Goal: Information Seeking & Learning: Learn about a topic

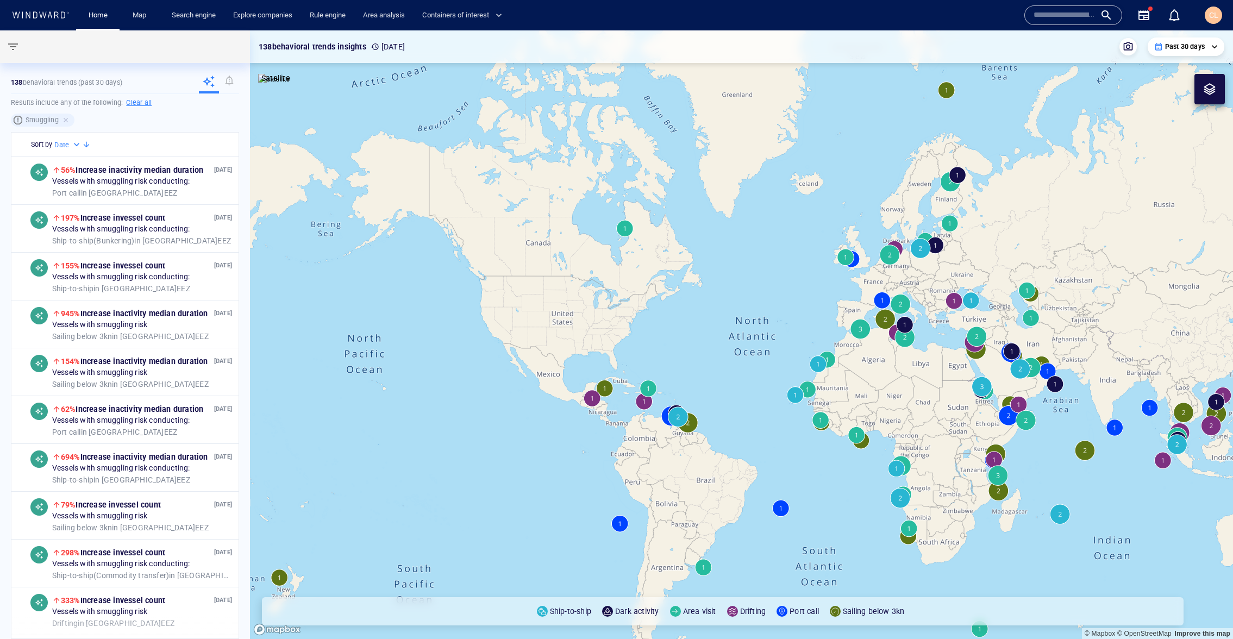
click at [1056, 17] on input "text" at bounding box center [1064, 15] width 62 height 16
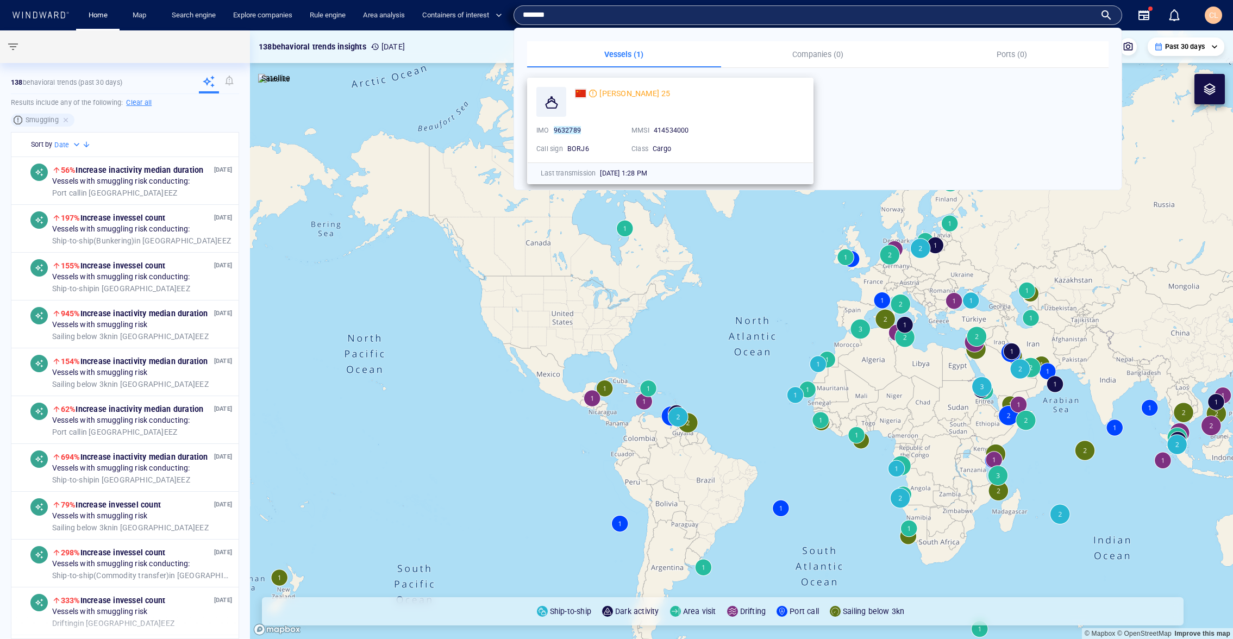
type input "*******"
click at [633, 112] on div "[PERSON_NAME] 25" at bounding box center [689, 102] width 229 height 30
click at [632, 98] on div "[PERSON_NAME] 25" at bounding box center [634, 93] width 71 height 13
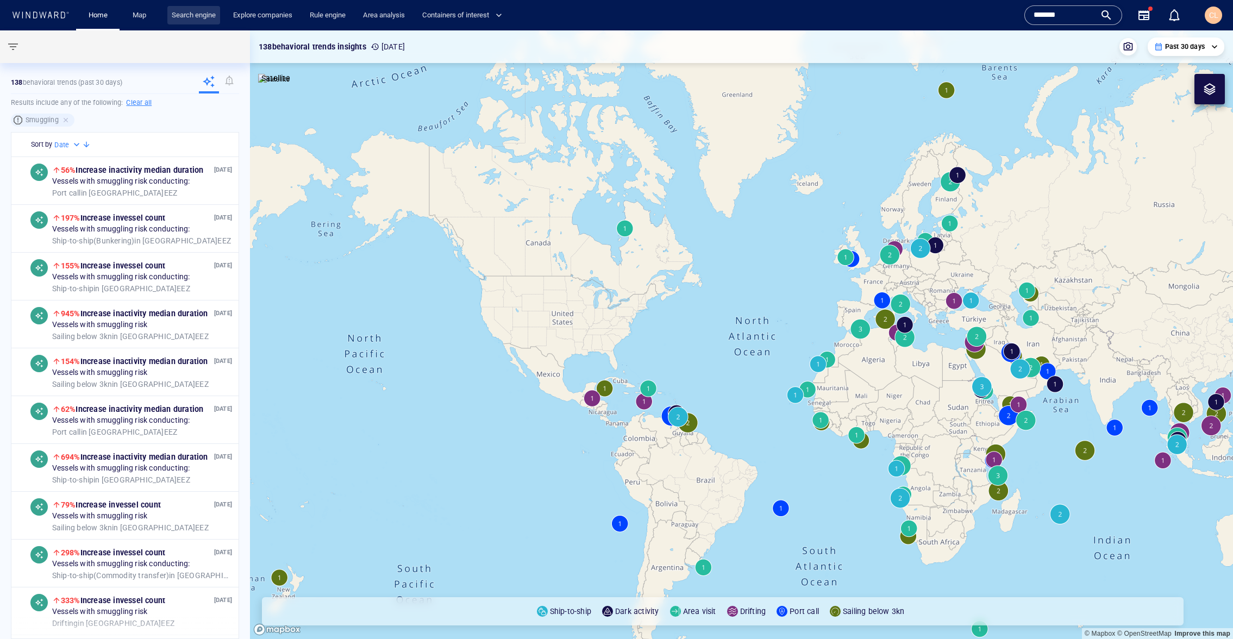
click at [214, 21] on link "Search engine" at bounding box center [193, 15] width 53 height 19
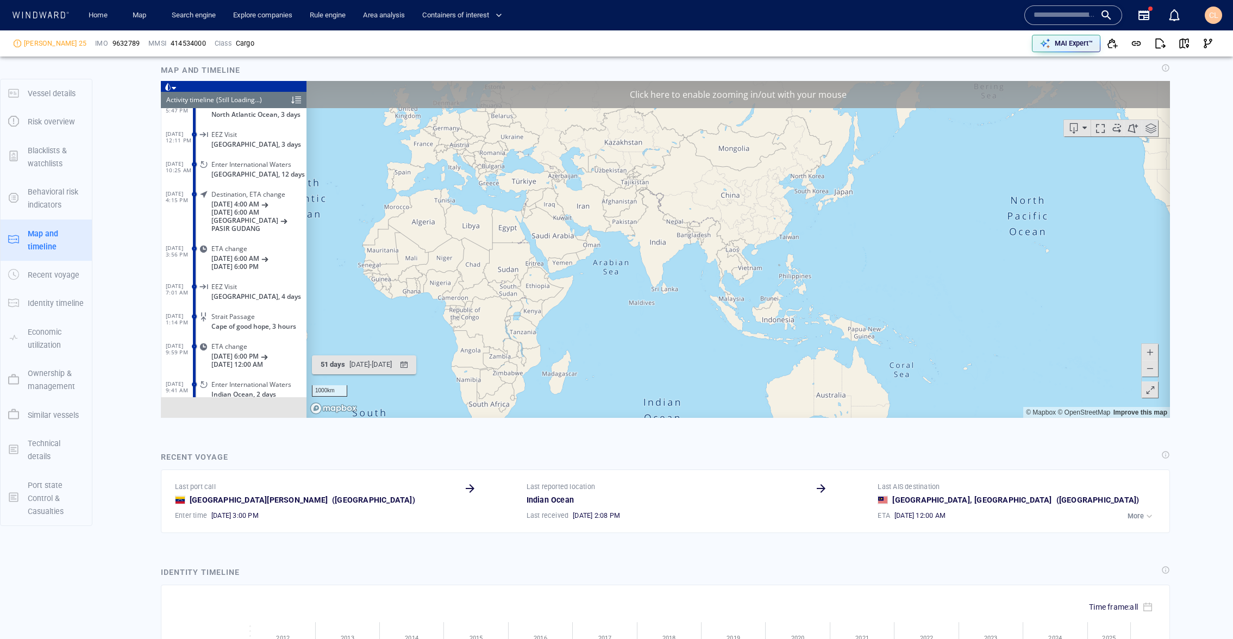
scroll to position [2946, 0]
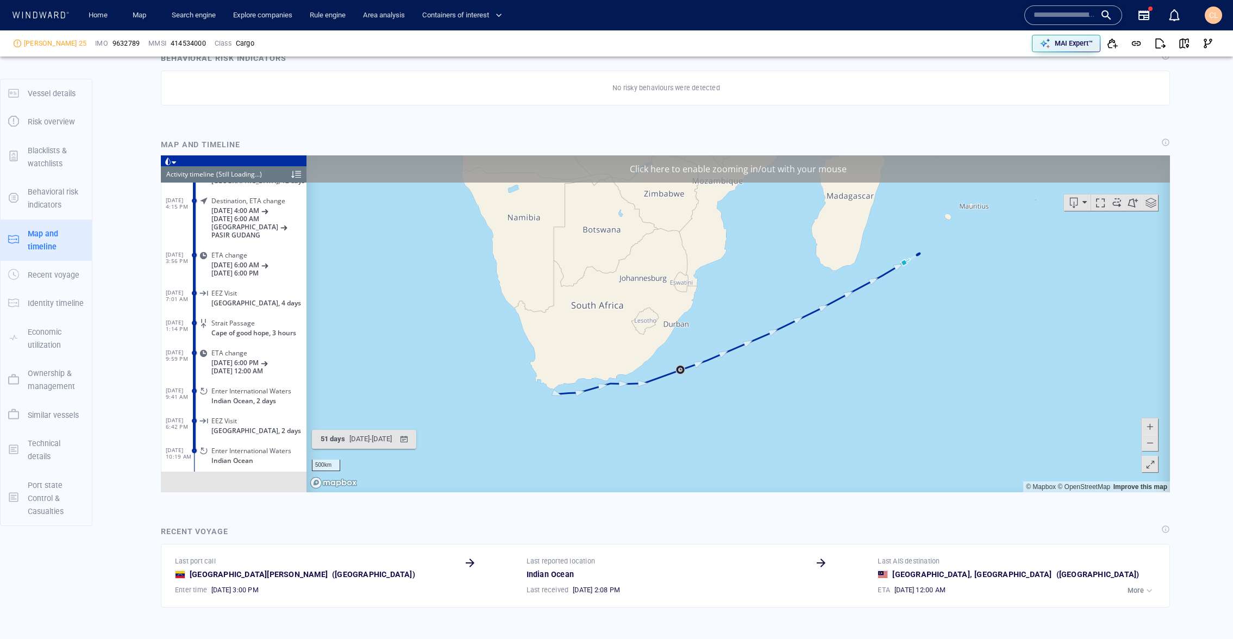
scroll to position [777, 0]
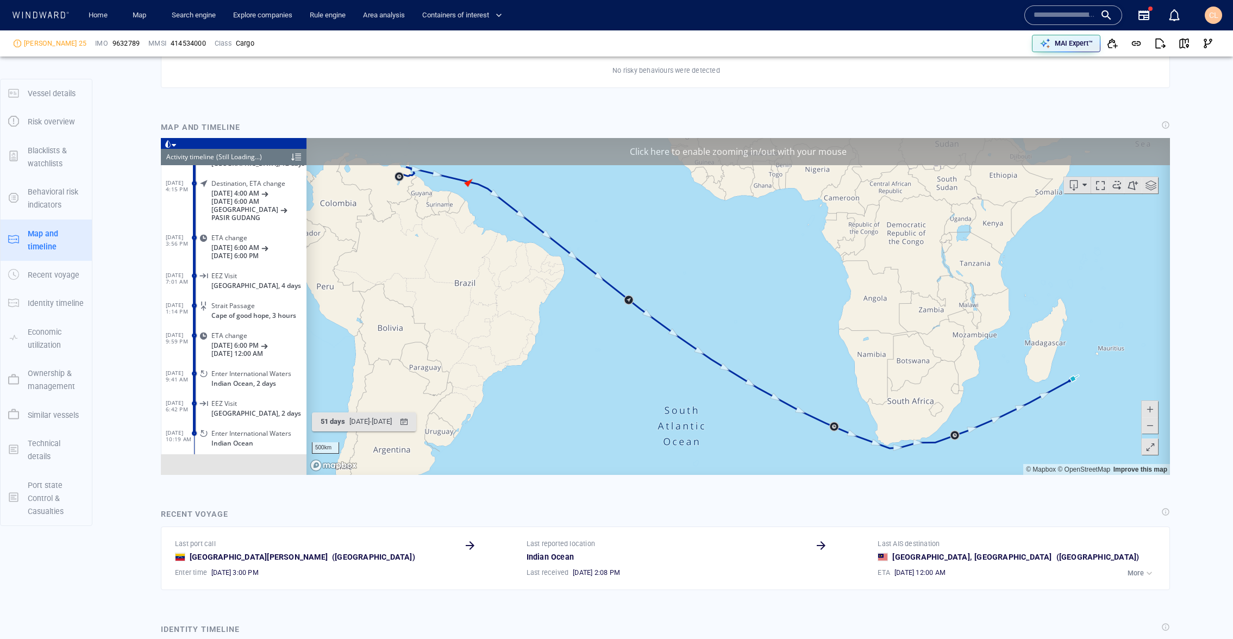
click at [298, 159] on div at bounding box center [296, 156] width 10 height 16
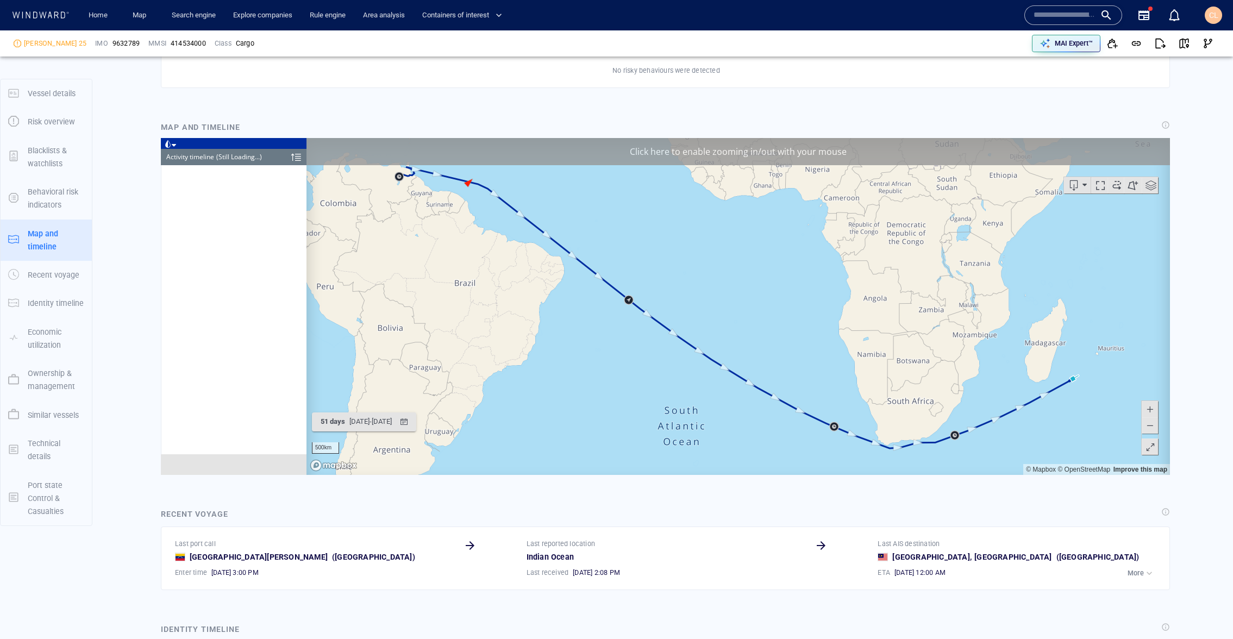
scroll to position [0, 0]
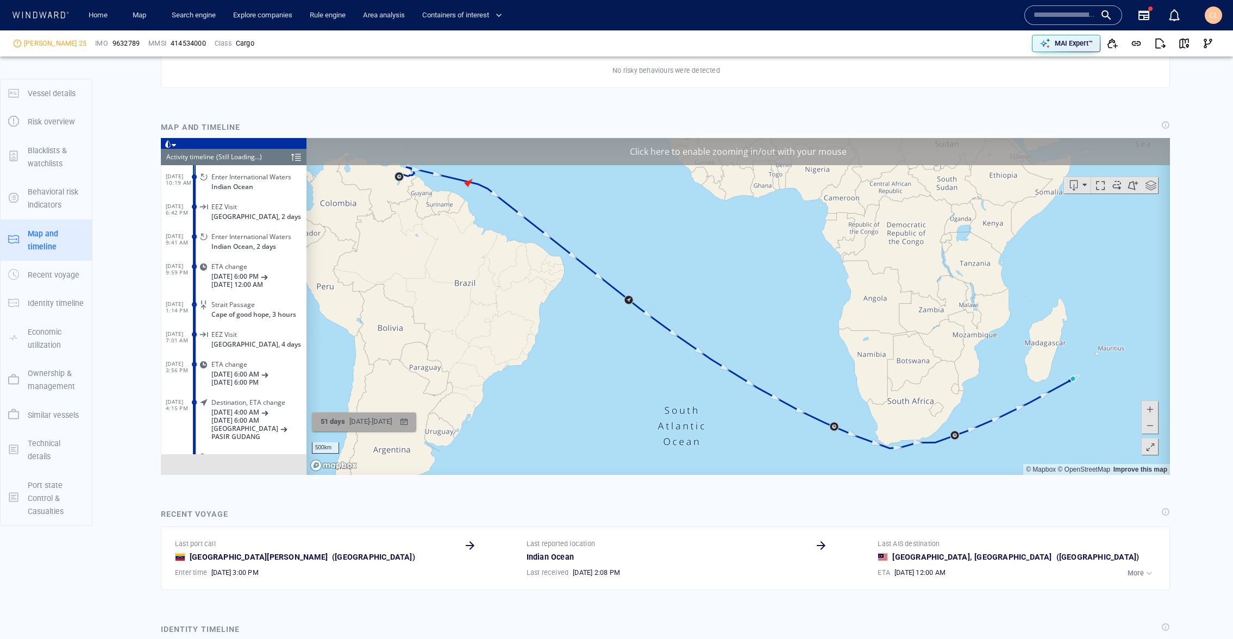
click at [381, 429] on div "7/13/2025 - 9/3/2025" at bounding box center [370, 421] width 47 height 17
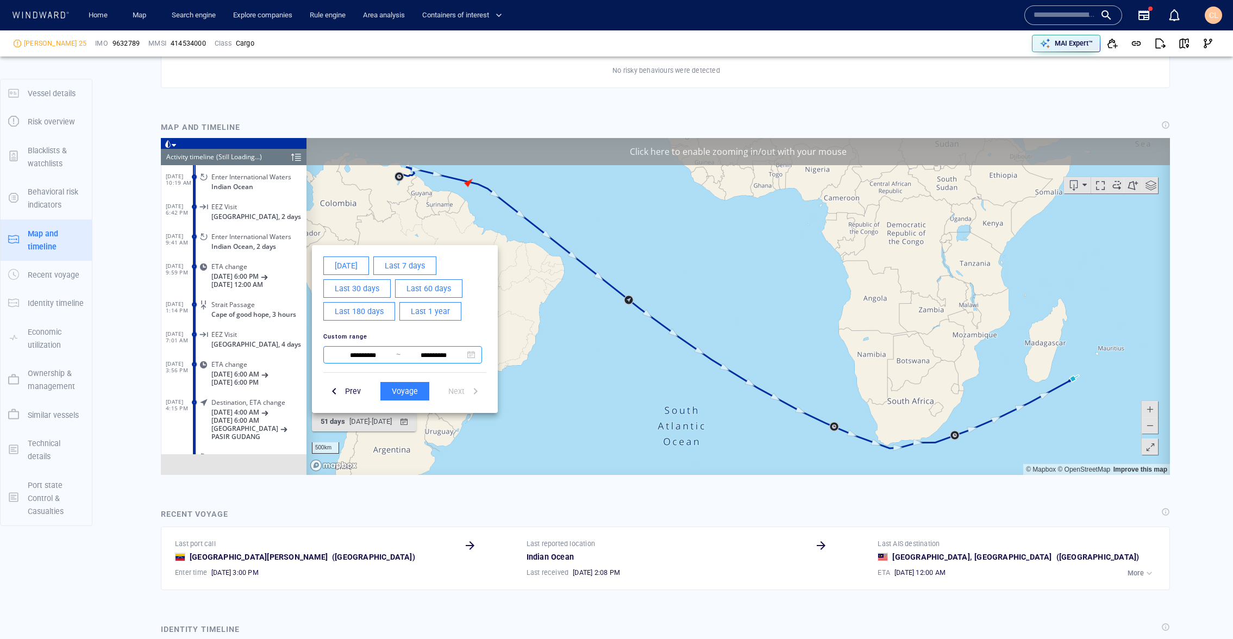
click at [368, 354] on input "**********" at bounding box center [363, 354] width 66 height 13
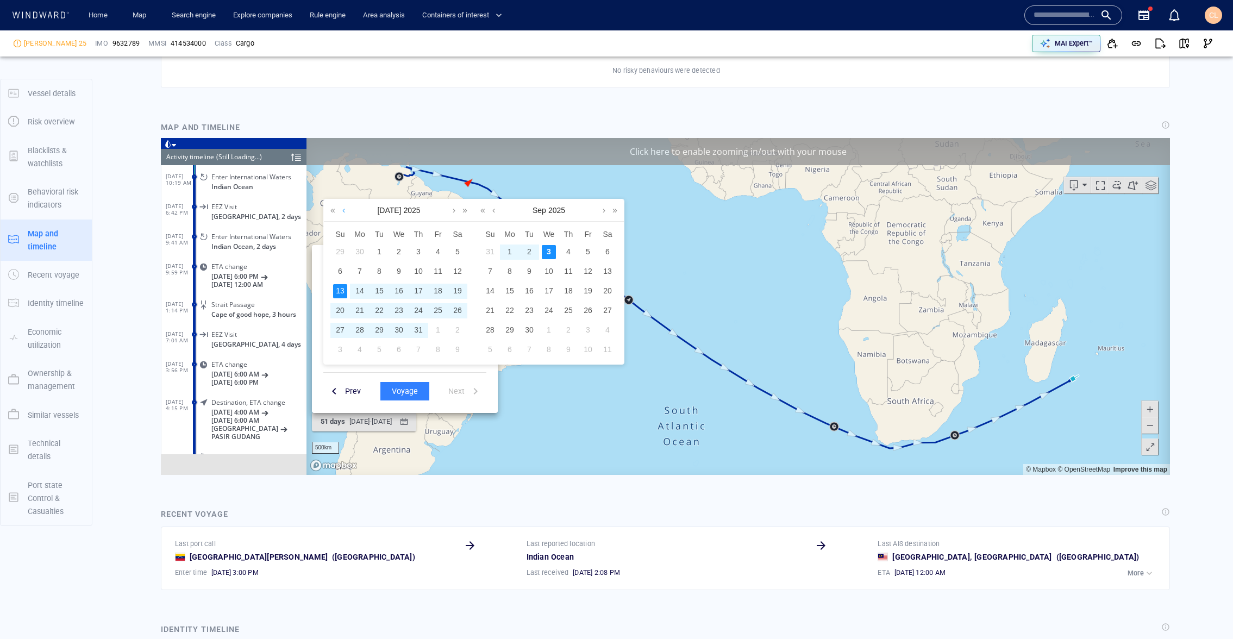
click at [345, 209] on link at bounding box center [344, 210] width 8 height 22
click at [341, 248] on div "1" at bounding box center [340, 251] width 14 height 14
click at [491, 270] on div "7" at bounding box center [490, 271] width 14 height 14
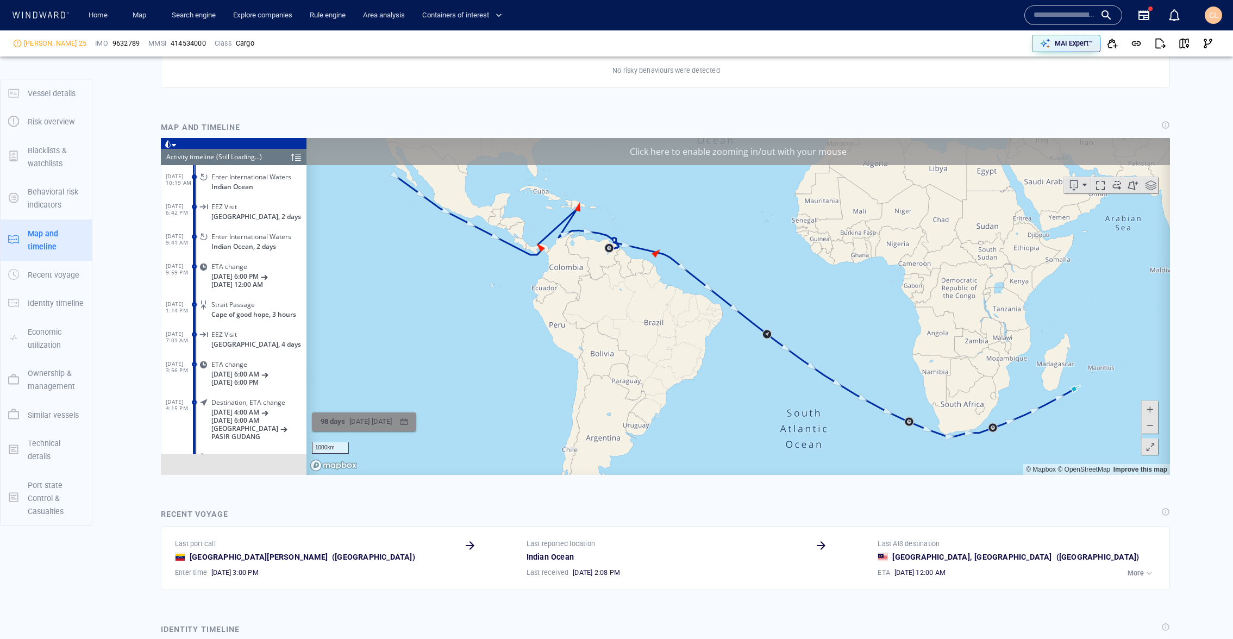
click at [385, 431] on div "98 days 6/1/2025 - 9/7/2025" at bounding box center [356, 421] width 80 height 21
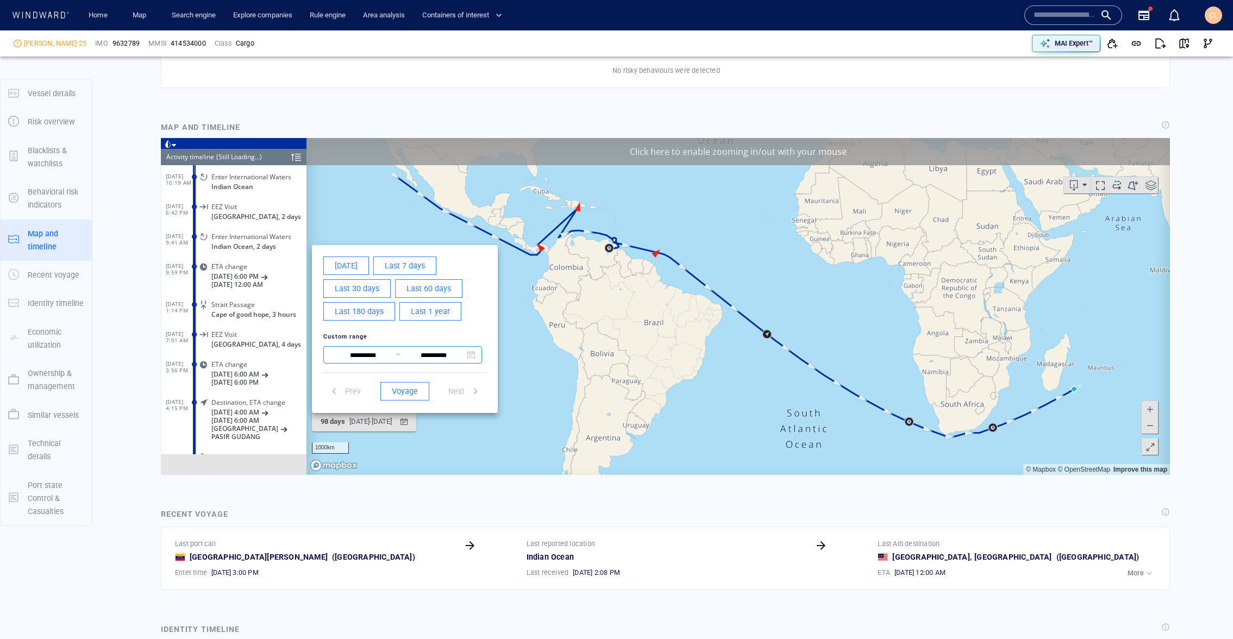
click at [362, 359] on input "**********" at bounding box center [363, 354] width 66 height 13
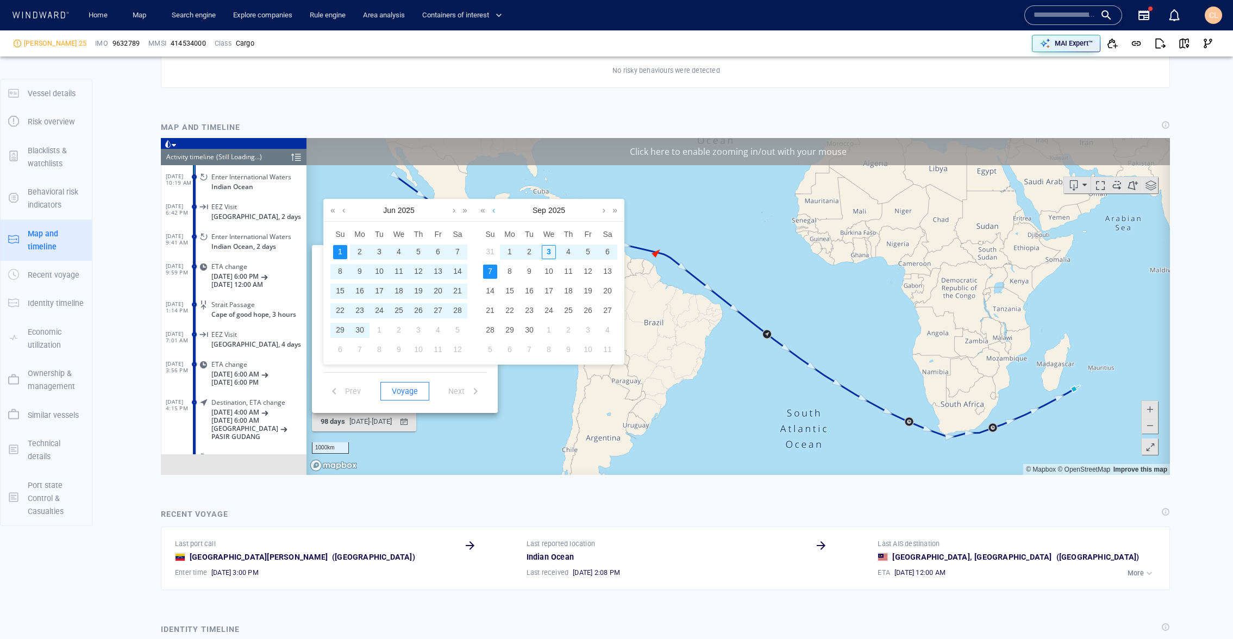
click at [495, 212] on link at bounding box center [493, 210] width 8 height 22
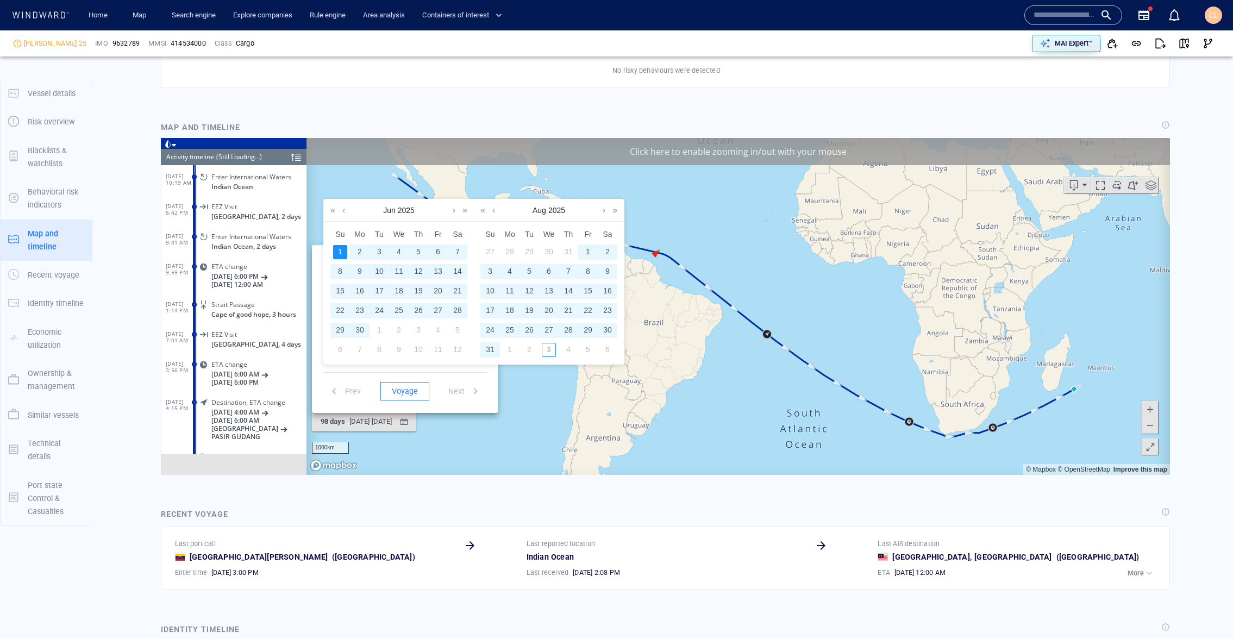
click at [494, 212] on link at bounding box center [493, 210] width 8 height 22
click at [491, 271] on div "6" at bounding box center [490, 271] width 14 height 14
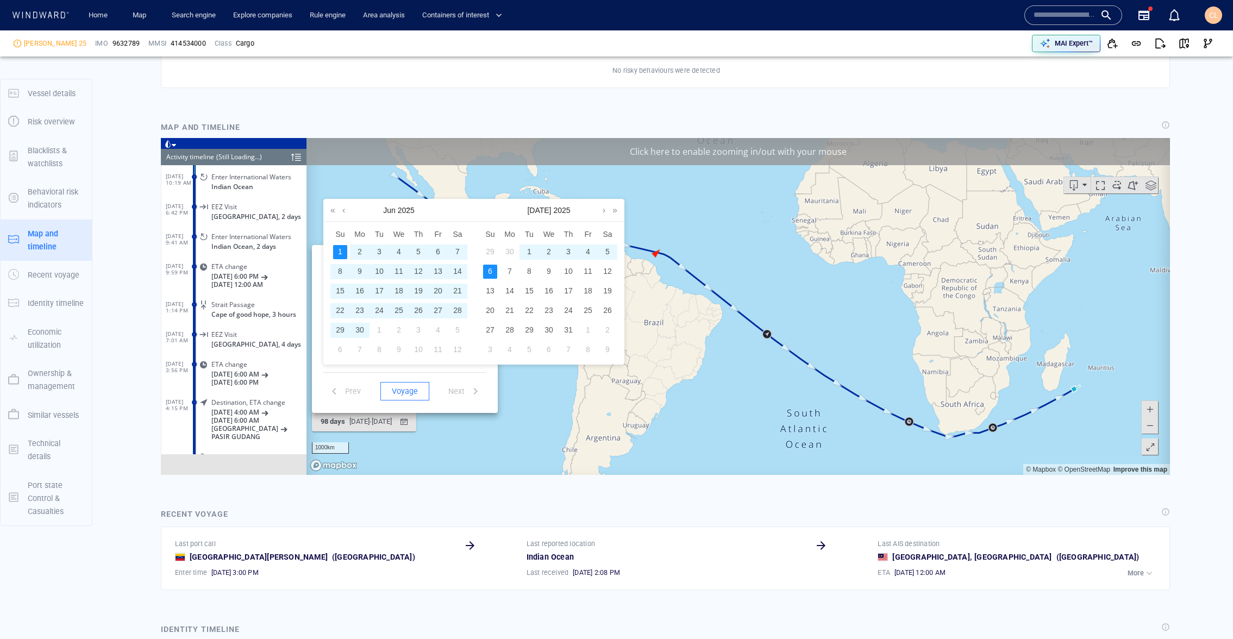
click at [334, 252] on div "1" at bounding box center [340, 251] width 14 height 14
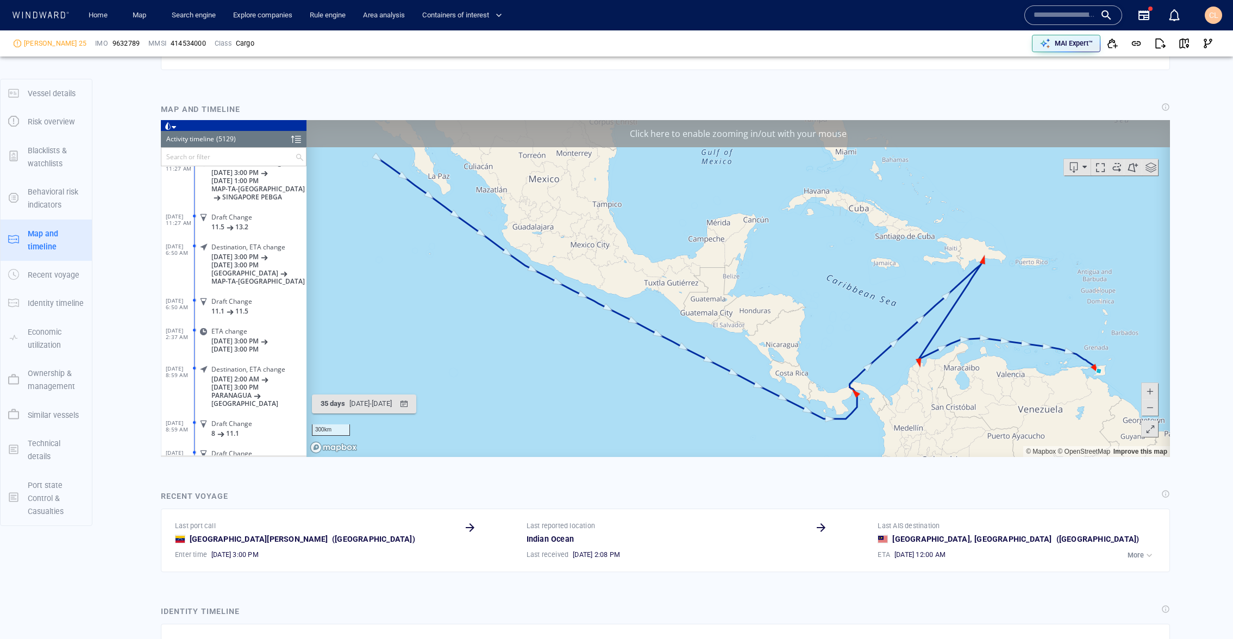
scroll to position [798, 0]
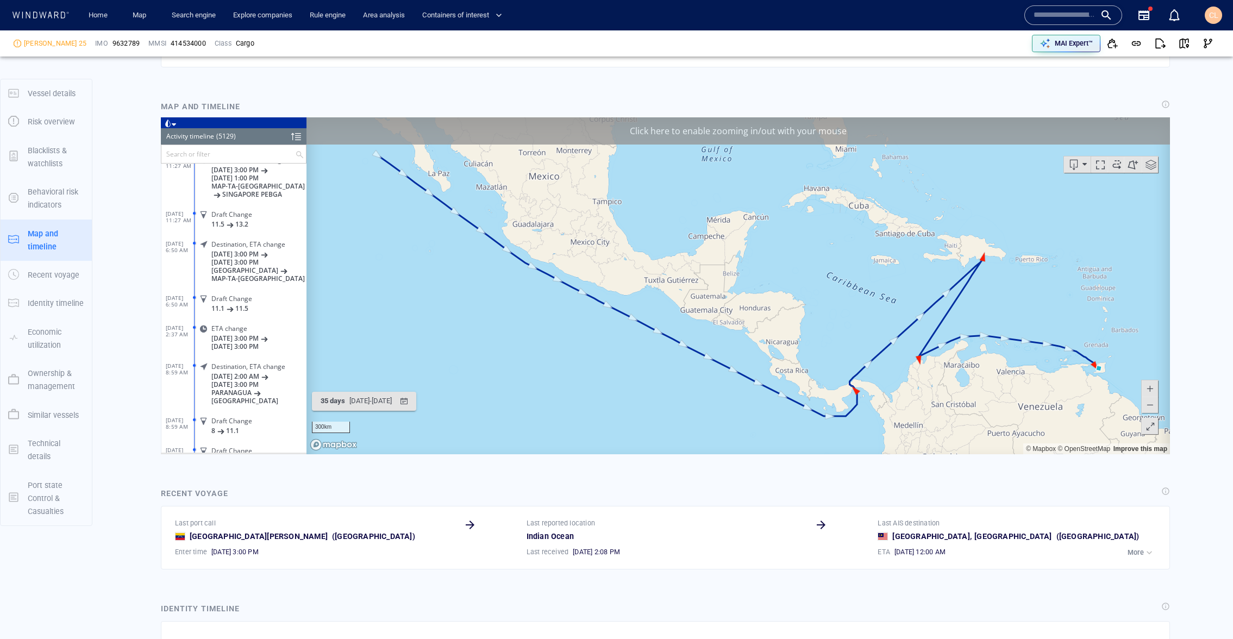
click at [295, 138] on div at bounding box center [296, 136] width 10 height 16
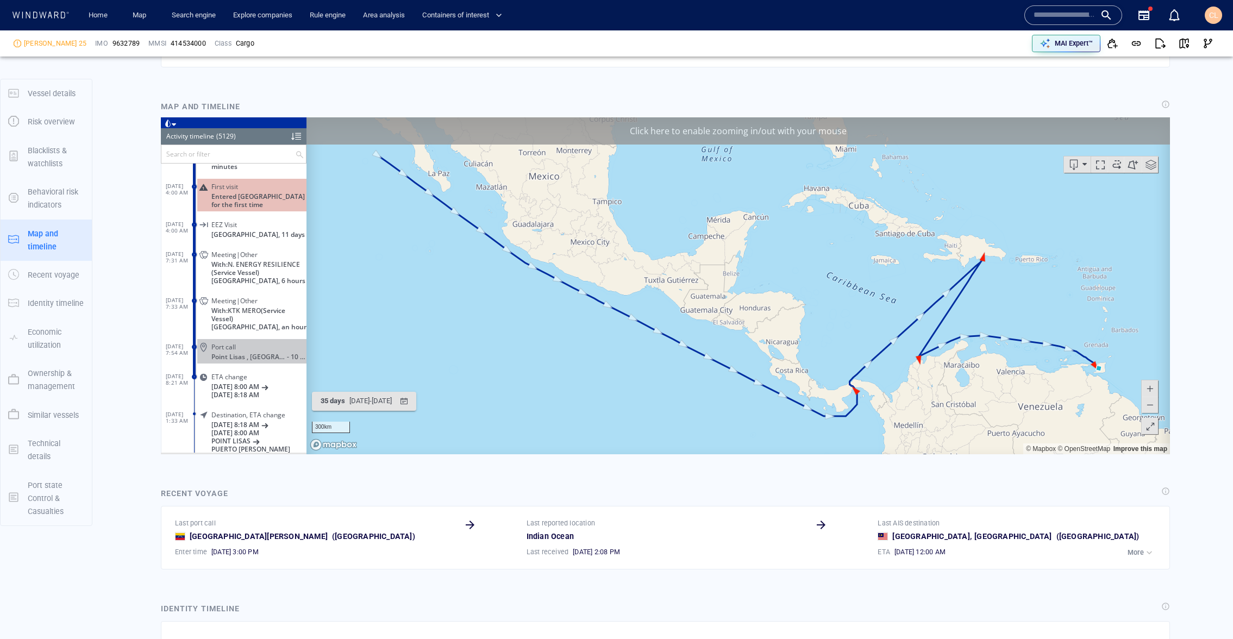
scroll to position [151597, 0]
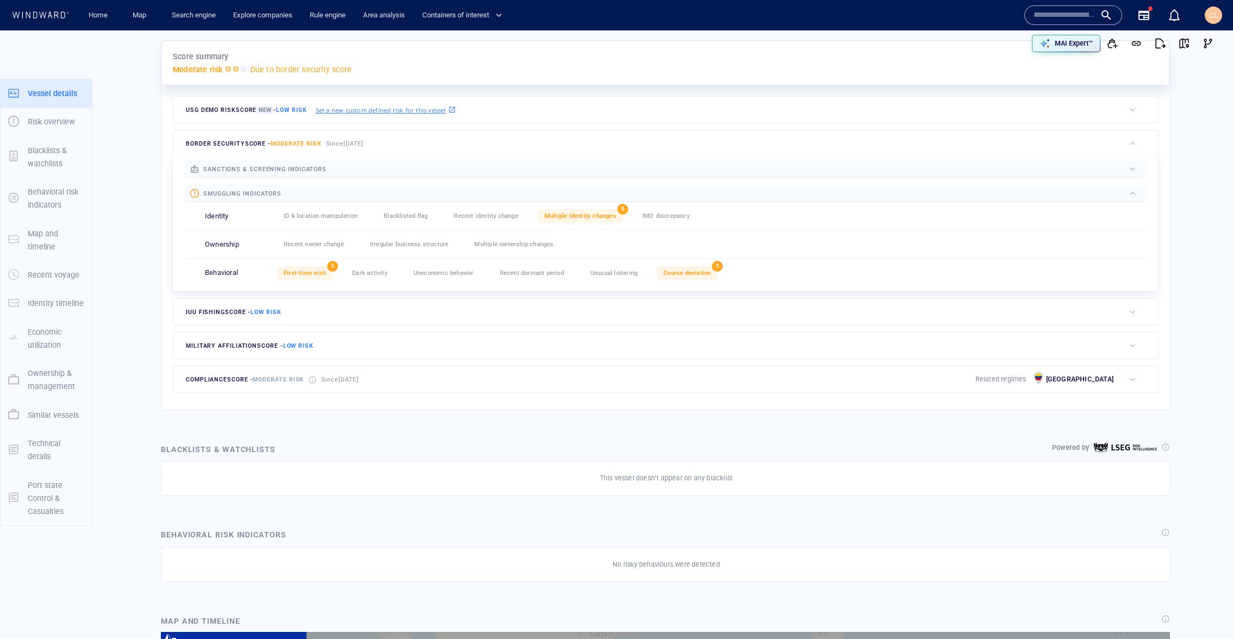
scroll to position [0, 0]
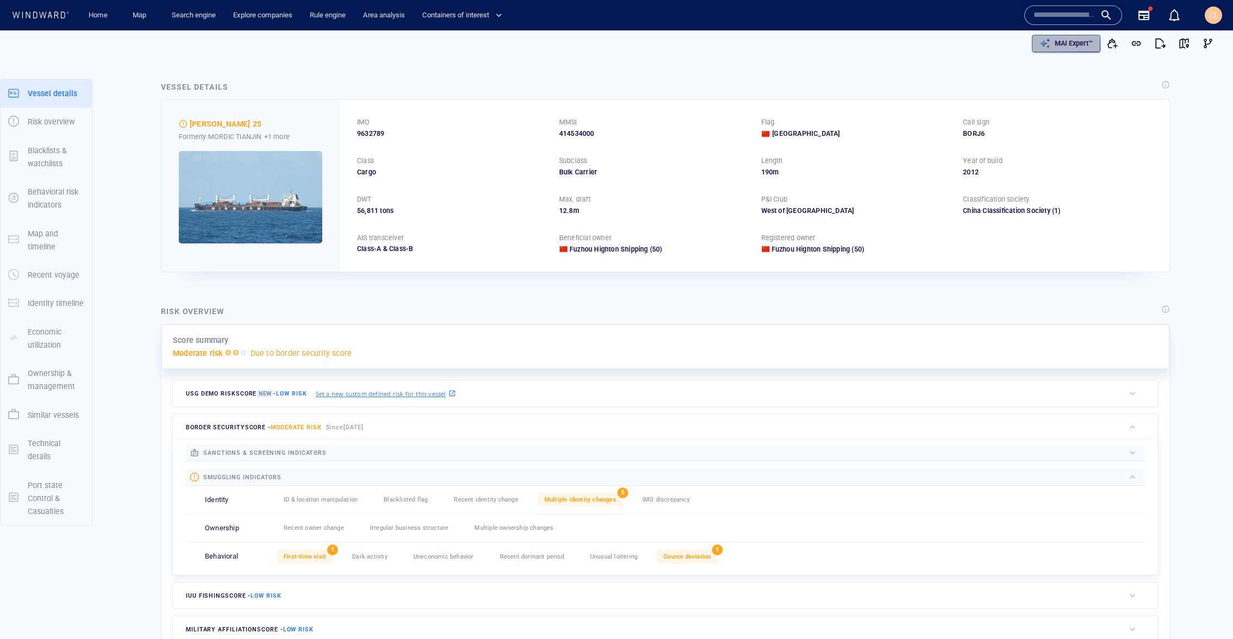
click at [1066, 43] on p "MAI Expert™" at bounding box center [1073, 44] width 38 height 10
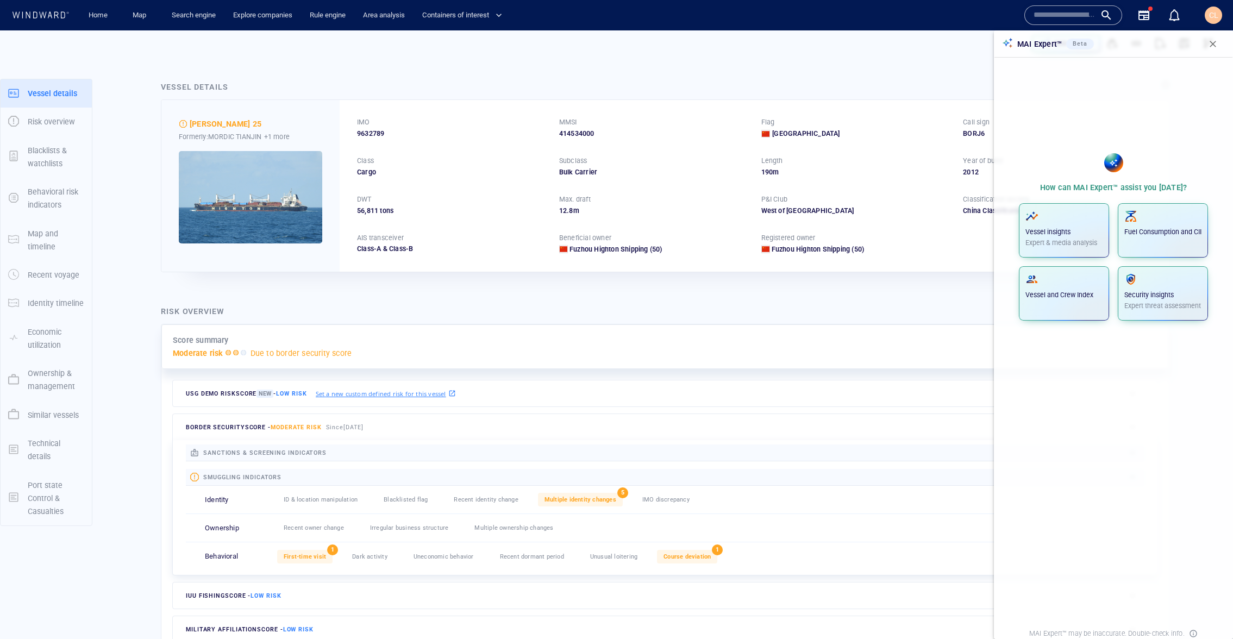
click at [1079, 202] on div "Vessel insights Expert & media analysis Fuel Consumption and CII Vessel and Cre…" at bounding box center [1113, 262] width 228 height 126
click at [1075, 208] on button "Vessel insights Expert & media analysis" at bounding box center [1064, 230] width 90 height 54
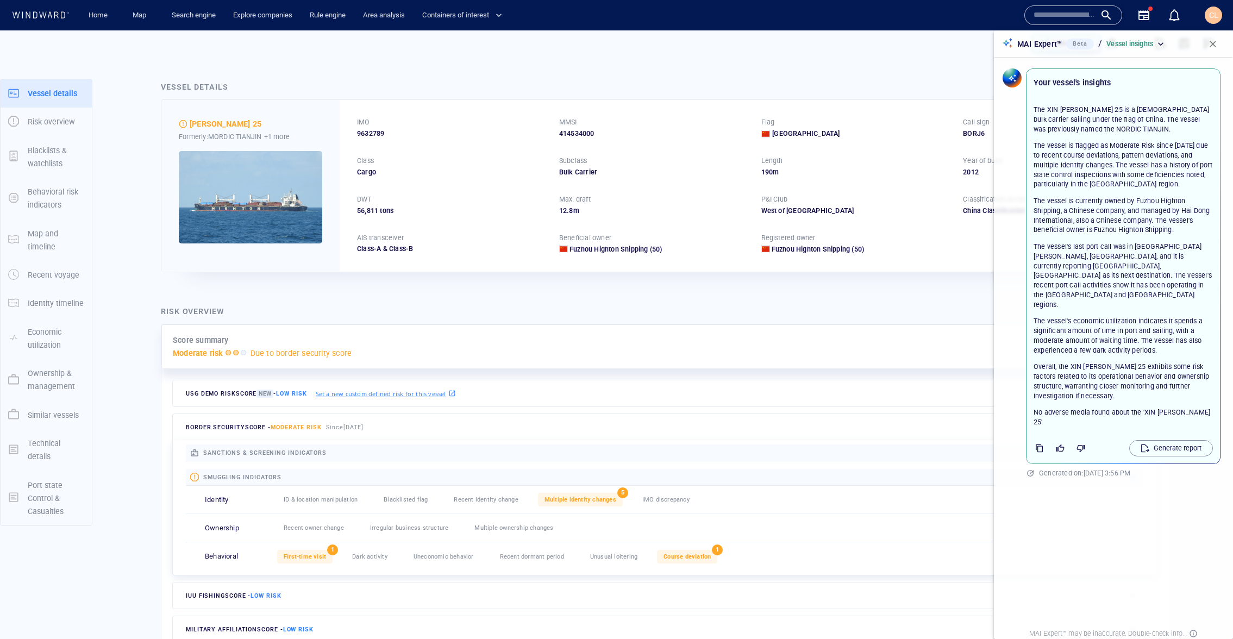
click at [1213, 43] on span "button" at bounding box center [1212, 44] width 11 height 11
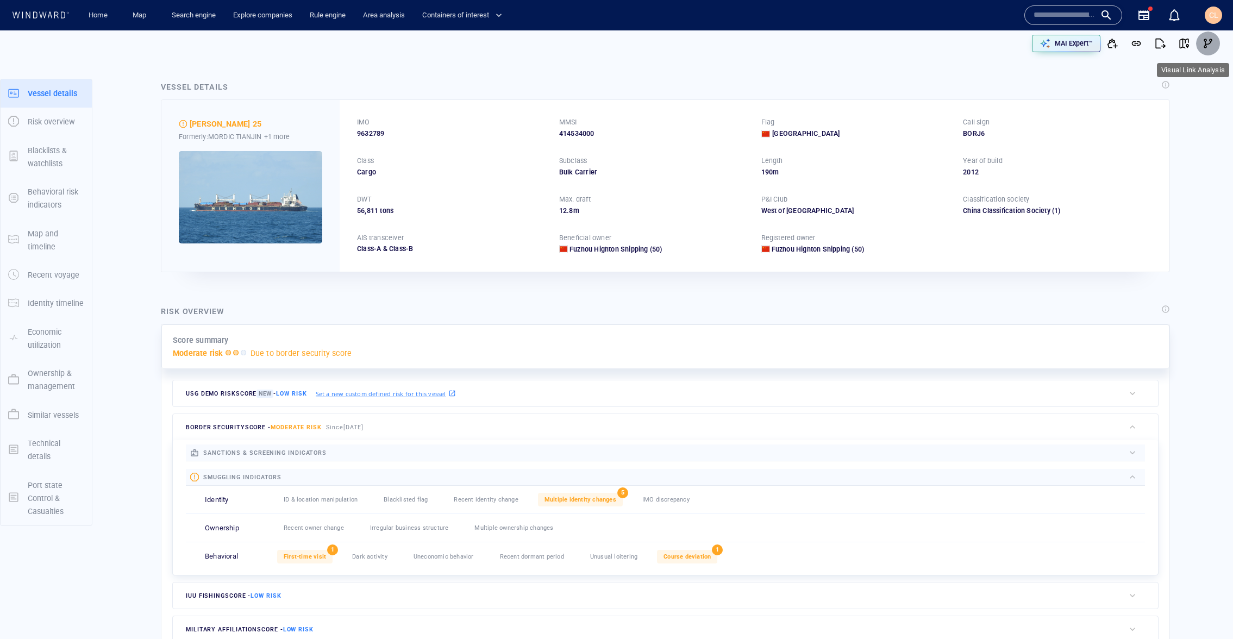
click at [1197, 41] on button "button" at bounding box center [1208, 44] width 24 height 24
click at [291, 180] on img at bounding box center [250, 197] width 143 height 92
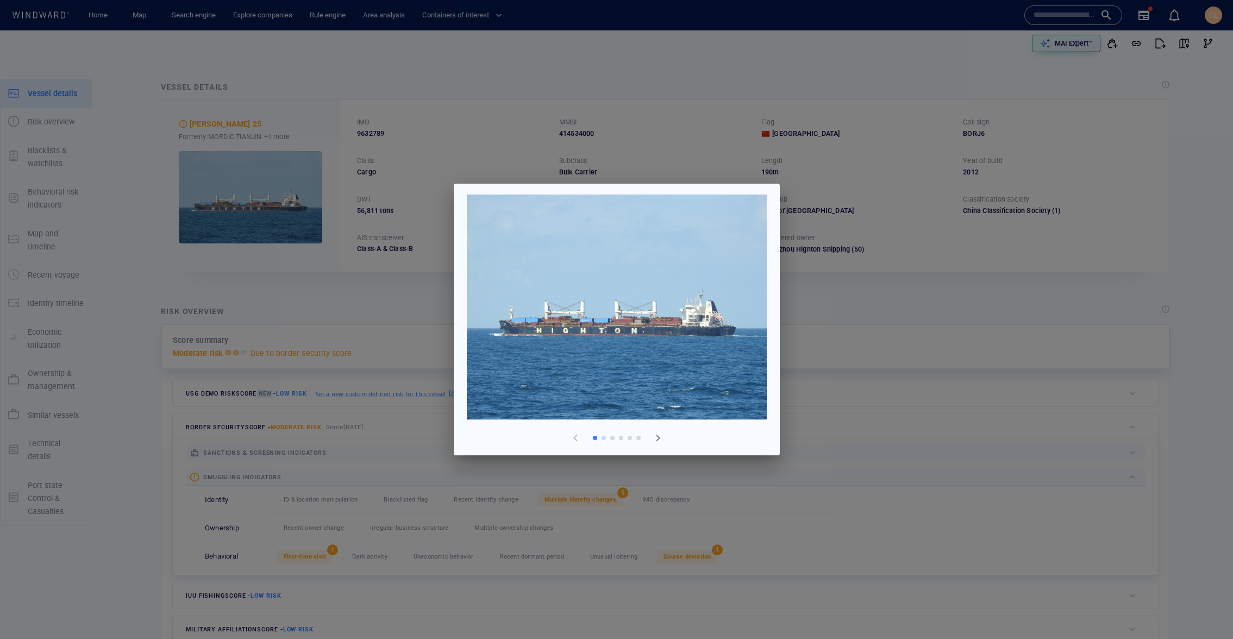
click at [661, 438] on span "button" at bounding box center [657, 437] width 13 height 13
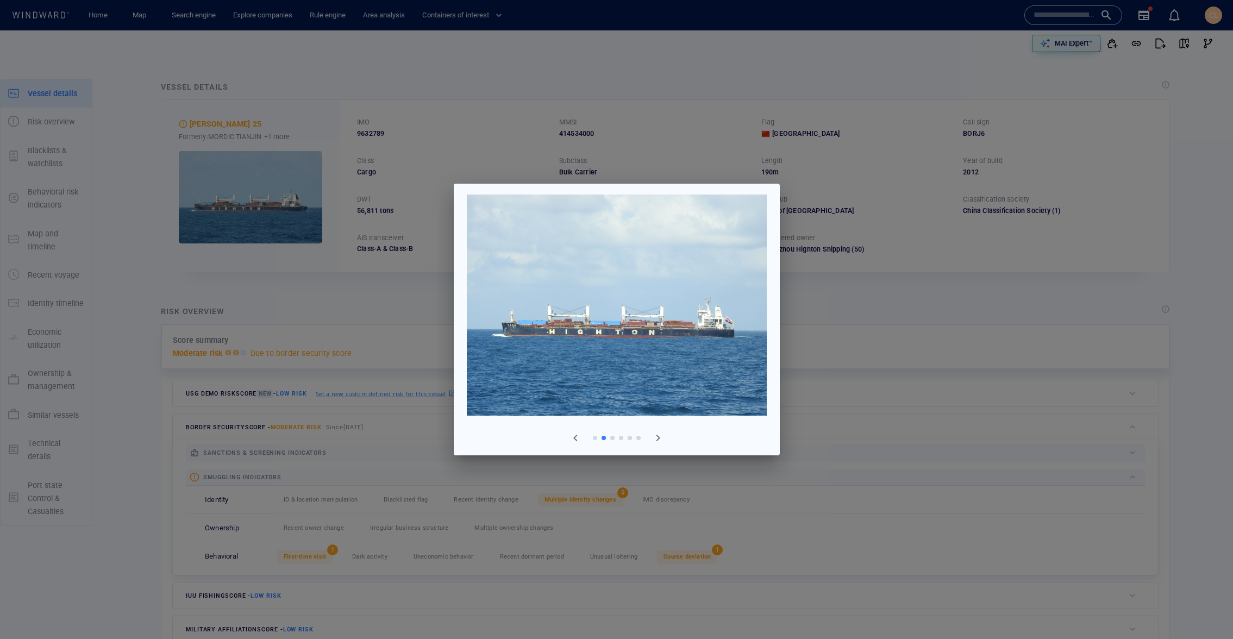
click at [661, 438] on span "button" at bounding box center [657, 437] width 13 height 13
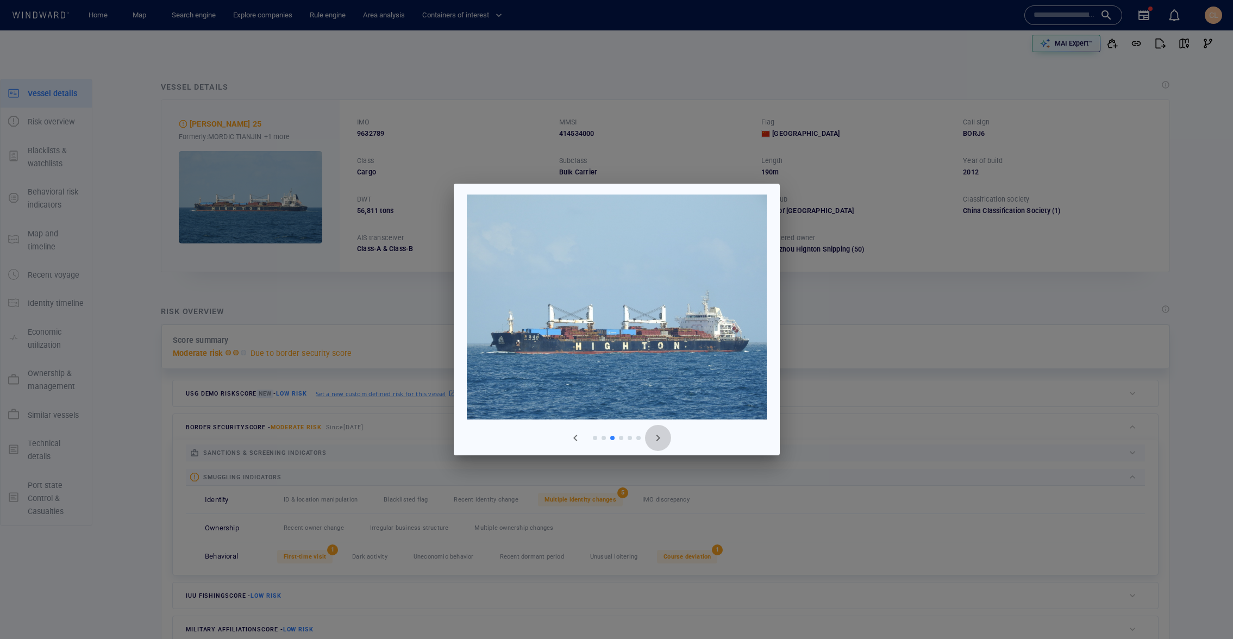
drag, startPoint x: 661, startPoint y: 438, endPoint x: 598, endPoint y: 420, distance: 65.7
click at [661, 438] on span "button" at bounding box center [657, 437] width 13 height 13
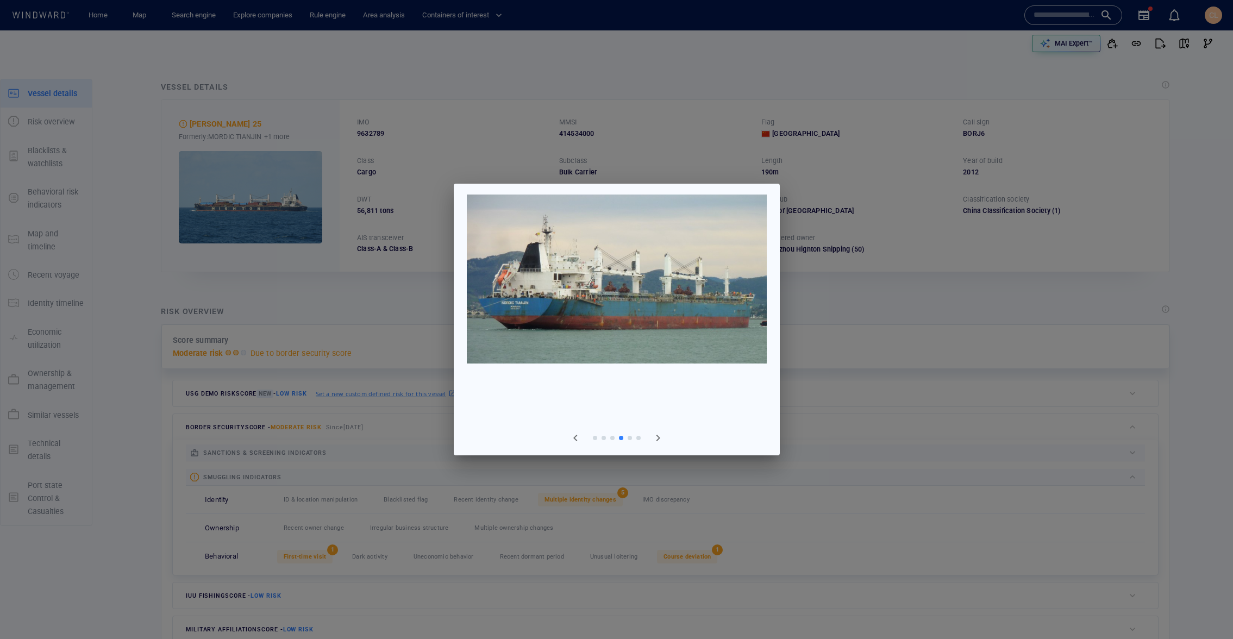
click at [290, 309] on div at bounding box center [616, 319] width 1233 height 639
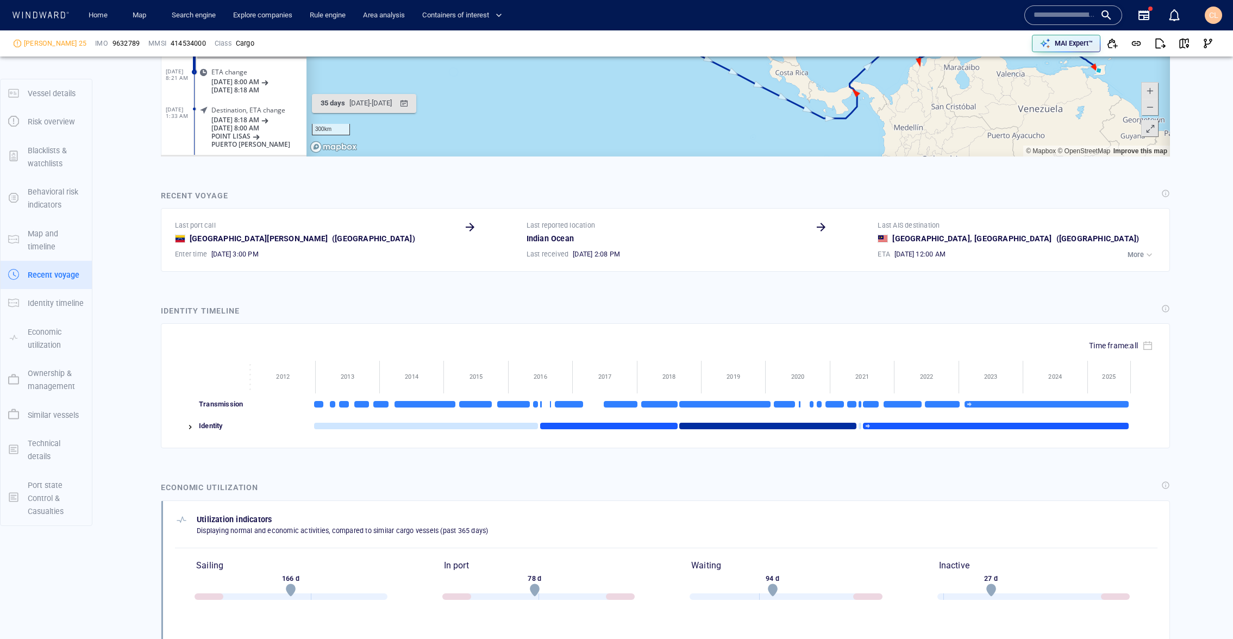
scroll to position [1125, 0]
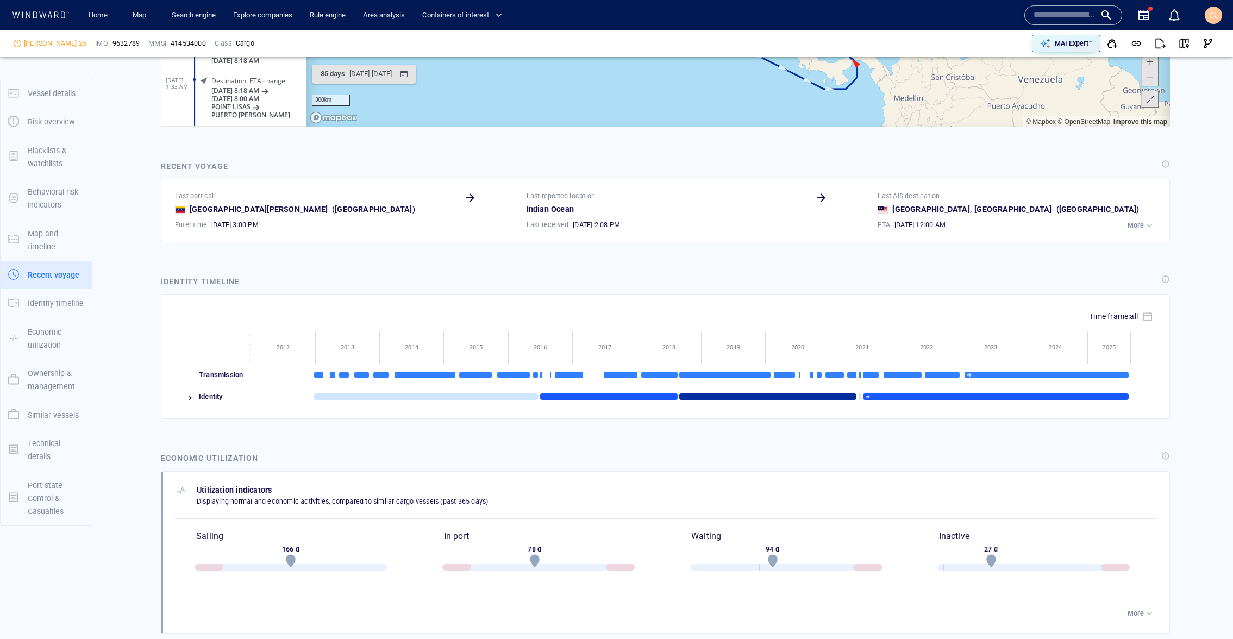
click at [187, 397] on img at bounding box center [190, 397] width 9 height 9
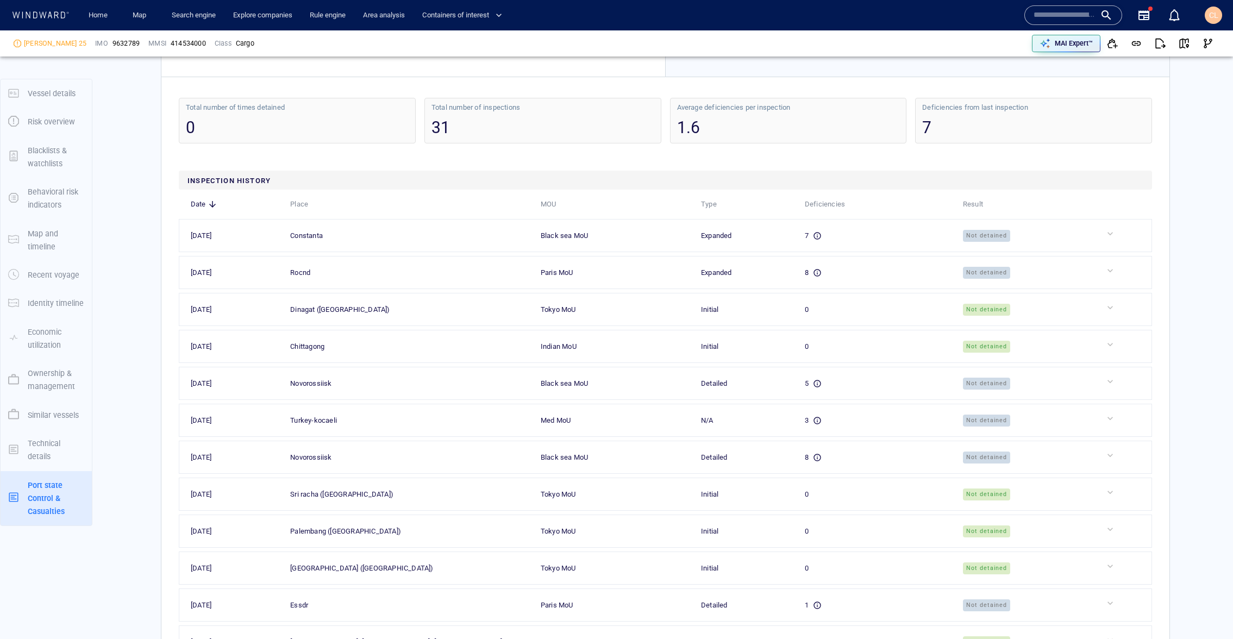
scroll to position [2833, 0]
click at [1083, 43] on p "MAI Expert™" at bounding box center [1073, 44] width 38 height 10
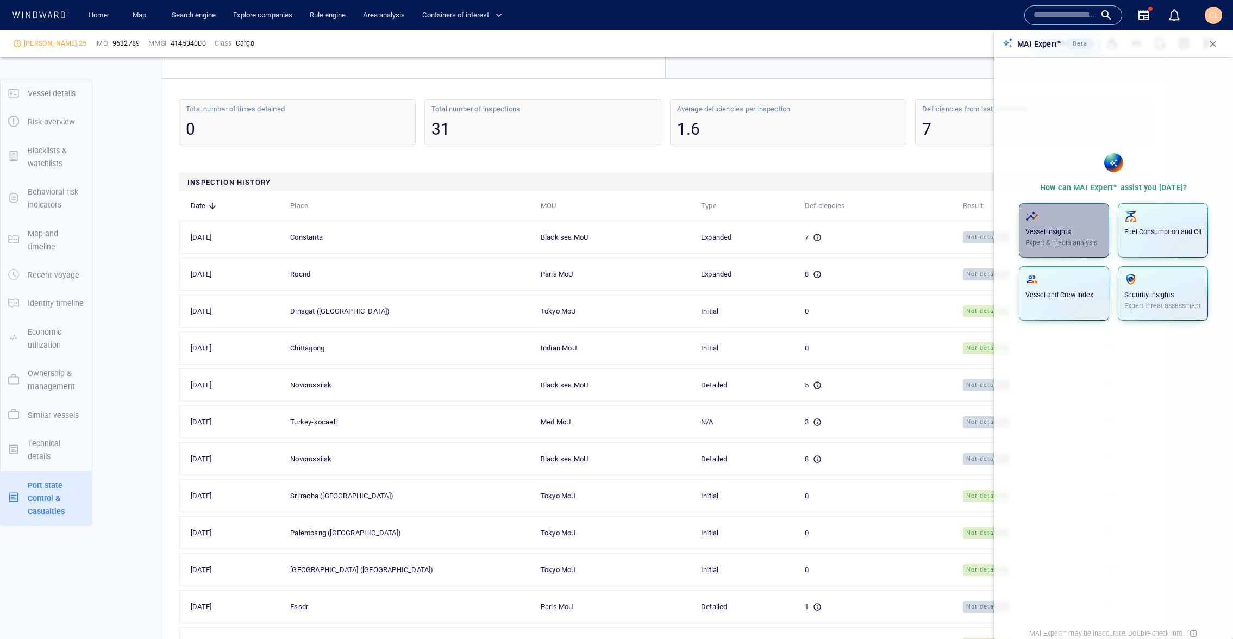
click at [1071, 216] on span "button" at bounding box center [1063, 216] width 77 height 13
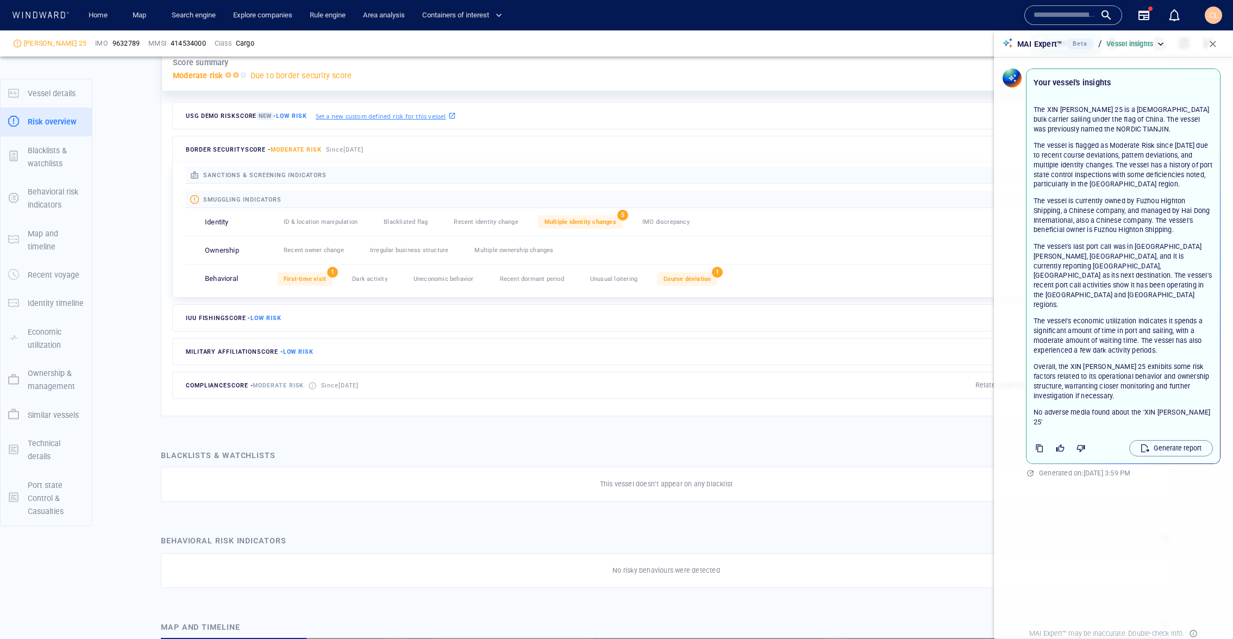
scroll to position [0, 0]
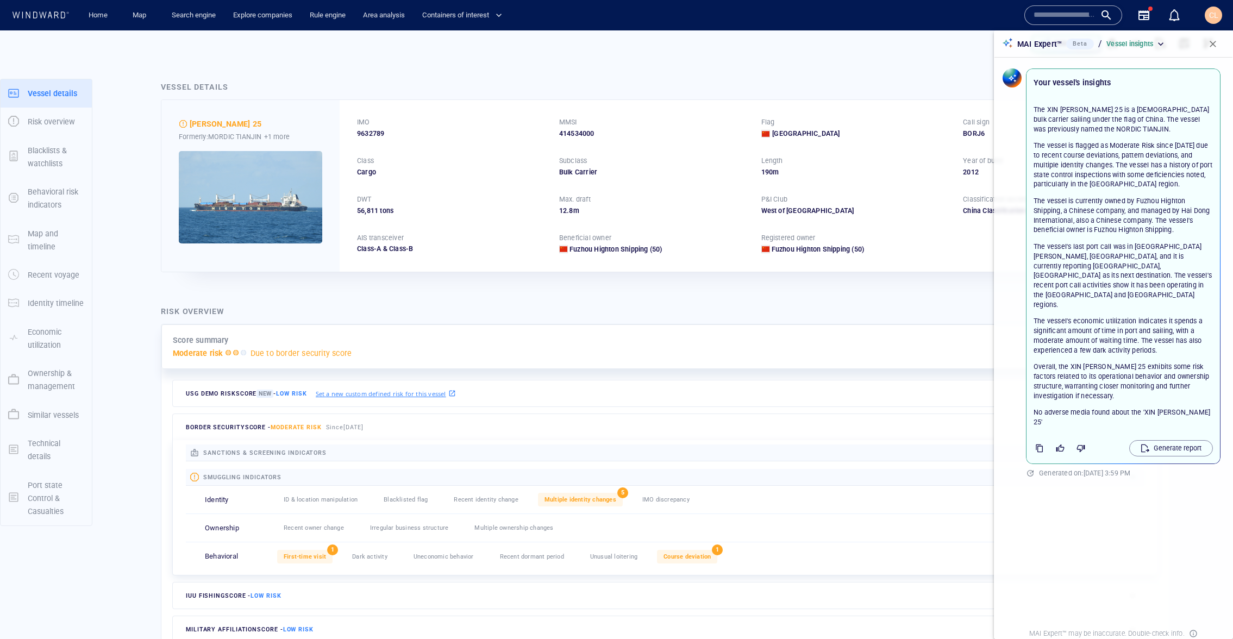
click at [1211, 40] on span "button" at bounding box center [1212, 44] width 11 height 11
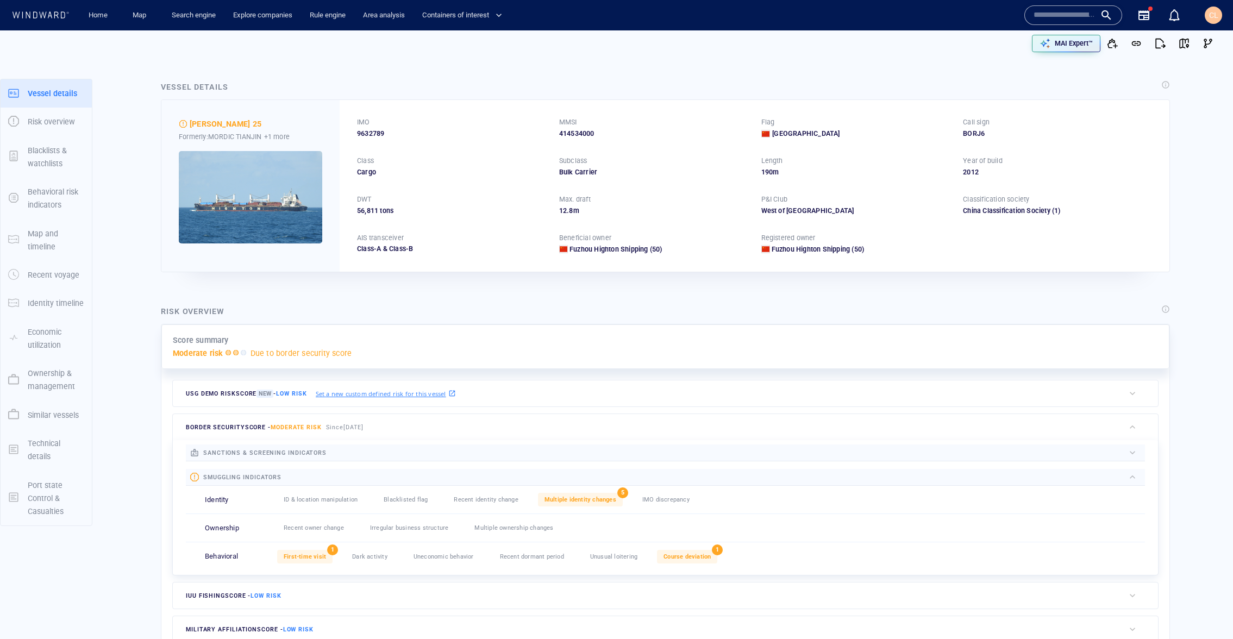
click at [255, 179] on img at bounding box center [250, 197] width 143 height 92
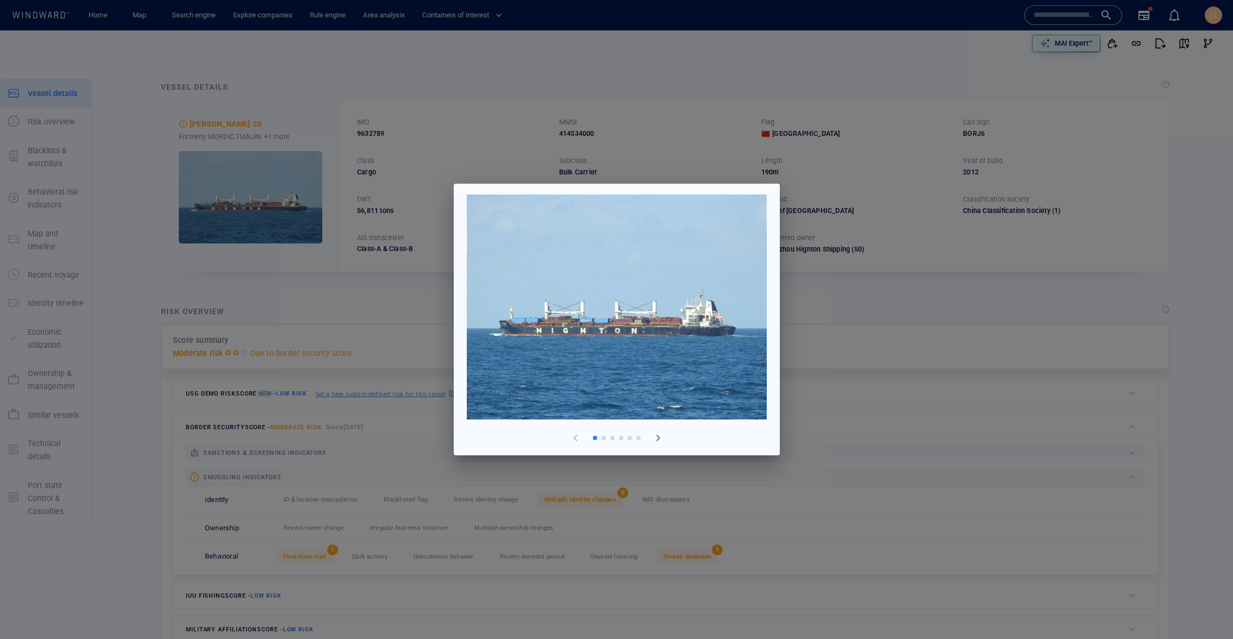
click at [658, 439] on span "button" at bounding box center [657, 437] width 13 height 13
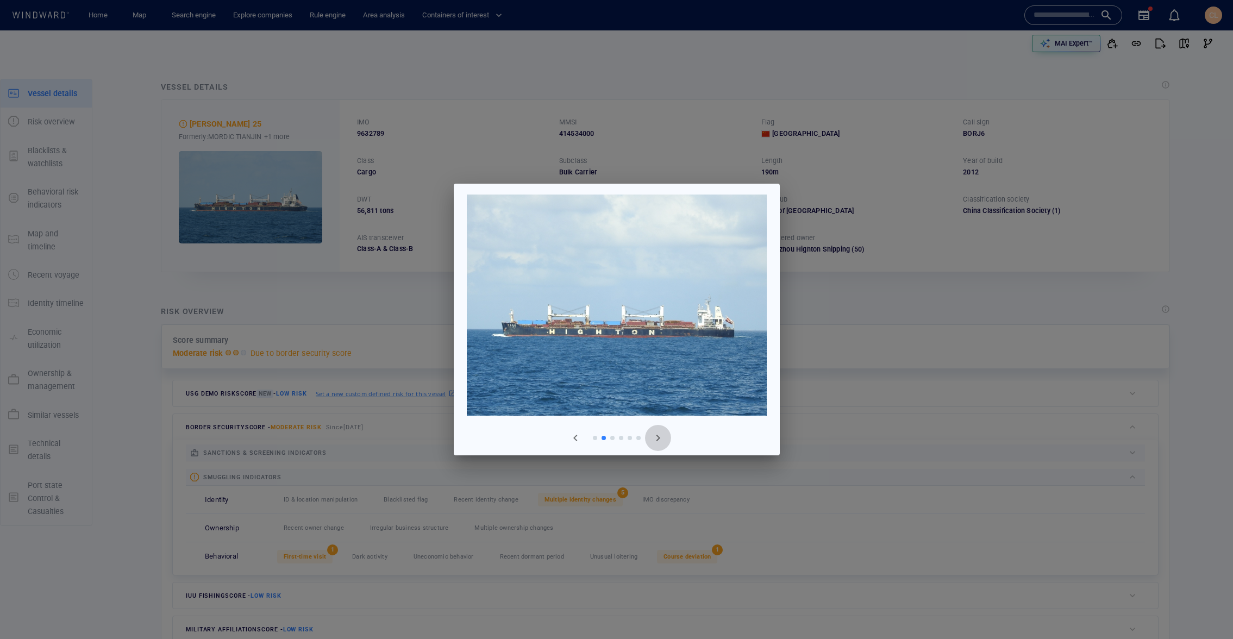
click at [658, 439] on span "button" at bounding box center [657, 437] width 13 height 13
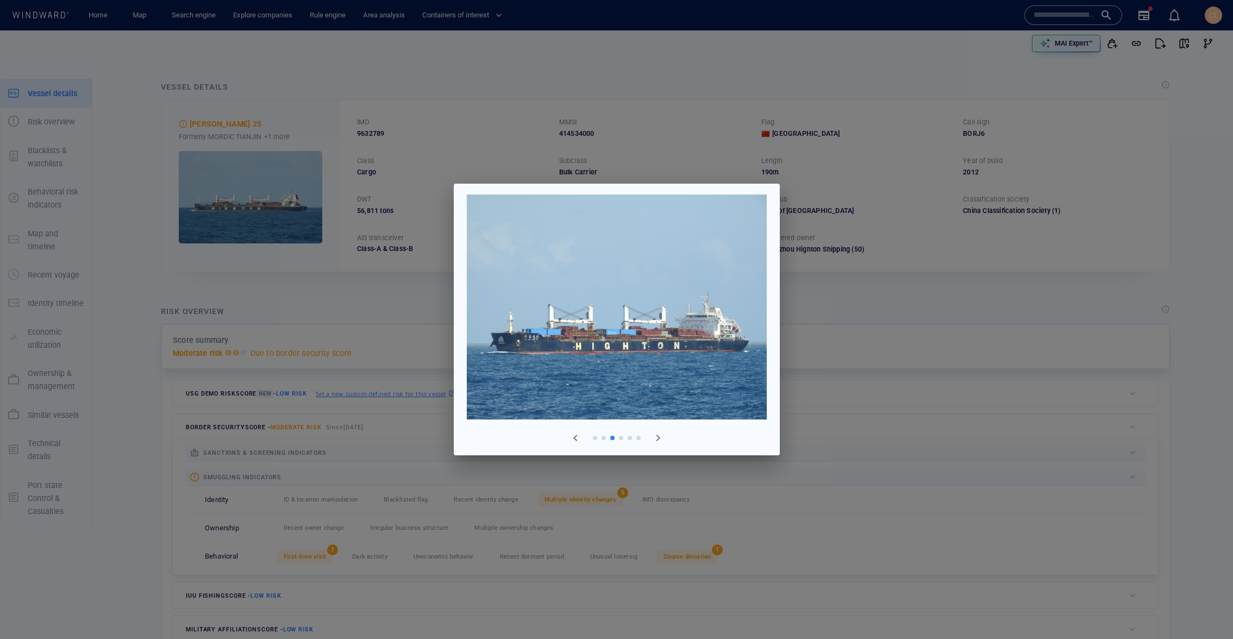
click at [658, 439] on span "button" at bounding box center [657, 437] width 13 height 13
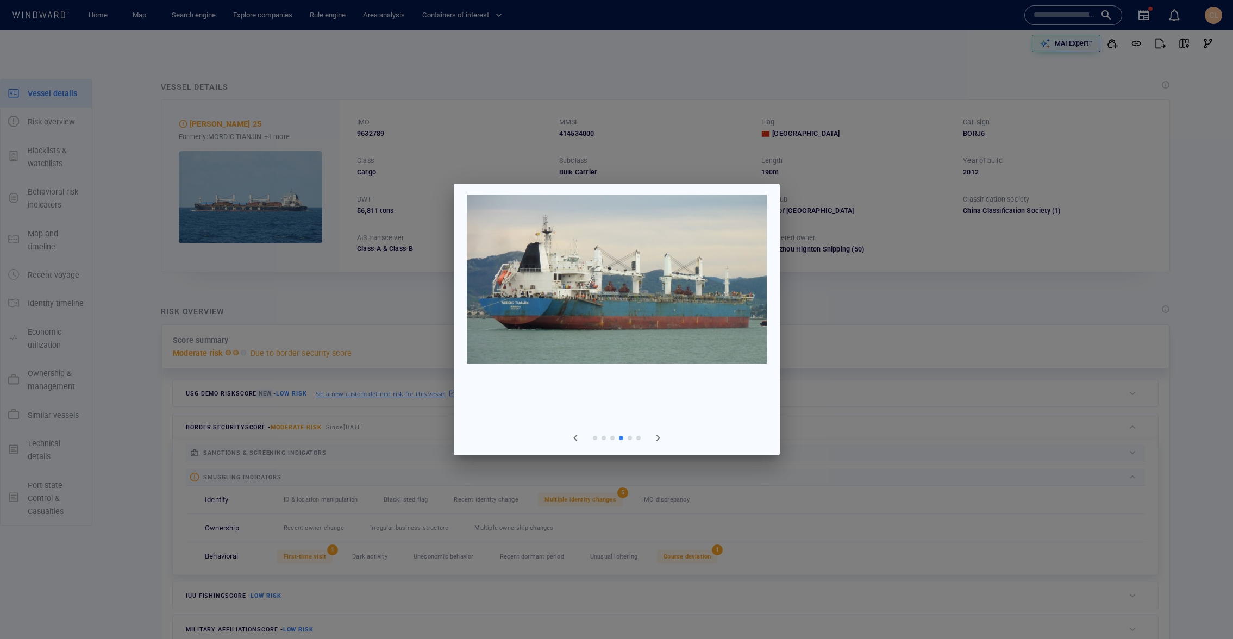
click at [405, 306] on div at bounding box center [616, 319] width 1233 height 639
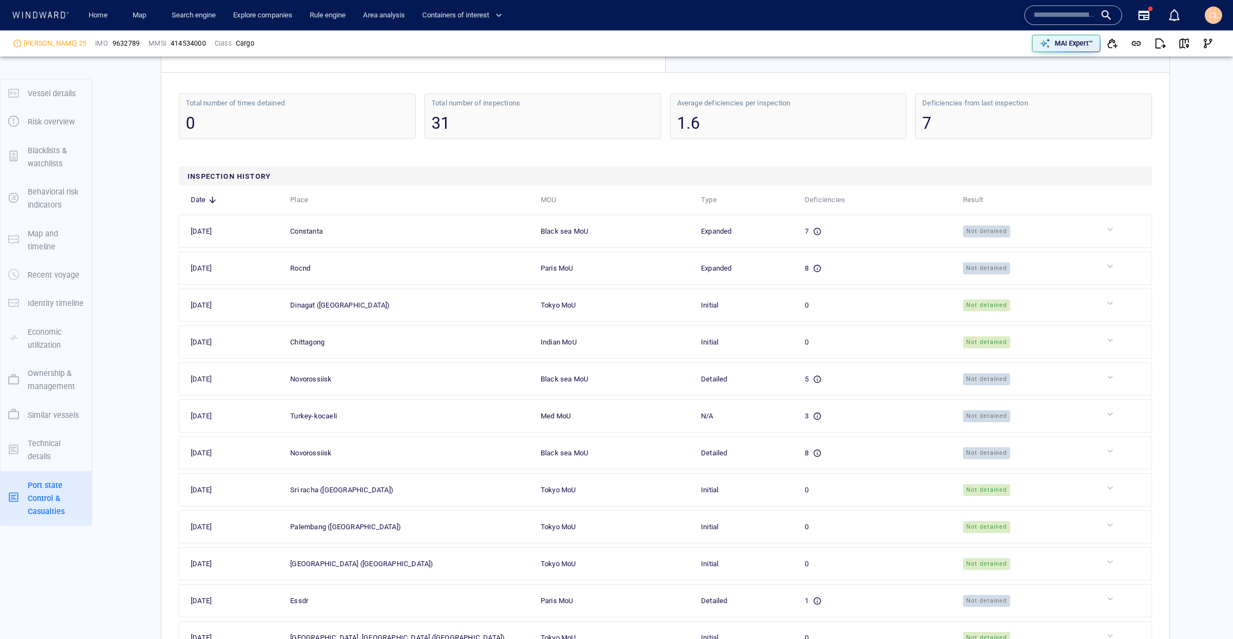
scroll to position [2844, 0]
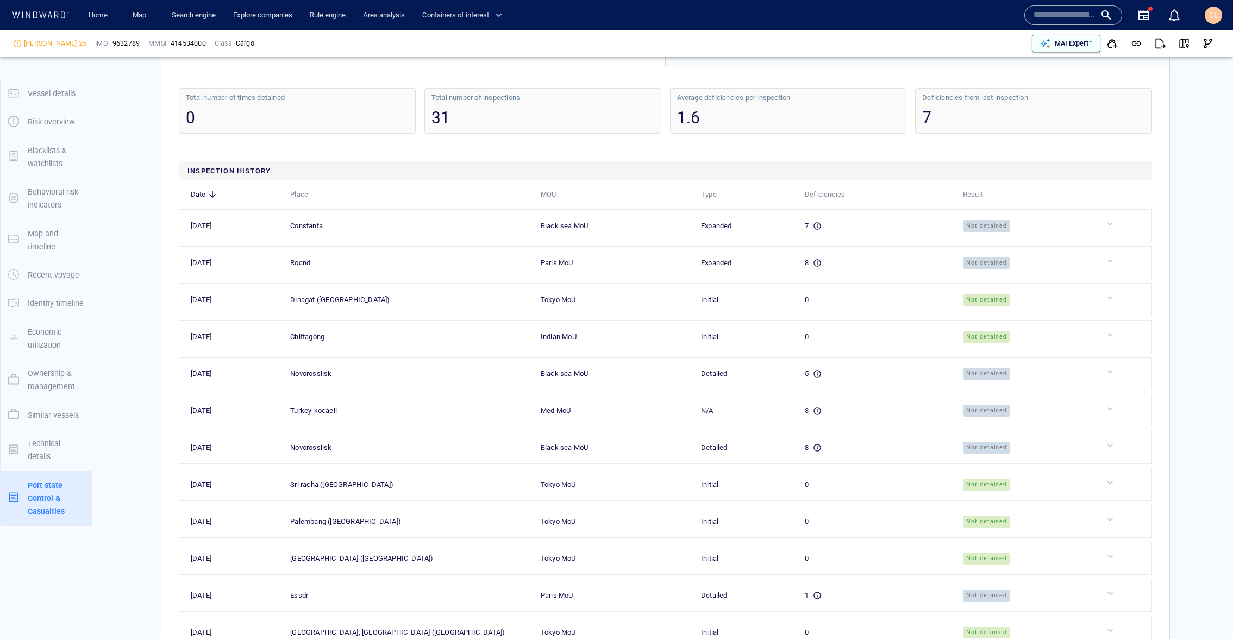
click at [1084, 41] on p "MAI Expert™" at bounding box center [1073, 44] width 38 height 10
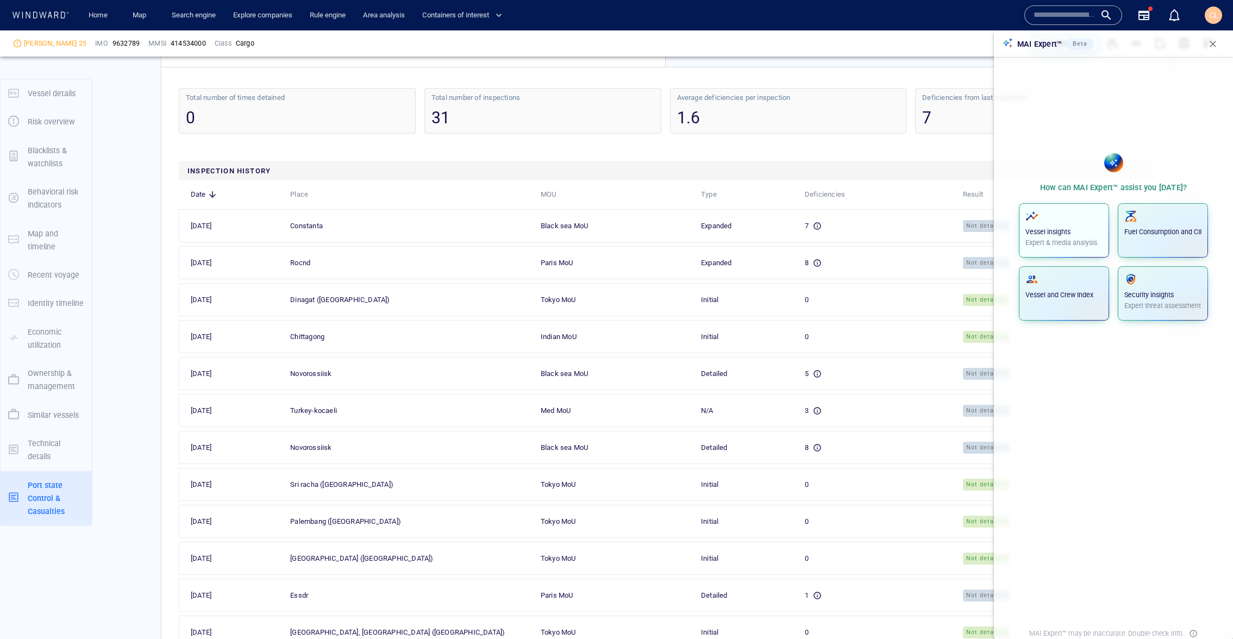
click at [1065, 210] on span "button" at bounding box center [1063, 216] width 77 height 13
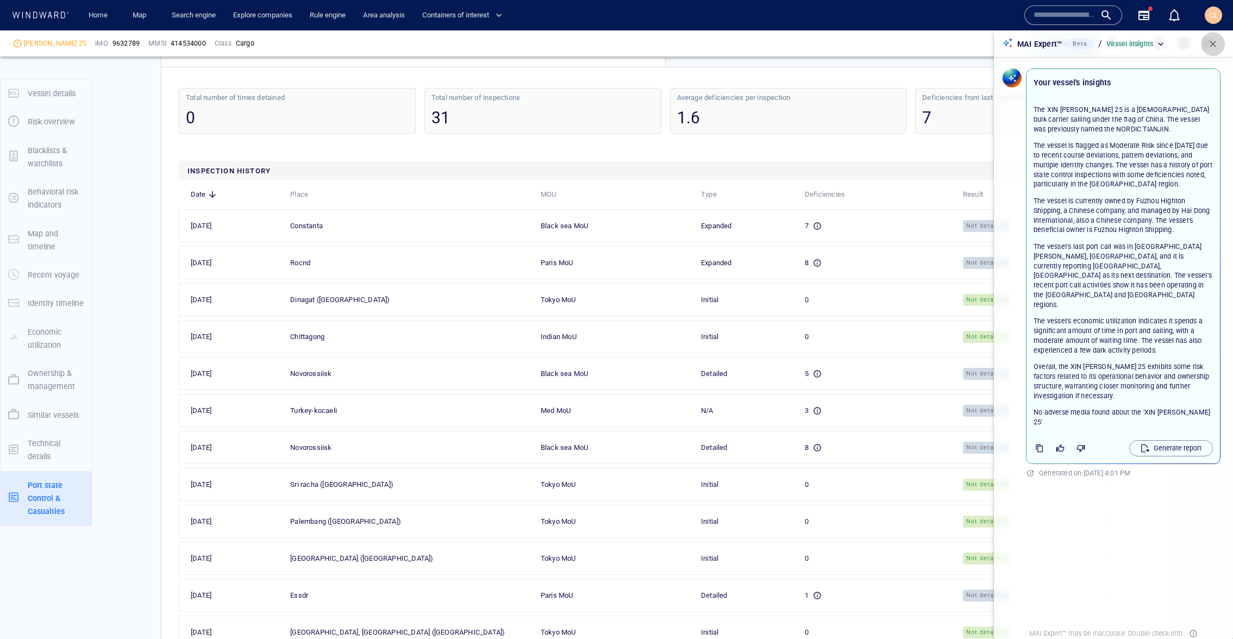
click at [1214, 44] on span "button" at bounding box center [1212, 44] width 11 height 11
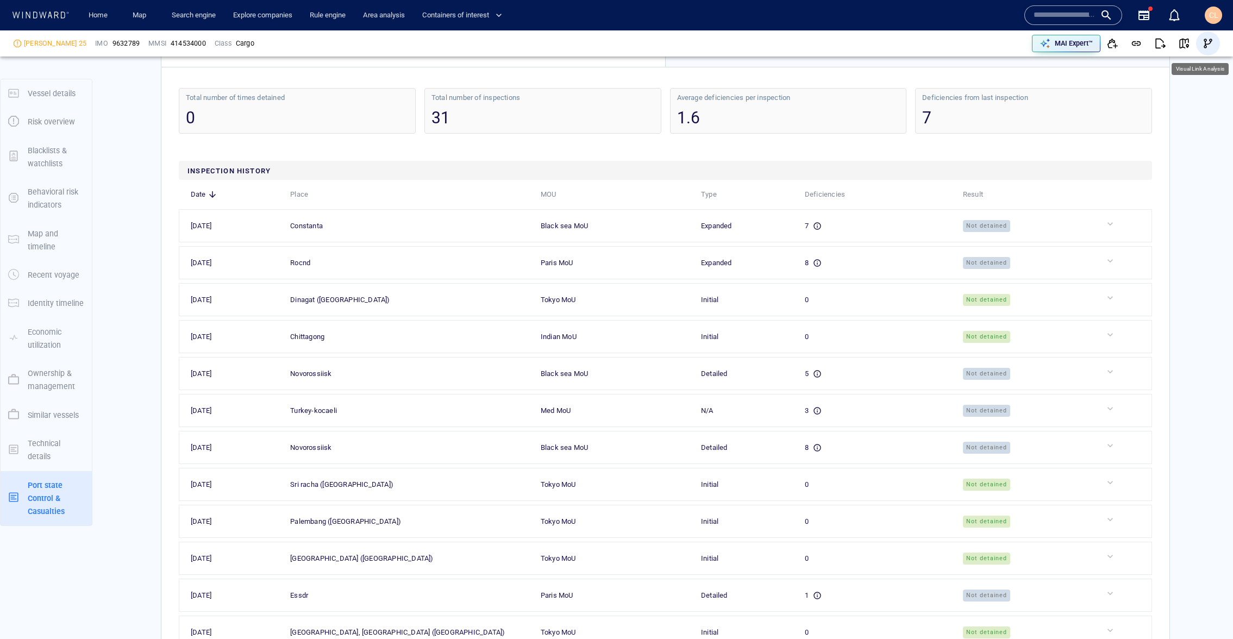
click at [1203, 45] on span "button" at bounding box center [1207, 43] width 11 height 11
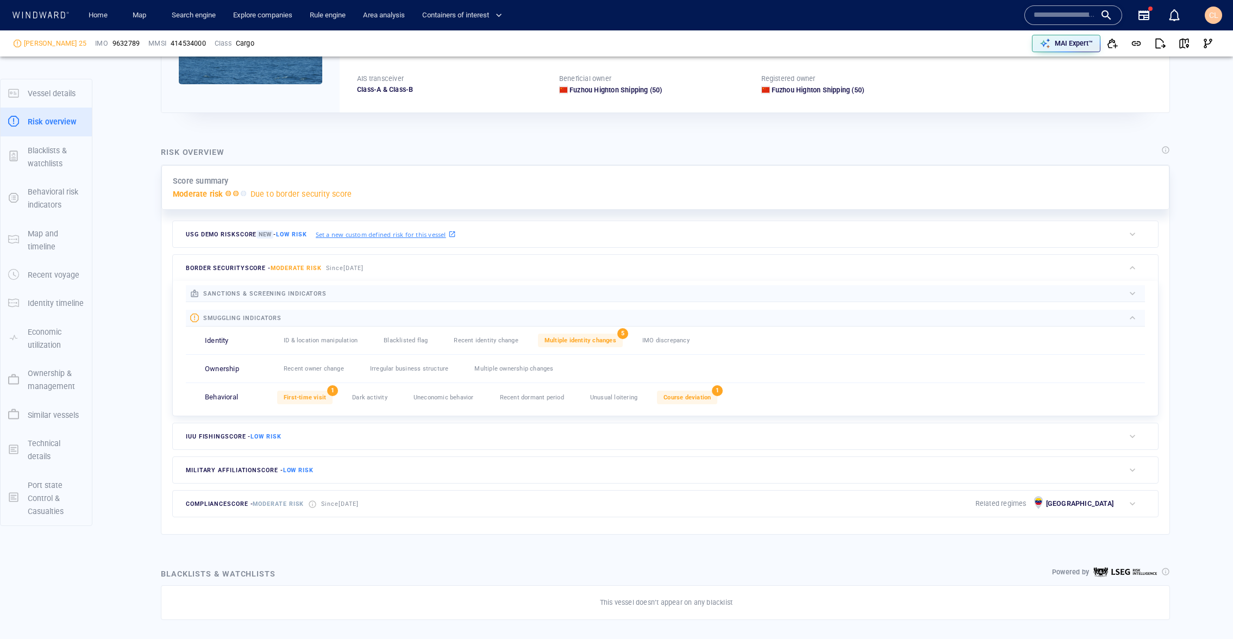
scroll to position [0, 0]
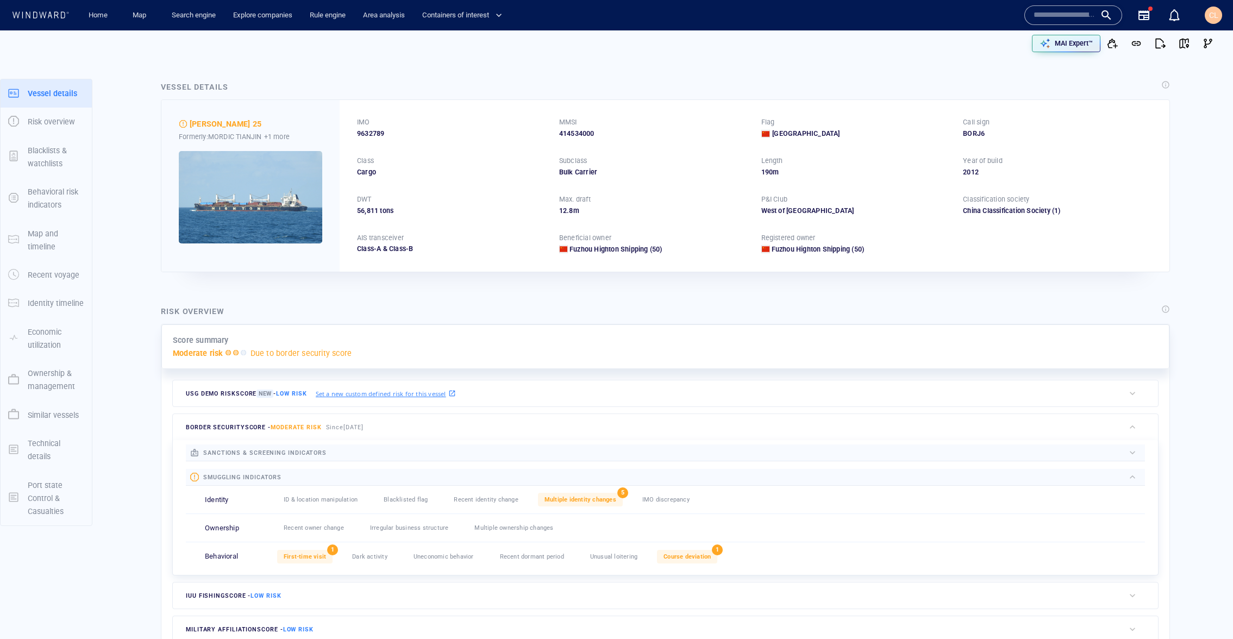
click at [243, 196] on img at bounding box center [250, 197] width 143 height 92
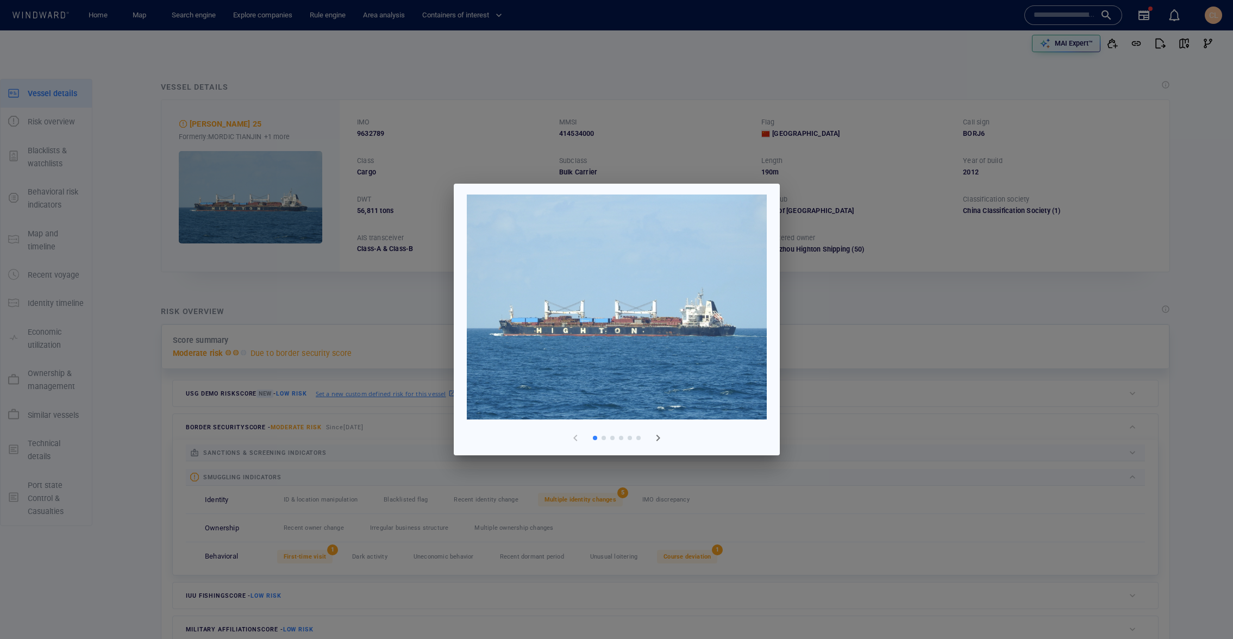
click at [657, 436] on span "button" at bounding box center [657, 437] width 13 height 13
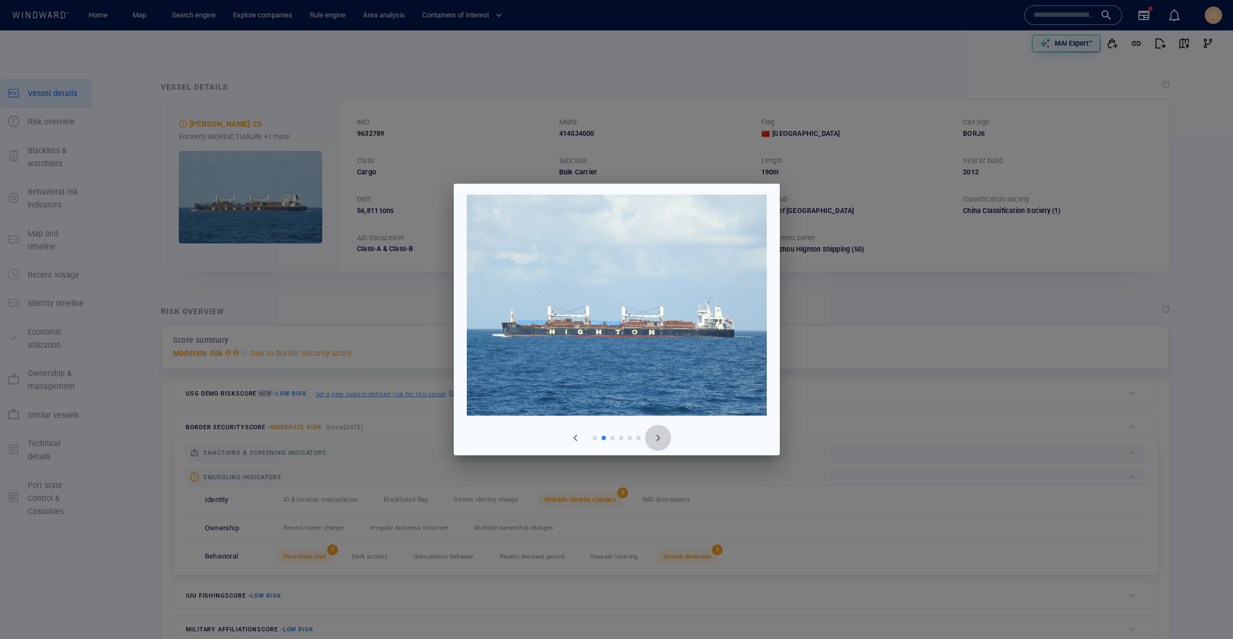
click at [657, 436] on span "button" at bounding box center [657, 437] width 13 height 13
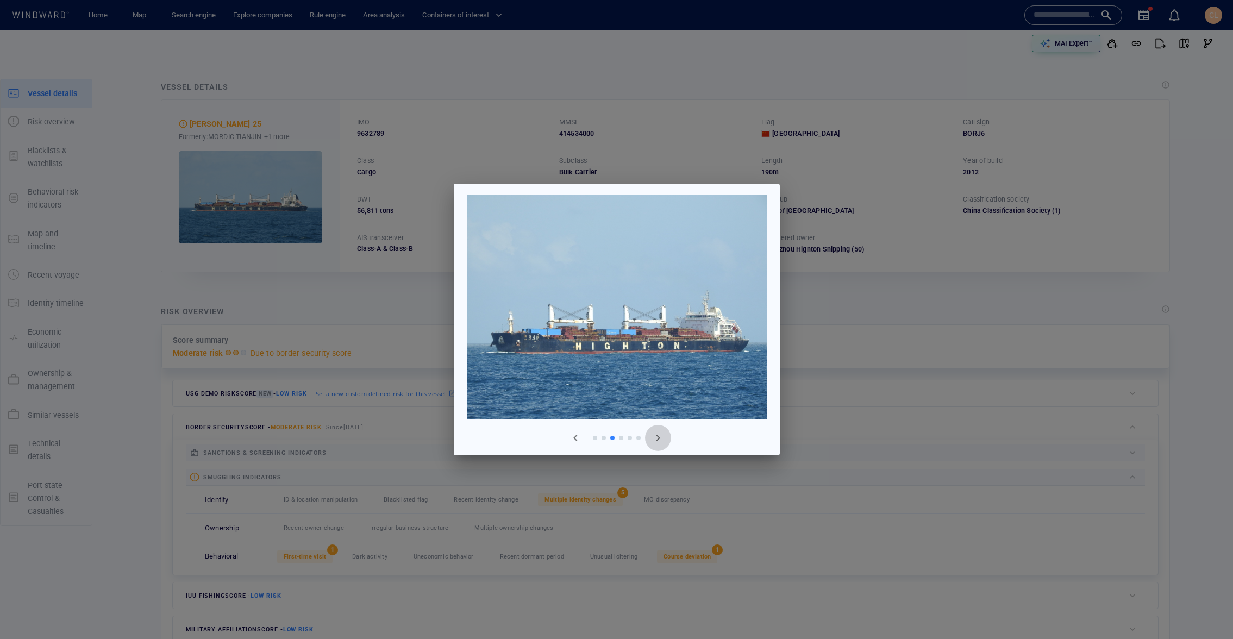
click at [657, 436] on span "button" at bounding box center [657, 437] width 13 height 13
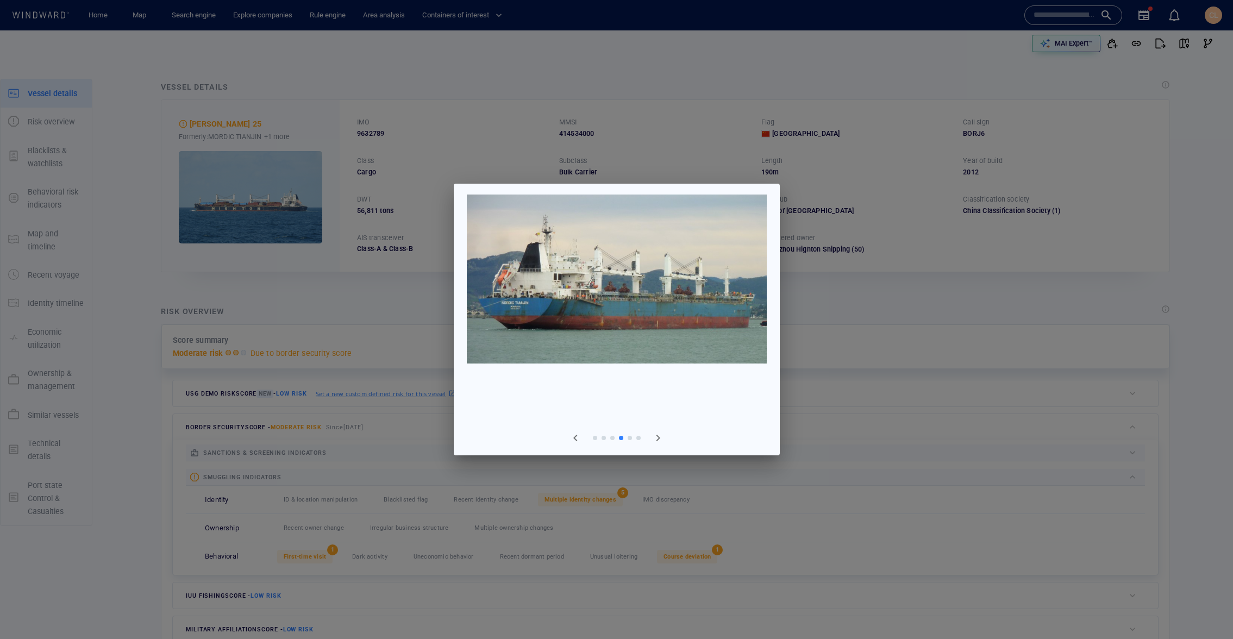
click at [401, 314] on div at bounding box center [616, 319] width 1233 height 639
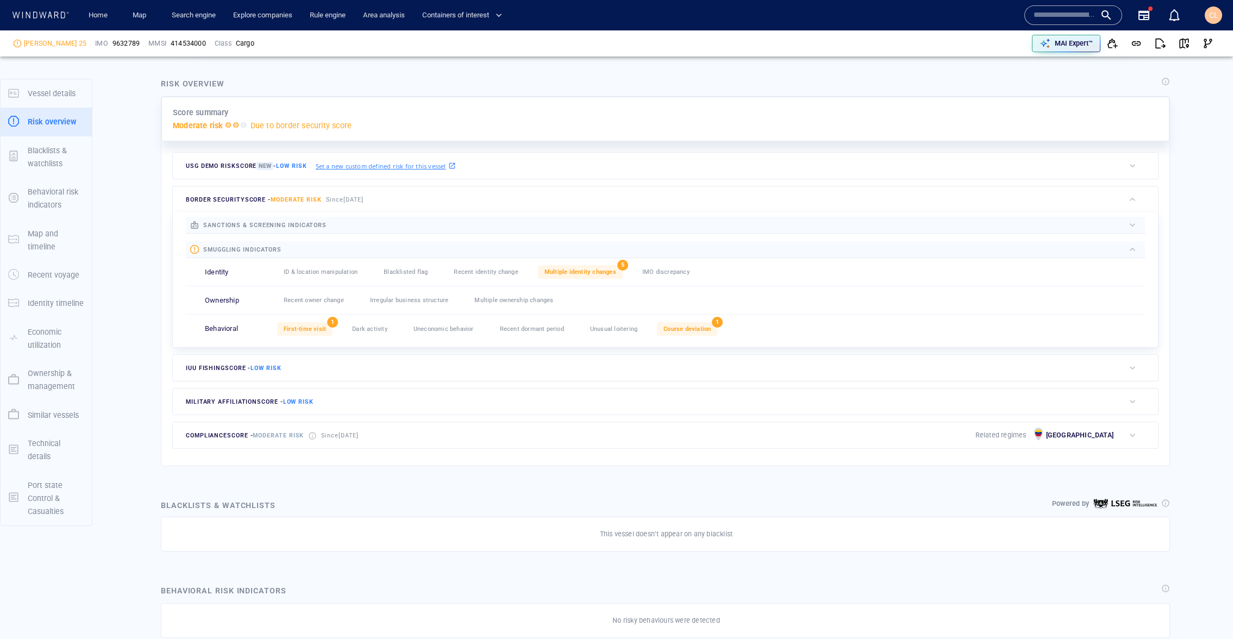
scroll to position [228, 0]
drag, startPoint x: 401, startPoint y: 199, endPoint x: 268, endPoint y: 198, distance: 132.6
click at [268, 198] on div "border security score - Moderate risk Since Jul 10, 2025" at bounding box center [648, 199] width 951 height 26
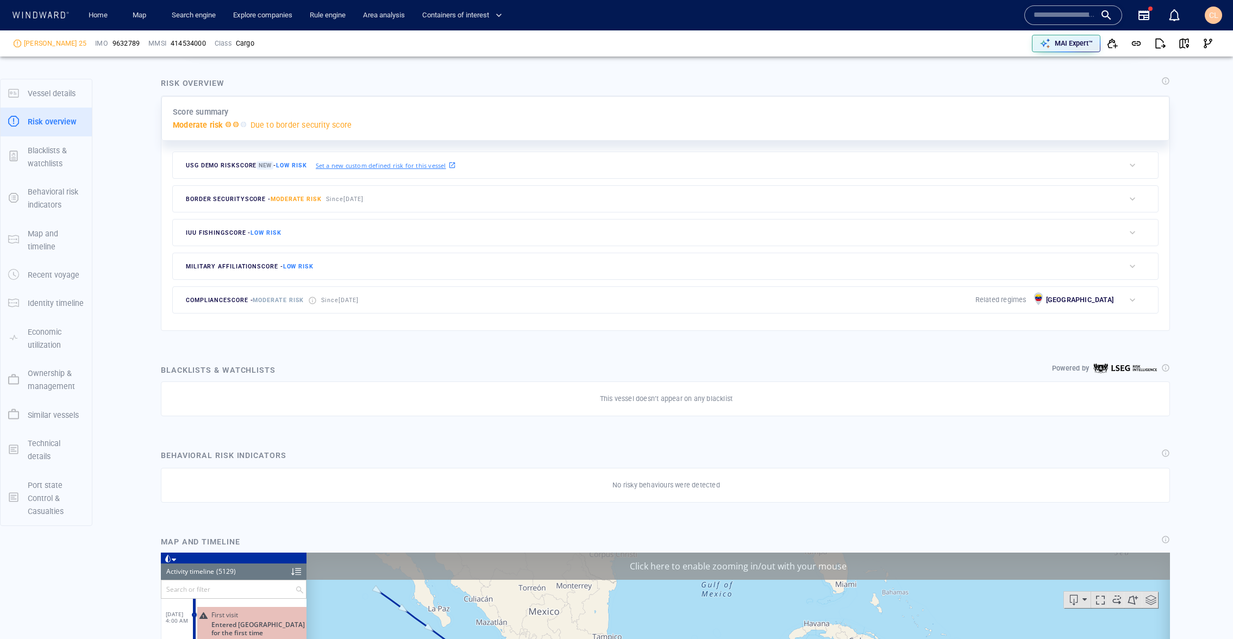
click at [196, 201] on span "border security score - Moderate risk" at bounding box center [254, 199] width 136 height 7
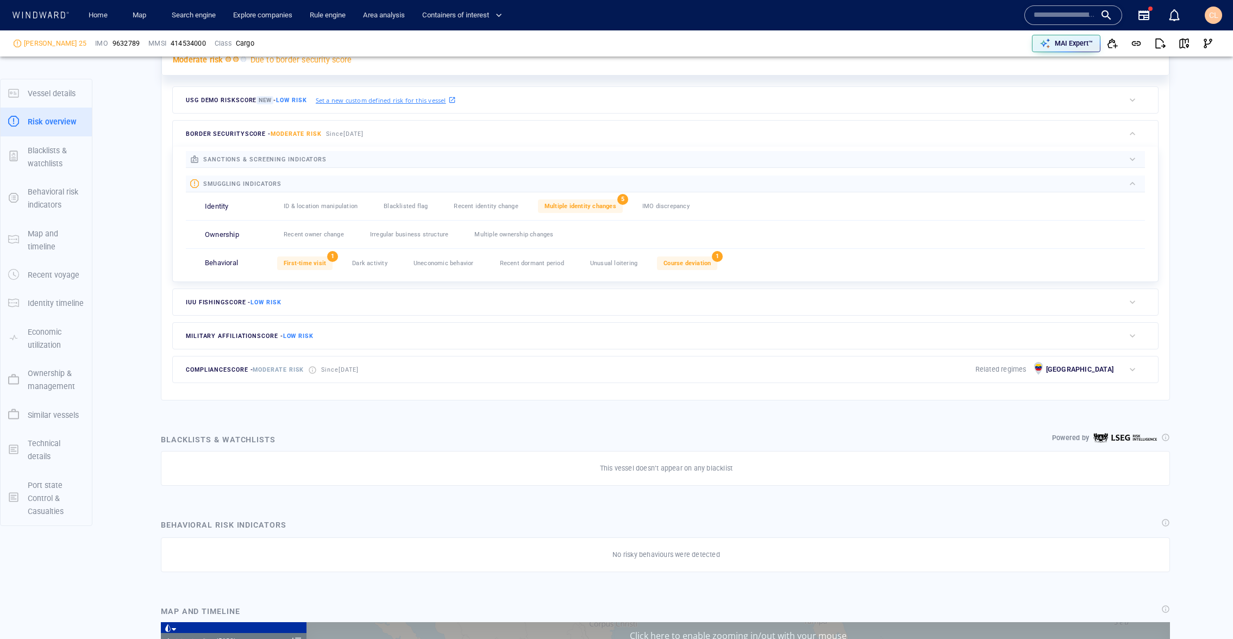
scroll to position [0, 0]
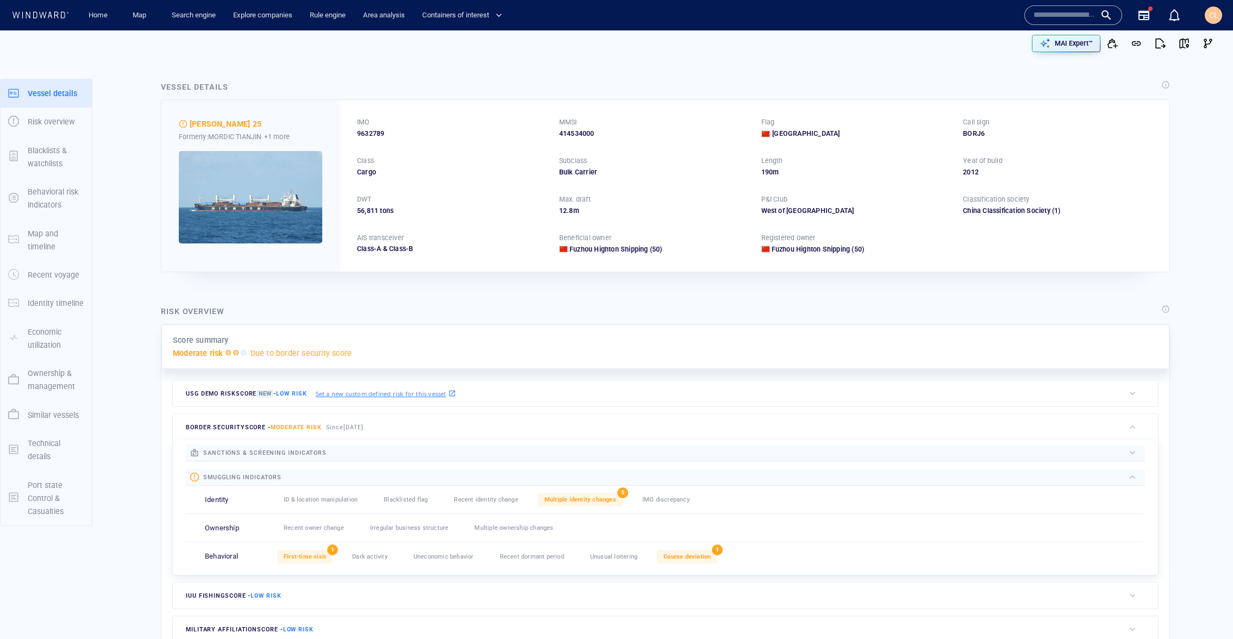
click at [246, 183] on img at bounding box center [250, 197] width 143 height 92
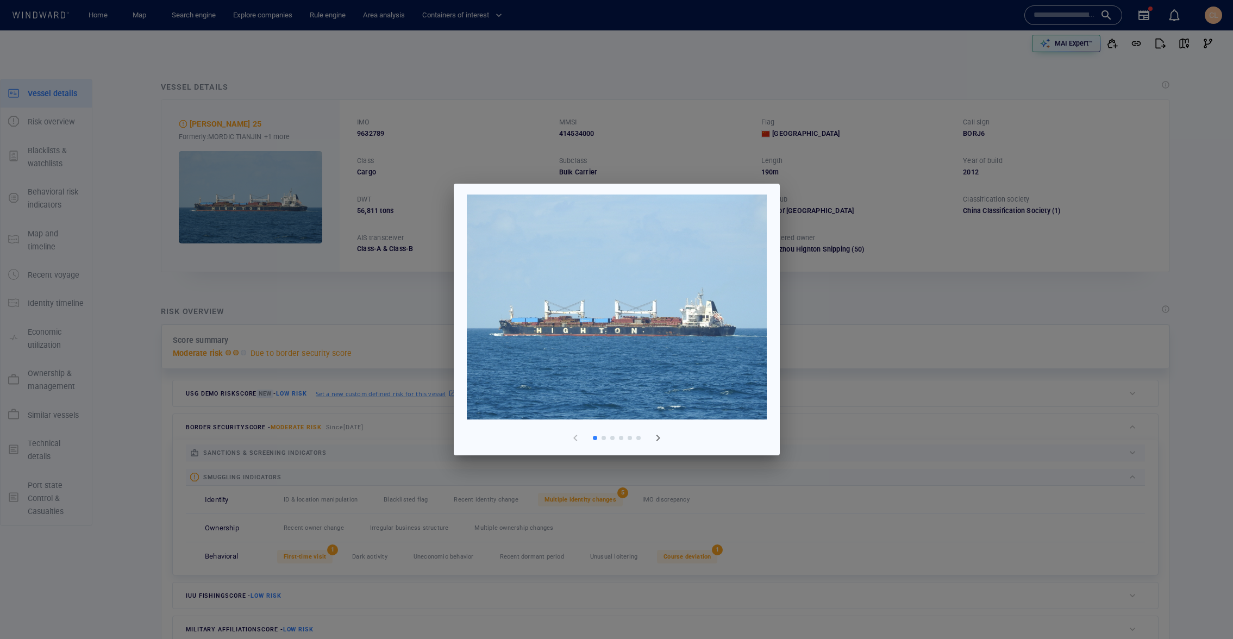
click at [659, 435] on span "button" at bounding box center [657, 437] width 13 height 13
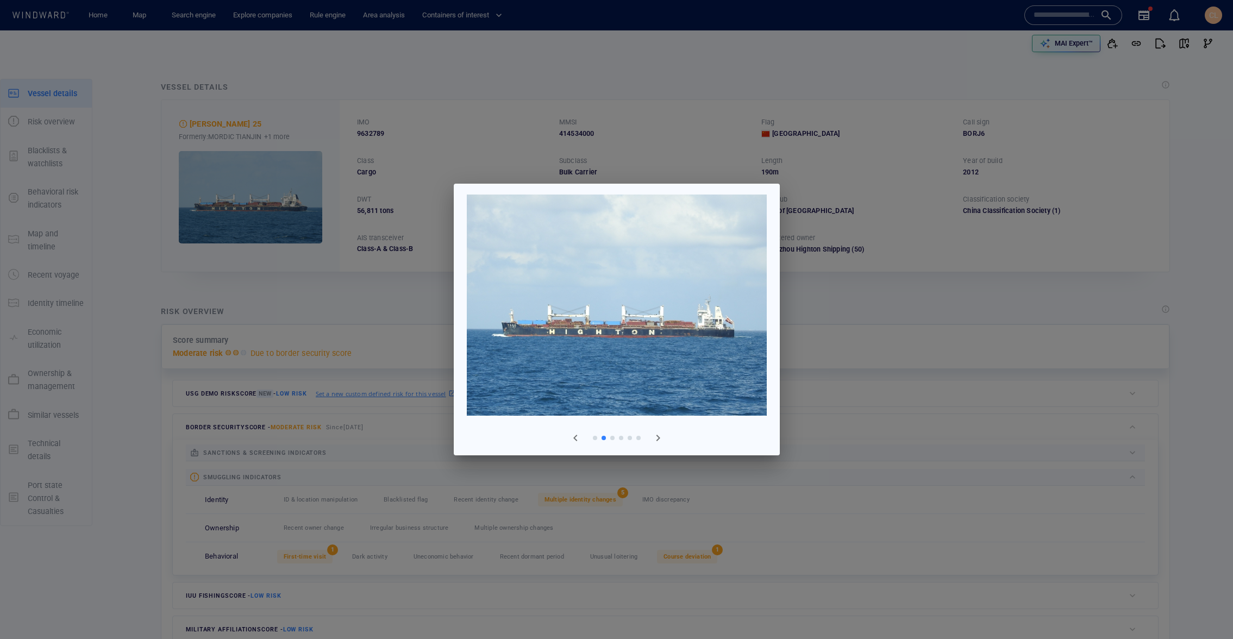
click at [659, 435] on span "button" at bounding box center [657, 437] width 13 height 13
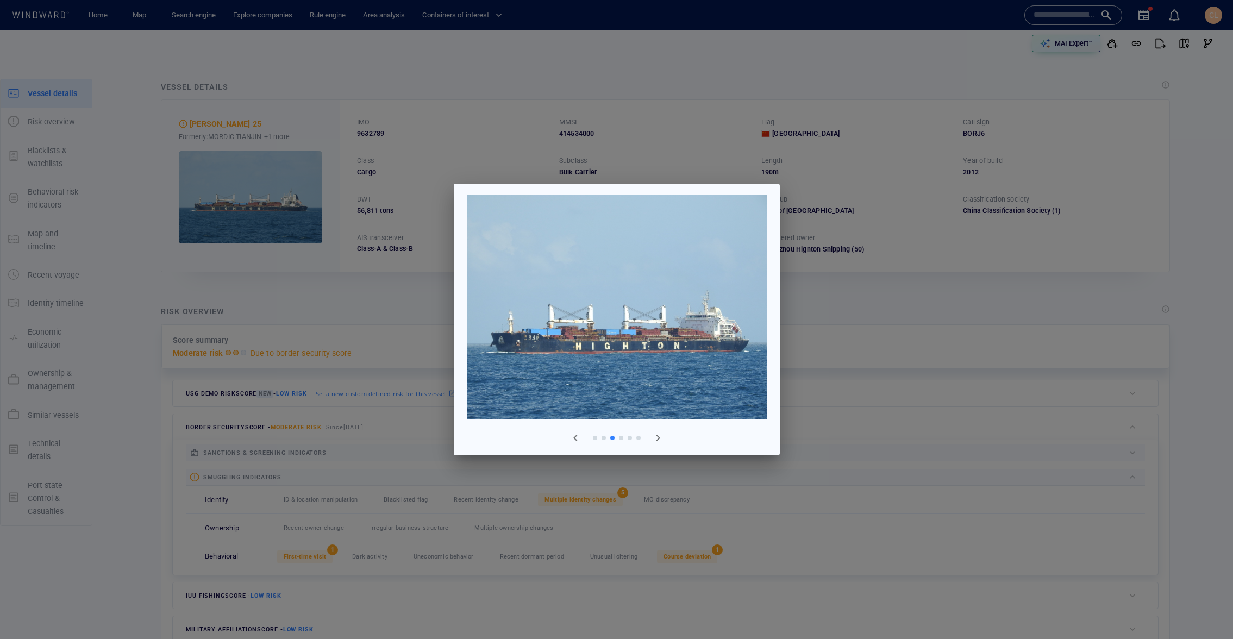
click at [274, 300] on div at bounding box center [616, 319] width 1233 height 639
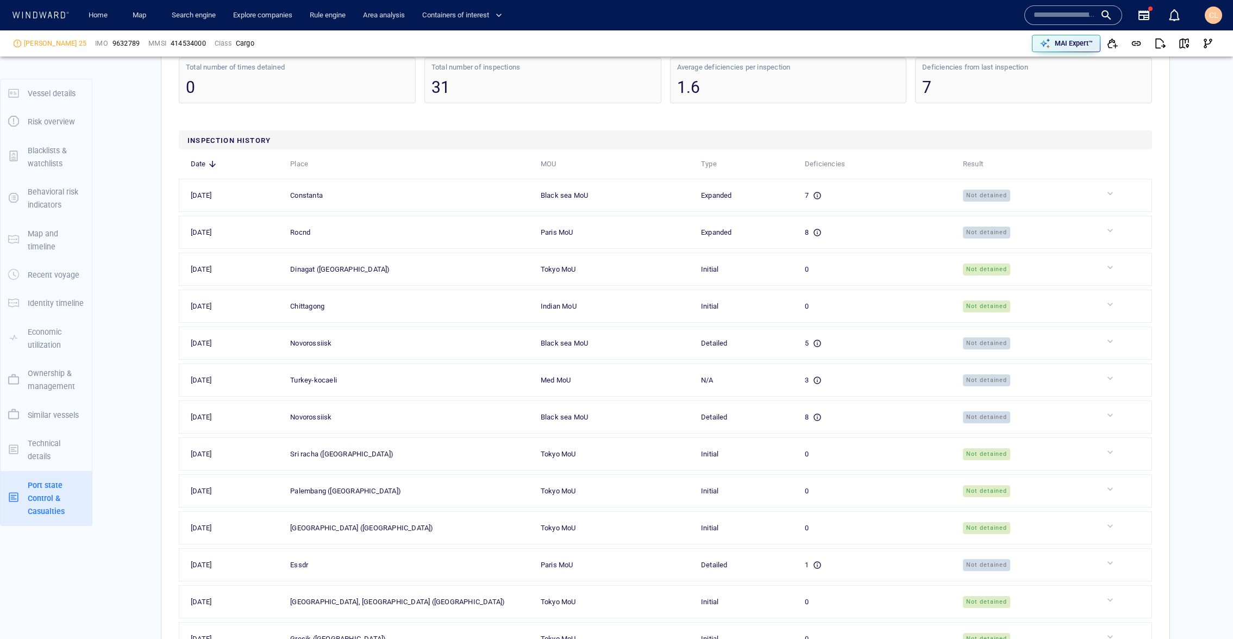
scroll to position [2879, 0]
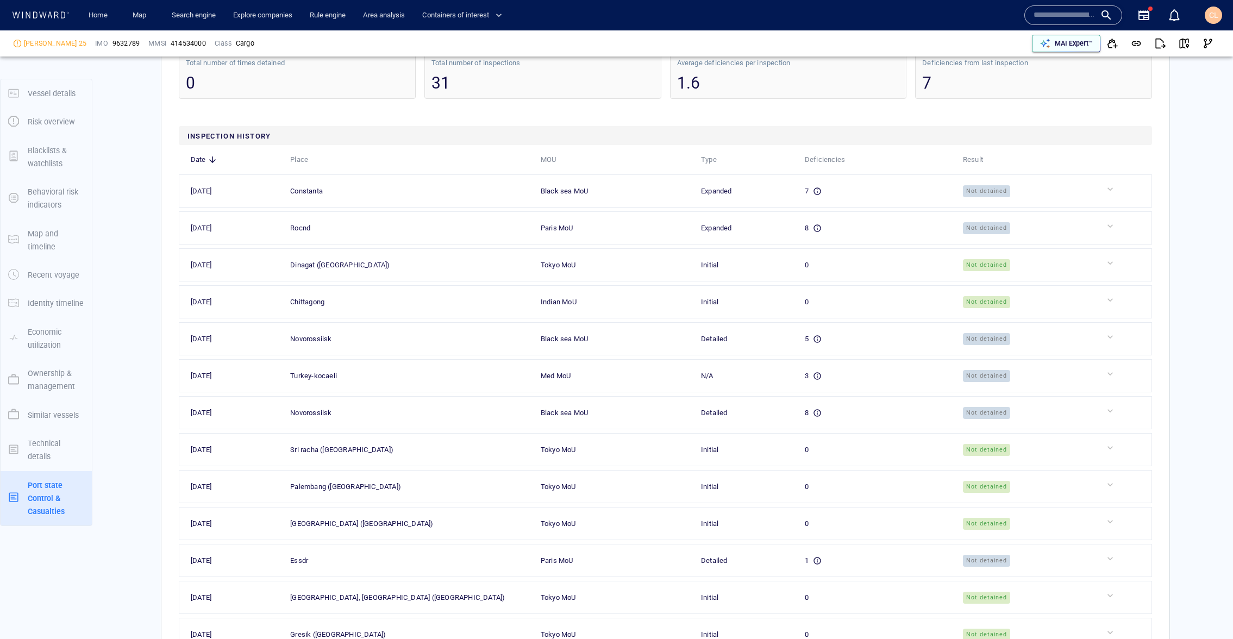
click at [1054, 43] on p "MAI Expert™" at bounding box center [1073, 44] width 38 height 10
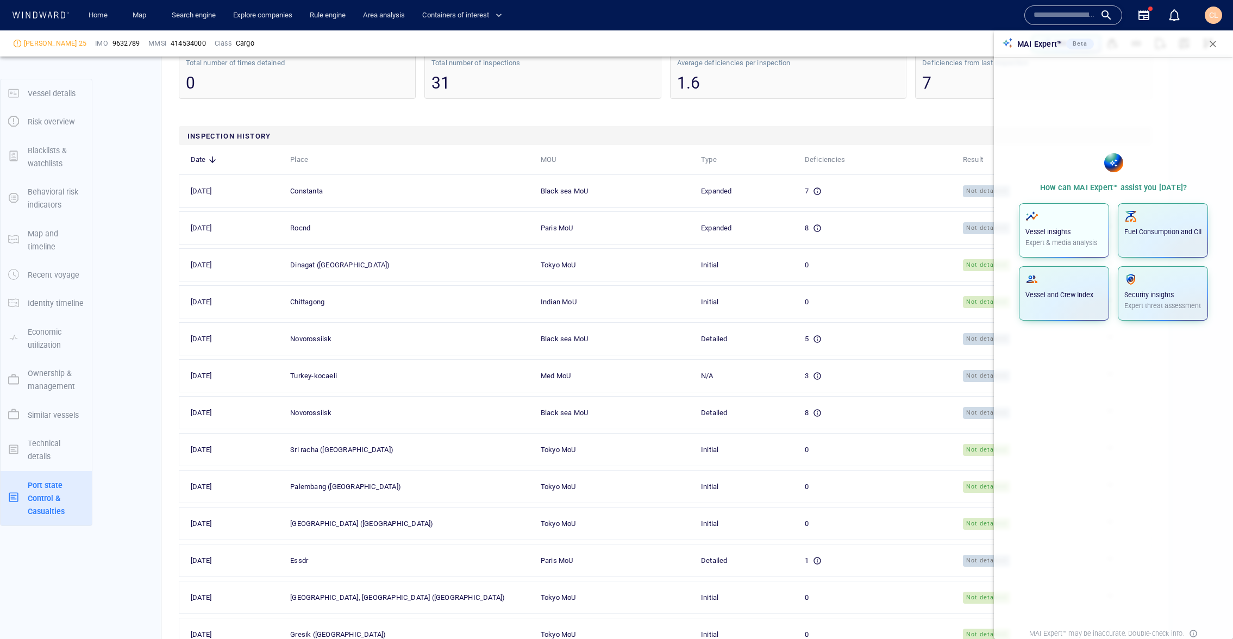
click at [1065, 214] on span "button" at bounding box center [1063, 216] width 77 height 13
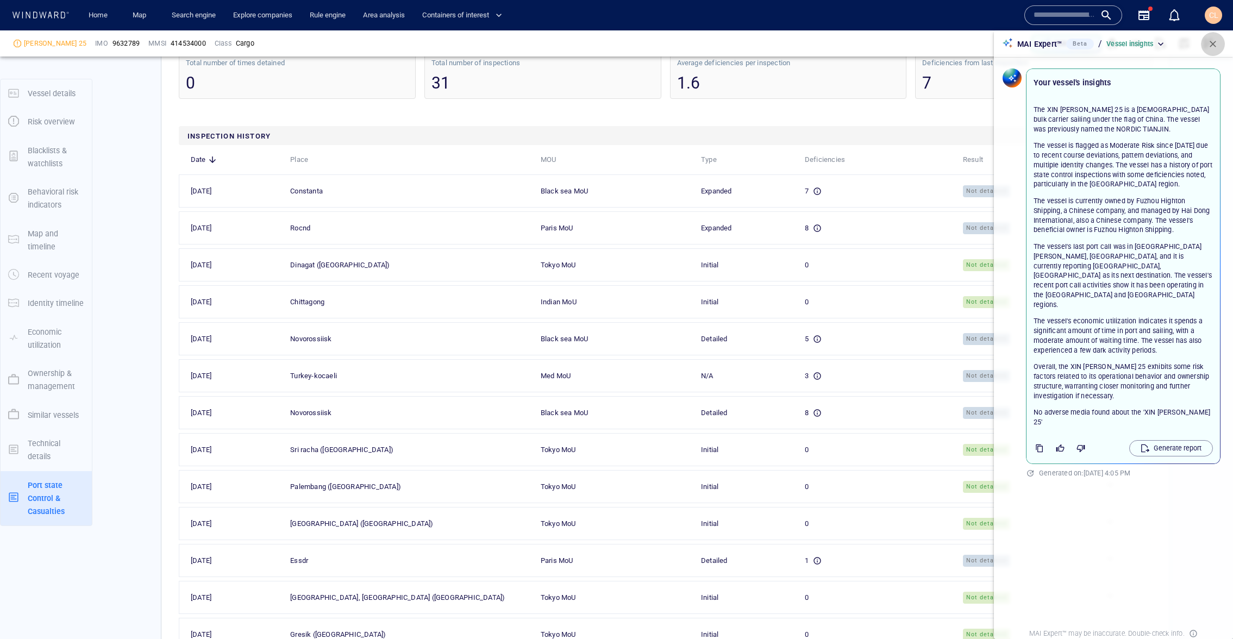
click at [1216, 41] on span "button" at bounding box center [1212, 44] width 11 height 11
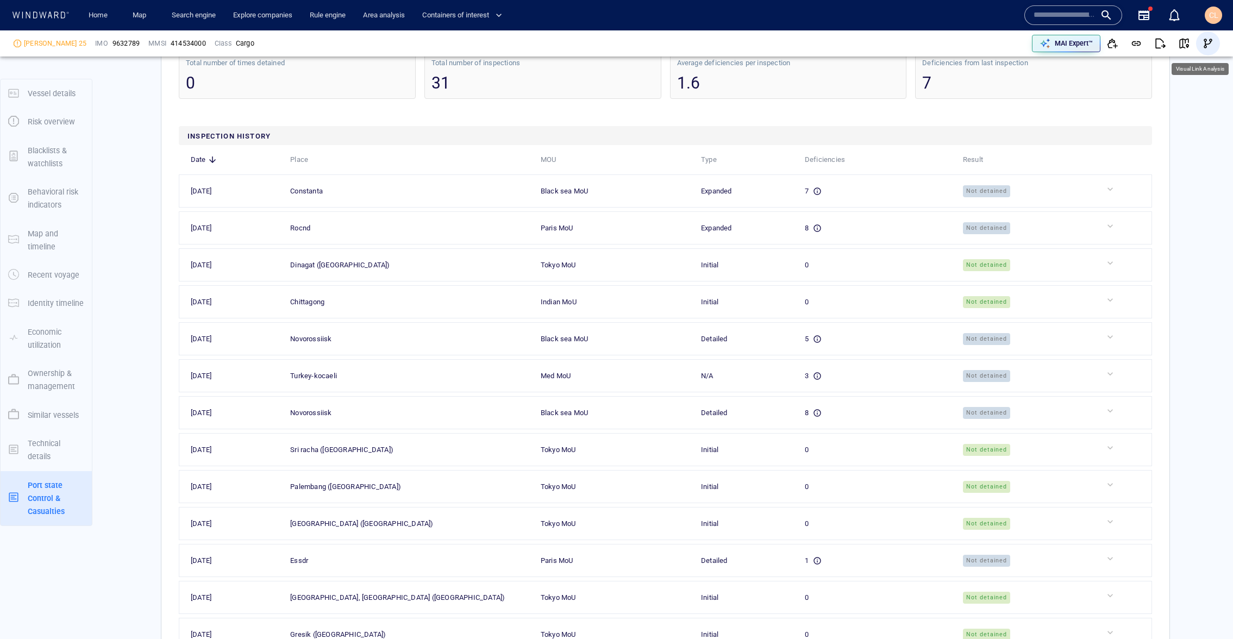
click at [1207, 42] on span "button" at bounding box center [1207, 43] width 11 height 11
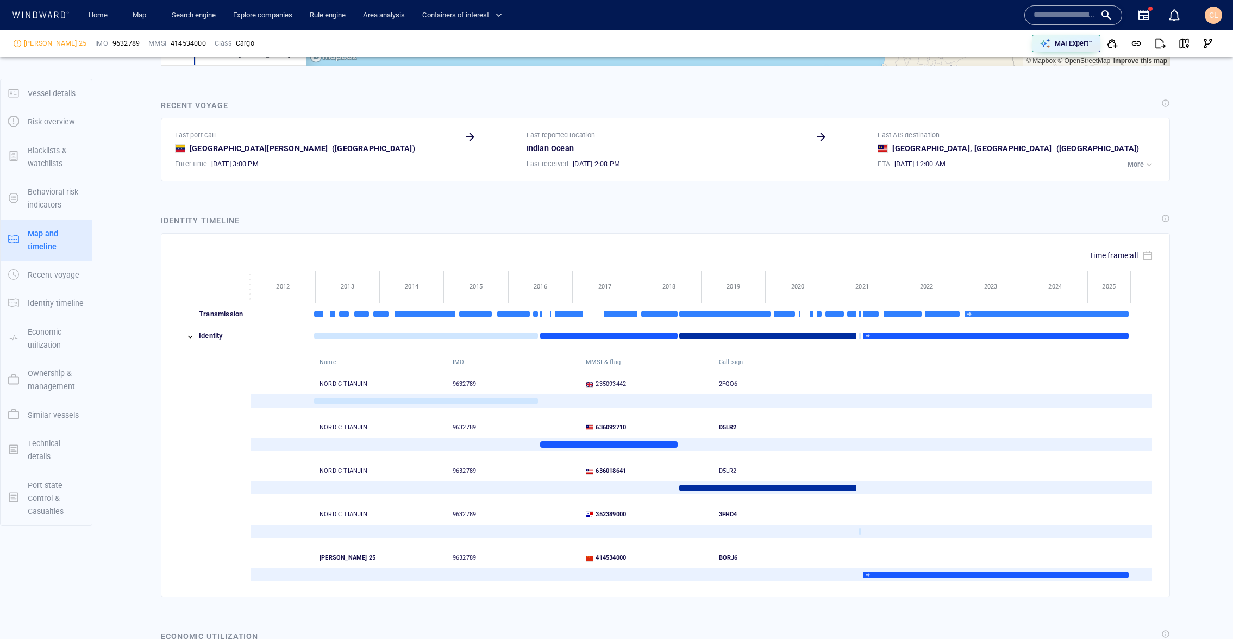
scroll to position [913, 0]
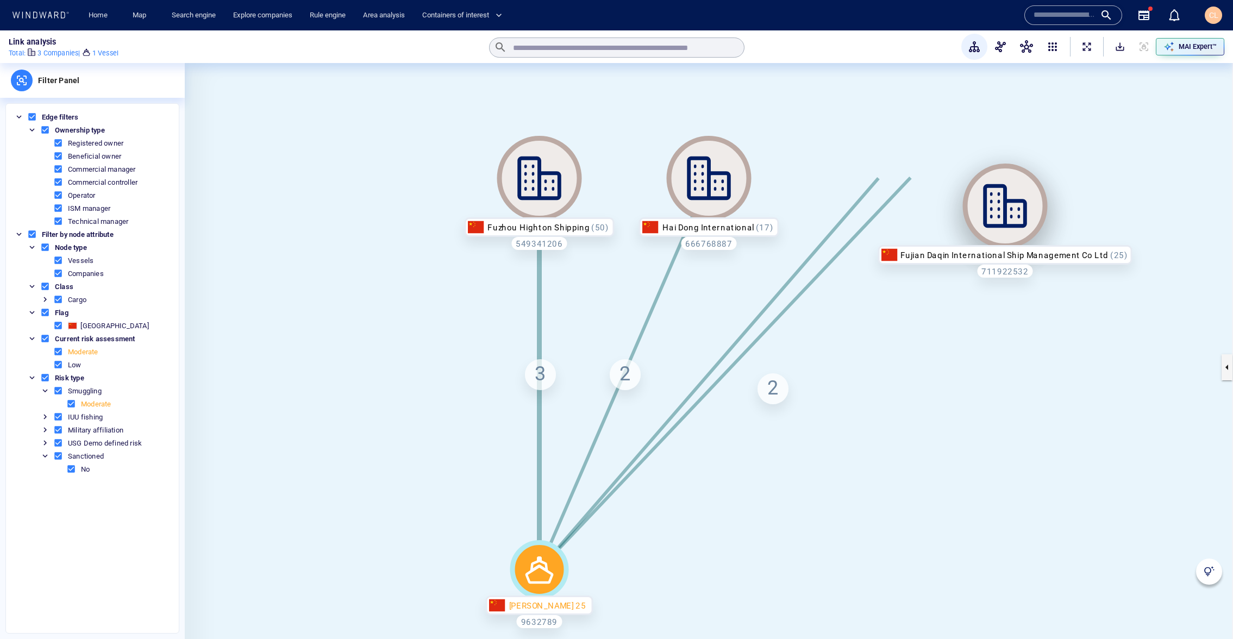
drag, startPoint x: 875, startPoint y: 177, endPoint x: 1002, endPoint y: 205, distance: 129.6
click at [1002, 205] on icon at bounding box center [1005, 206] width 85 height 85
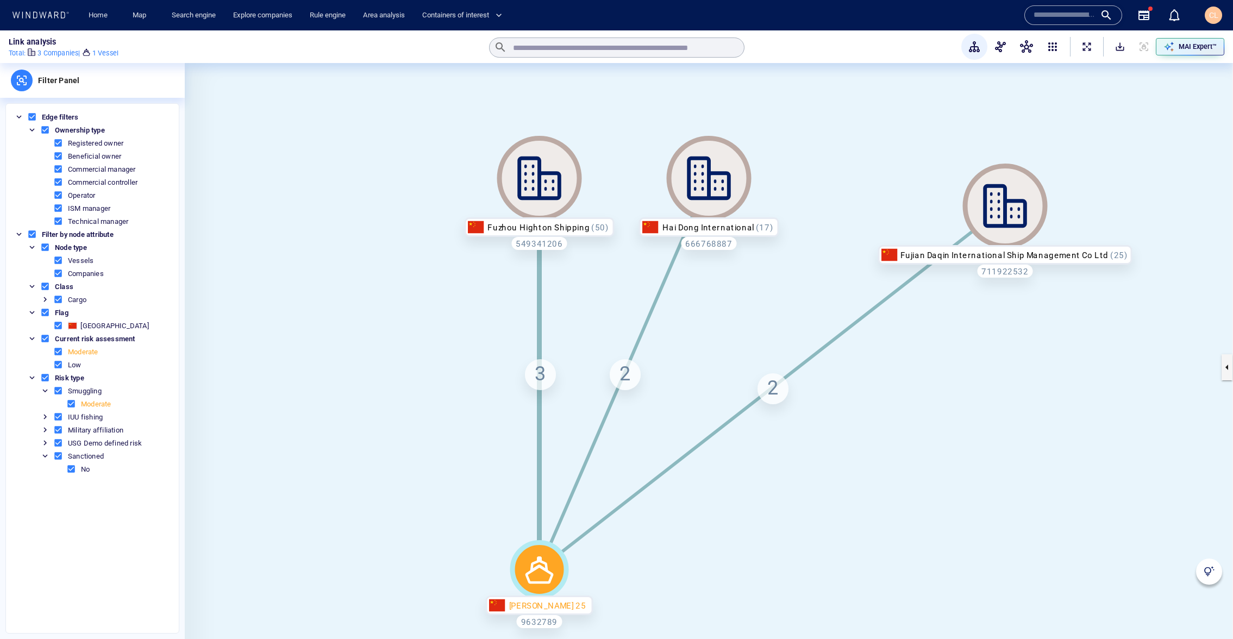
drag, startPoint x: 523, startPoint y: 171, endPoint x: 514, endPoint y: 170, distance: 8.2
click at [517, 170] on icon at bounding box center [539, 178] width 44 height 44
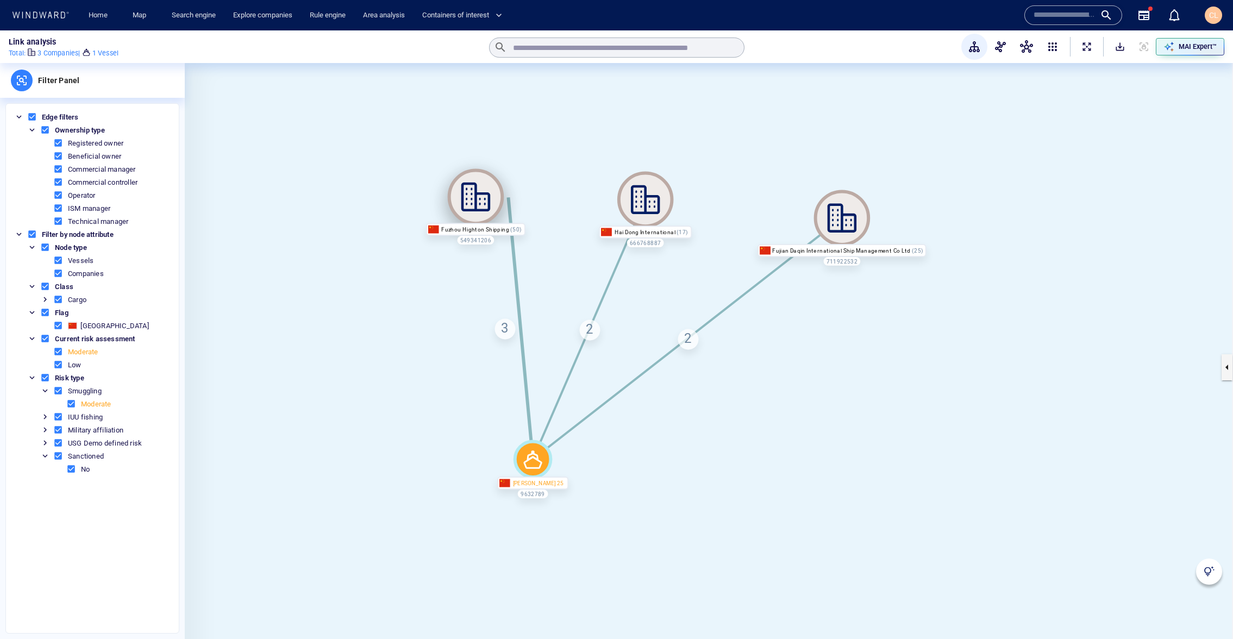
drag, startPoint x: 508, startPoint y: 199, endPoint x: 648, endPoint y: 182, distance: 141.2
click at [476, 198] on icon at bounding box center [475, 197] width 29 height 29
click at [1082, 46] on span "ExpandAllNodes" at bounding box center [1086, 46] width 11 height 11
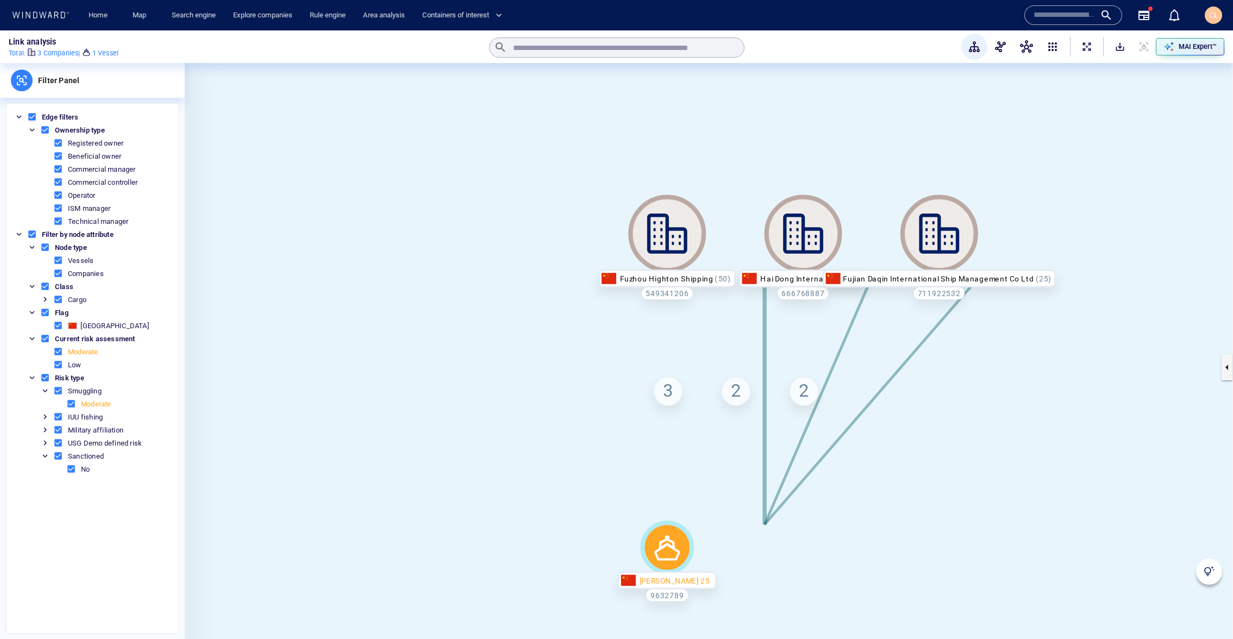
click at [776, 281] on div "XIN HAI TONG 25 9632789 Fuzhou Highton Shipping 549341206 Hai Dong Internationa…" at bounding box center [709, 367] width 1048 height 608
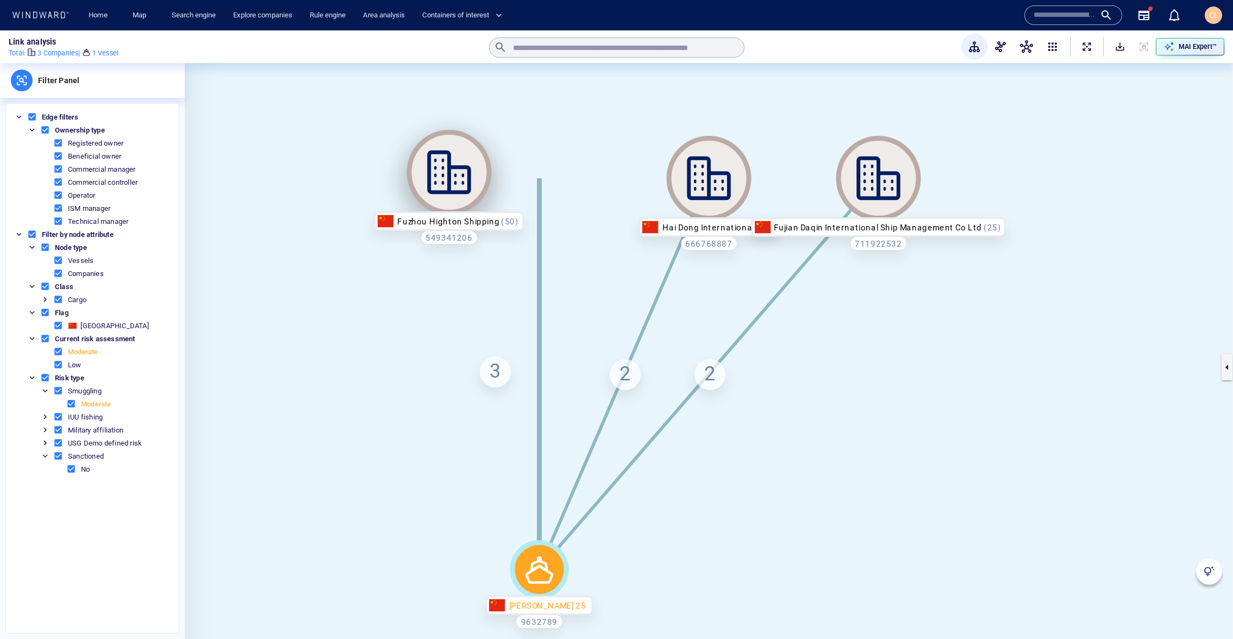
drag, startPoint x: 557, startPoint y: 194, endPoint x: 634, endPoint y: 179, distance: 78.6
click at [468, 188] on icon at bounding box center [449, 172] width 85 height 85
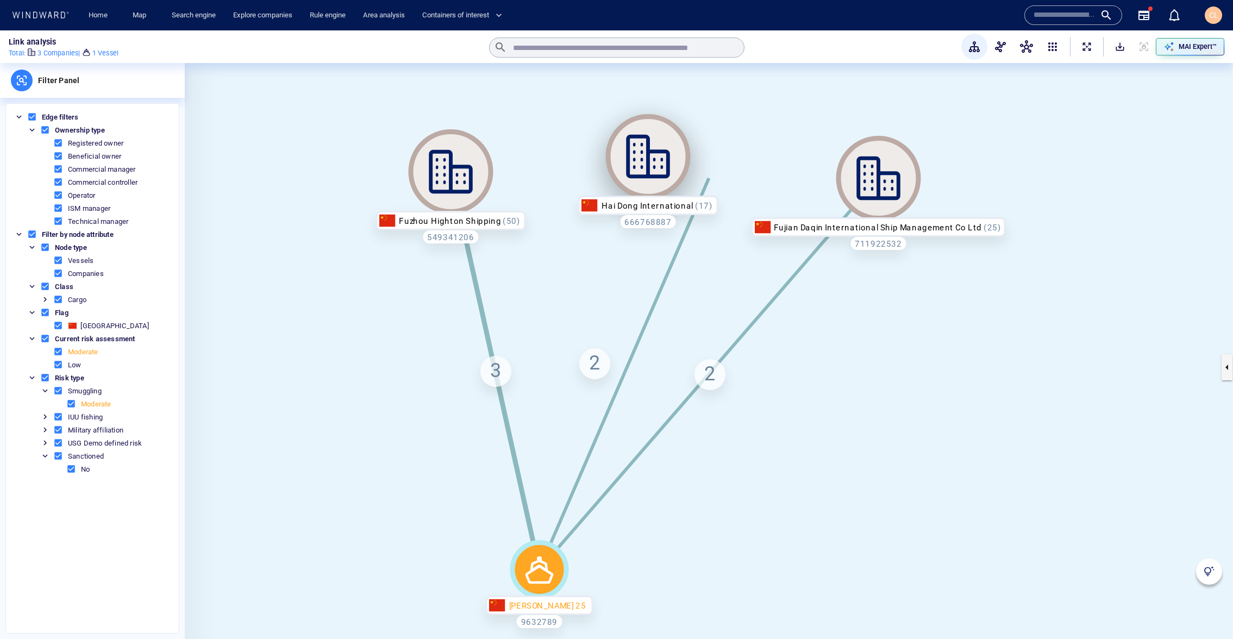
drag, startPoint x: 708, startPoint y: 178, endPoint x: 656, endPoint y: 155, distance: 56.9
click at [655, 156] on icon at bounding box center [648, 156] width 85 height 85
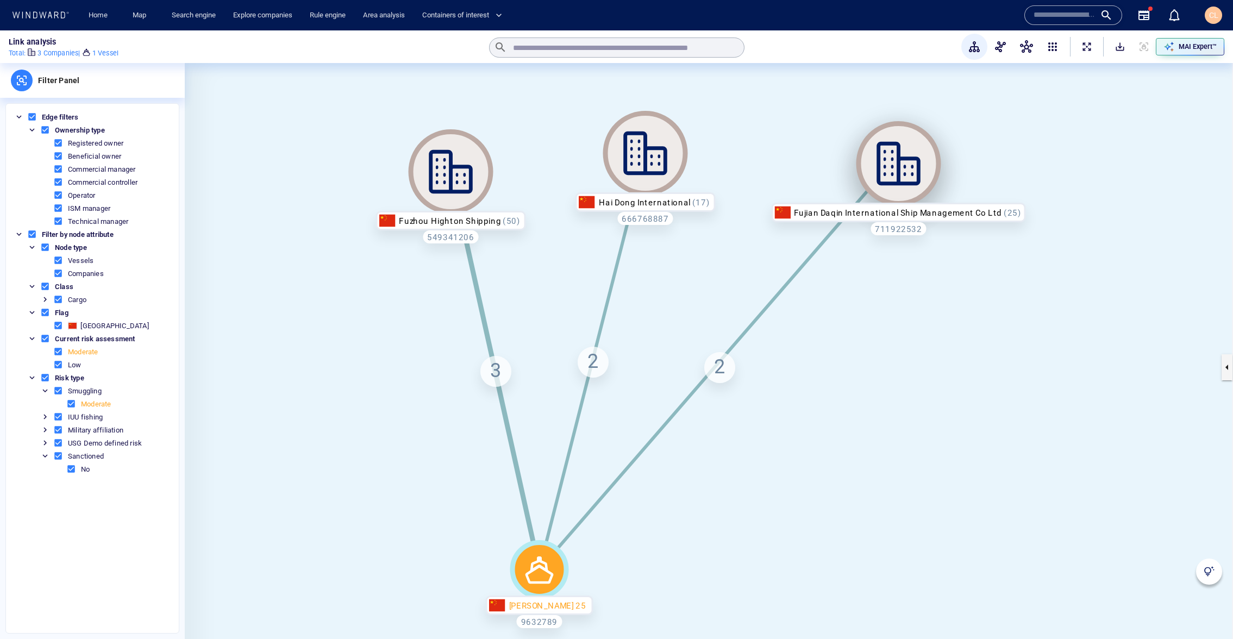
drag, startPoint x: 871, startPoint y: 159, endPoint x: 891, endPoint y: 145, distance: 24.9
click at [891, 145] on icon at bounding box center [898, 164] width 44 height 44
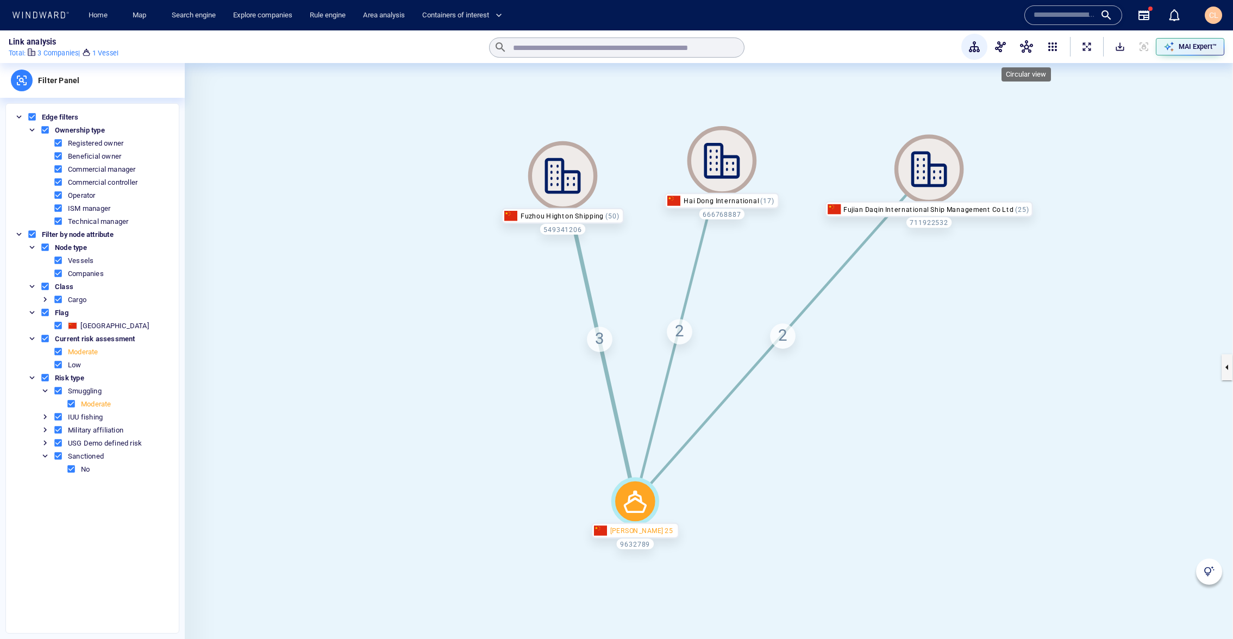
click at [1023, 46] on span "button" at bounding box center [1026, 46] width 13 height 13
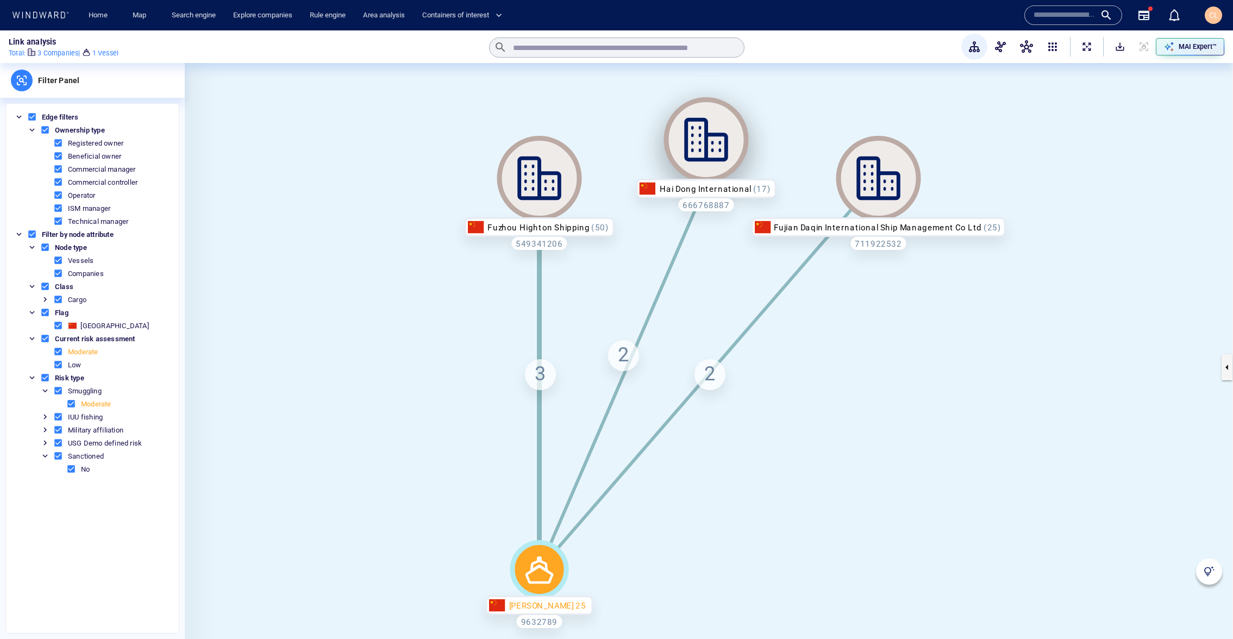
drag, startPoint x: 717, startPoint y: 199, endPoint x: 721, endPoint y: 175, distance: 24.3
click at [714, 160] on icon at bounding box center [705, 139] width 85 height 85
click at [620, 362] on div "2" at bounding box center [623, 353] width 31 height 31
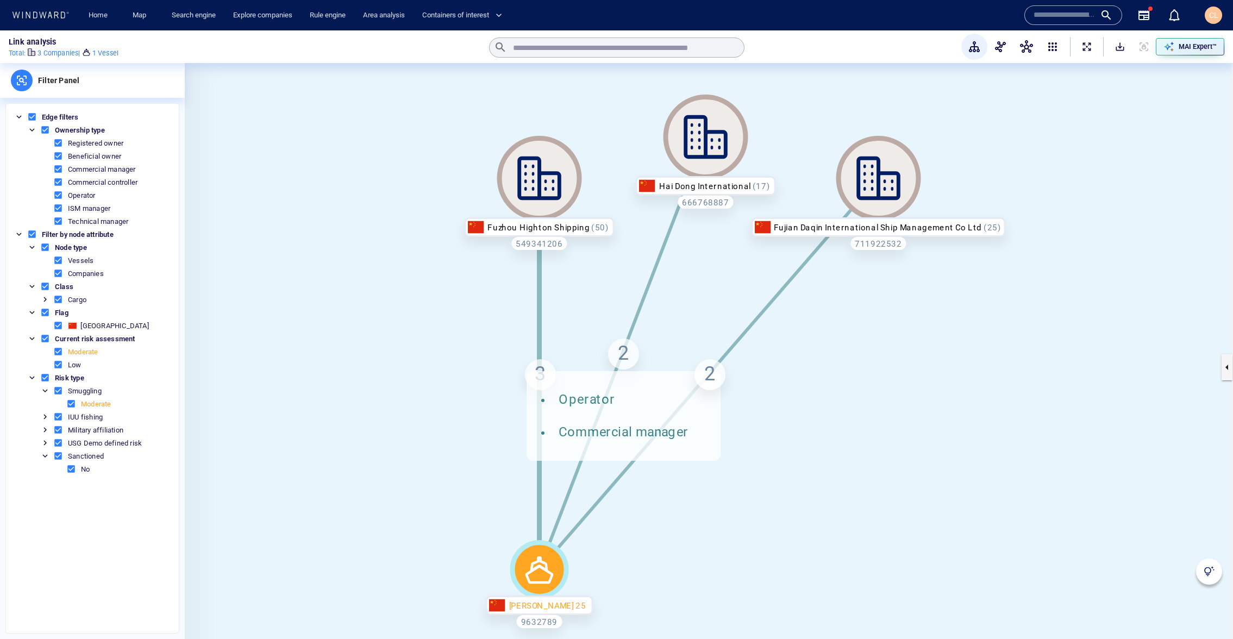
click at [539, 371] on div "3" at bounding box center [540, 374] width 31 height 31
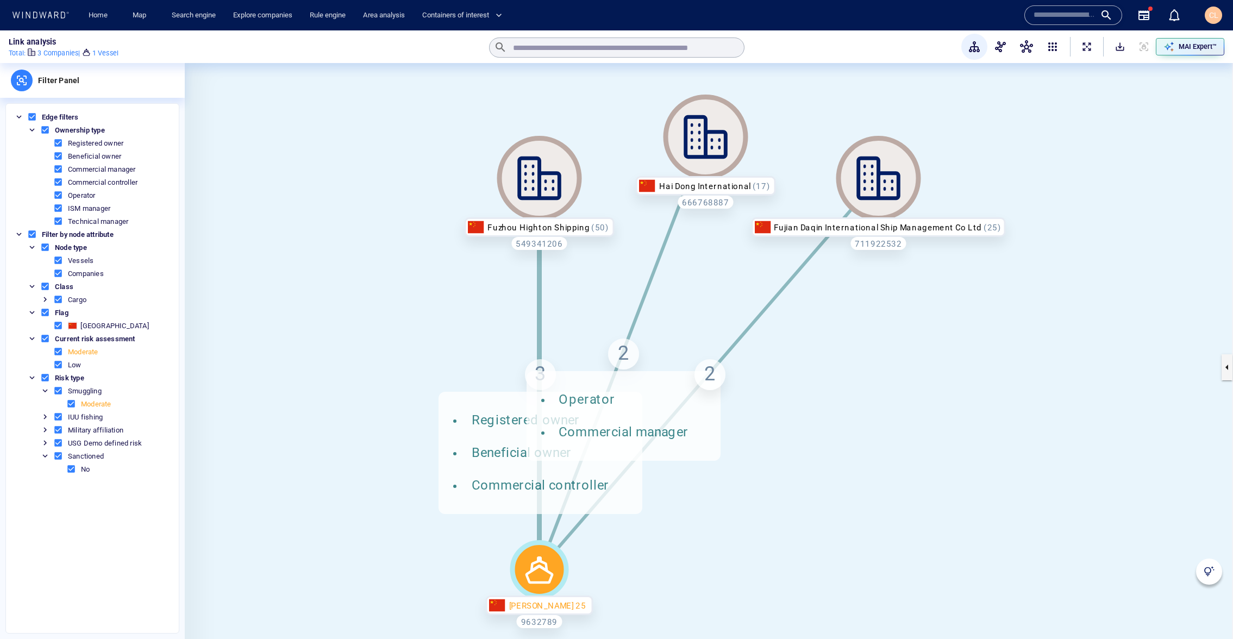
click at [714, 376] on div "2" at bounding box center [709, 374] width 31 height 31
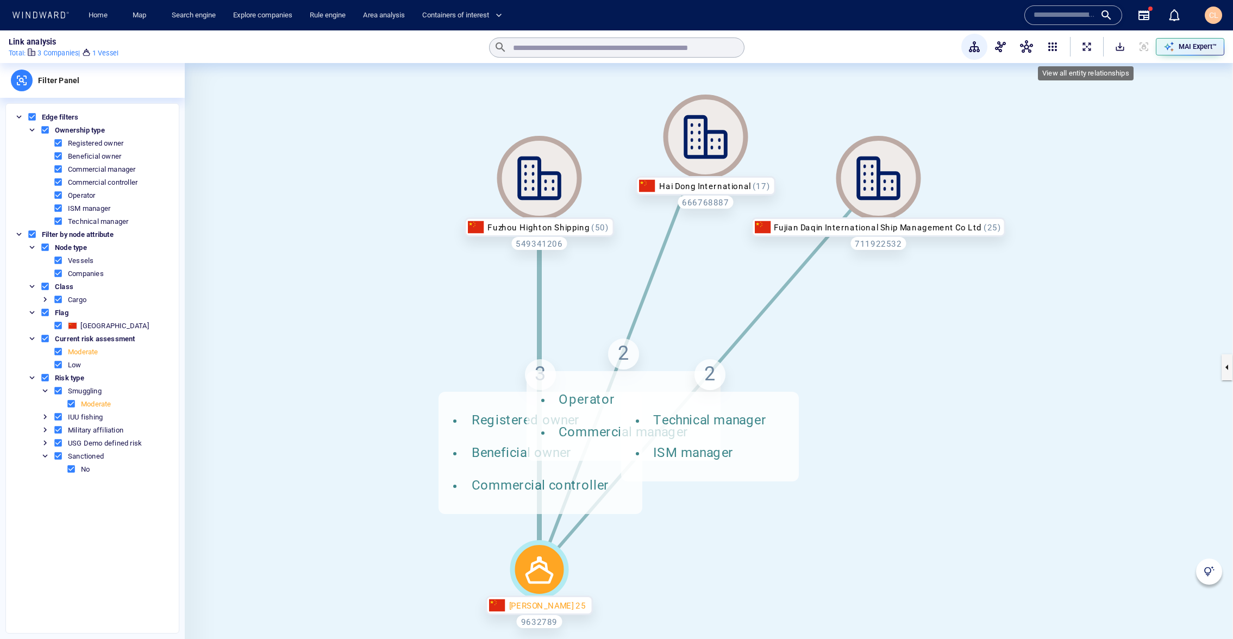
click at [1087, 45] on span "ExpandAllNodes" at bounding box center [1086, 46] width 11 height 11
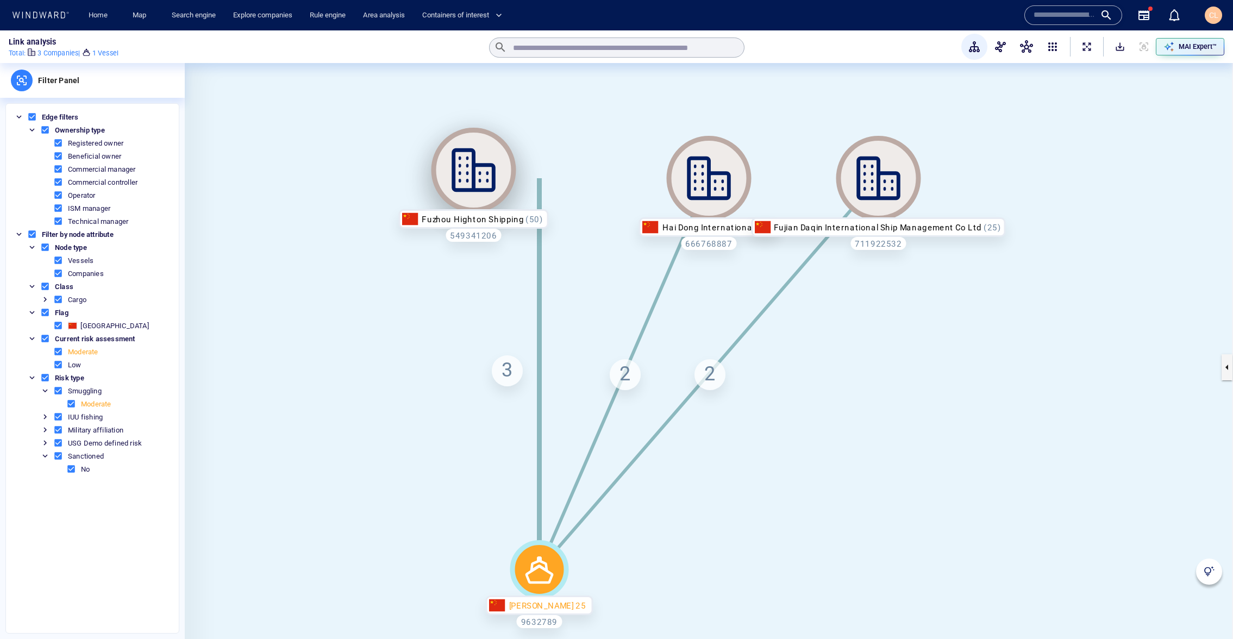
drag, startPoint x: 541, startPoint y: 180, endPoint x: 429, endPoint y: 171, distance: 112.8
click at [431, 167] on icon at bounding box center [473, 170] width 85 height 85
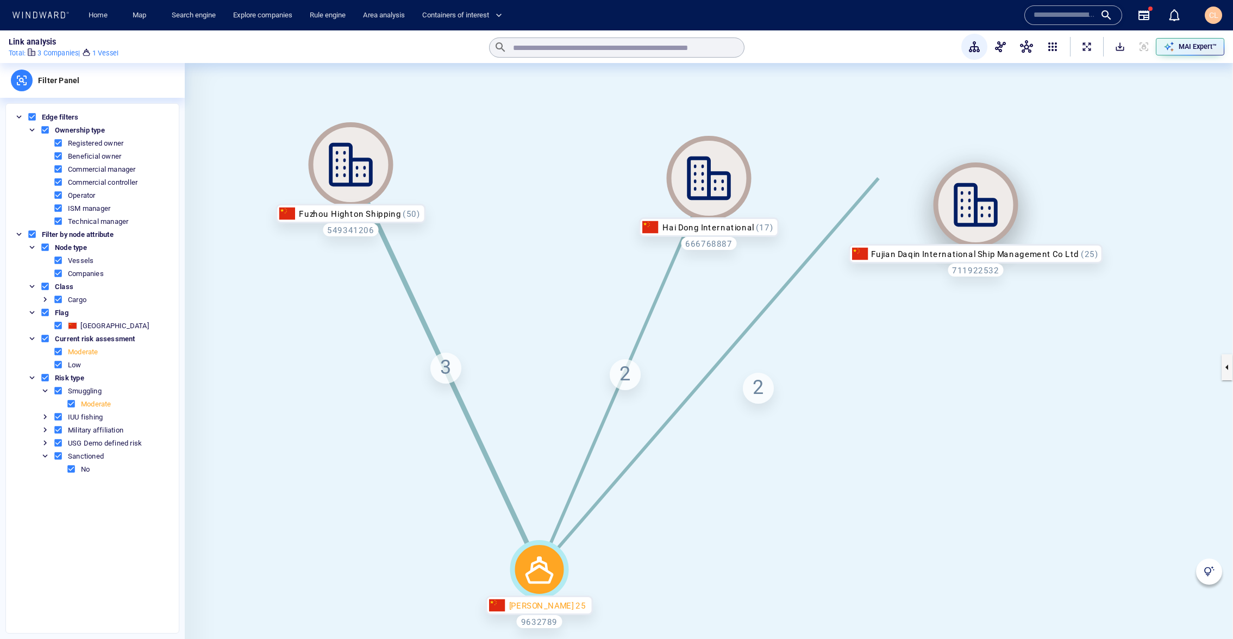
drag, startPoint x: 878, startPoint y: 182, endPoint x: 1002, endPoint y: 262, distance: 147.7
click at [997, 223] on icon at bounding box center [975, 205] width 44 height 44
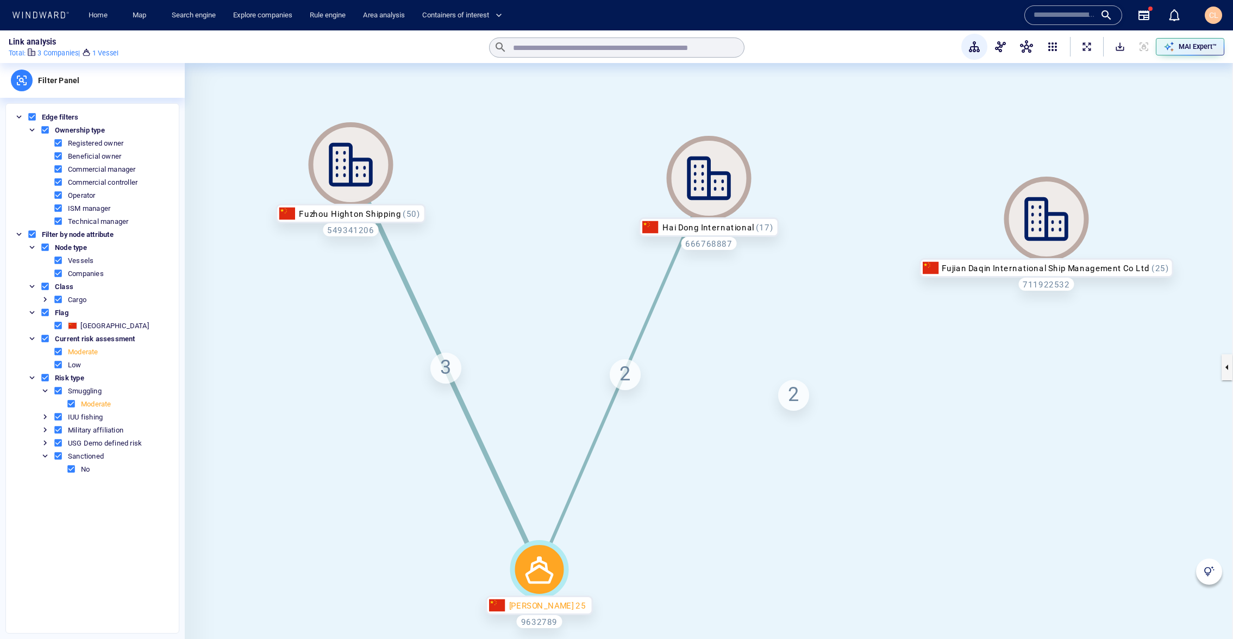
click at [804, 400] on div "2" at bounding box center [793, 395] width 31 height 31
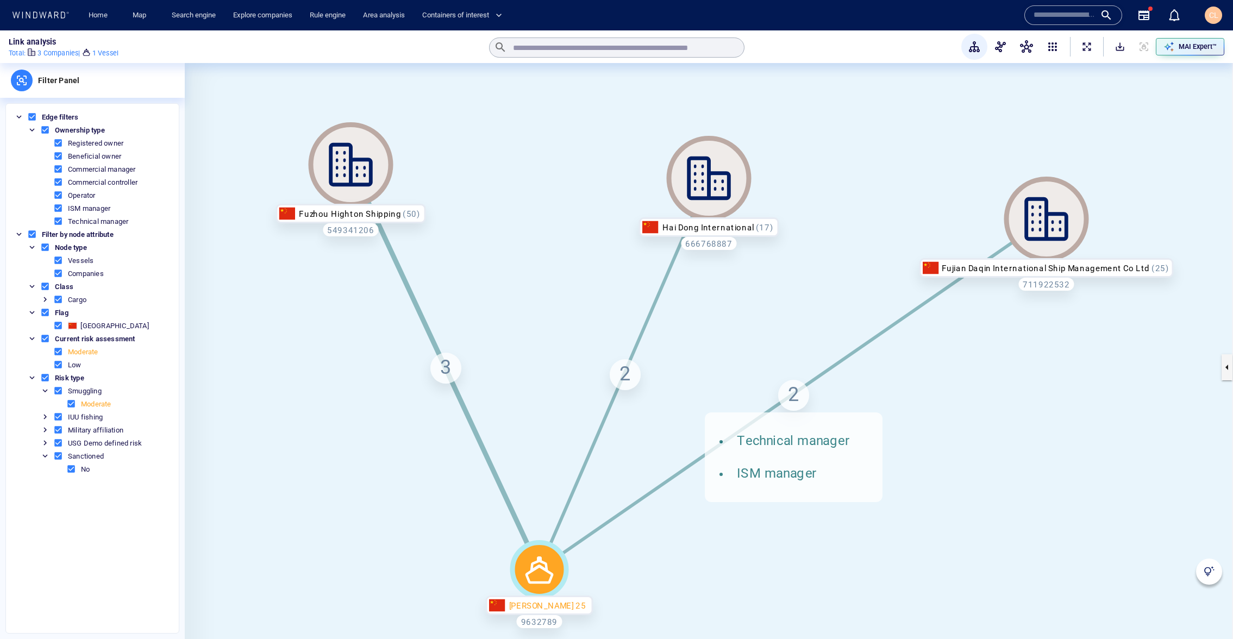
click at [625, 379] on div "2" at bounding box center [625, 374] width 31 height 31
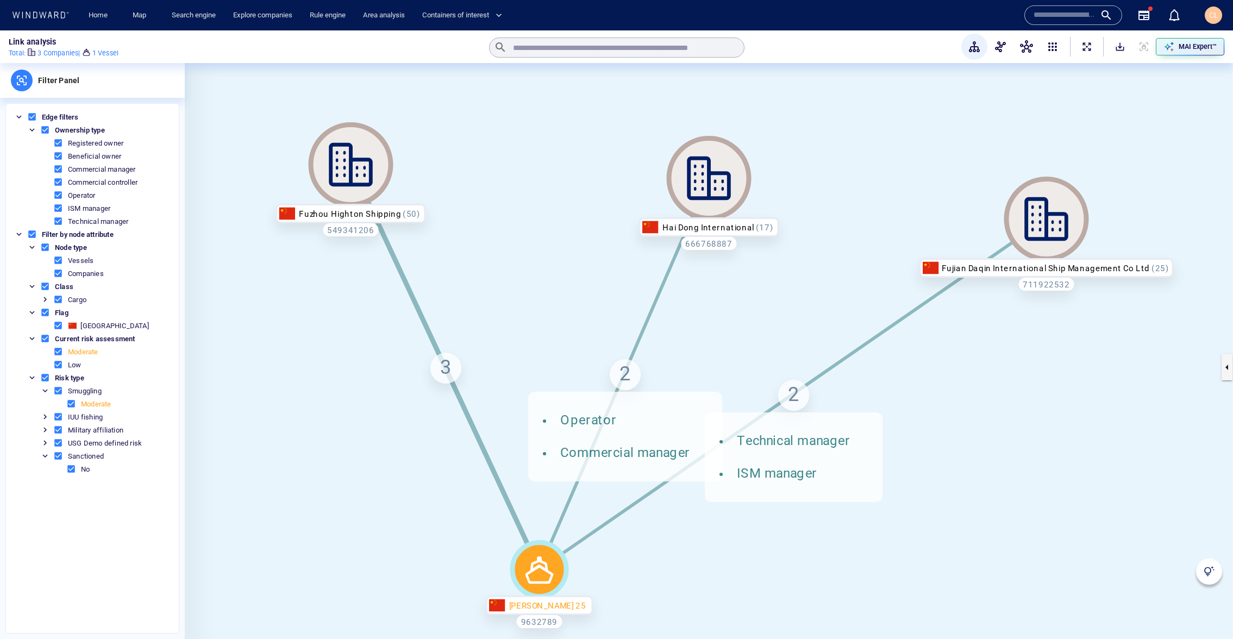
click at [443, 369] on div "3" at bounding box center [445, 368] width 31 height 31
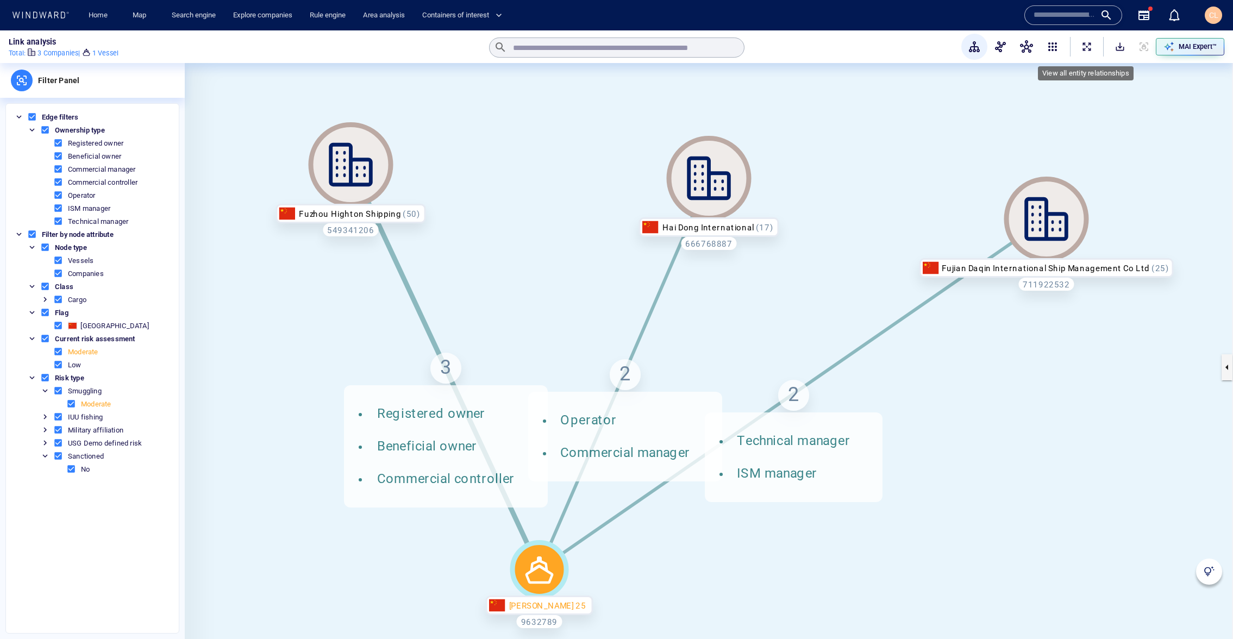
click at [1088, 47] on span "ExpandAllNodes" at bounding box center [1086, 46] width 11 height 11
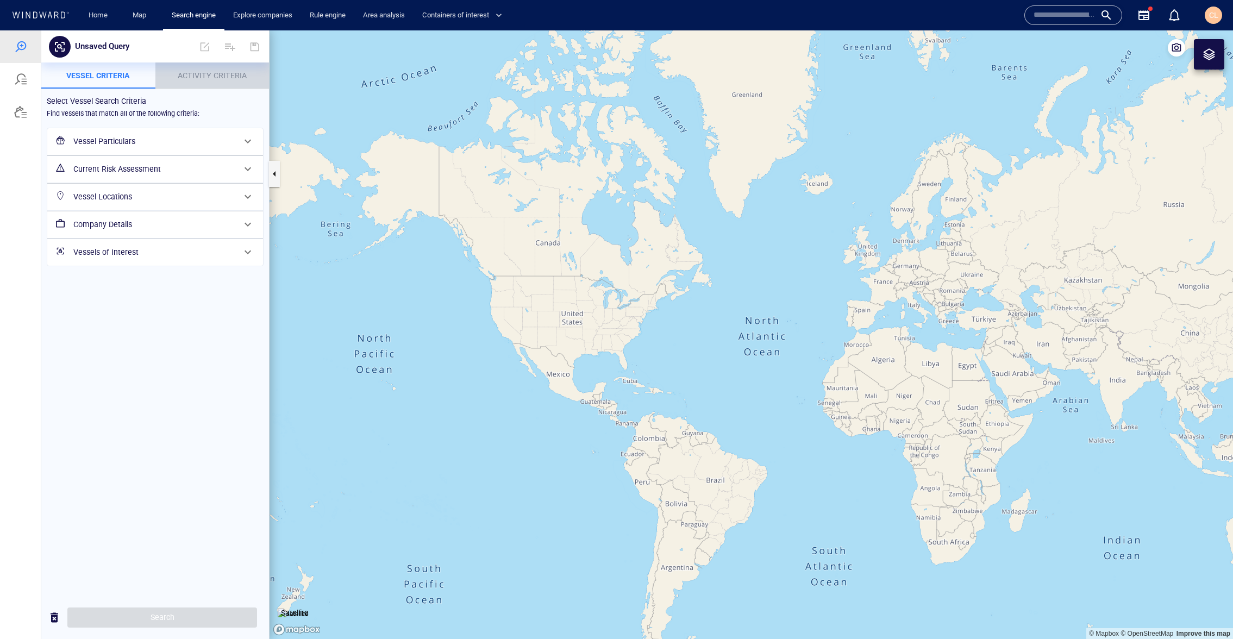
click at [193, 79] on span "Activity Criteria" at bounding box center [212, 75] width 69 height 9
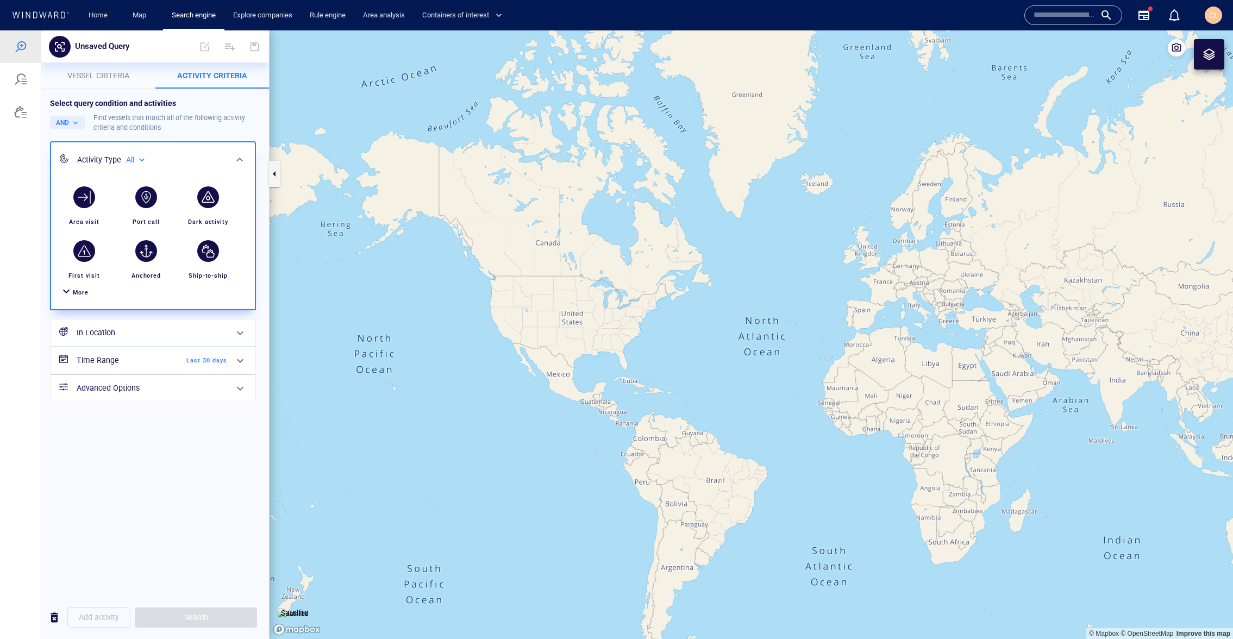
click at [74, 300] on div "More" at bounding box center [153, 292] width 191 height 20
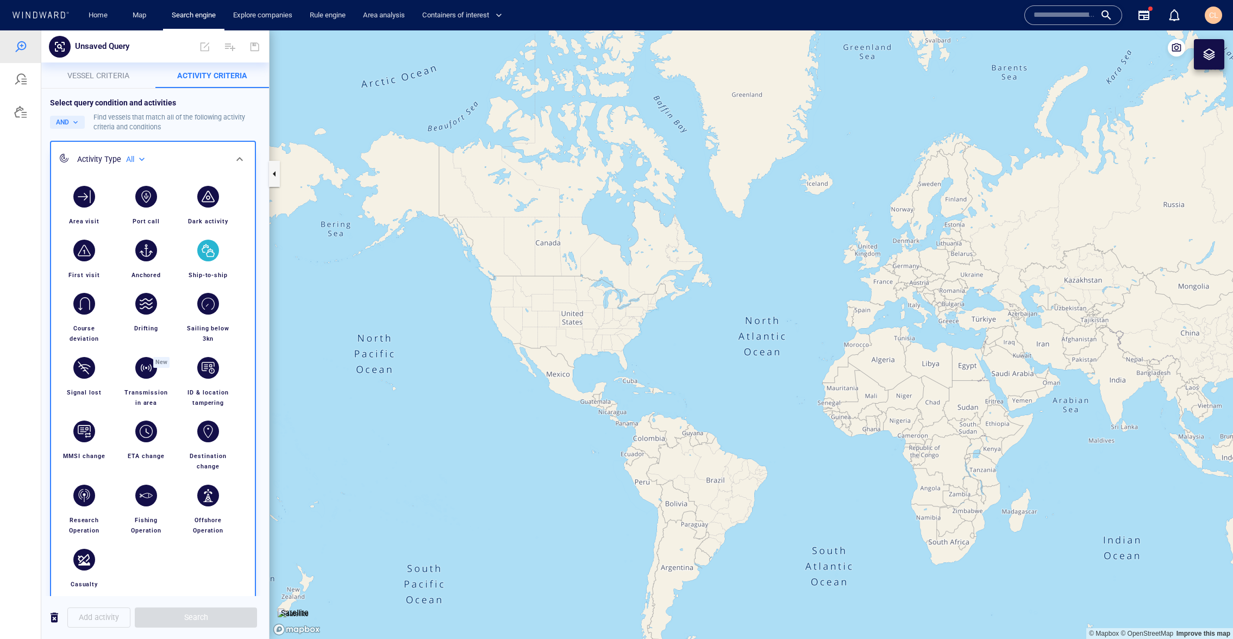
click at [196, 263] on div "button" at bounding box center [208, 250] width 30 height 30
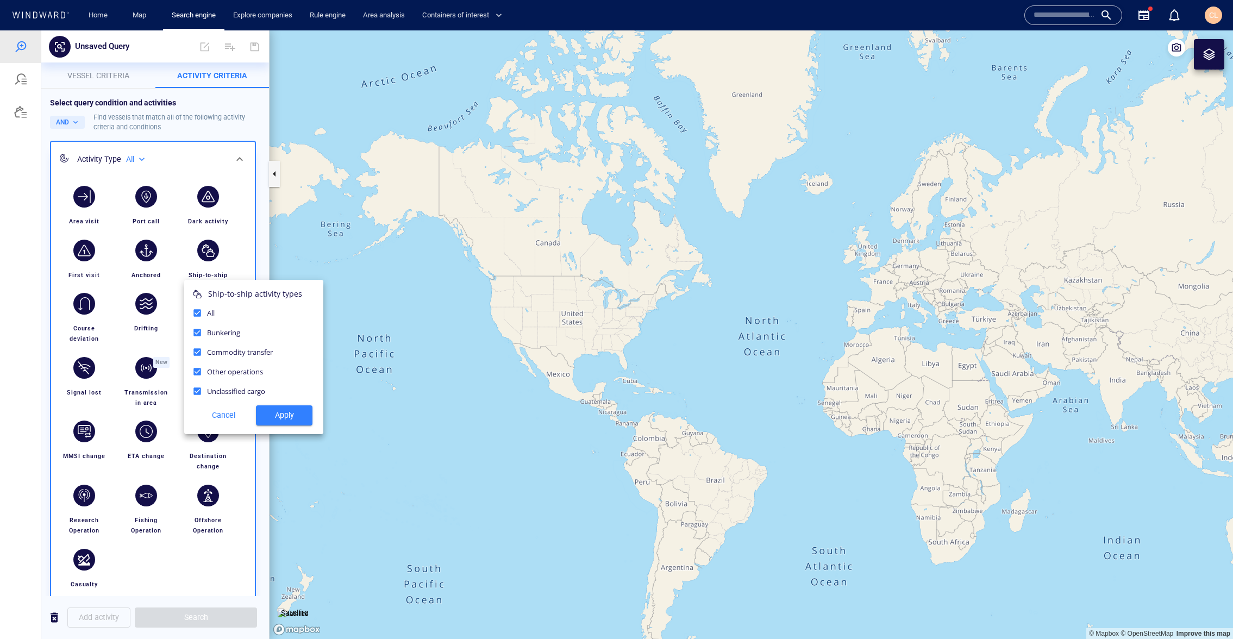
click at [277, 411] on span "Apply" at bounding box center [284, 416] width 39 height 14
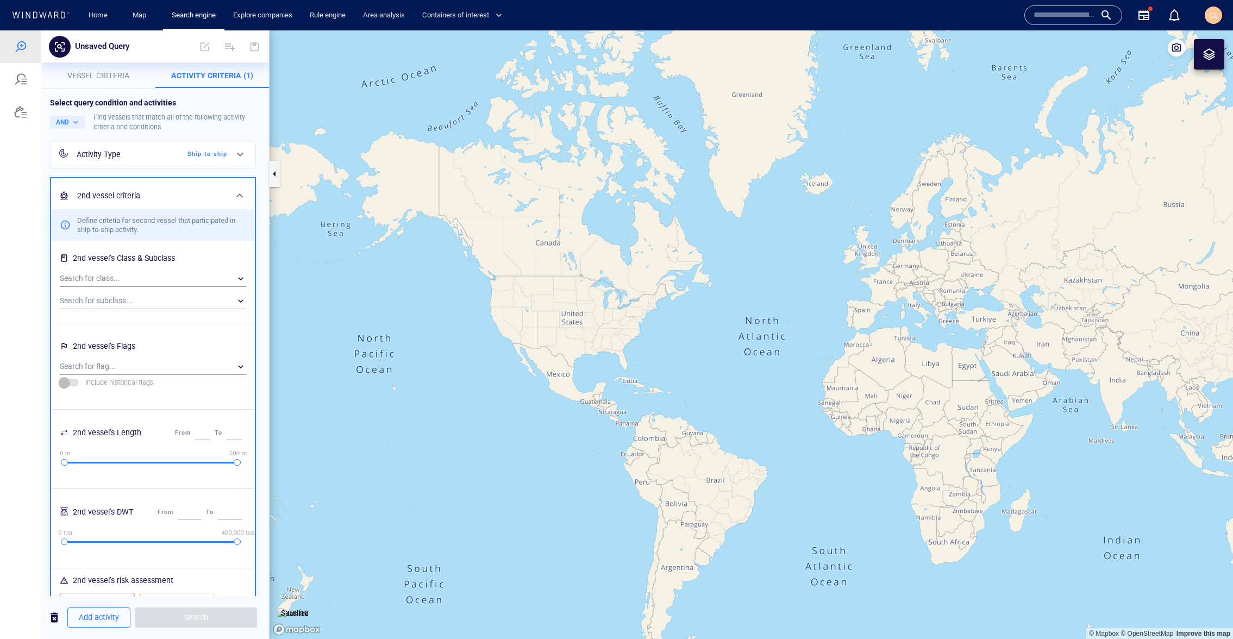
click at [127, 72] on span "Vessel criteria" at bounding box center [98, 75] width 62 height 9
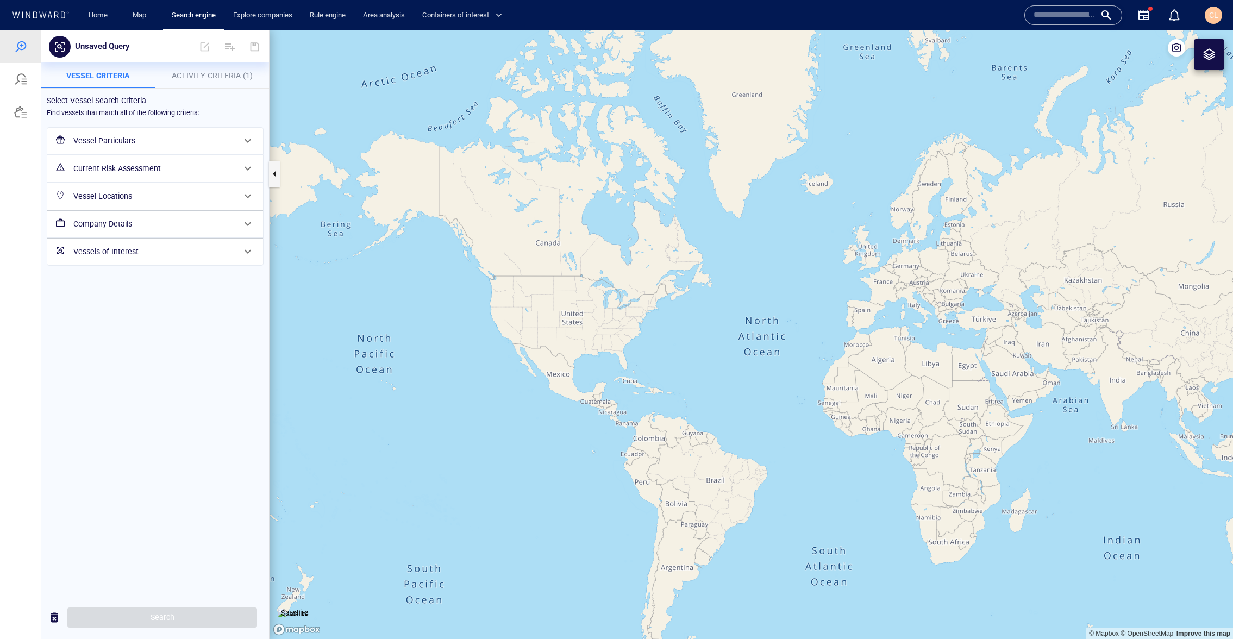
click at [89, 166] on h6 "Current Risk Assessment" at bounding box center [153, 169] width 161 height 14
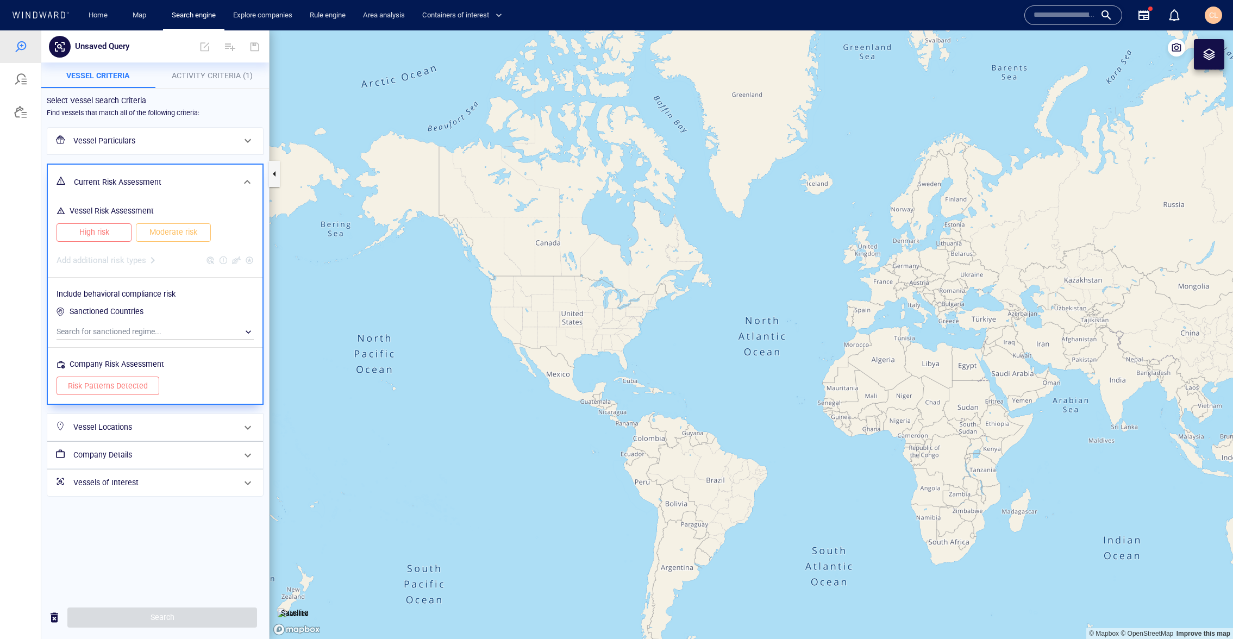
drag, startPoint x: 95, startPoint y: 236, endPoint x: 110, endPoint y: 240, distance: 16.1
click at [96, 236] on span "High risk" at bounding box center [94, 232] width 52 height 14
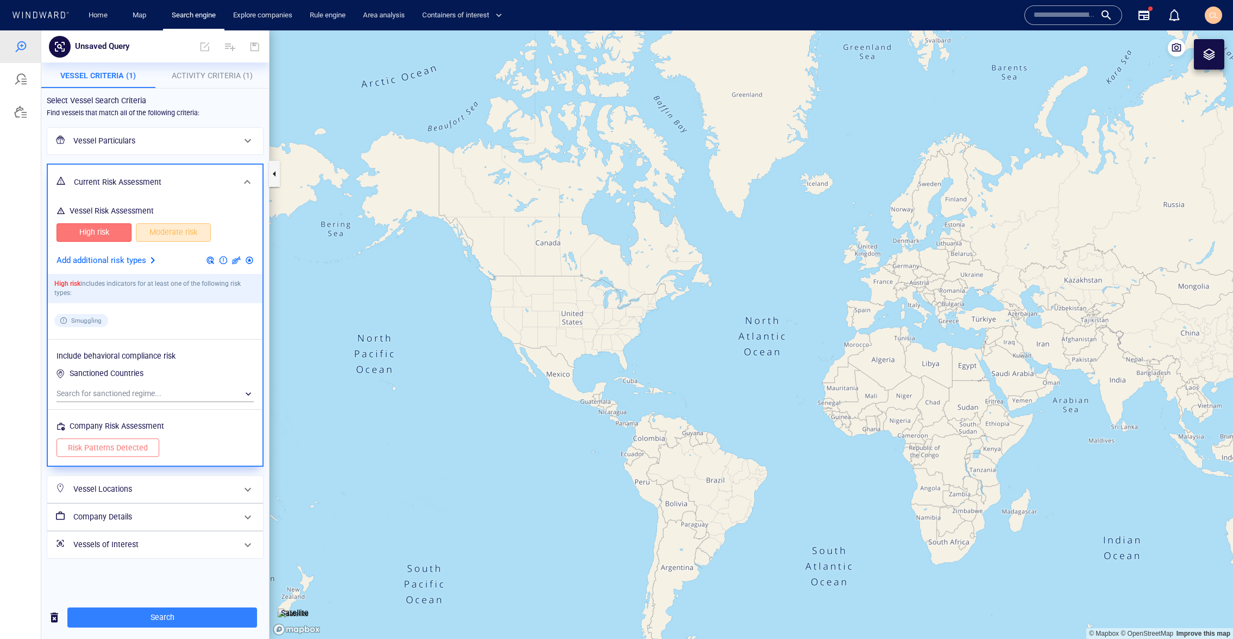
click at [168, 236] on span "Moderate risk" at bounding box center [173, 232] width 52 height 14
click at [206, 617] on span "Search" at bounding box center [162, 618] width 172 height 14
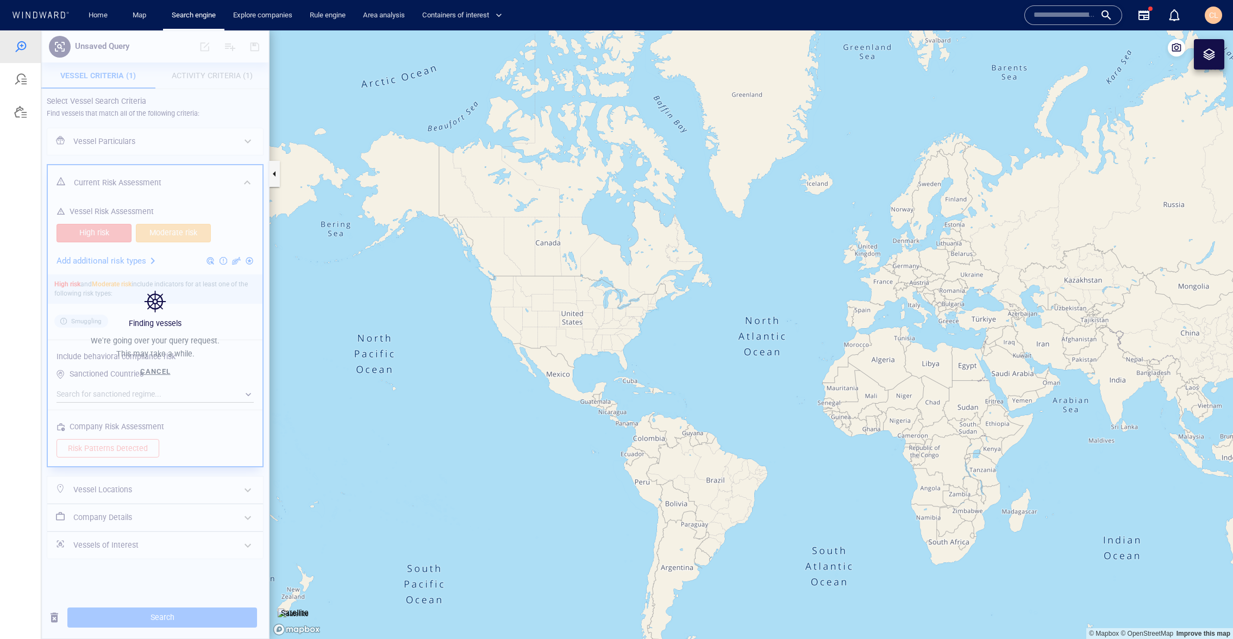
click at [156, 369] on span "Cancel" at bounding box center [155, 371] width 30 height 8
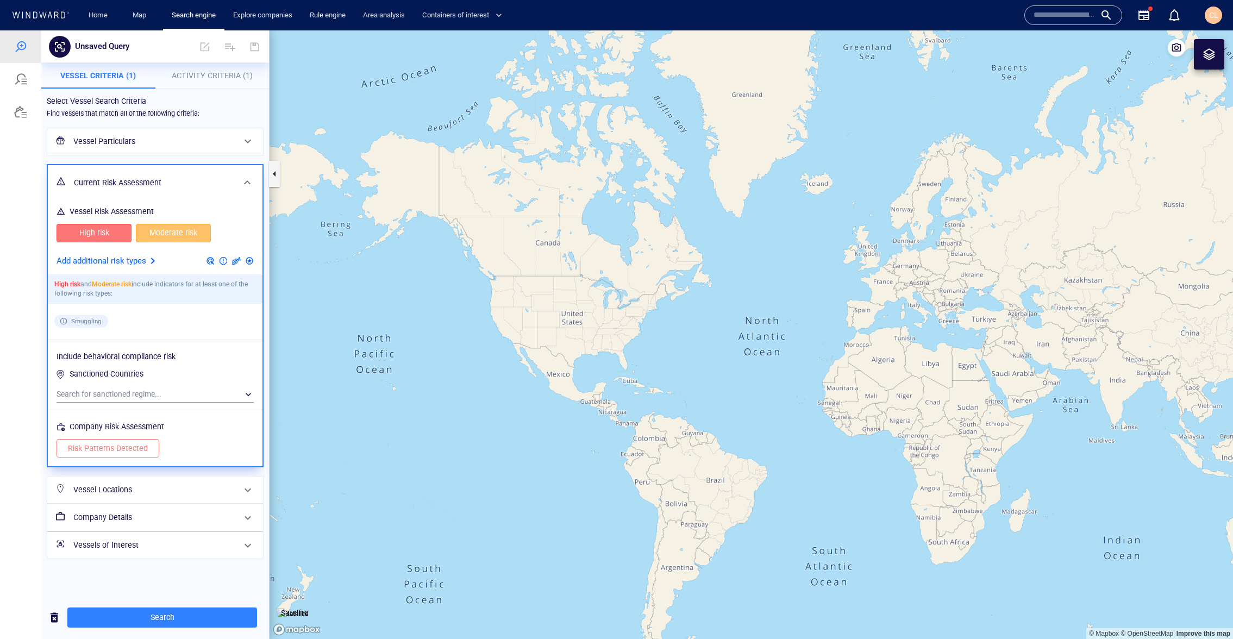
click at [186, 85] on button "Activity Criteria (1)" at bounding box center [212, 75] width 114 height 26
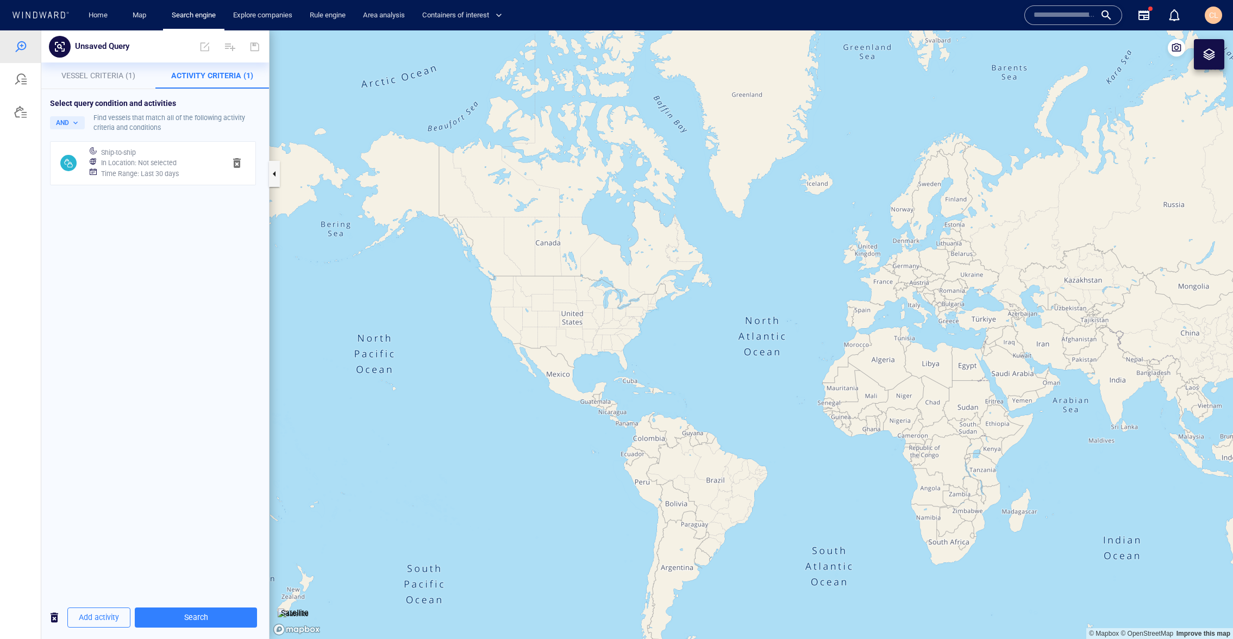
click at [140, 166] on div "Time Range : Last 30 days" at bounding box center [159, 173] width 120 height 15
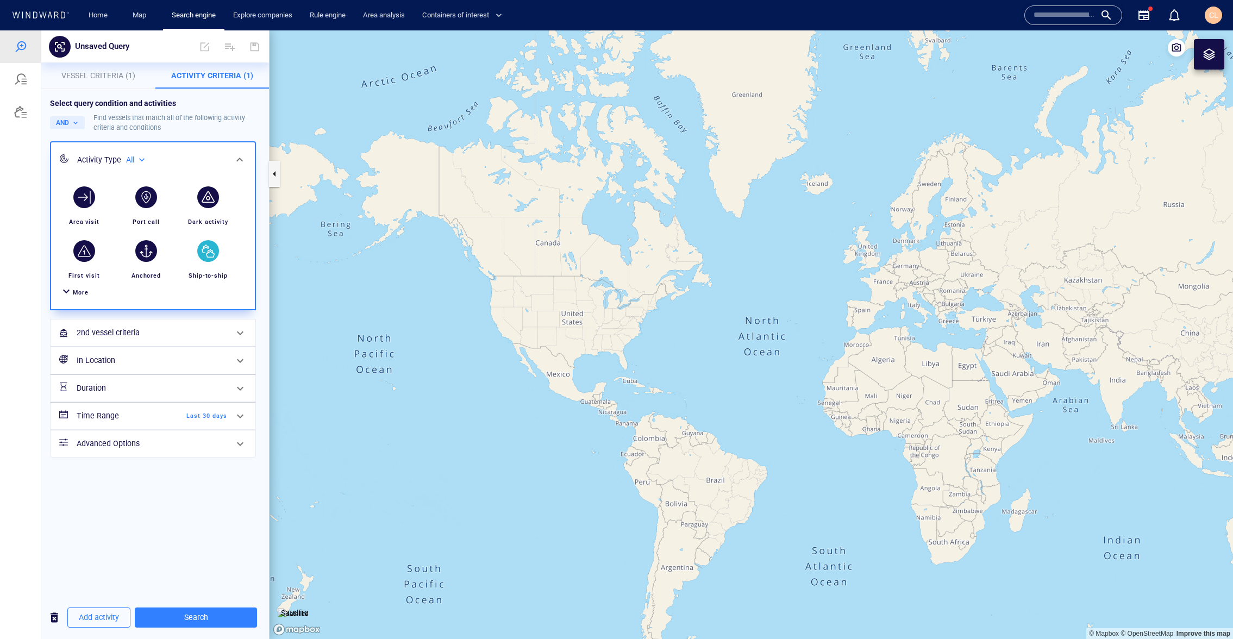
click at [125, 369] on div "In Location" at bounding box center [151, 360] width 159 height 22
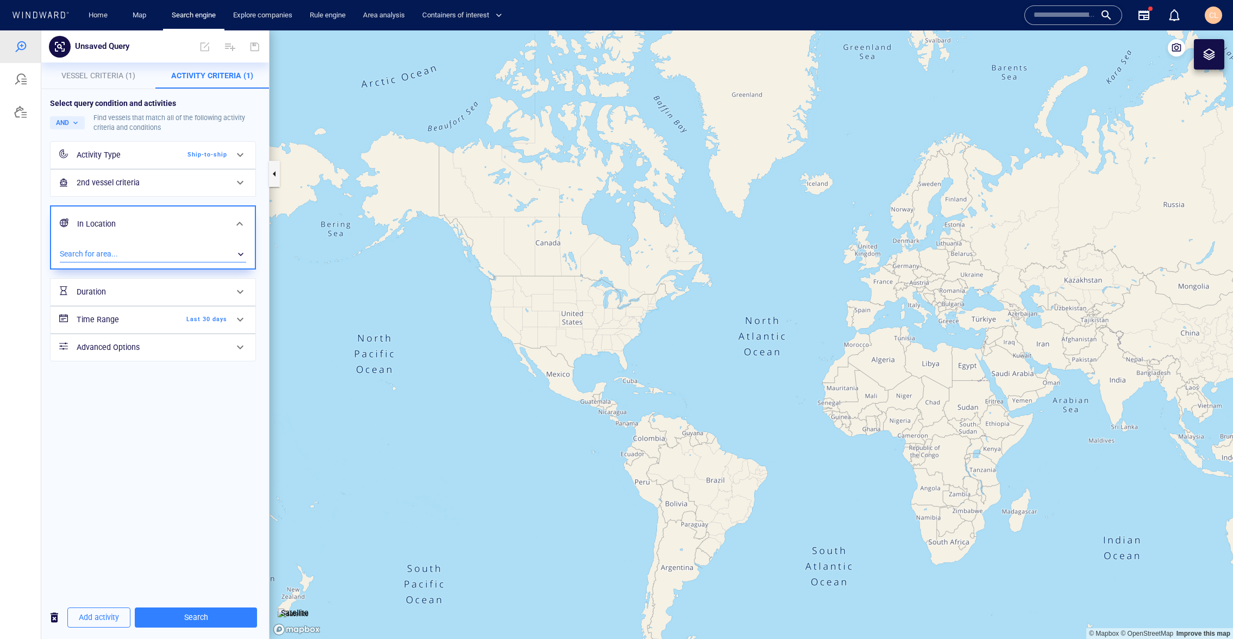
click at [104, 250] on div "​" at bounding box center [153, 254] width 186 height 16
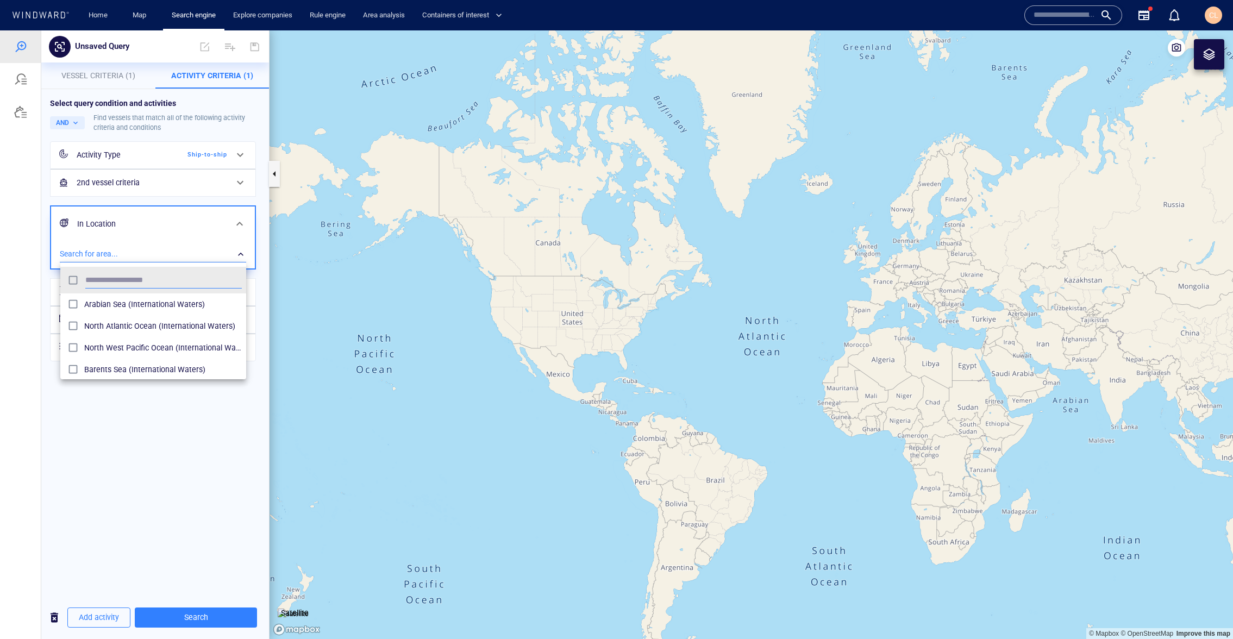
scroll to position [108, 186]
click at [95, 302] on span "Terasen-Westridge (Docks)" at bounding box center [163, 304] width 158 height 13
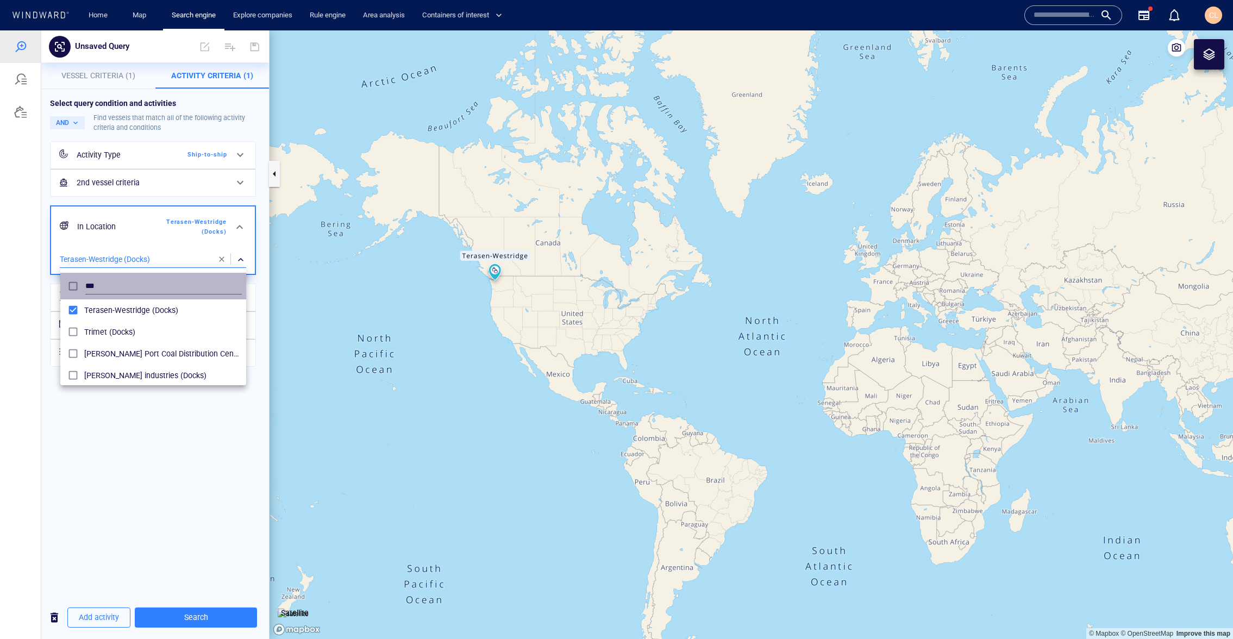
click at [110, 287] on input "***" at bounding box center [163, 286] width 156 height 16
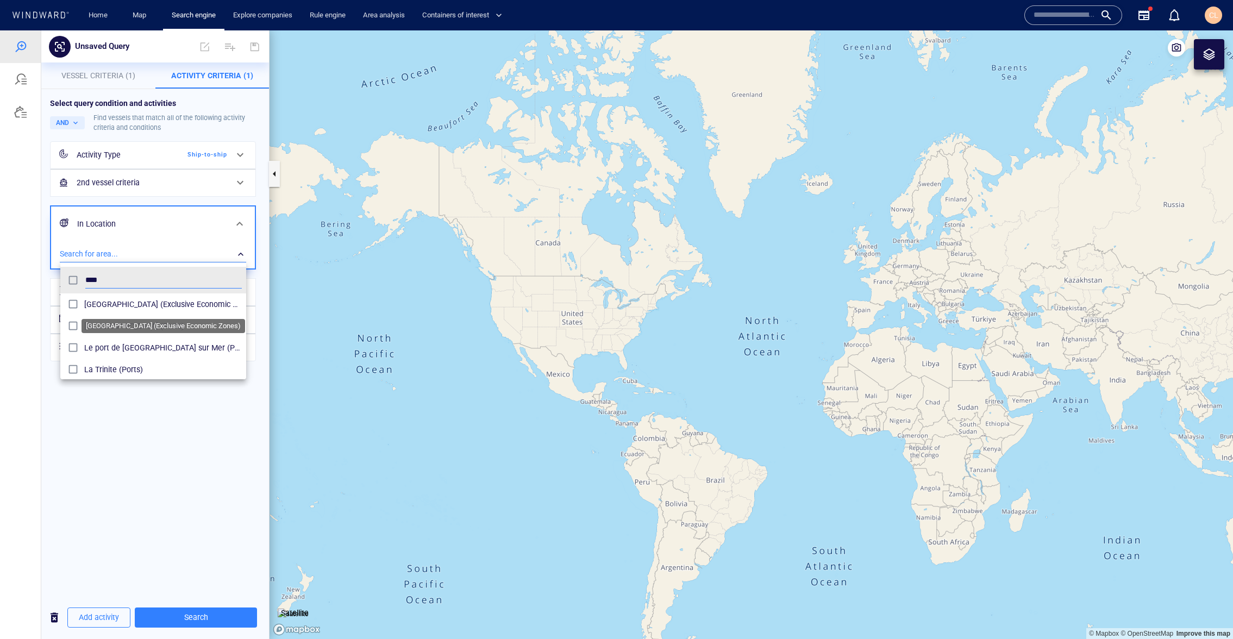
type input "****"
click at [115, 300] on span "Trinidad and Tobago (Exclusive Economic Zones)" at bounding box center [163, 304] width 158 height 13
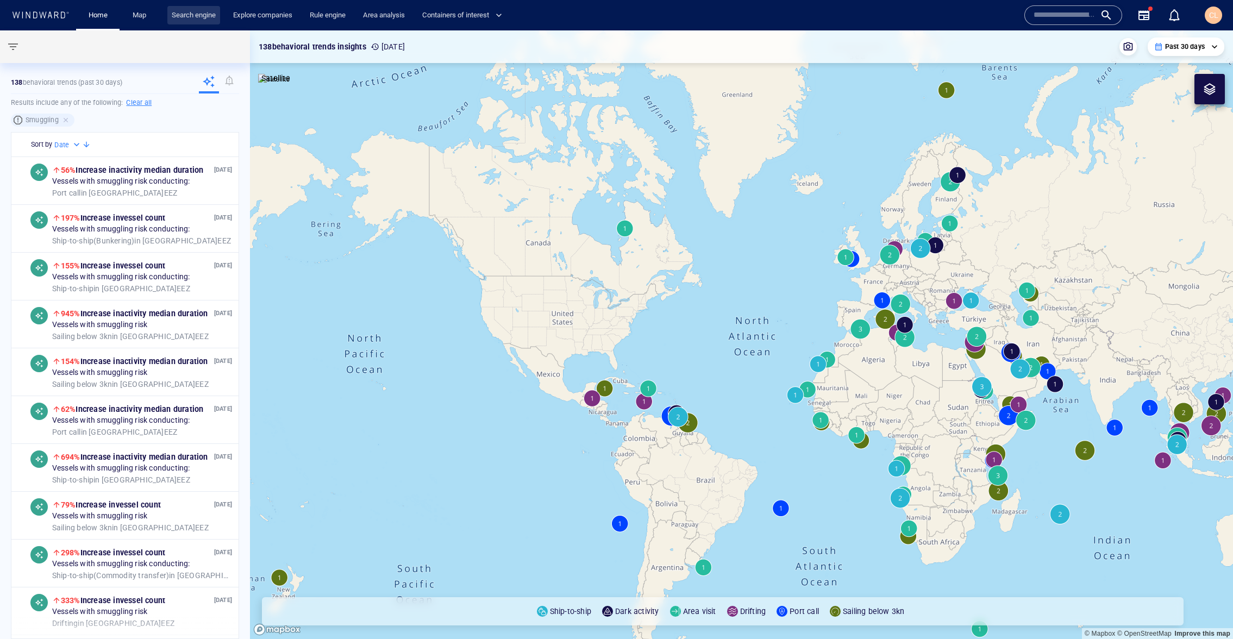
click at [193, 12] on link "Search engine" at bounding box center [193, 15] width 53 height 19
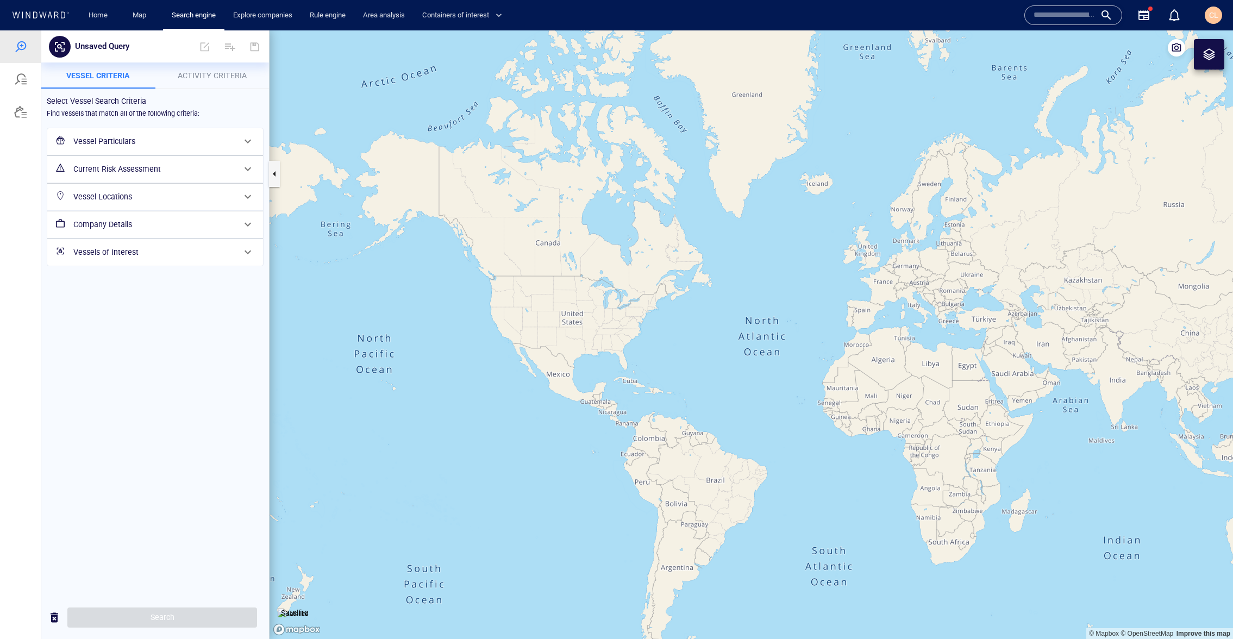
click at [120, 197] on h6 "Vessel Locations" at bounding box center [153, 197] width 161 height 14
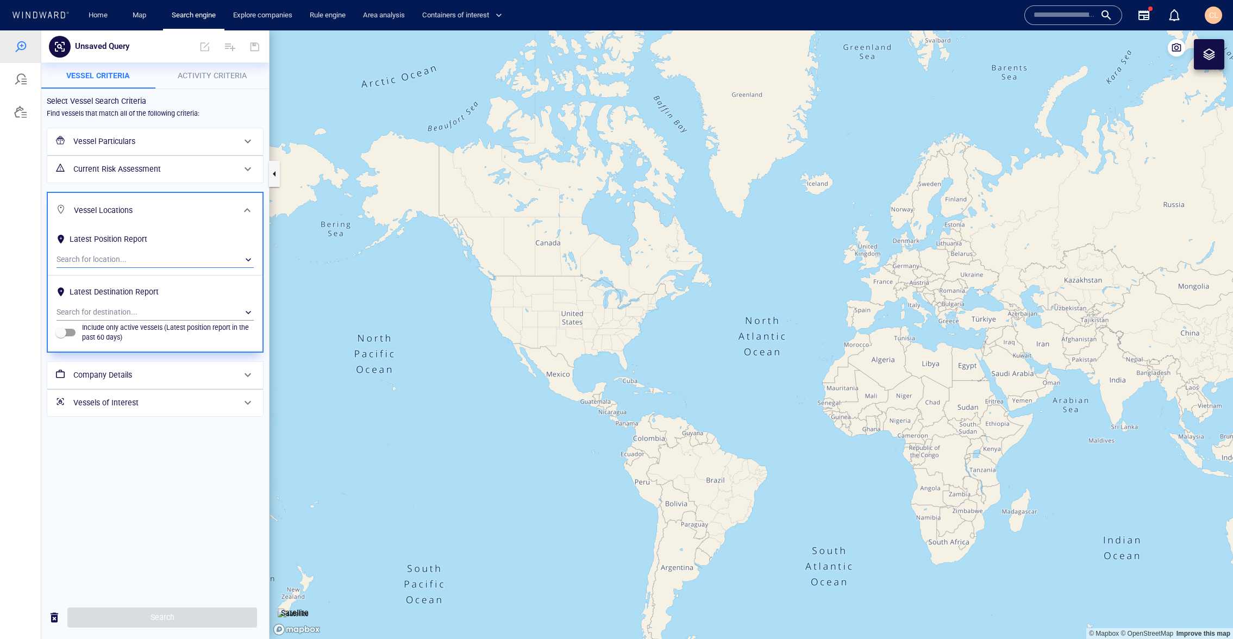
click at [104, 254] on div "​" at bounding box center [154, 260] width 197 height 16
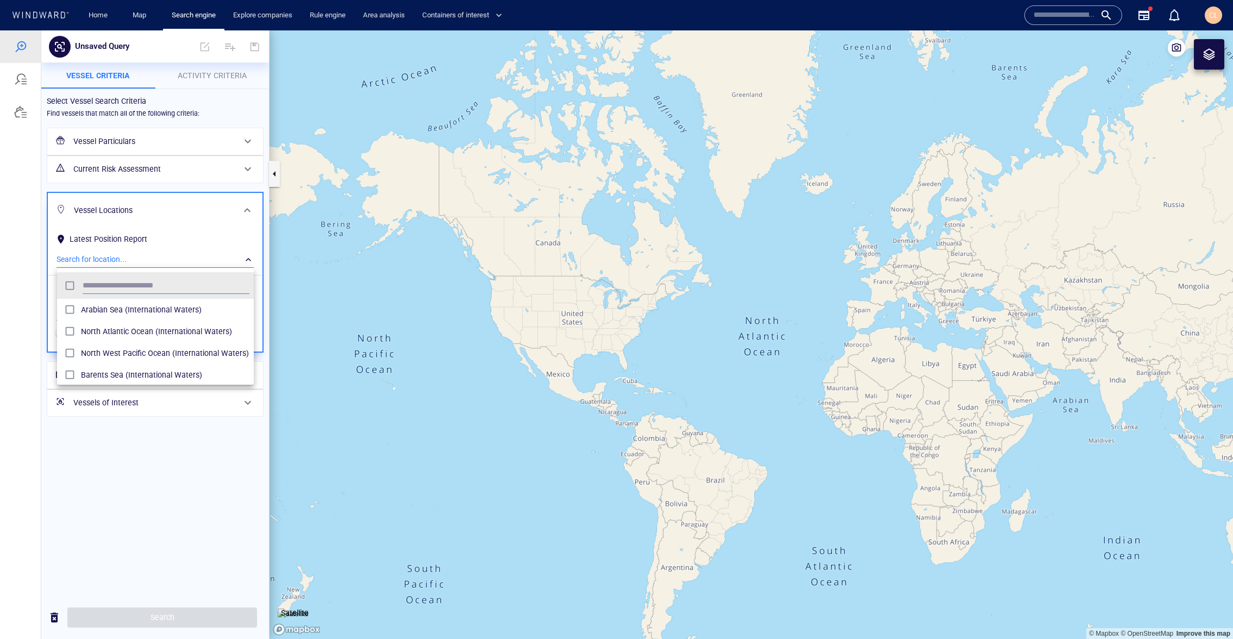
scroll to position [108, 197]
type input "*"
type input "****"
drag, startPoint x: 131, startPoint y: 313, endPoint x: 140, endPoint y: 324, distance: 13.6
click at [131, 313] on span "Trinidad and Tobago (Exclusive Economic Zones)" at bounding box center [165, 309] width 168 height 13
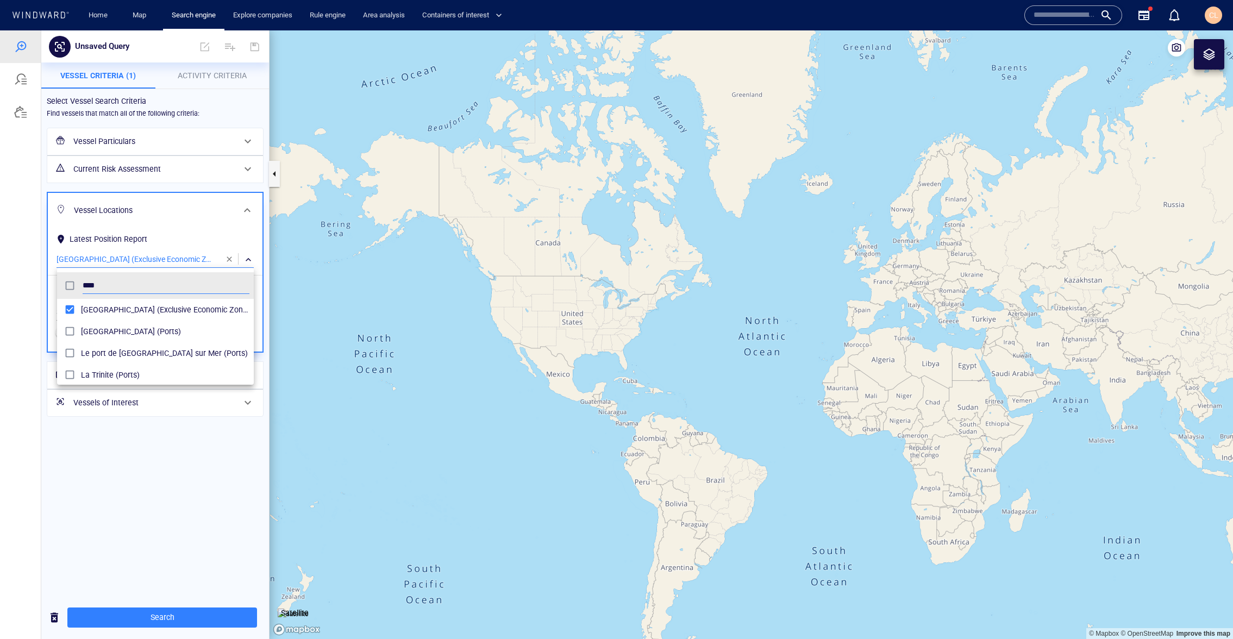
click at [174, 478] on div at bounding box center [616, 334] width 1233 height 608
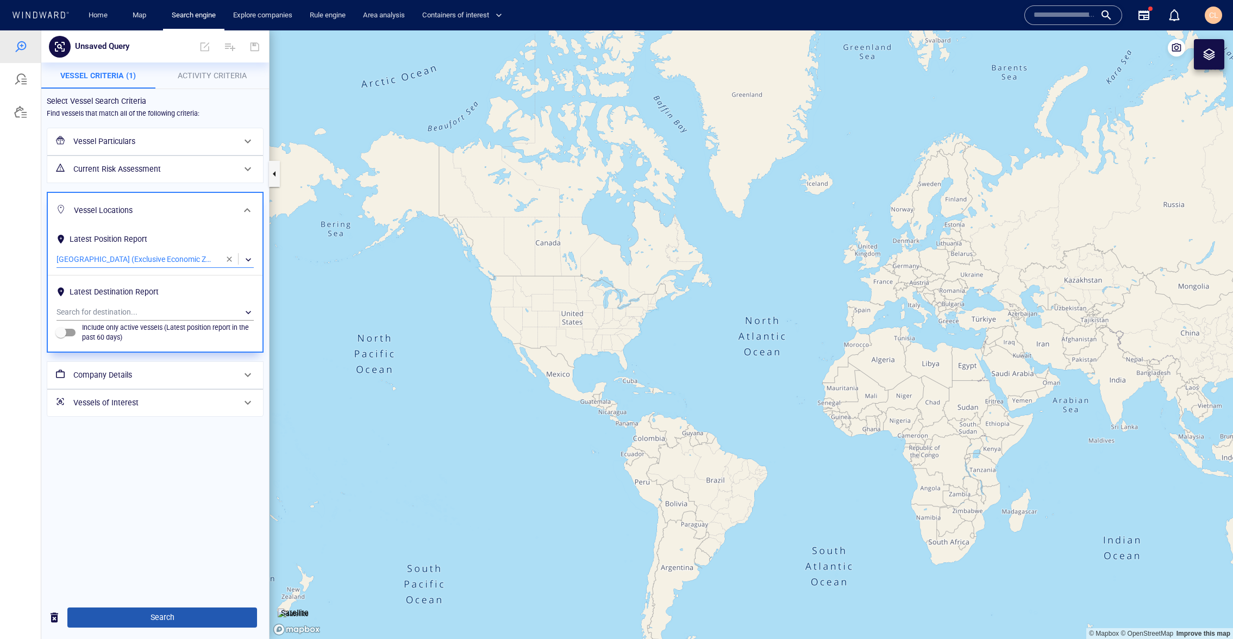
click at [183, 613] on span "Search" at bounding box center [162, 618] width 172 height 14
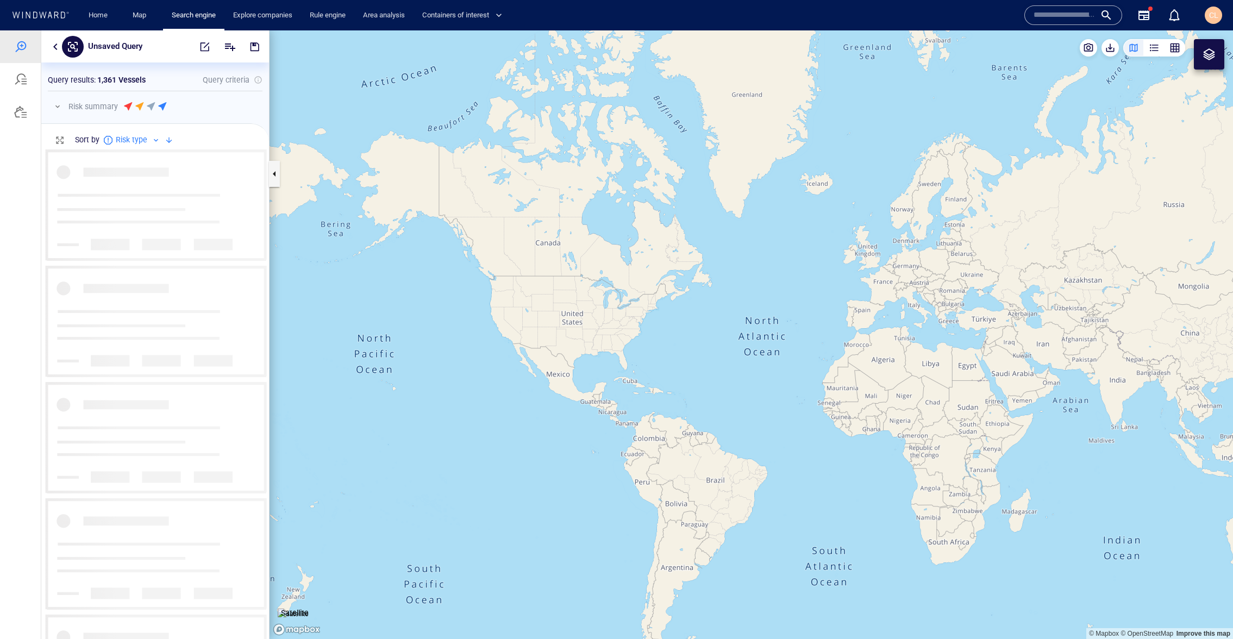
scroll to position [489, 228]
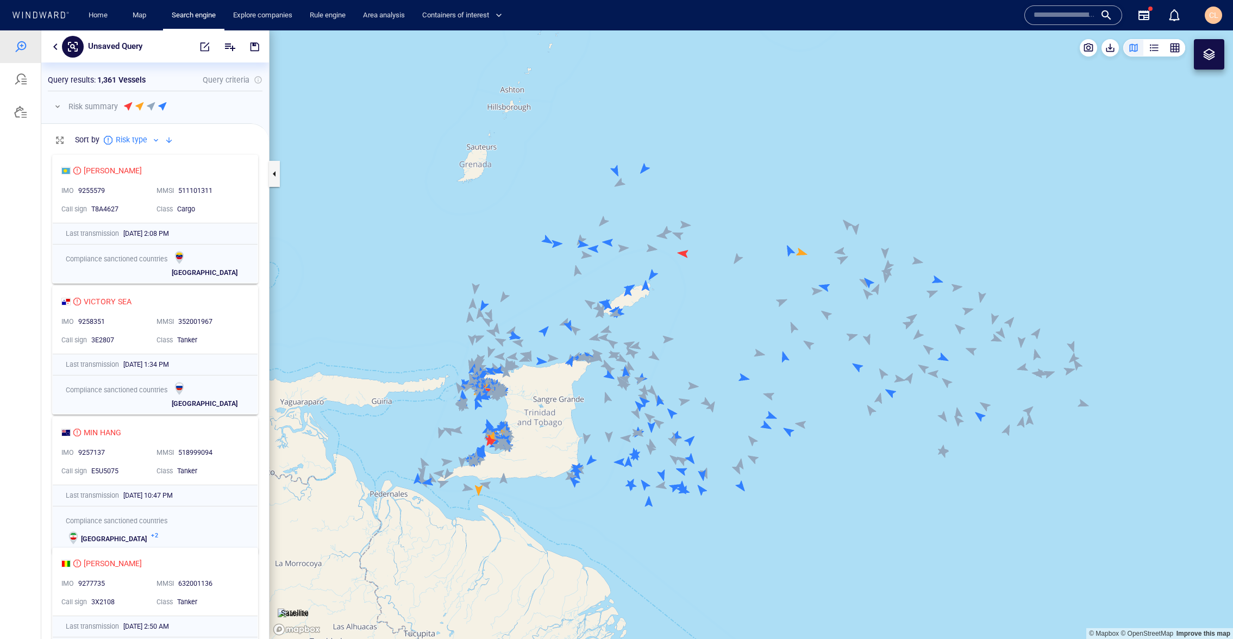
click at [55, 108] on button "button" at bounding box center [57, 106] width 13 height 13
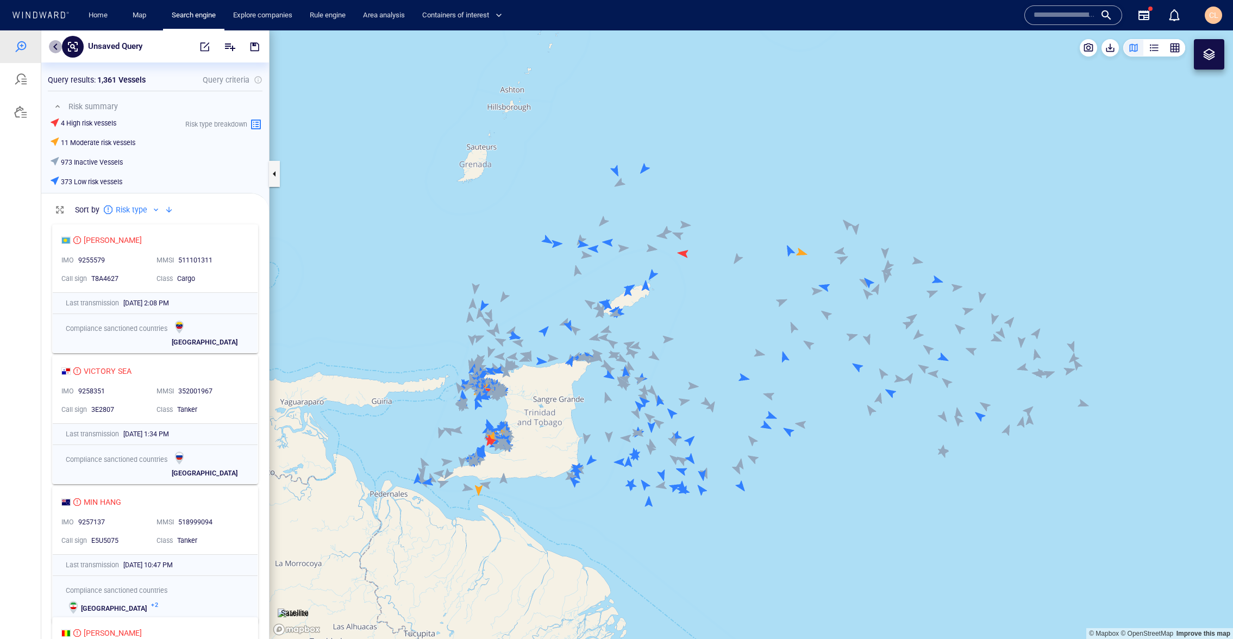
click at [58, 51] on button "button" at bounding box center [55, 46] width 13 height 13
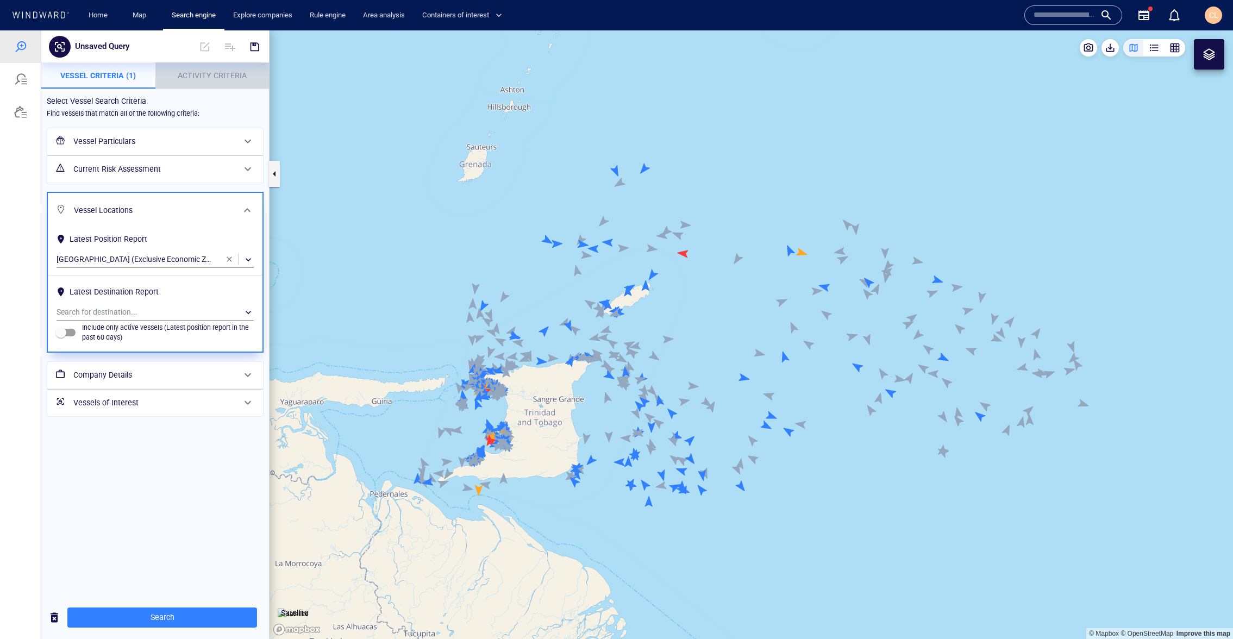
click at [211, 74] on span "Activity Criteria" at bounding box center [212, 75] width 69 height 9
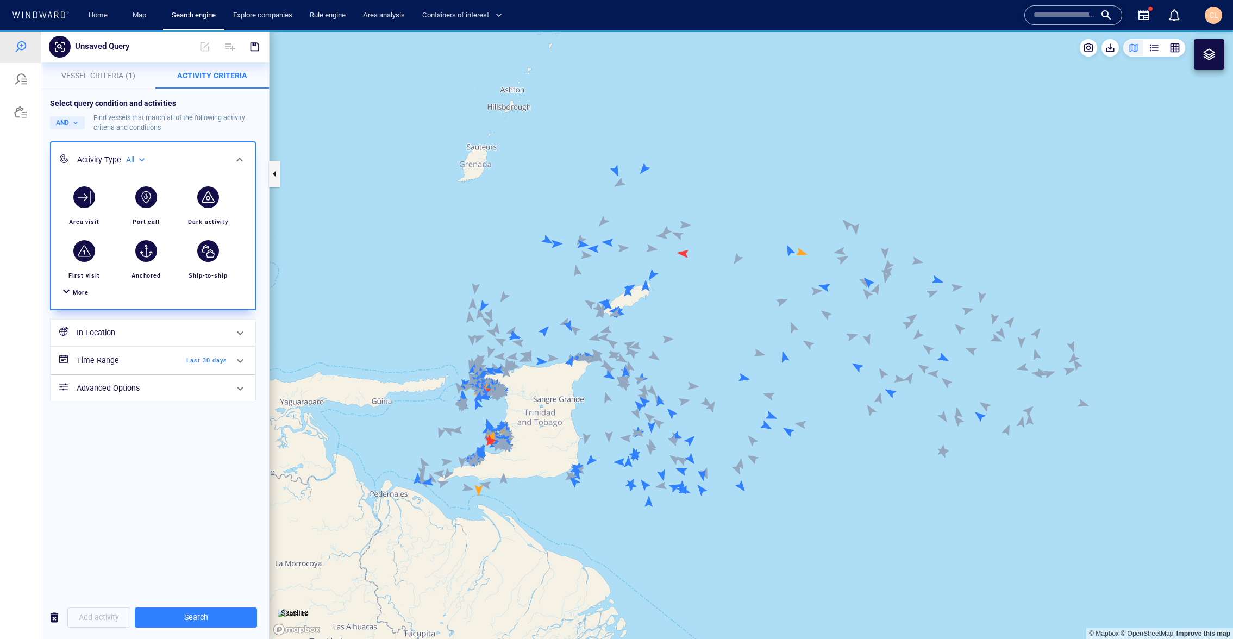
click at [87, 76] on span "Vessel Criteria (1)" at bounding box center [98, 75] width 74 height 9
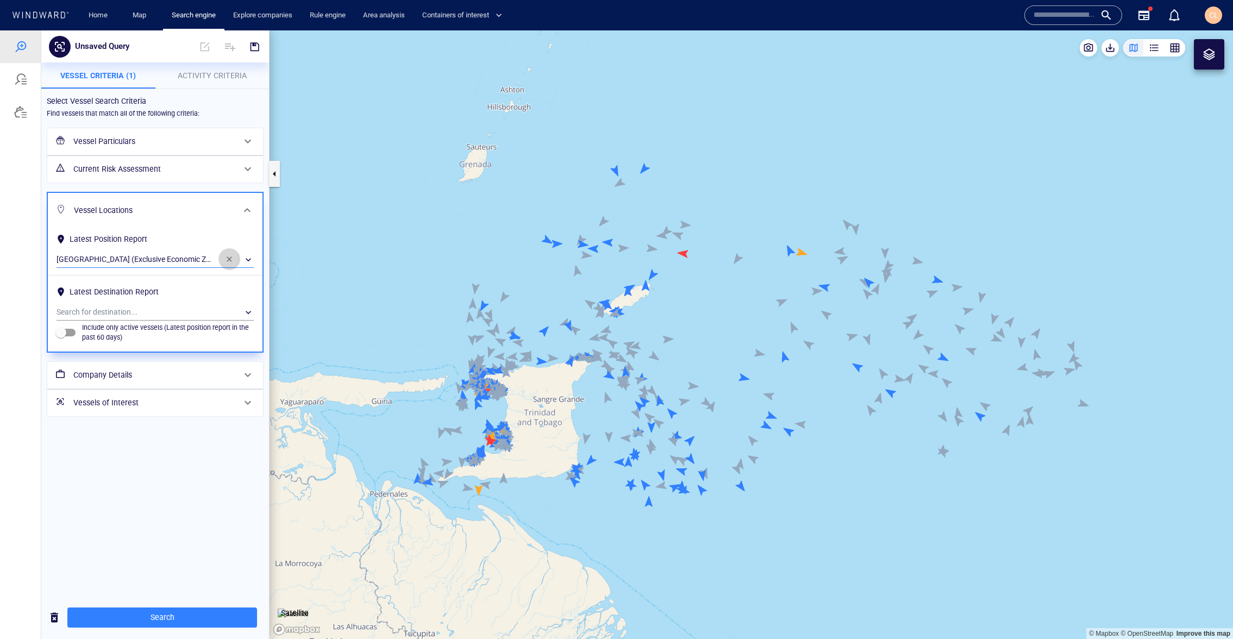
click at [234, 263] on button "button" at bounding box center [229, 259] width 22 height 22
click at [193, 73] on span "Activity Criteria" at bounding box center [212, 75] width 69 height 9
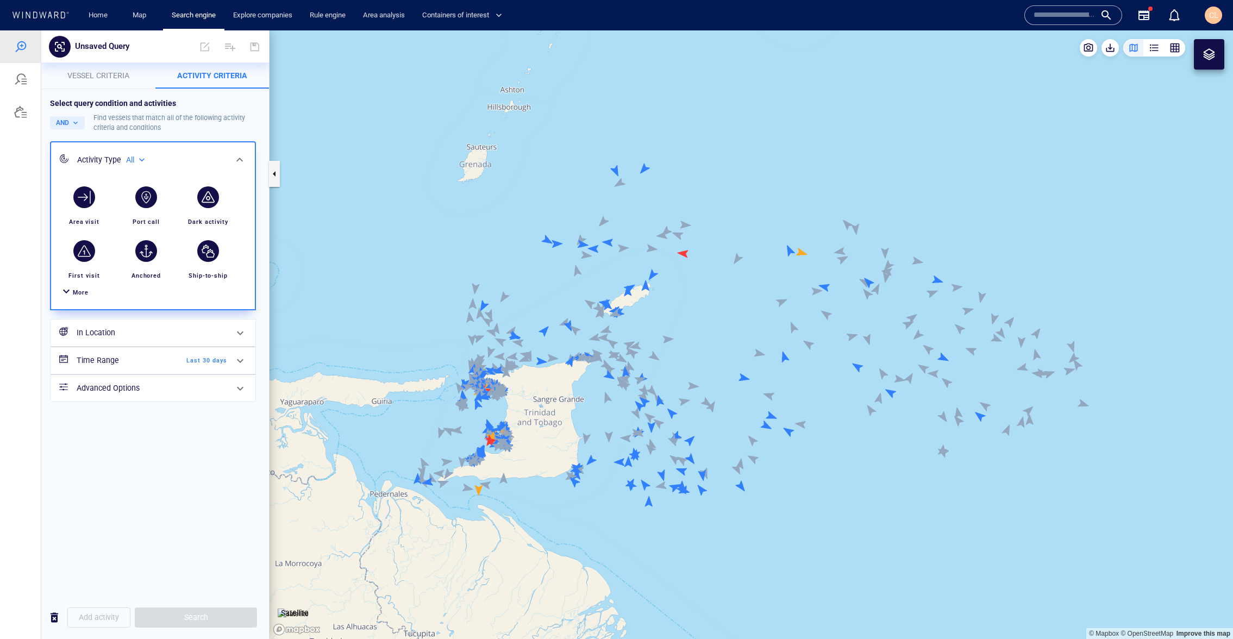
click at [97, 359] on h6 "Time Range" at bounding box center [121, 361] width 88 height 14
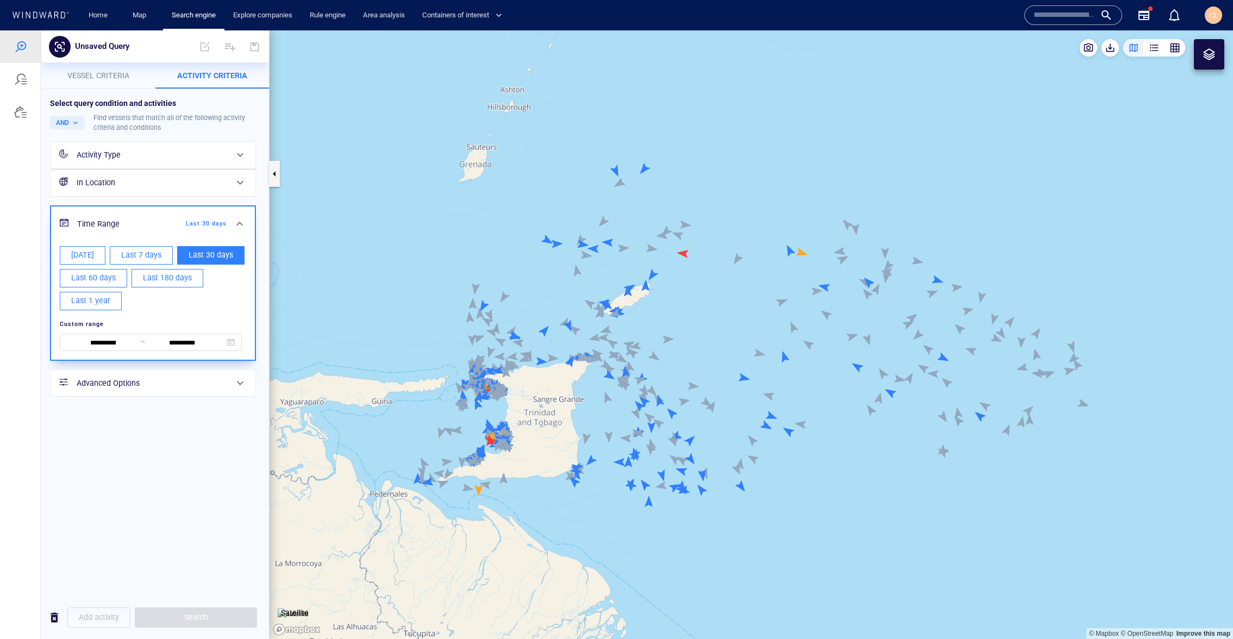
click at [109, 329] on div "Custom range" at bounding box center [151, 324] width 186 height 15
click at [110, 347] on input "**********" at bounding box center [103, 343] width 74 height 12
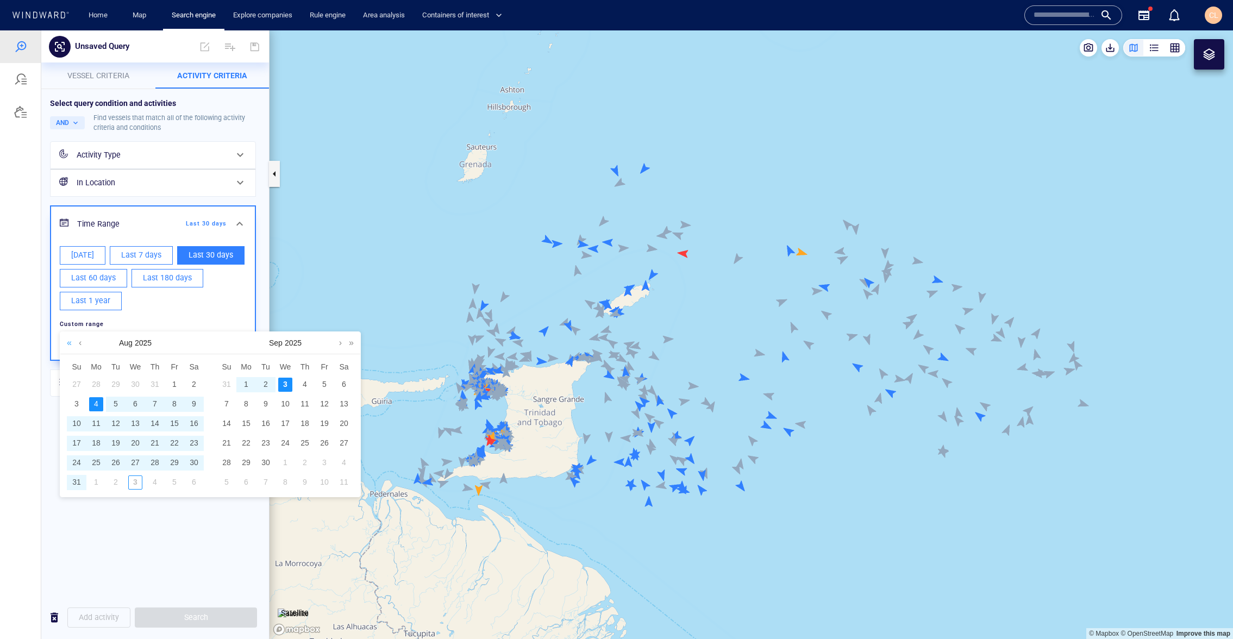
click at [69, 342] on link at bounding box center [69, 343] width 10 height 22
click at [200, 346] on link at bounding box center [201, 343] width 10 height 22
click at [81, 343] on link at bounding box center [80, 343] width 8 height 22
click at [81, 342] on link at bounding box center [80, 343] width 8 height 22
click at [78, 381] on div "1" at bounding box center [77, 385] width 14 height 14
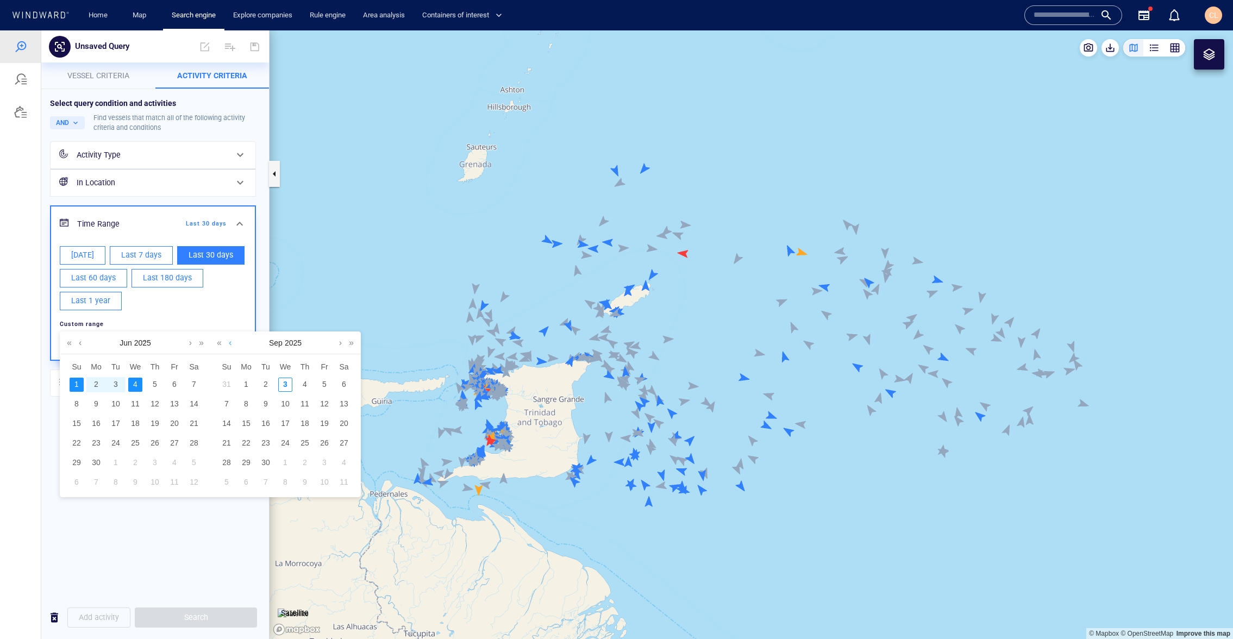
click at [234, 345] on link at bounding box center [230, 343] width 8 height 22
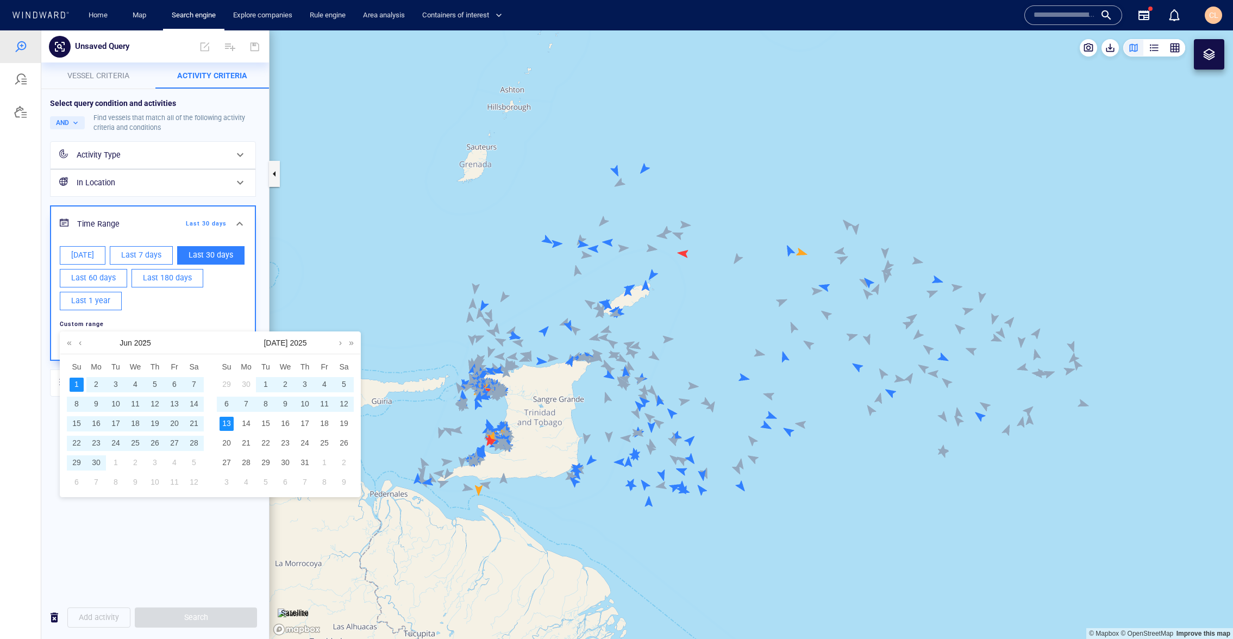
click at [230, 425] on div "13" at bounding box center [226, 424] width 14 height 14
type input "**********"
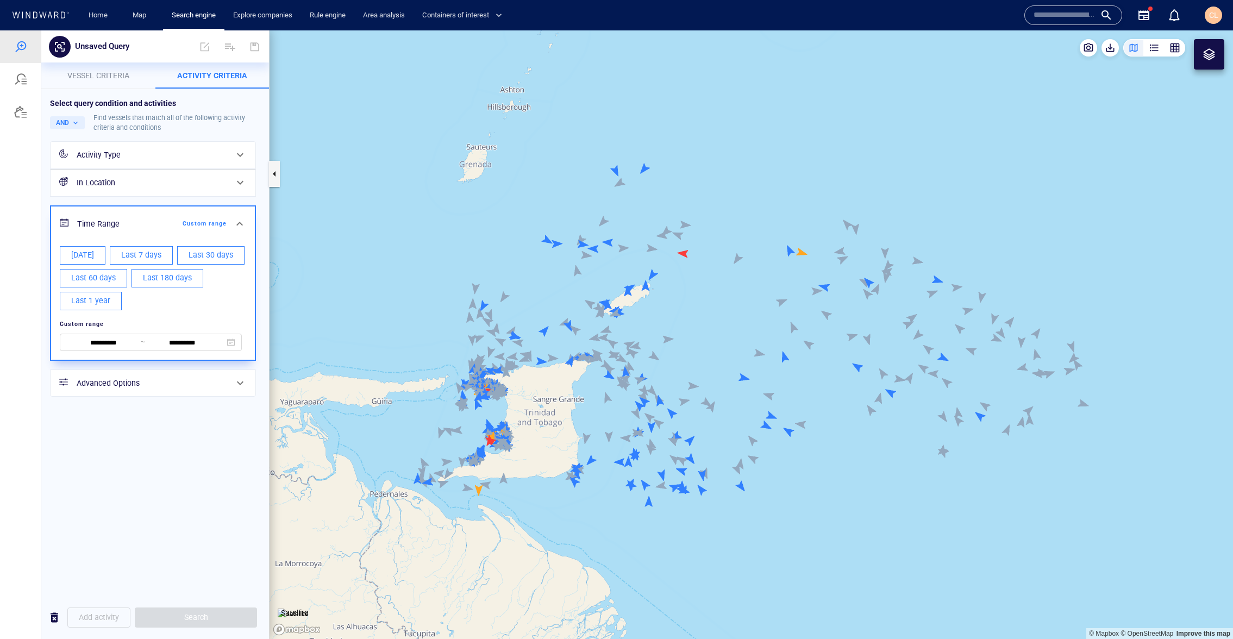
click at [130, 156] on div "Activity Type" at bounding box center [152, 155] width 150 height 14
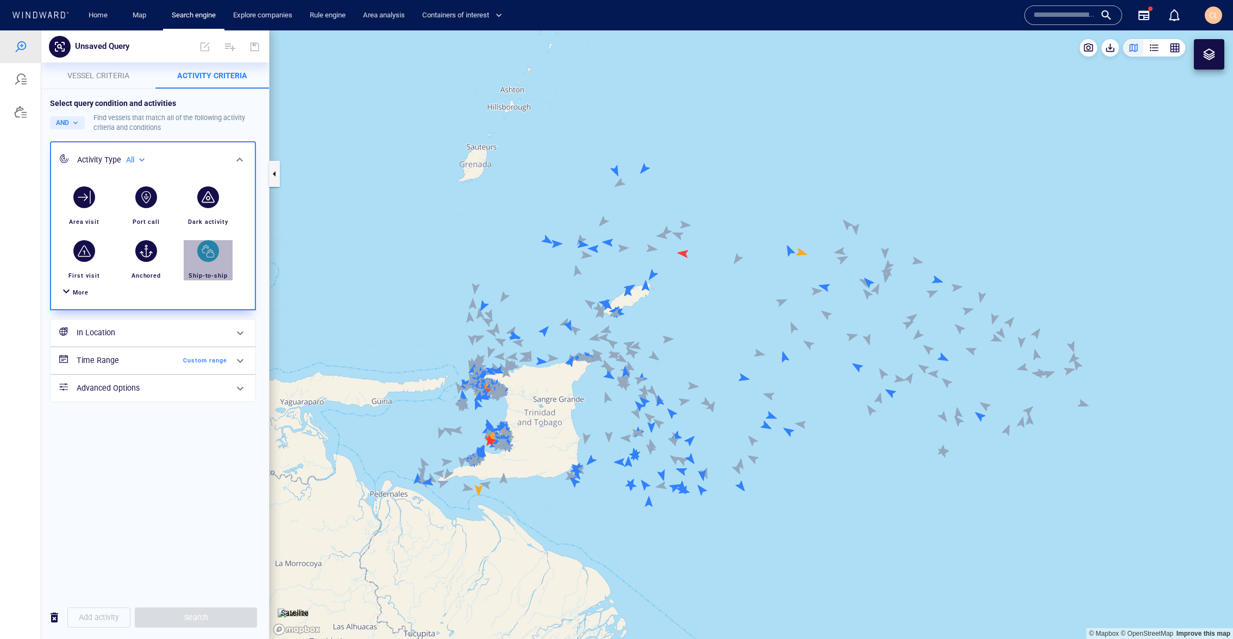
click at [203, 261] on div "button" at bounding box center [208, 251] width 30 height 30
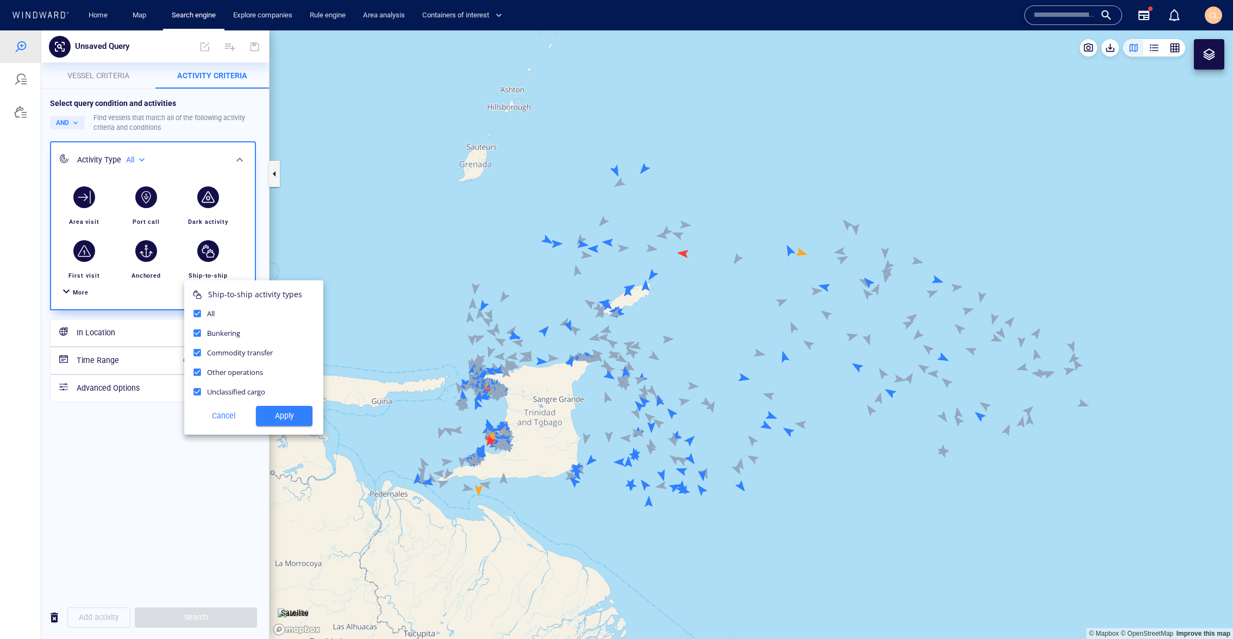
click at [294, 419] on span "Apply" at bounding box center [284, 416] width 39 height 14
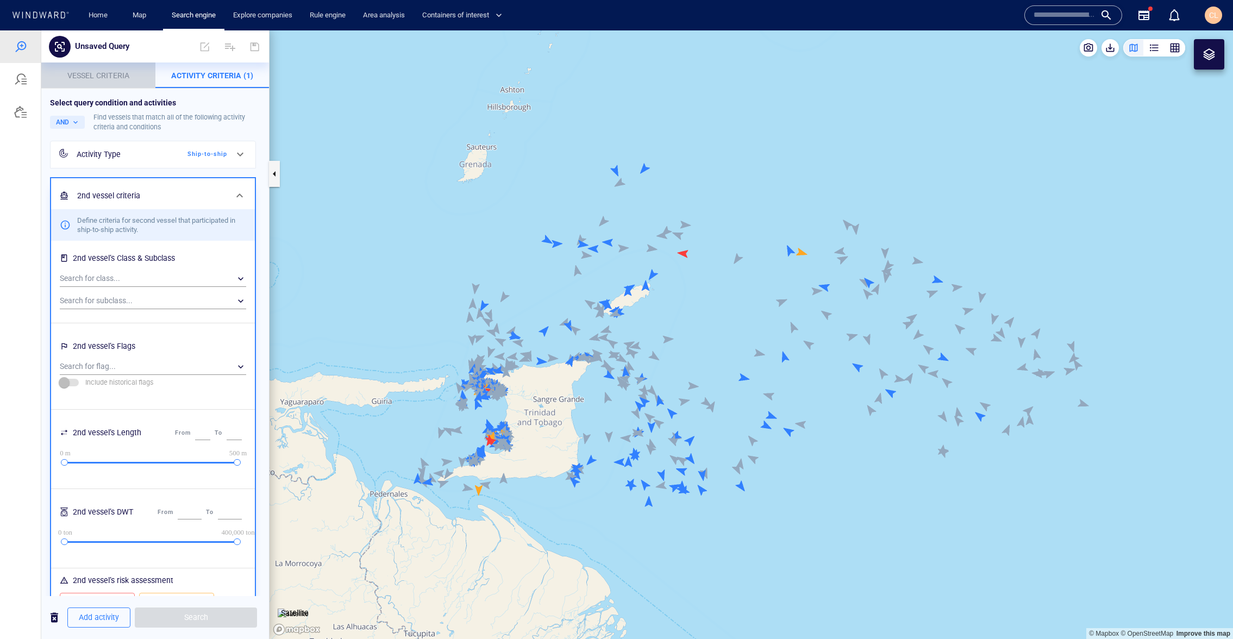
click at [94, 81] on p "Vessel criteria" at bounding box center [98, 75] width 101 height 13
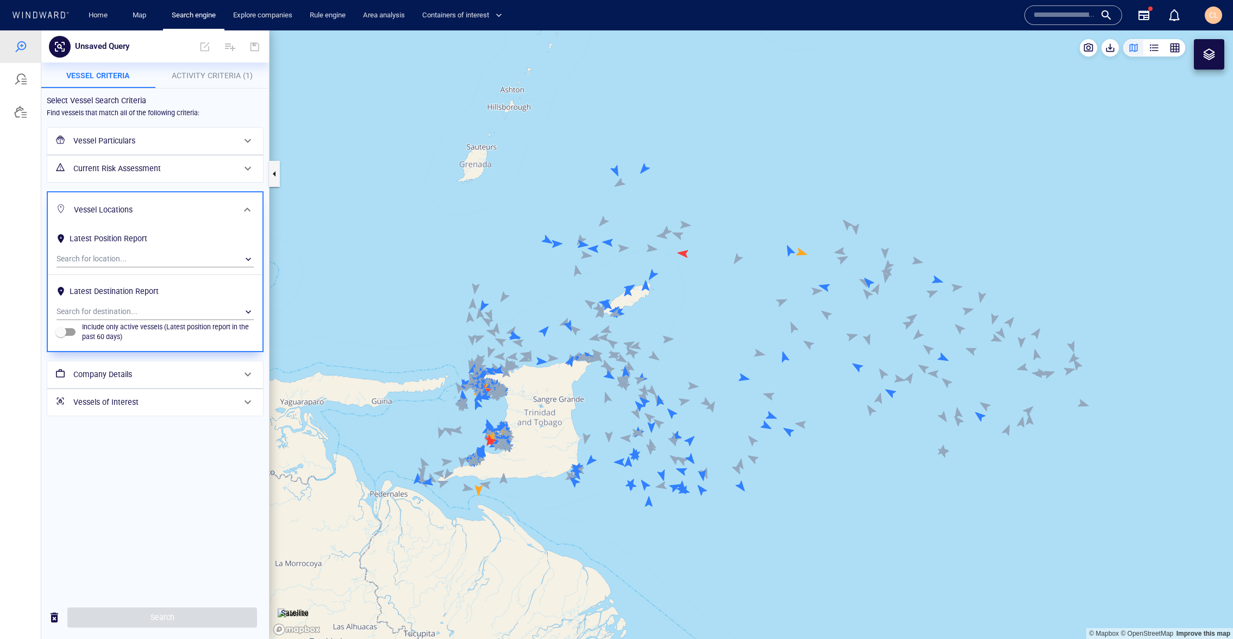
click at [91, 171] on h6 "Current Risk Assessment" at bounding box center [153, 169] width 161 height 14
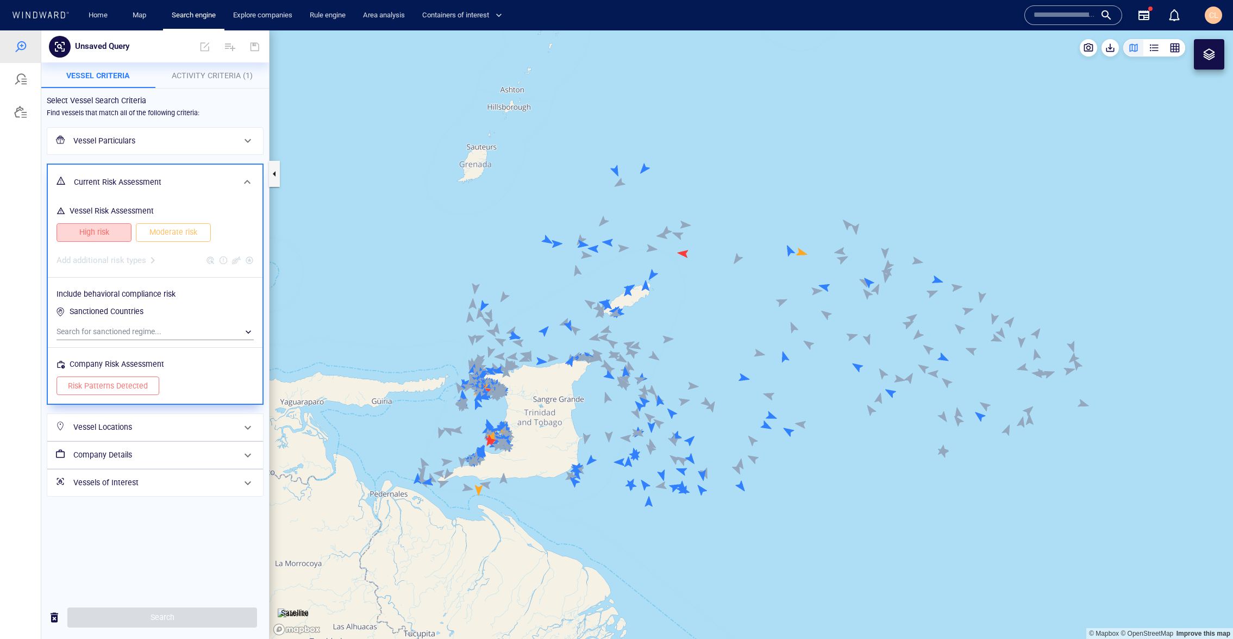
drag, startPoint x: 92, startPoint y: 230, endPoint x: 147, endPoint y: 233, distance: 54.9
click at [92, 230] on span "High risk" at bounding box center [94, 232] width 52 height 14
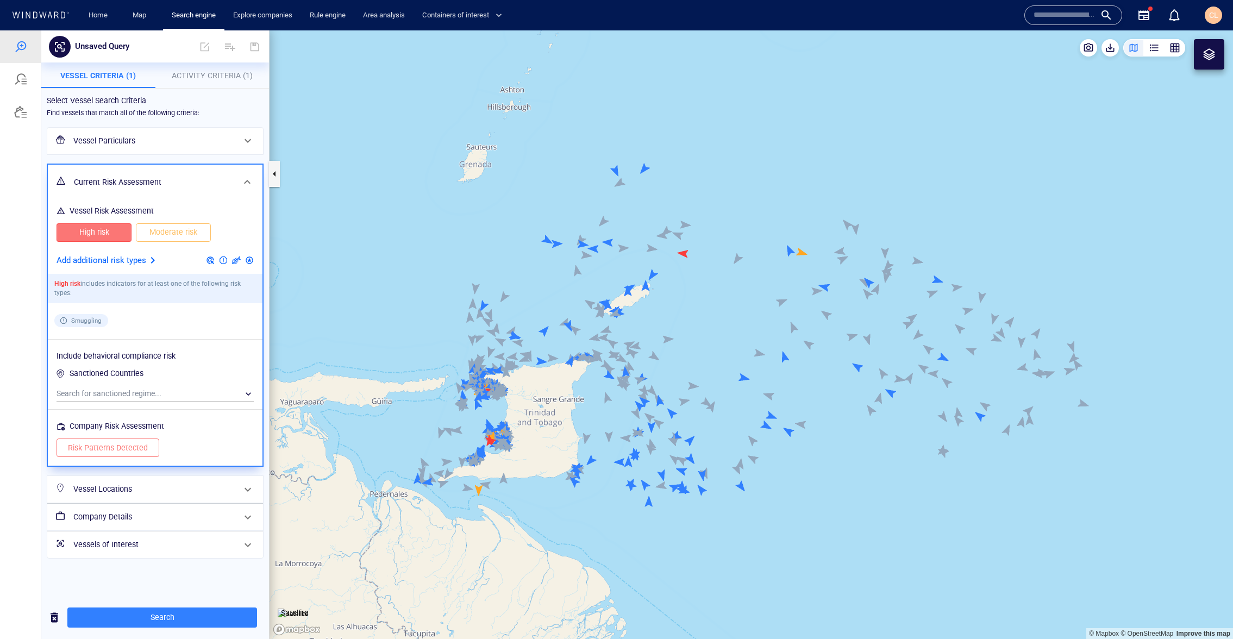
click at [153, 233] on span "Moderate risk" at bounding box center [173, 232] width 52 height 14
click at [162, 613] on span "Search" at bounding box center [162, 618] width 172 height 14
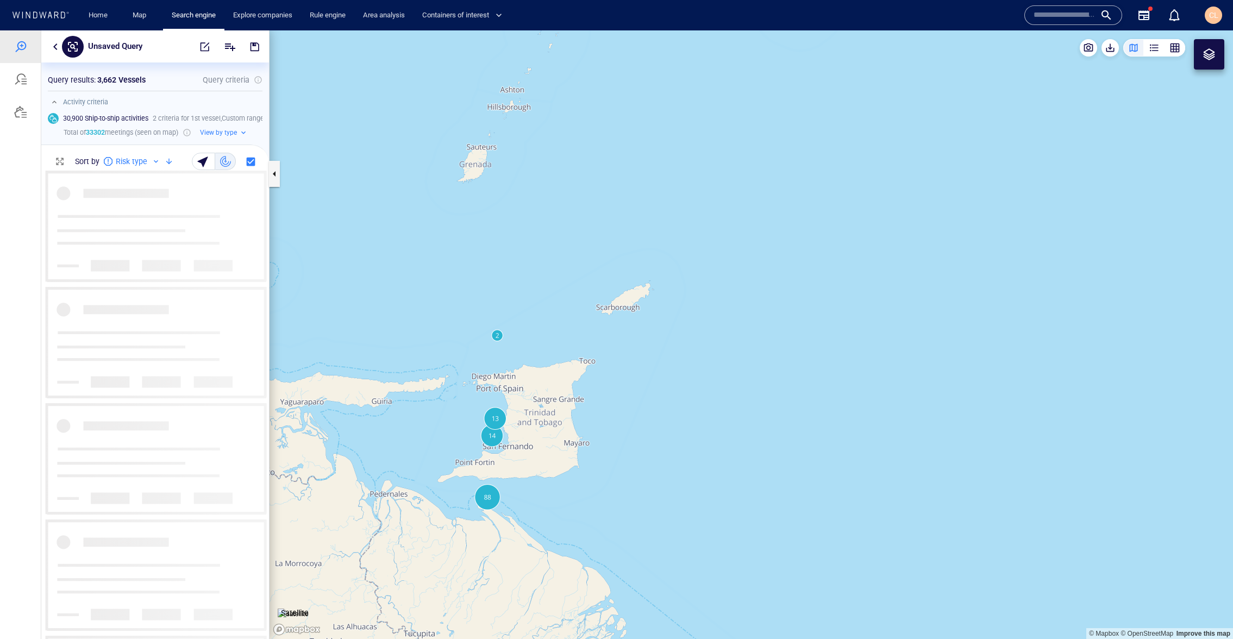
scroll to position [468, 228]
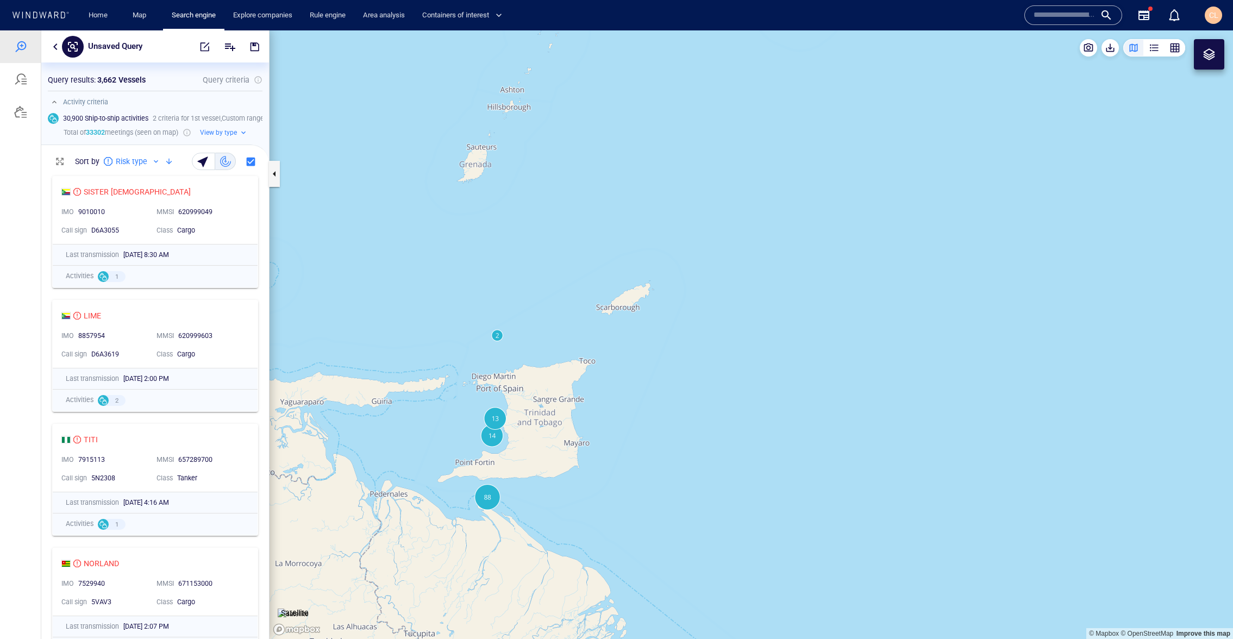
click at [53, 48] on button "button" at bounding box center [55, 46] width 13 height 13
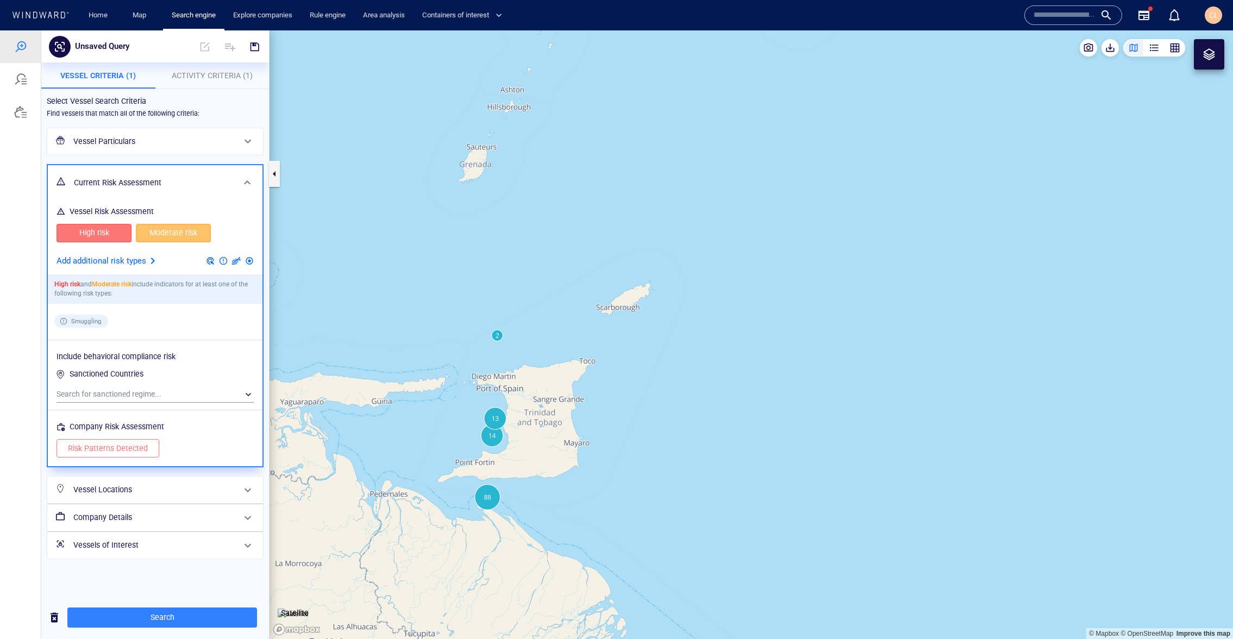
click at [189, 72] on span "Activity Criteria (1)" at bounding box center [212, 75] width 81 height 9
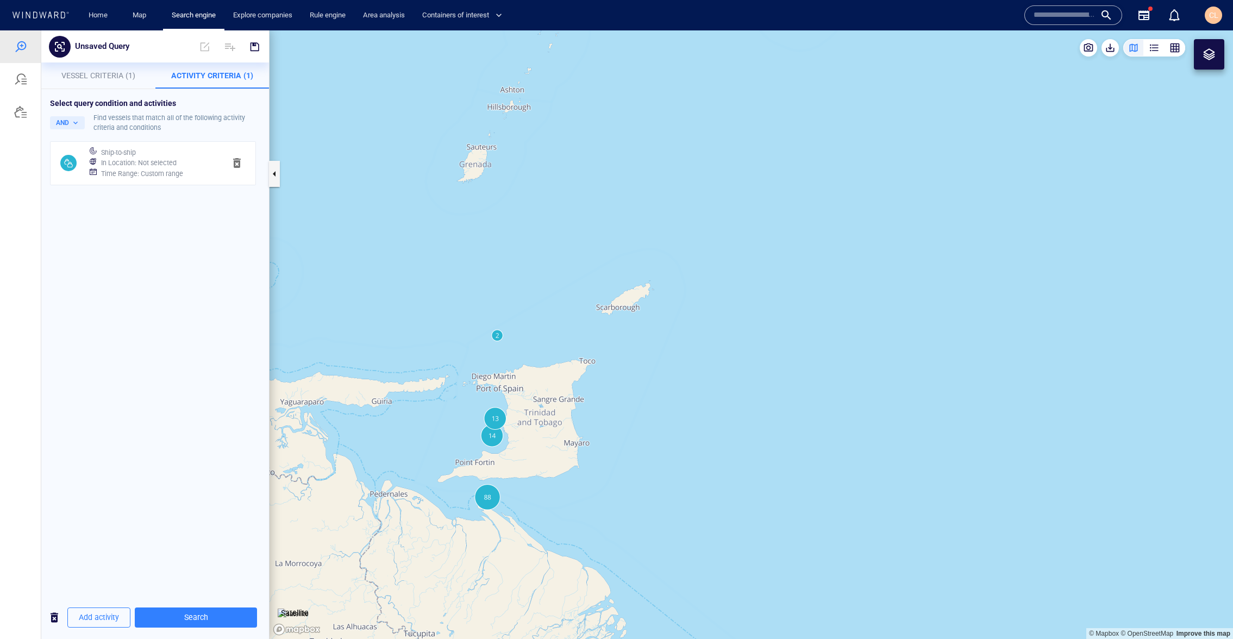
click at [147, 170] on h6 "Time Range : Custom range" at bounding box center [142, 173] width 82 height 11
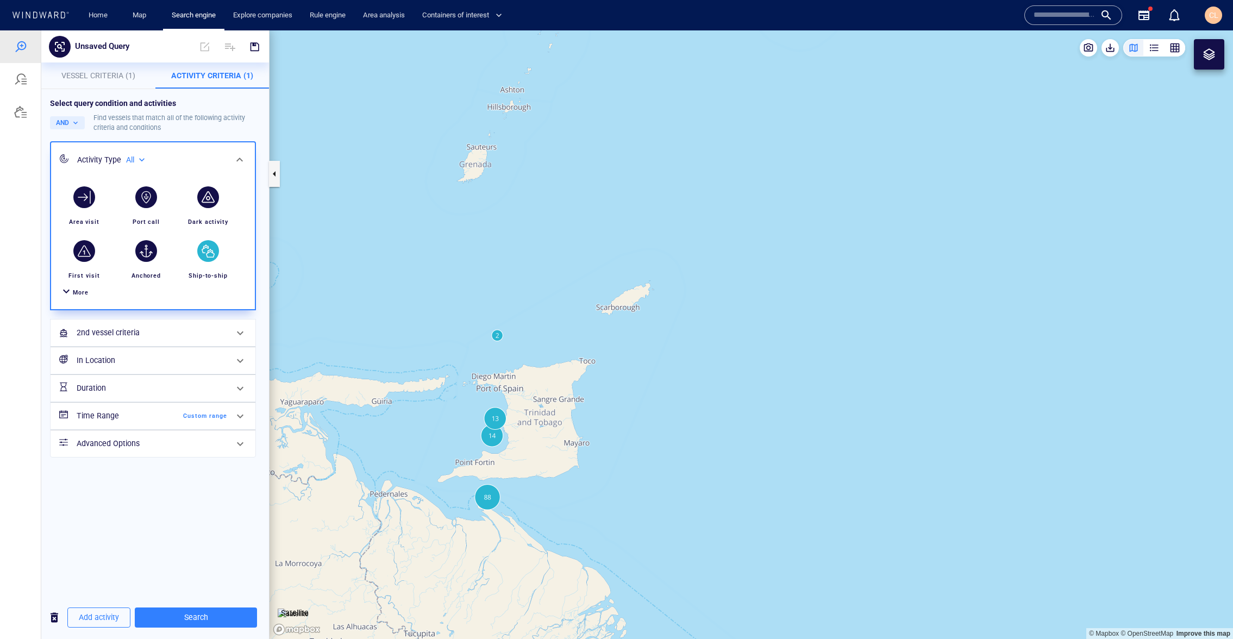
click at [118, 413] on h6 "Time Range" at bounding box center [121, 416] width 88 height 14
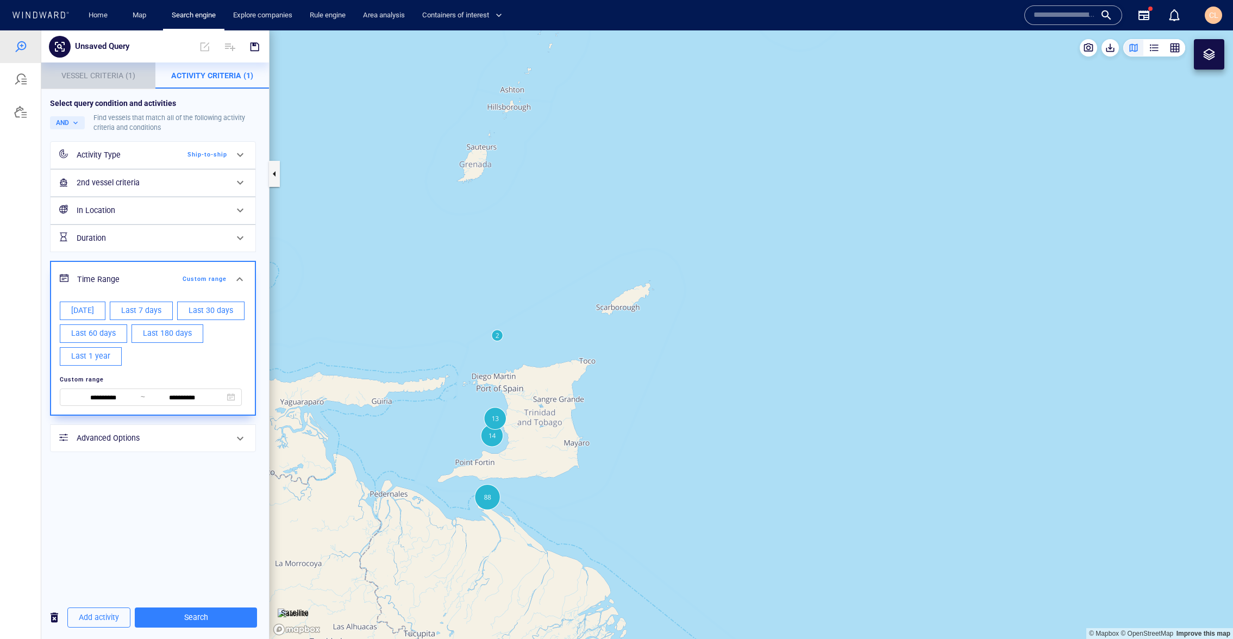
click at [94, 77] on span "Vessel Criteria (1)" at bounding box center [98, 75] width 74 height 9
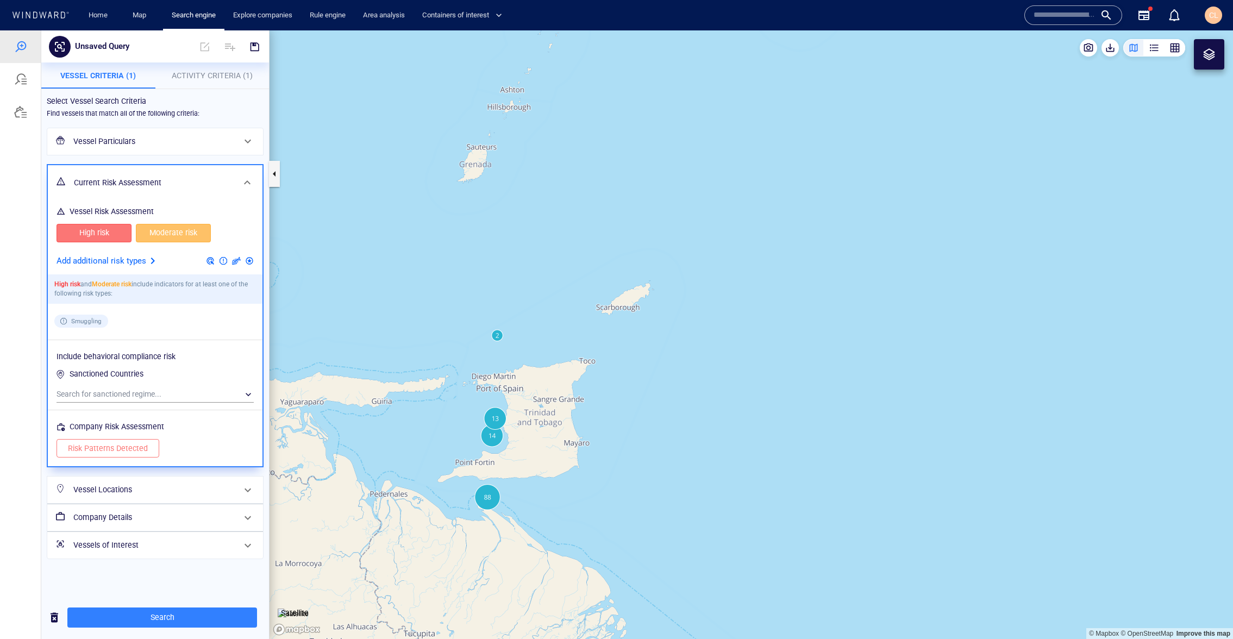
click at [146, 261] on div at bounding box center [152, 260] width 13 height 13
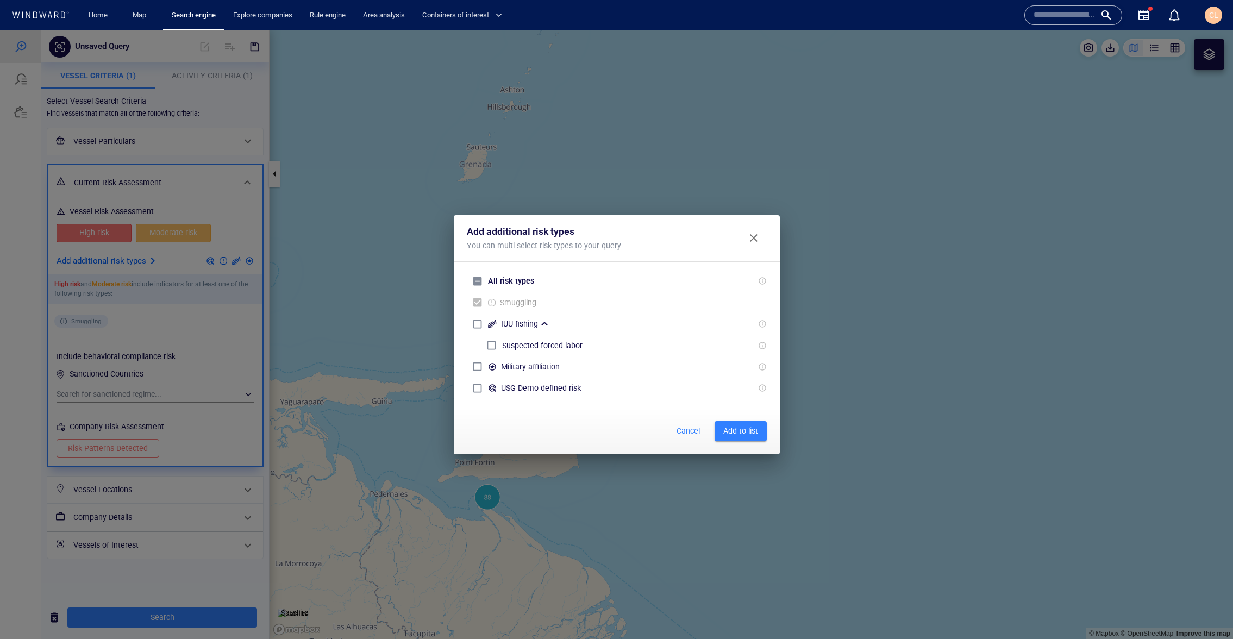
click at [755, 238] on span "Close" at bounding box center [753, 237] width 13 height 13
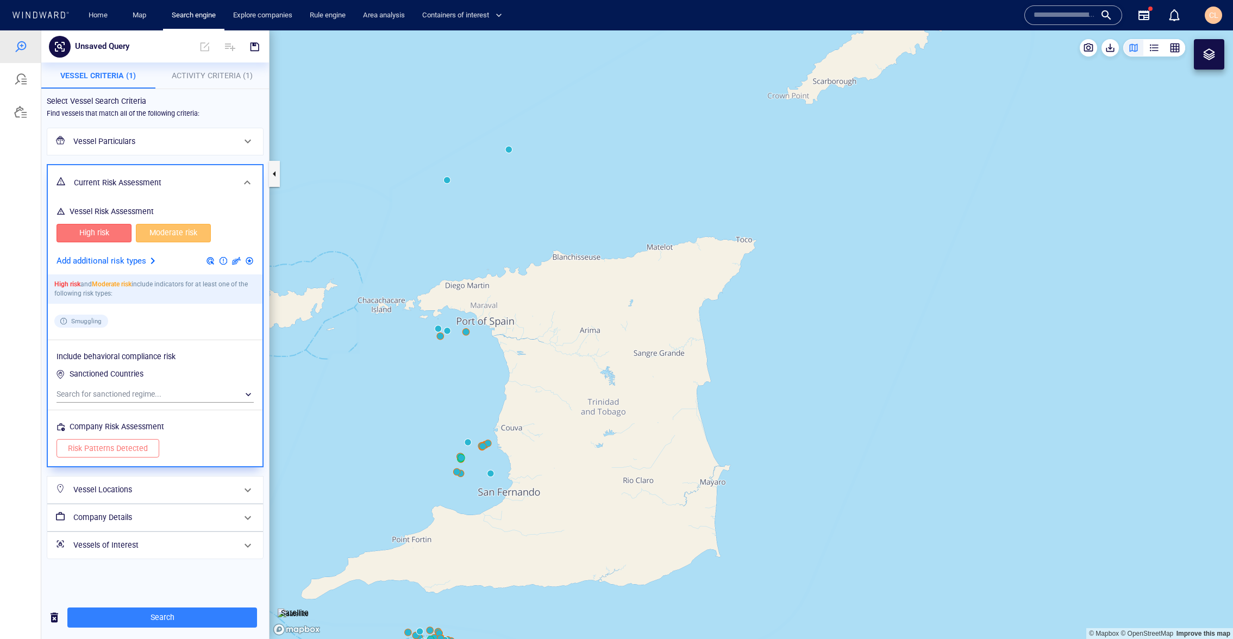
drag, startPoint x: 428, startPoint y: 441, endPoint x: 463, endPoint y: 416, distance: 43.6
click at [463, 416] on canvas "Map" at bounding box center [750, 334] width 963 height 608
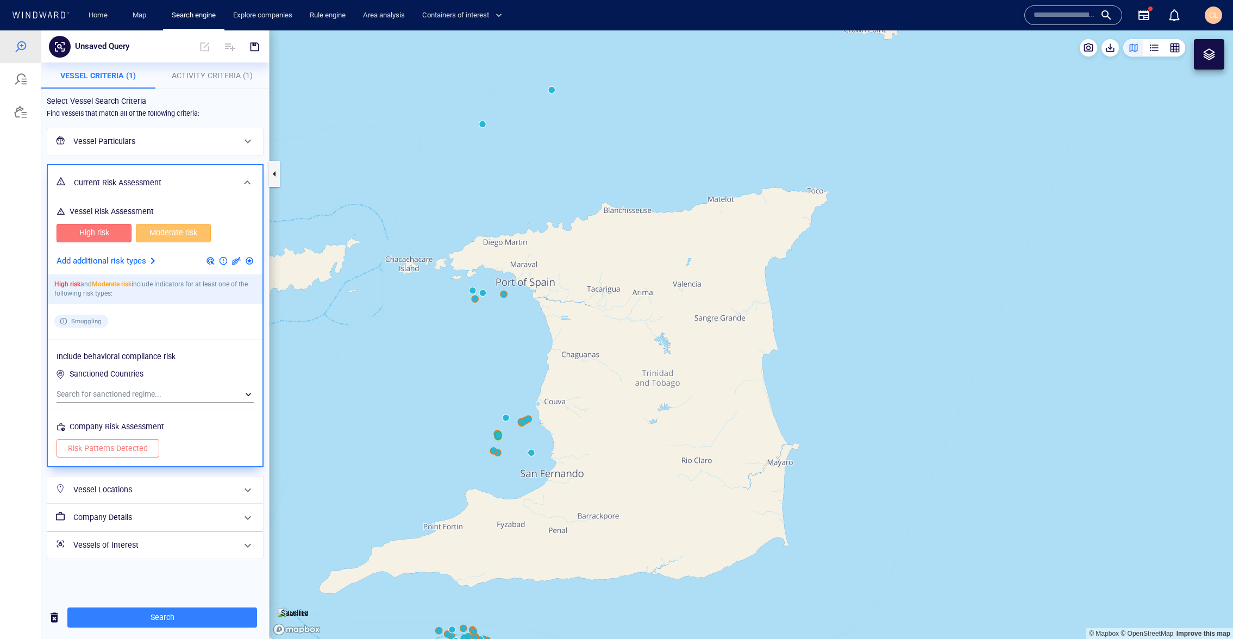
click at [215, 79] on span "Activity Criteria (1)" at bounding box center [212, 75] width 81 height 9
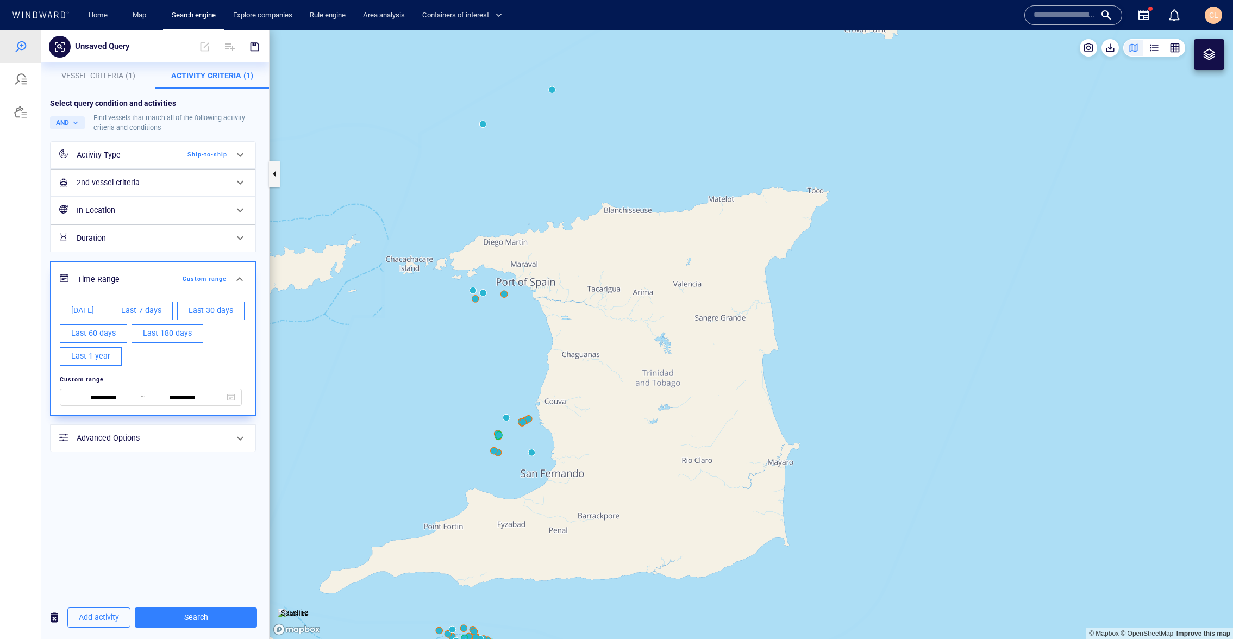
click at [89, 70] on p "Vessel Criteria (1)" at bounding box center [98, 75] width 101 height 13
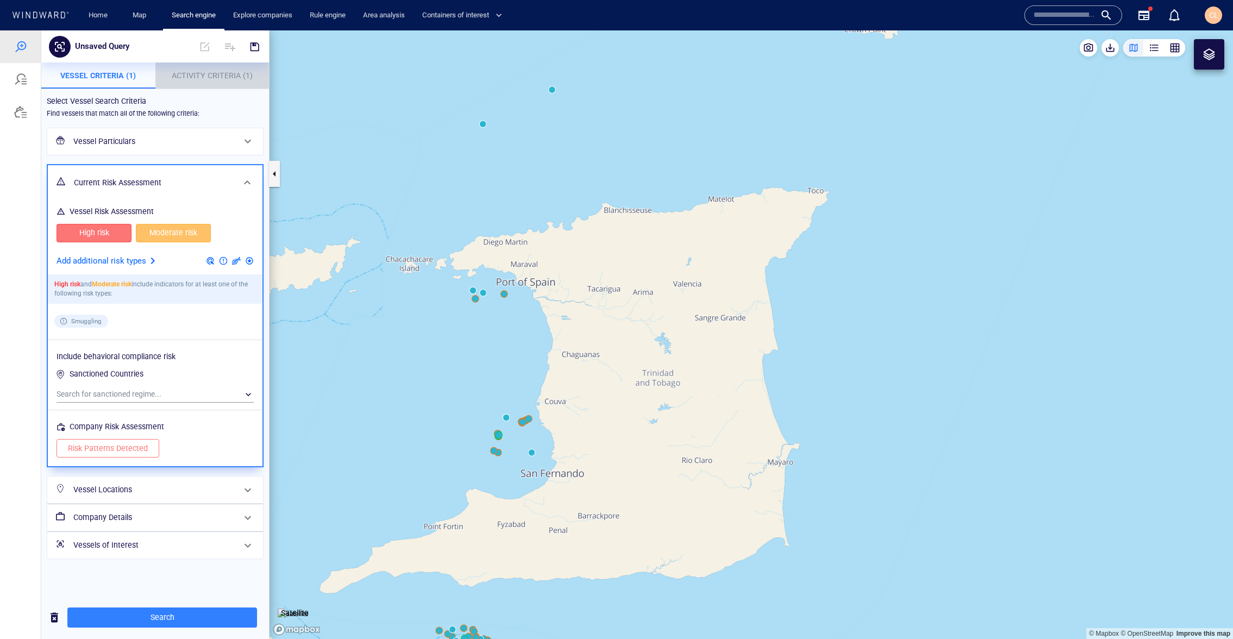
click at [203, 83] on button "Activity Criteria (1)" at bounding box center [212, 75] width 114 height 26
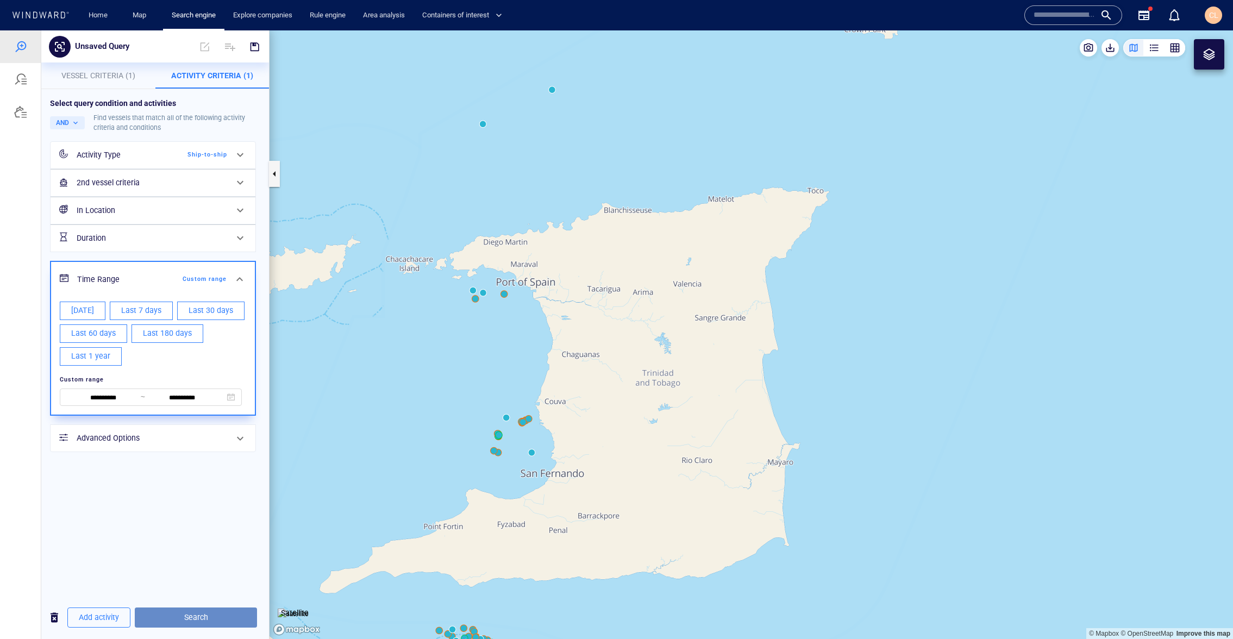
click at [199, 611] on span "Search" at bounding box center [195, 618] width 105 height 14
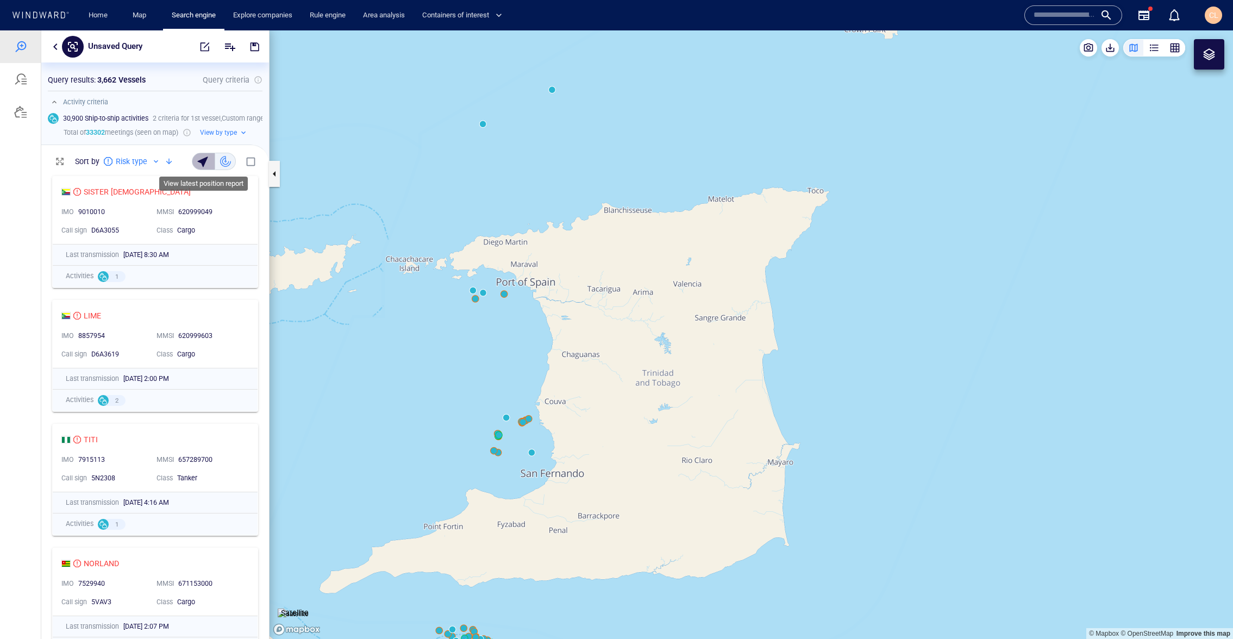
click at [209, 162] on div "button" at bounding box center [204, 161] width 15 height 15
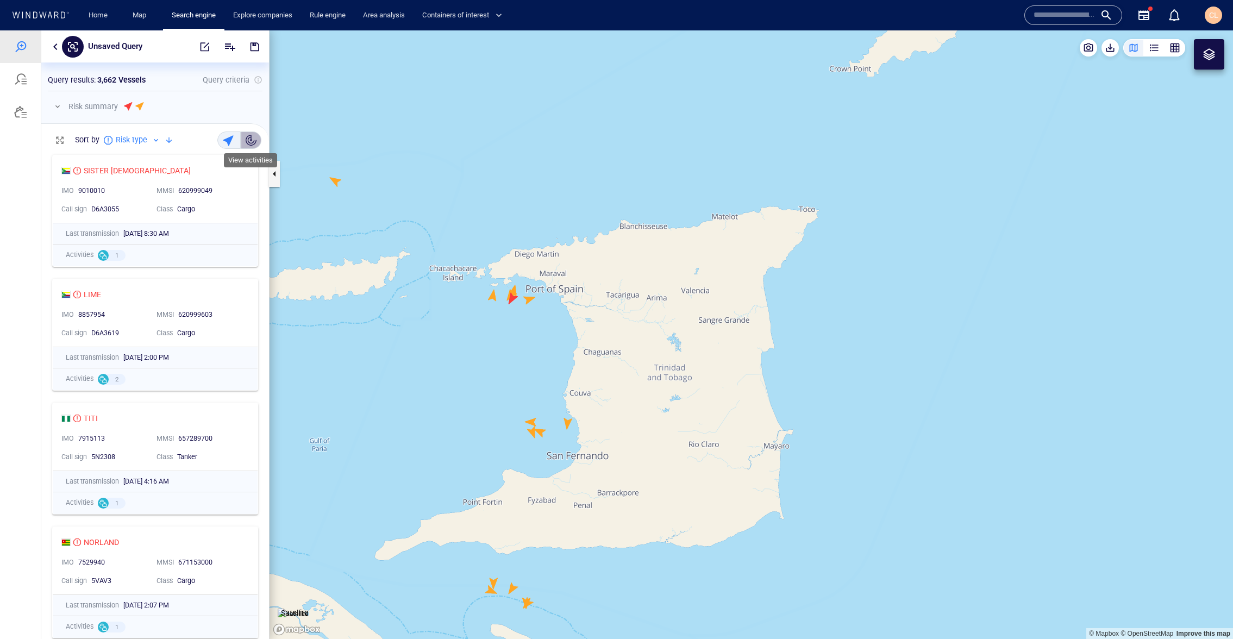
click at [248, 141] on div "button" at bounding box center [251, 140] width 11 height 11
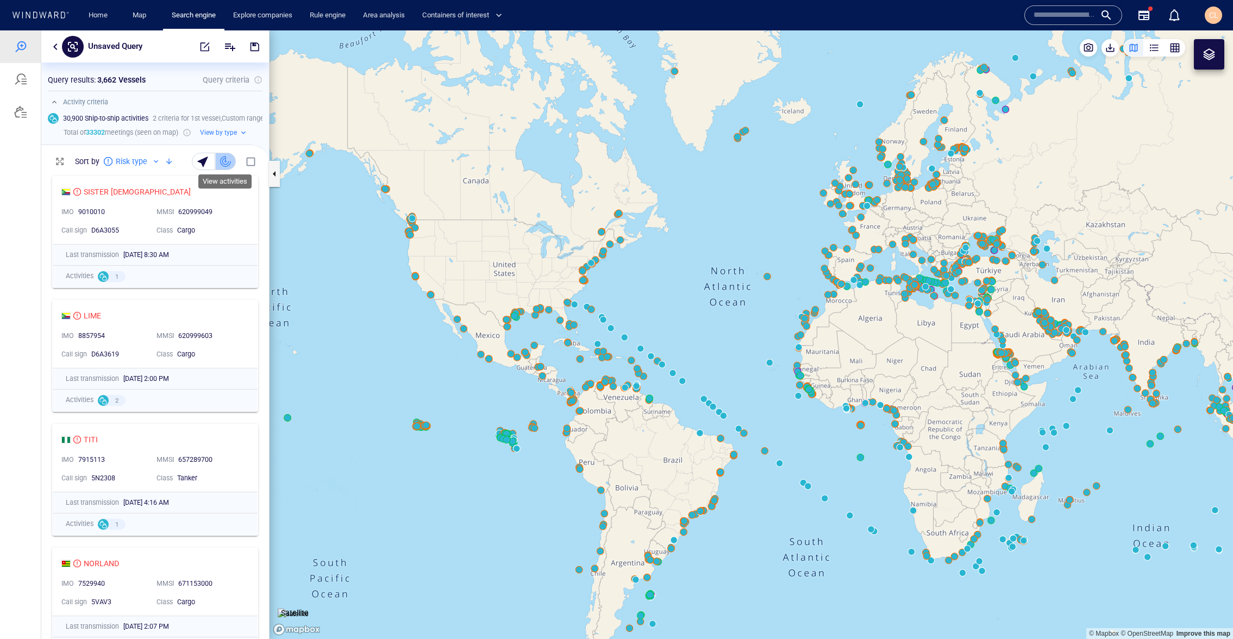
click at [227, 161] on div "button" at bounding box center [225, 161] width 11 height 11
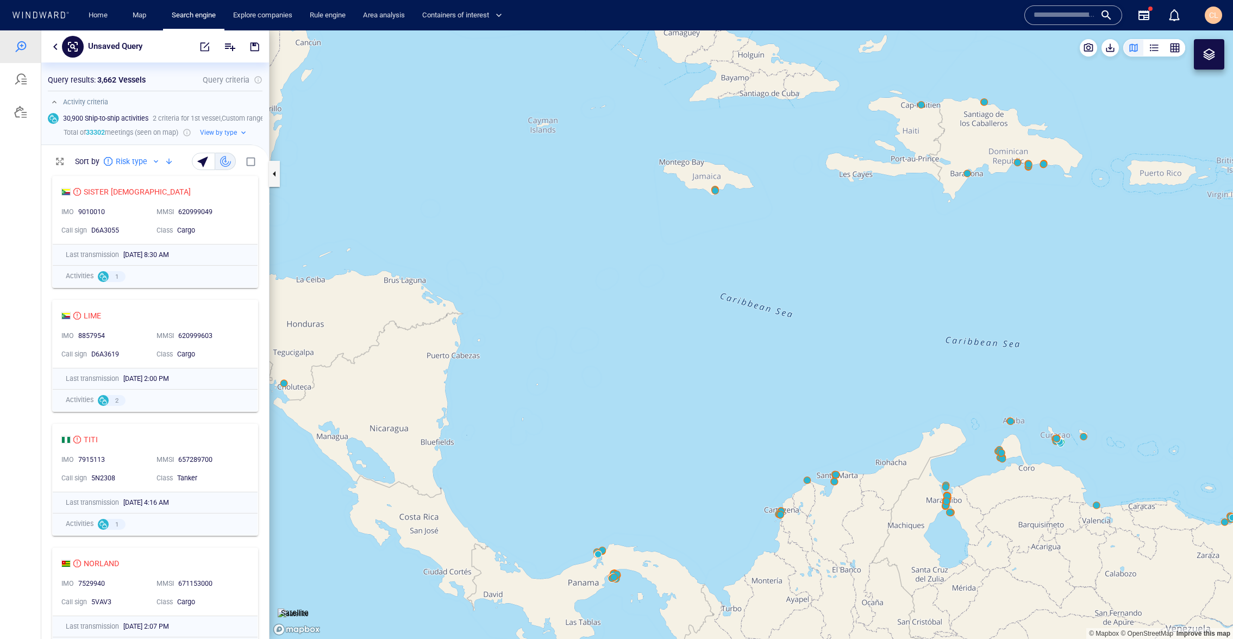
click at [53, 51] on button "button" at bounding box center [55, 46] width 13 height 13
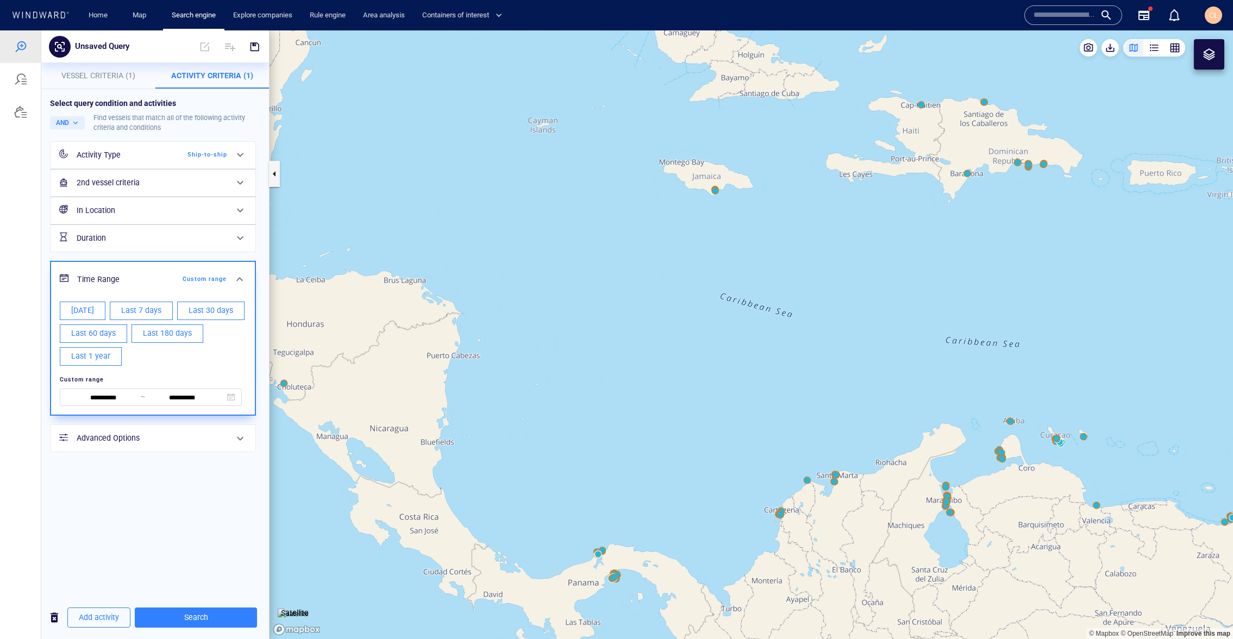
click at [128, 211] on h6 "In Location" at bounding box center [152, 211] width 150 height 14
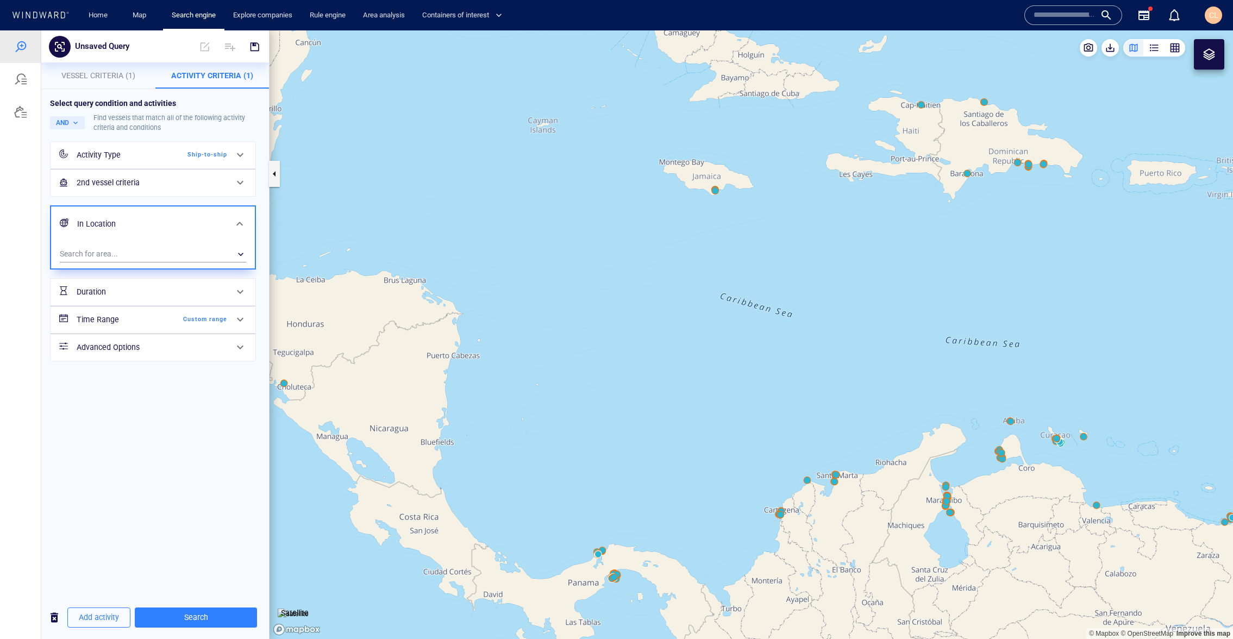
click at [128, 211] on div "In Location" at bounding box center [153, 223] width 204 height 35
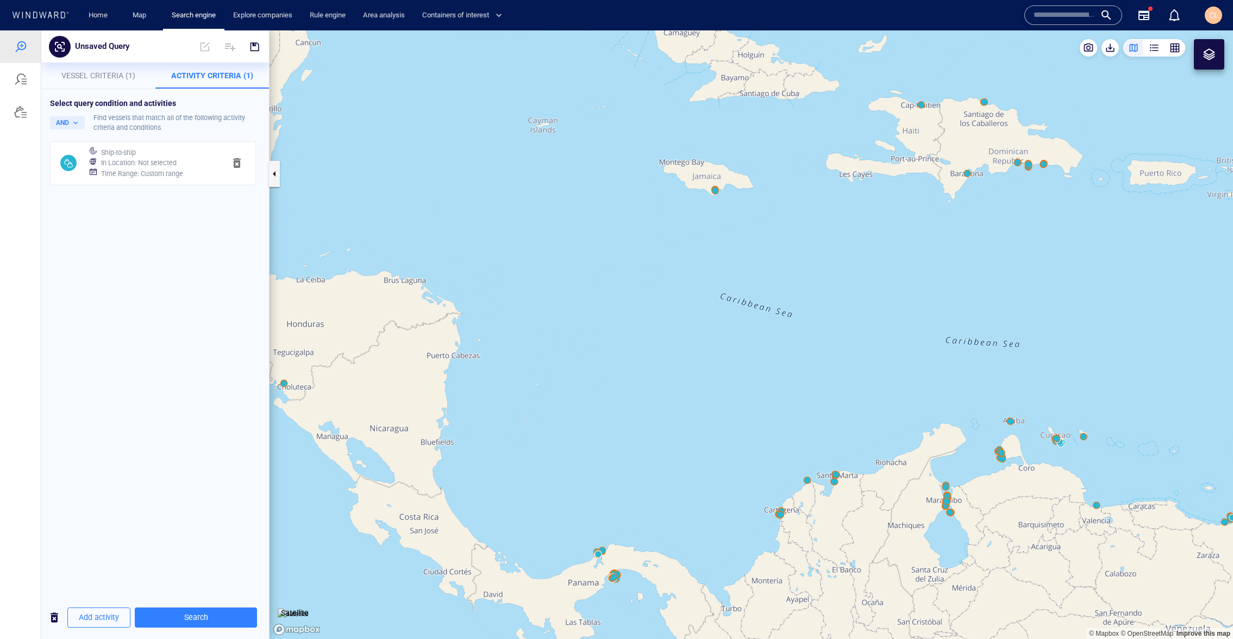
click at [122, 153] on h6 "Ship-to-ship" at bounding box center [118, 152] width 35 height 11
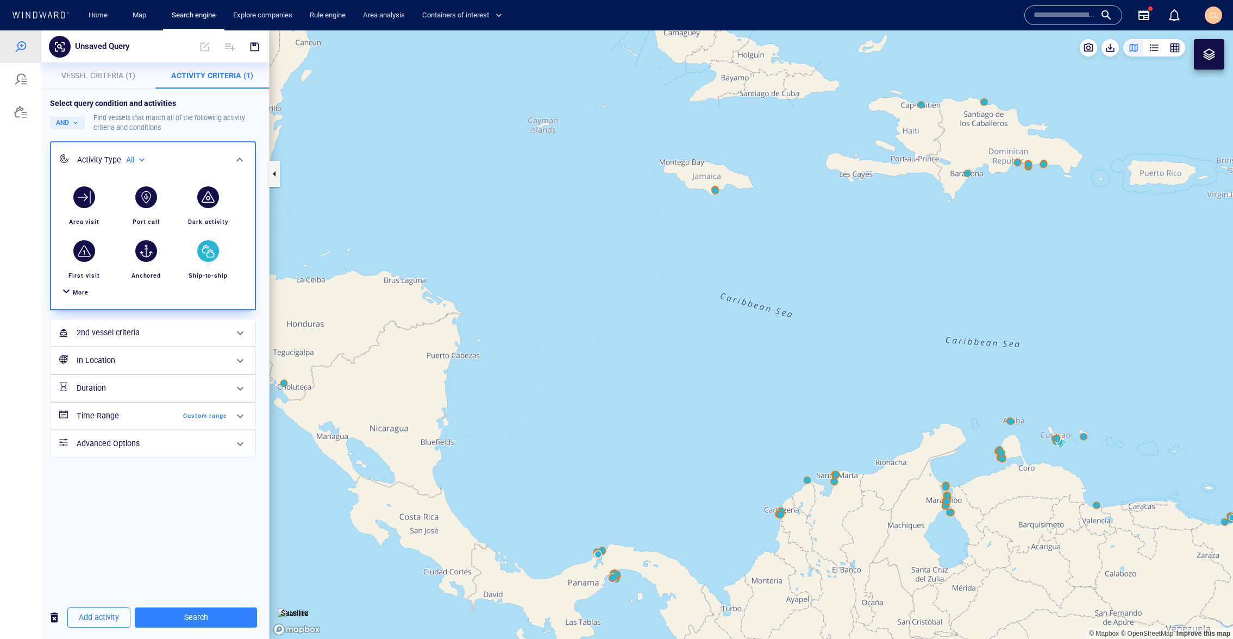
click at [109, 362] on h6 "In Location" at bounding box center [152, 361] width 150 height 14
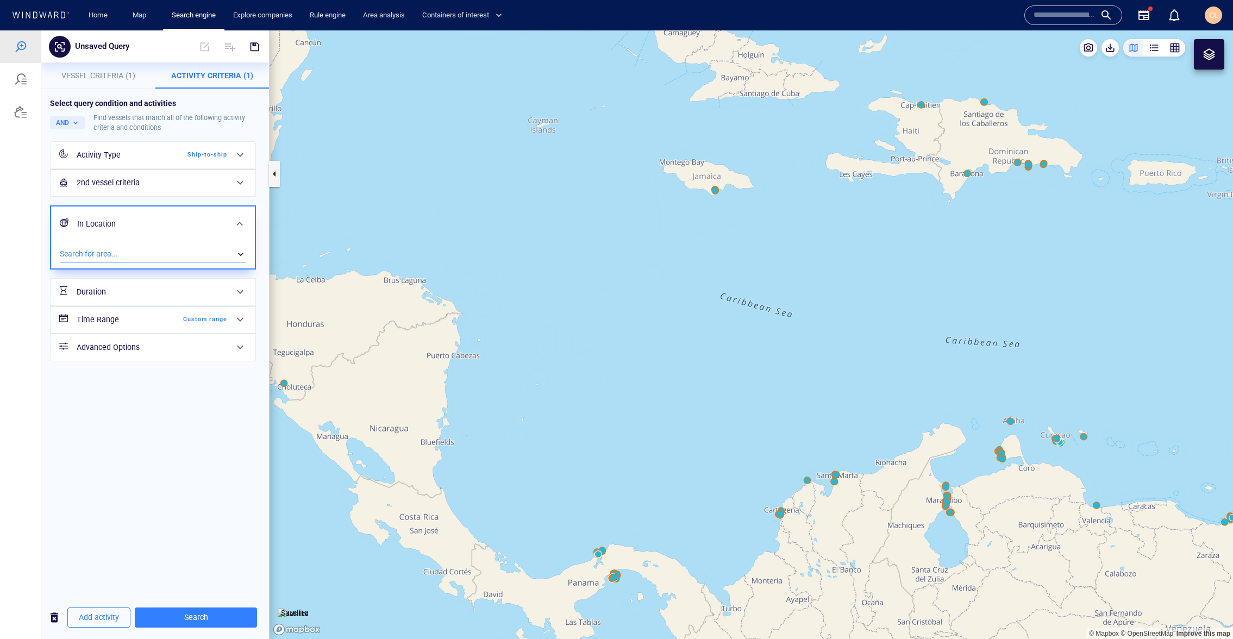
click at [95, 253] on div "​" at bounding box center [153, 254] width 186 height 16
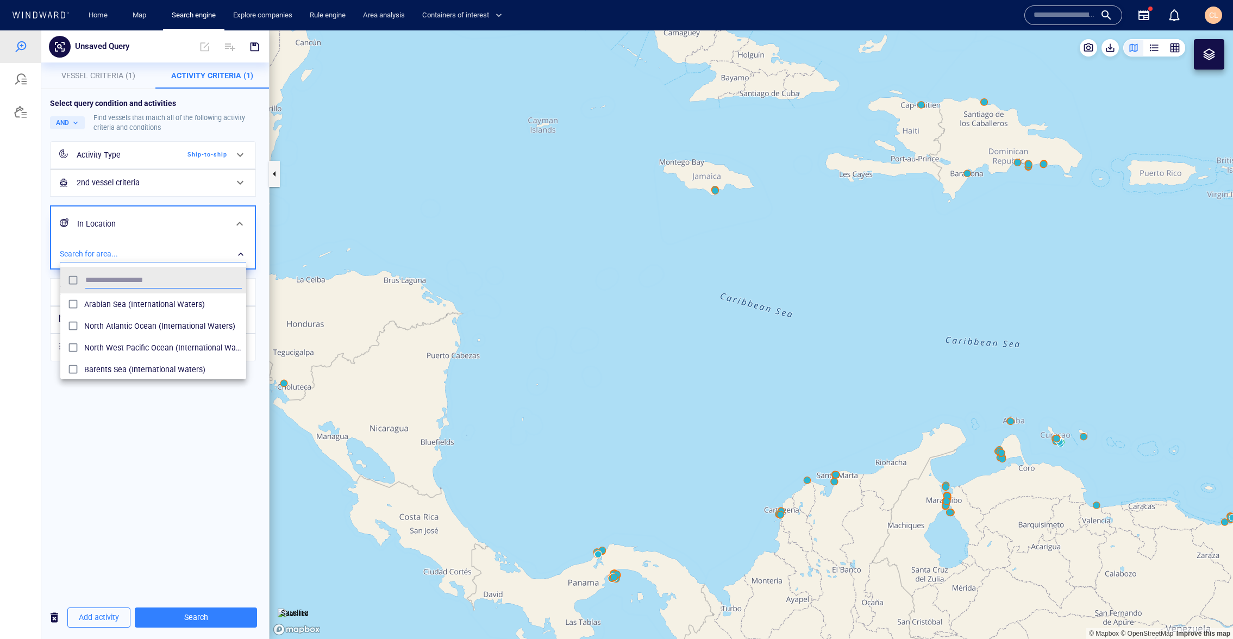
scroll to position [108, 186]
type input "****"
click at [110, 303] on span "Trinidad and Tobago (Exclusive Economic Zones)" at bounding box center [163, 304] width 158 height 13
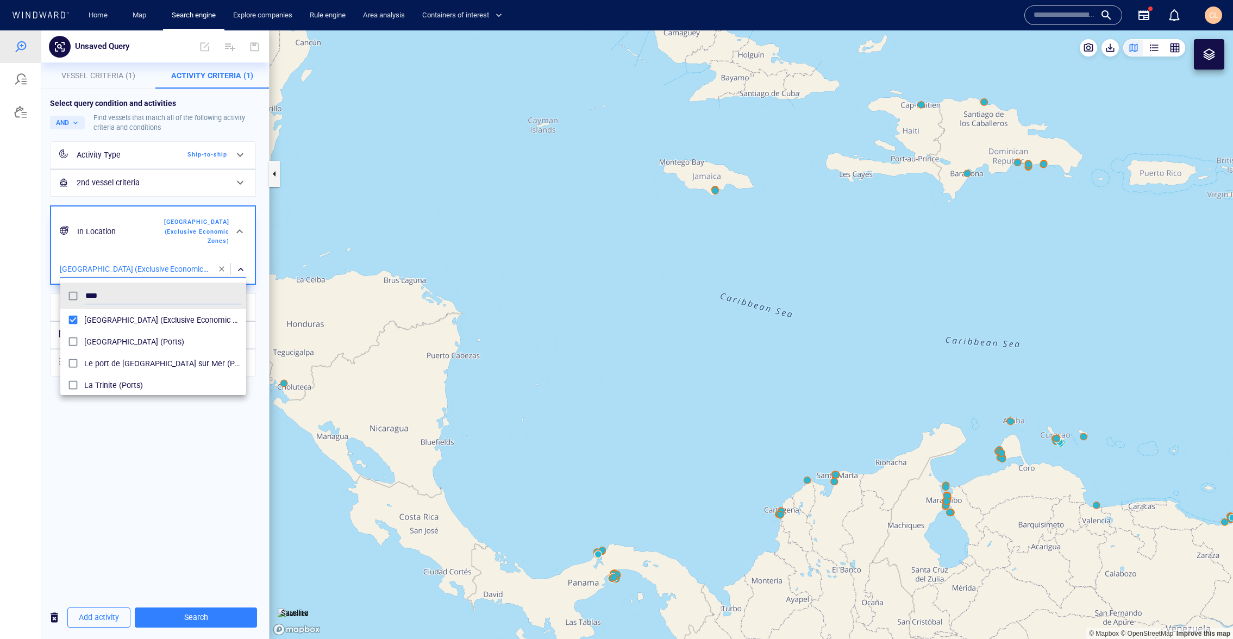
click at [229, 623] on div at bounding box center [616, 334] width 1233 height 608
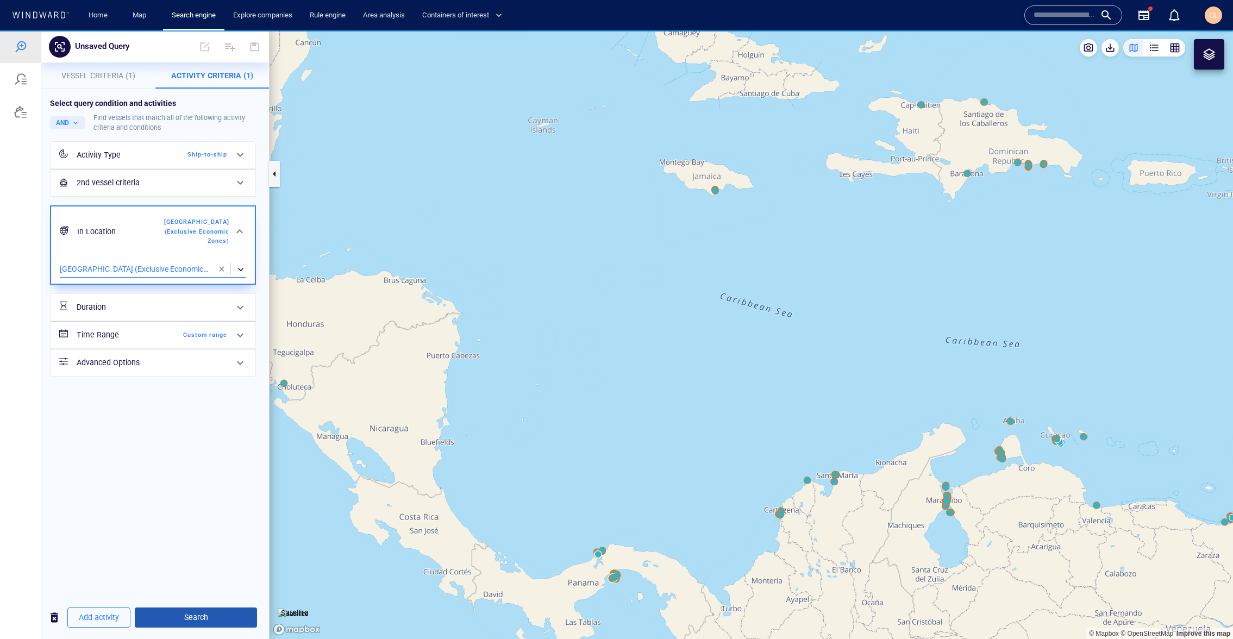
click at [225, 620] on span "Search" at bounding box center [195, 618] width 105 height 14
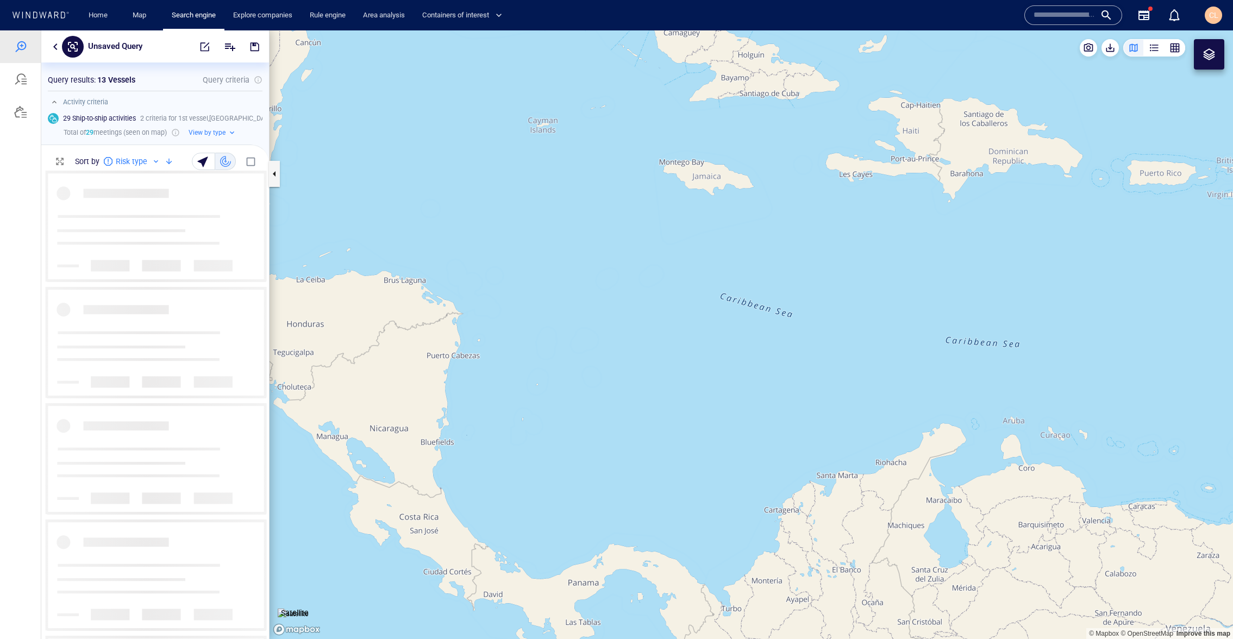
scroll to position [468, 228]
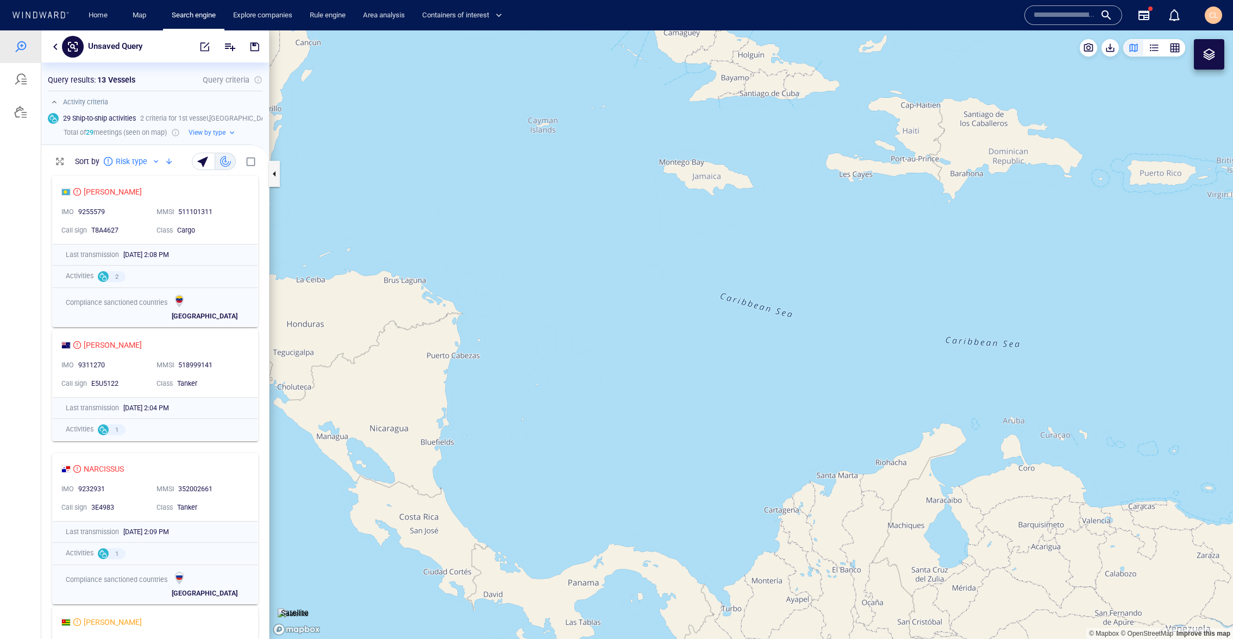
click at [56, 54] on div "Unsaved Query" at bounding box center [155, 46] width 228 height 32
click at [52, 48] on button "button" at bounding box center [55, 46] width 13 height 13
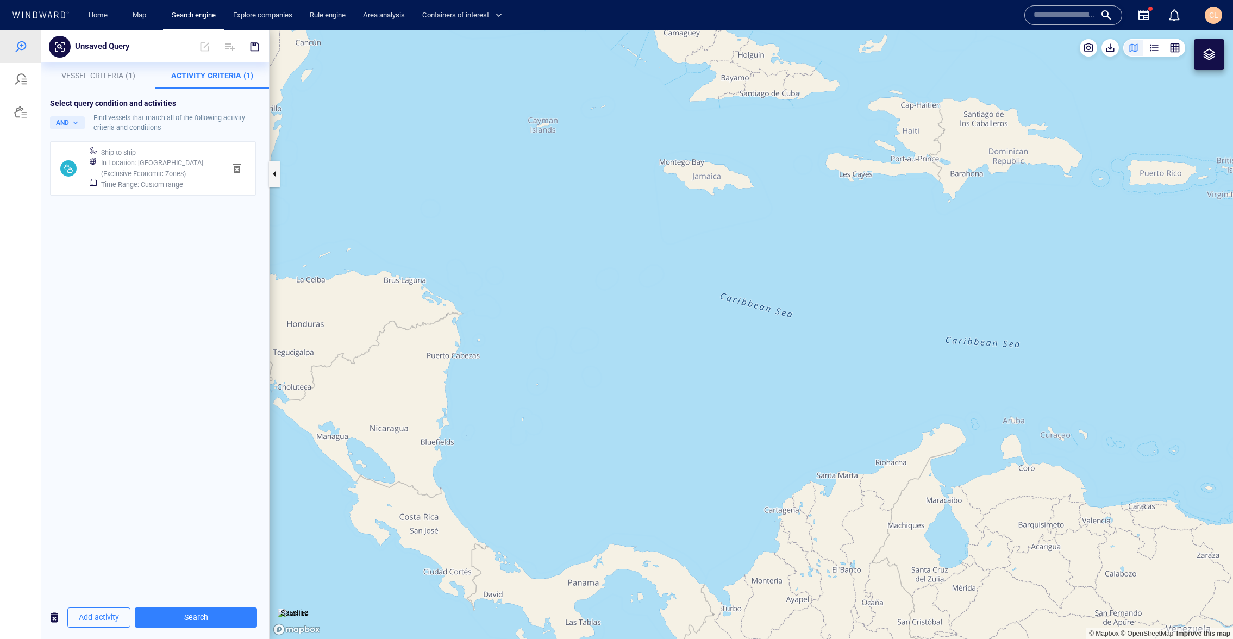
click at [91, 67] on button "Vessel Criteria (1)" at bounding box center [98, 75] width 114 height 26
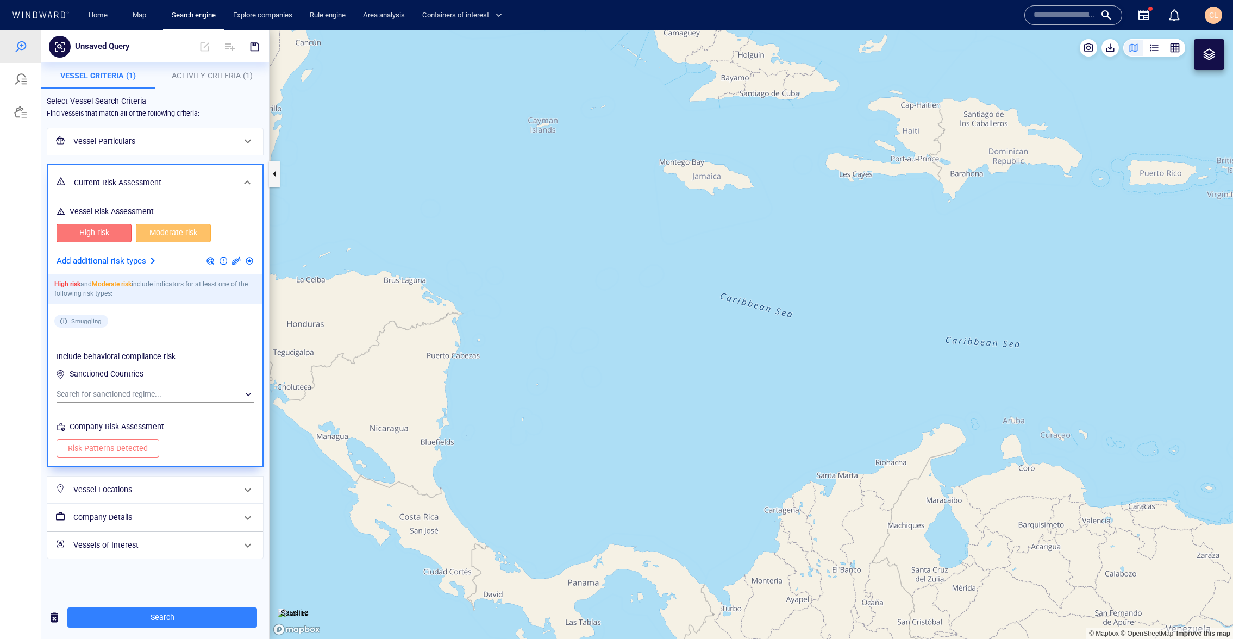
click at [206, 81] on p "Activity Criteria (1)" at bounding box center [212, 75] width 101 height 13
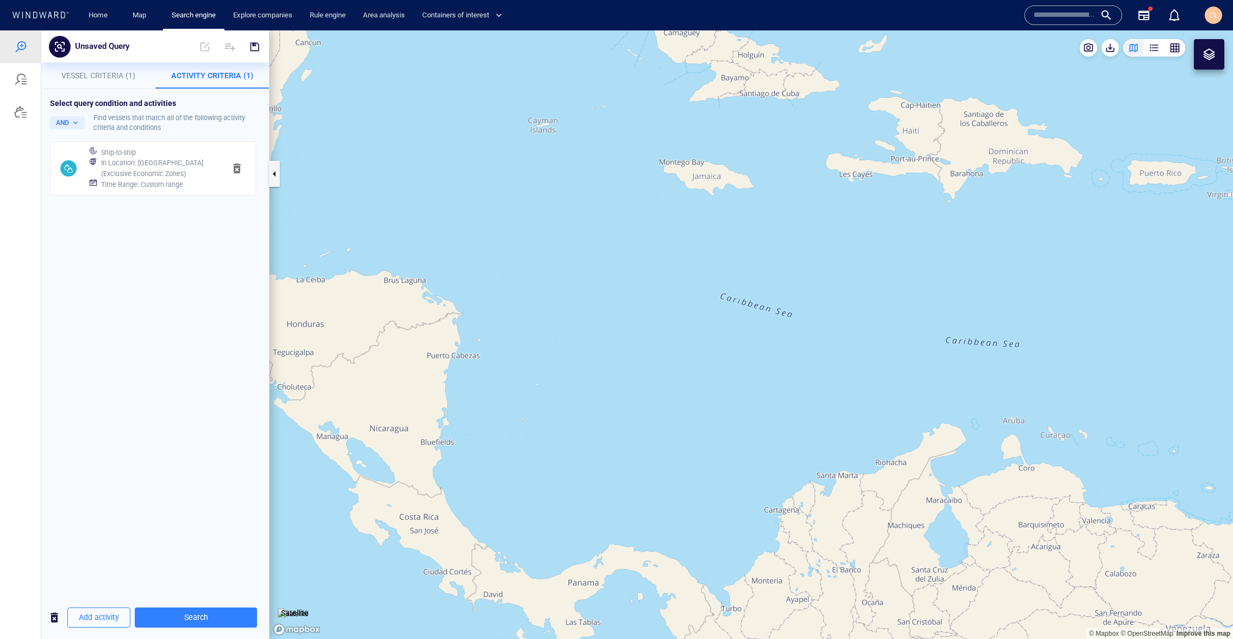
click at [242, 628] on div "Add activity Search" at bounding box center [155, 617] width 228 height 27
click at [233, 622] on span "Search" at bounding box center [195, 618] width 105 height 14
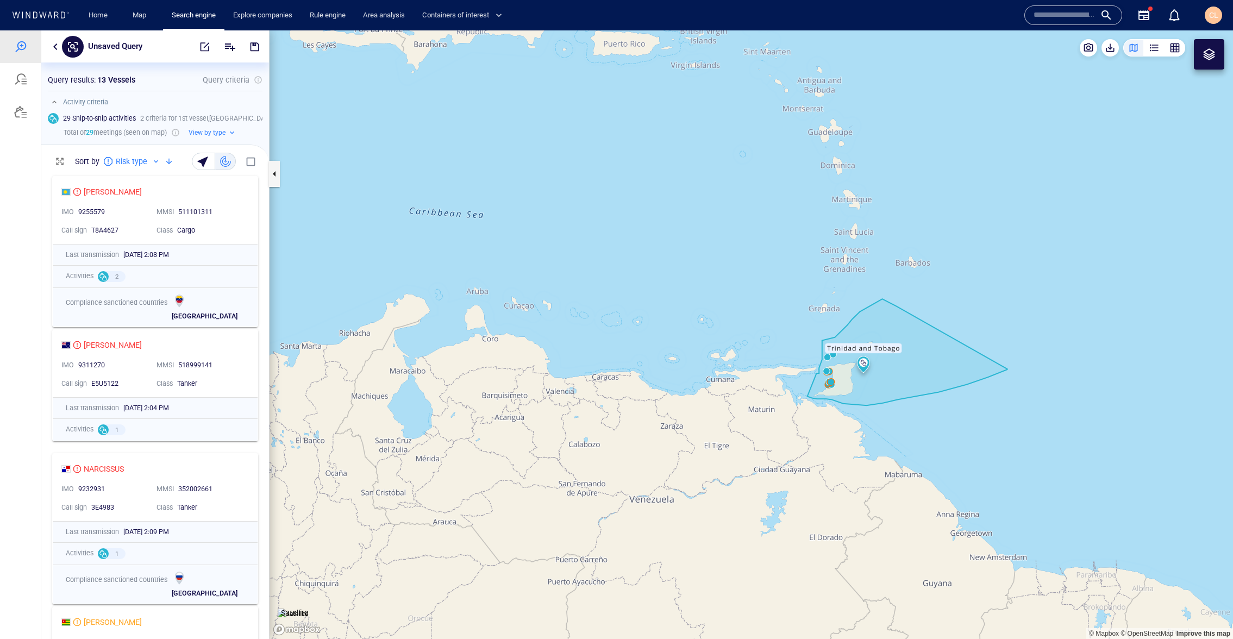
drag, startPoint x: 828, startPoint y: 479, endPoint x: 528, endPoint y: 354, distance: 324.9
click at [273, 341] on canvas "Map" at bounding box center [750, 334] width 963 height 608
drag, startPoint x: 791, startPoint y: 355, endPoint x: 679, endPoint y: 334, distance: 114.0
click at [679, 334] on canvas "Map" at bounding box center [750, 334] width 963 height 608
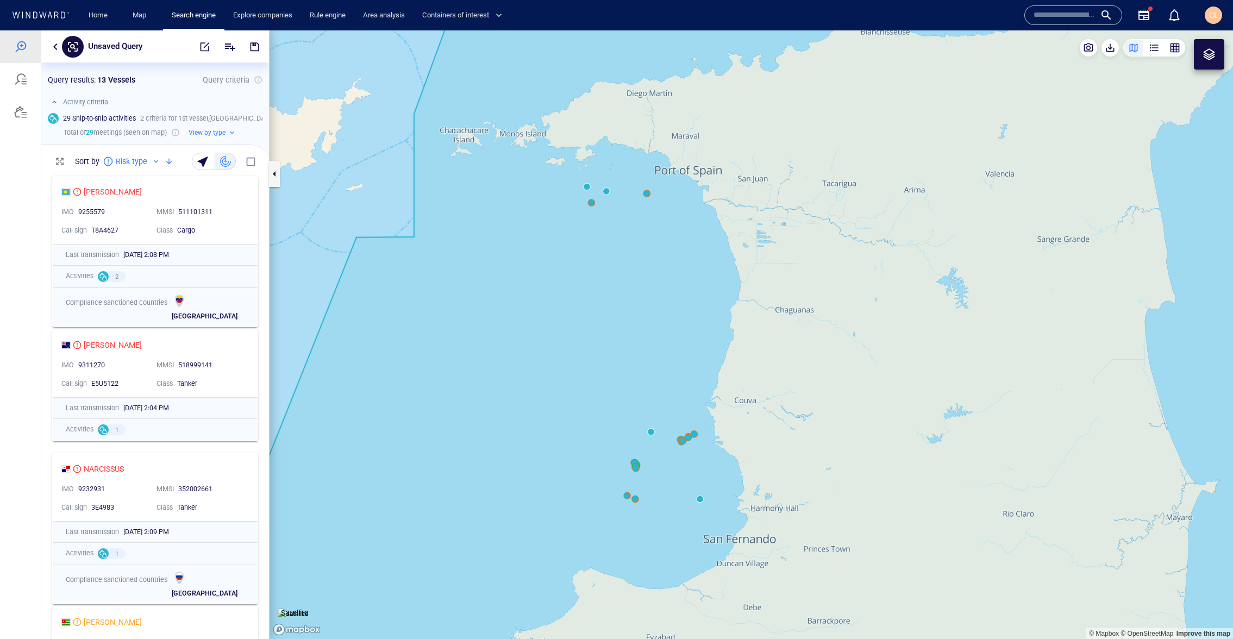
drag, startPoint x: 501, startPoint y: 411, endPoint x: 518, endPoint y: 391, distance: 26.2
click at [518, 391] on canvas "Map" at bounding box center [750, 334] width 963 height 608
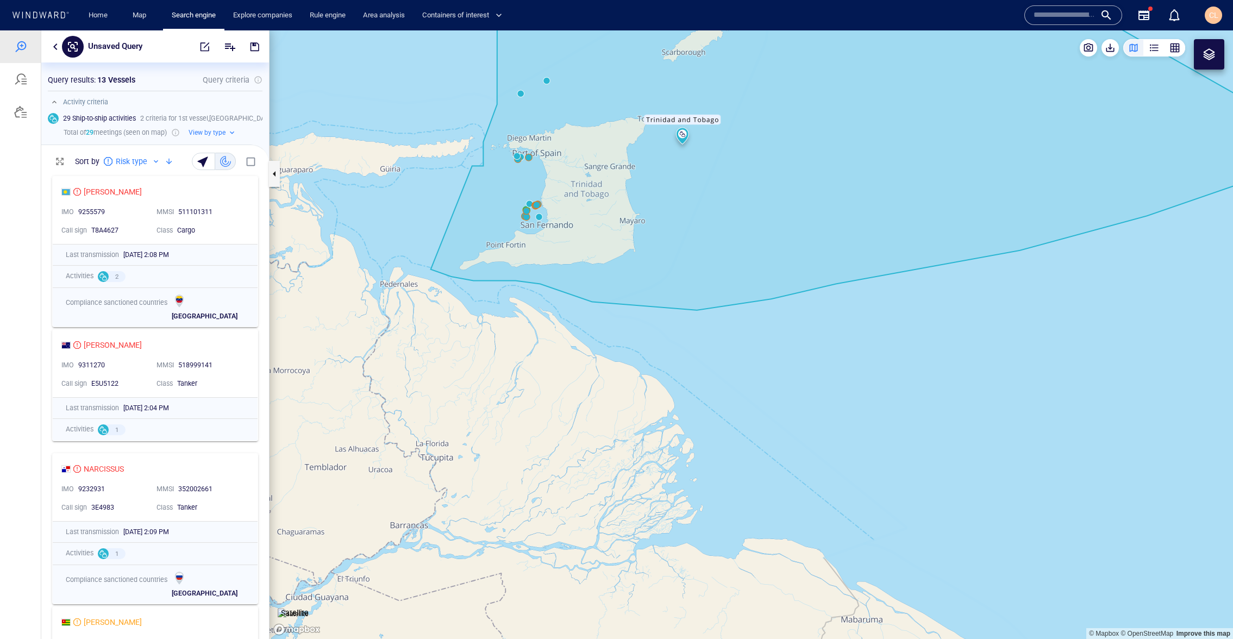
drag, startPoint x: 419, startPoint y: 271, endPoint x: 414, endPoint y: 298, distance: 28.2
click at [414, 298] on canvas "Map" at bounding box center [750, 334] width 963 height 608
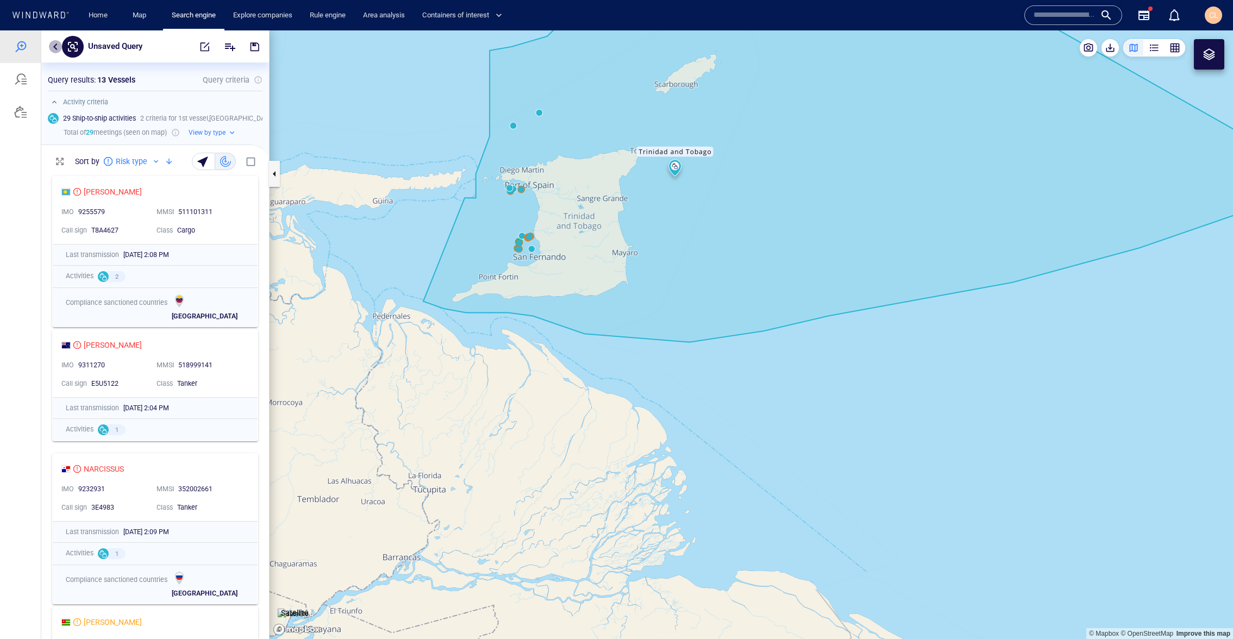
click at [59, 49] on button "button" at bounding box center [55, 46] width 13 height 13
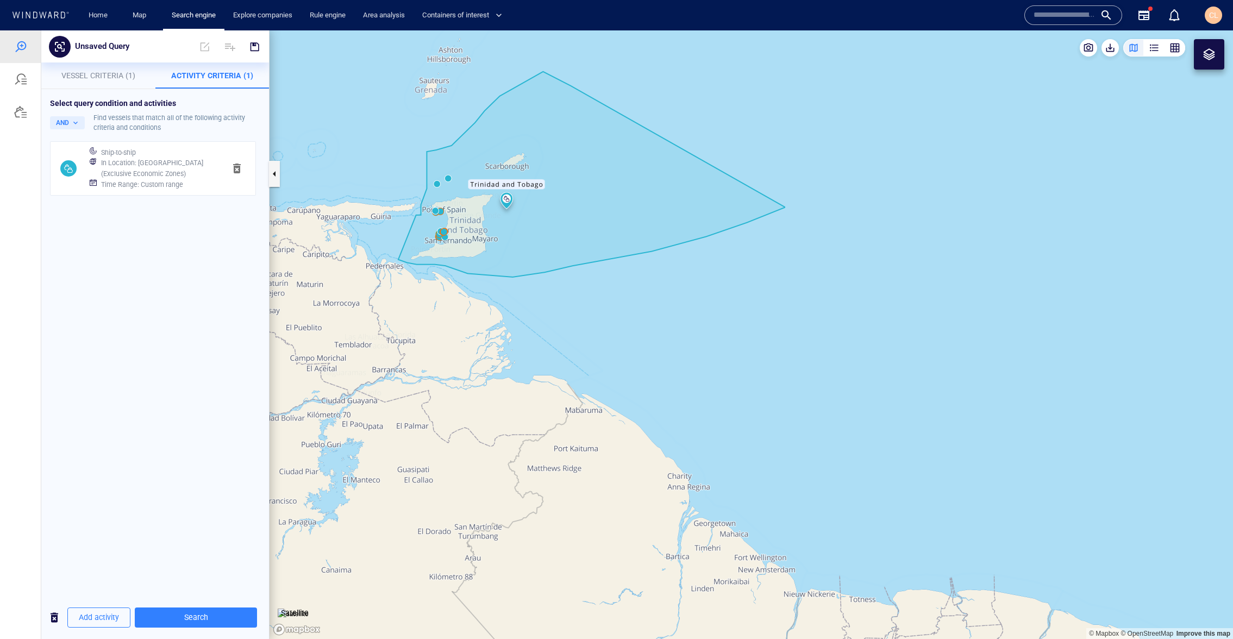
drag, startPoint x: 371, startPoint y: 219, endPoint x: 421, endPoint y: 263, distance: 67.0
click at [421, 264] on canvas "Map" at bounding box center [750, 334] width 963 height 608
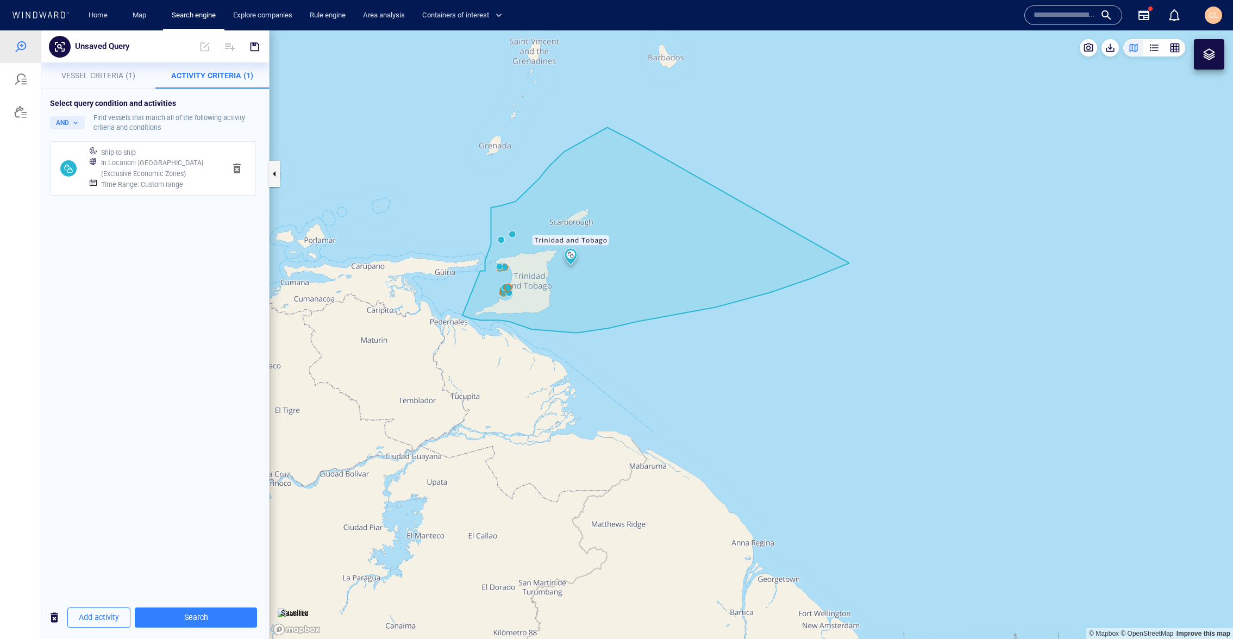
click at [87, 85] on button "Vessel Criteria (1)" at bounding box center [98, 75] width 114 height 26
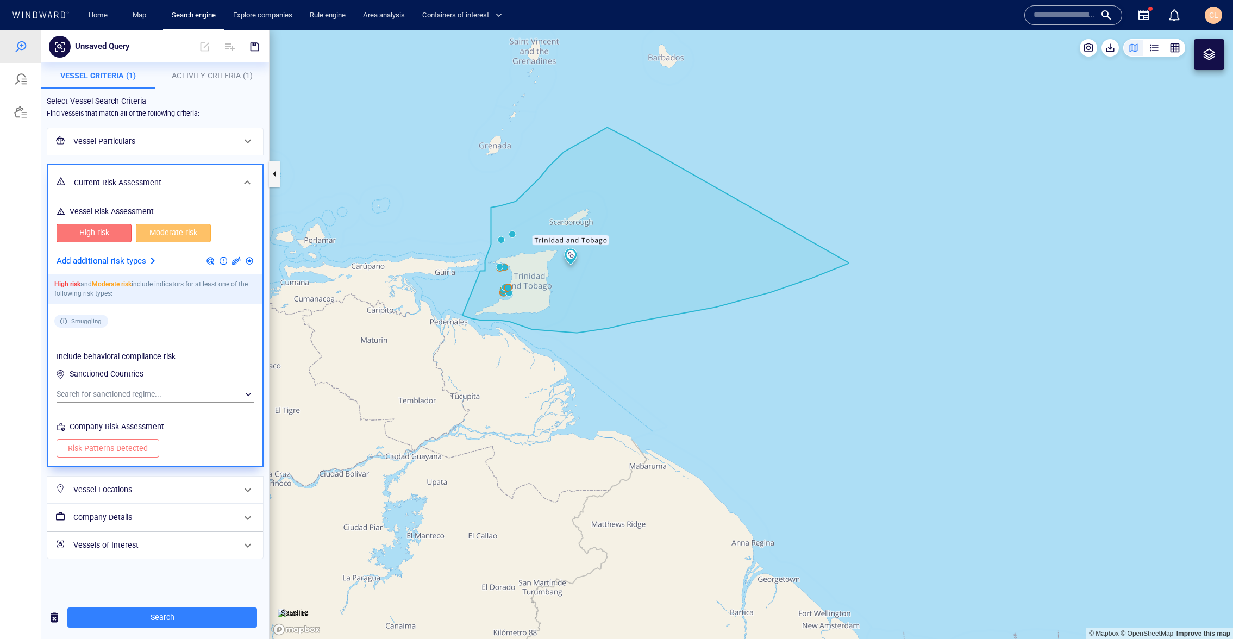
click at [405, 237] on canvas "Map" at bounding box center [750, 334] width 963 height 608
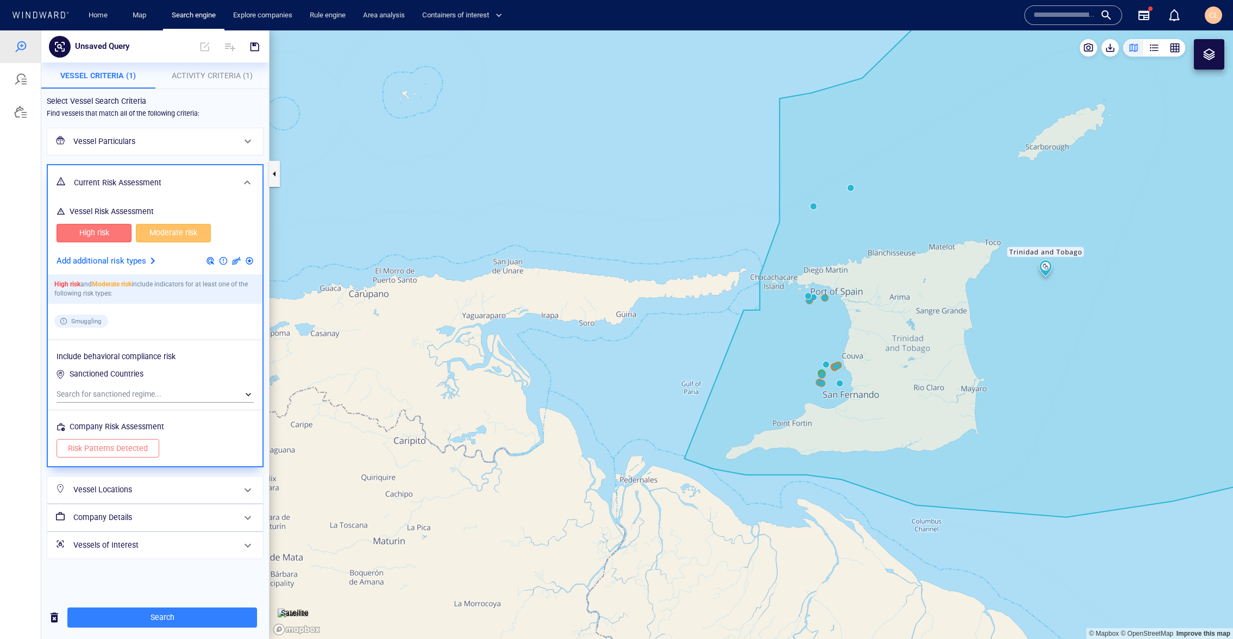
drag, startPoint x: 565, startPoint y: 275, endPoint x: 429, endPoint y: 276, distance: 135.8
click at [429, 276] on canvas "Map" at bounding box center [750, 334] width 963 height 608
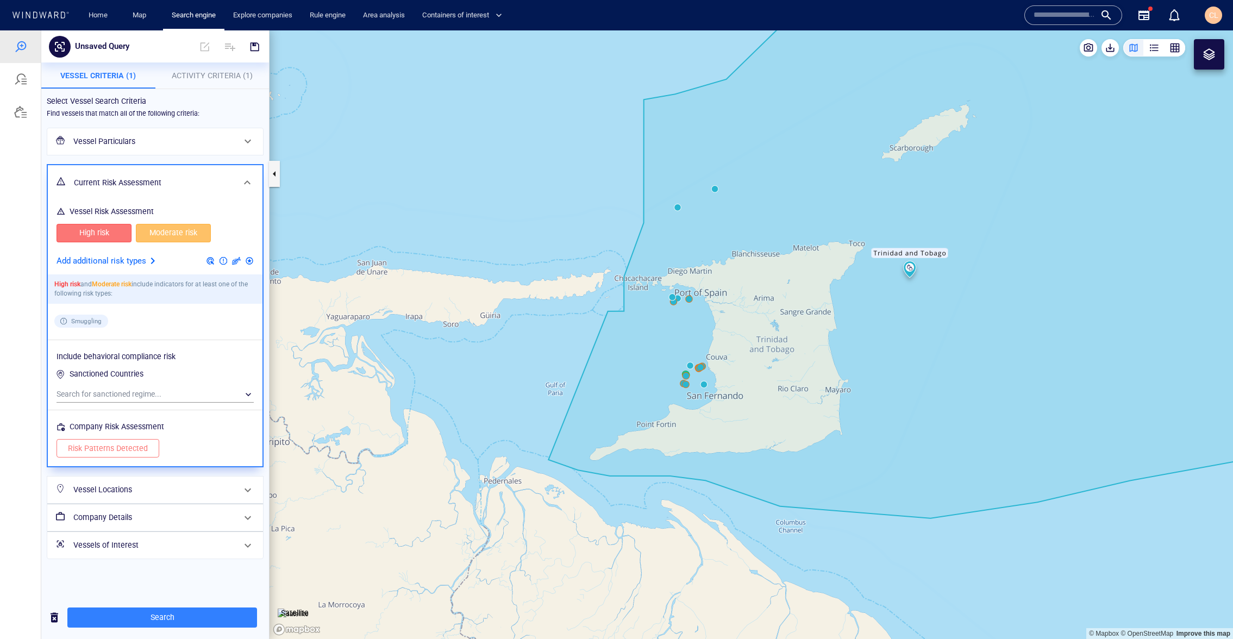
click at [205, 78] on span "Activity Criteria (1)" at bounding box center [212, 75] width 81 height 9
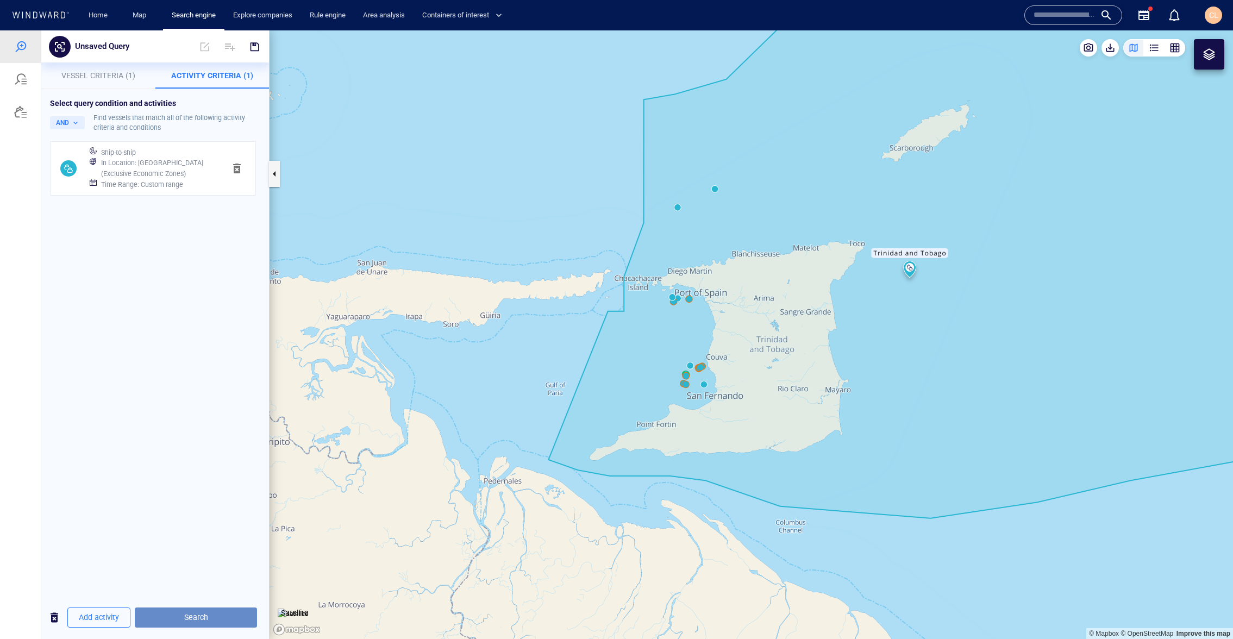
click at [224, 617] on span "Search" at bounding box center [195, 618] width 105 height 14
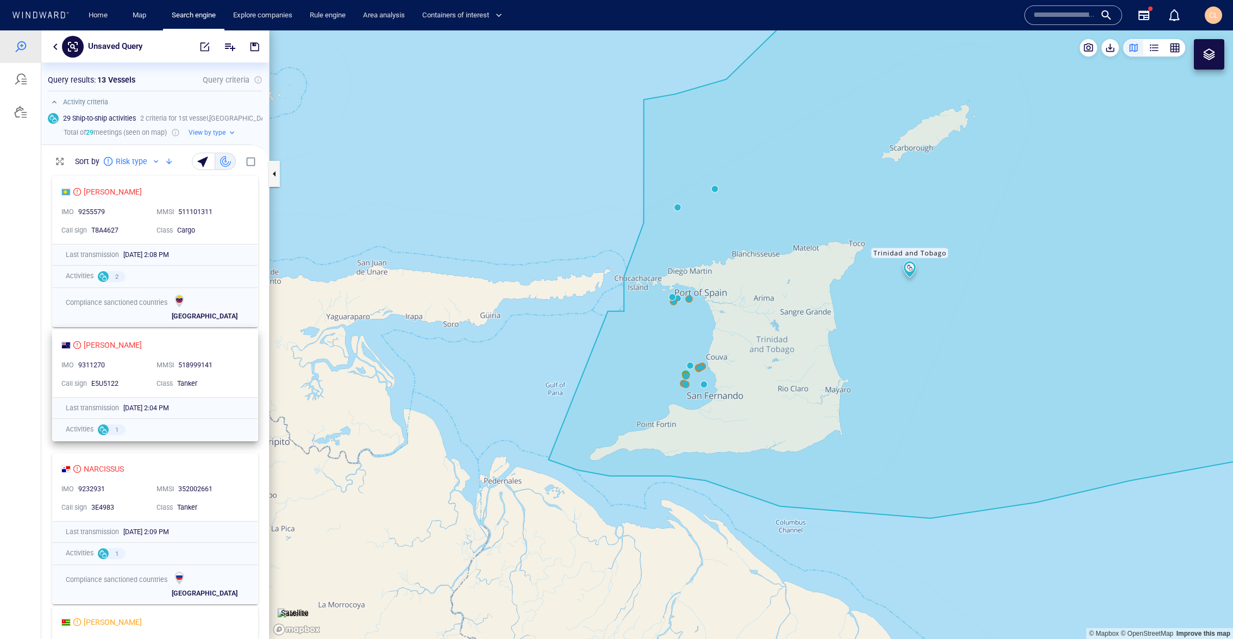
scroll to position [0, 0]
click at [51, 51] on button "button" at bounding box center [55, 46] width 13 height 13
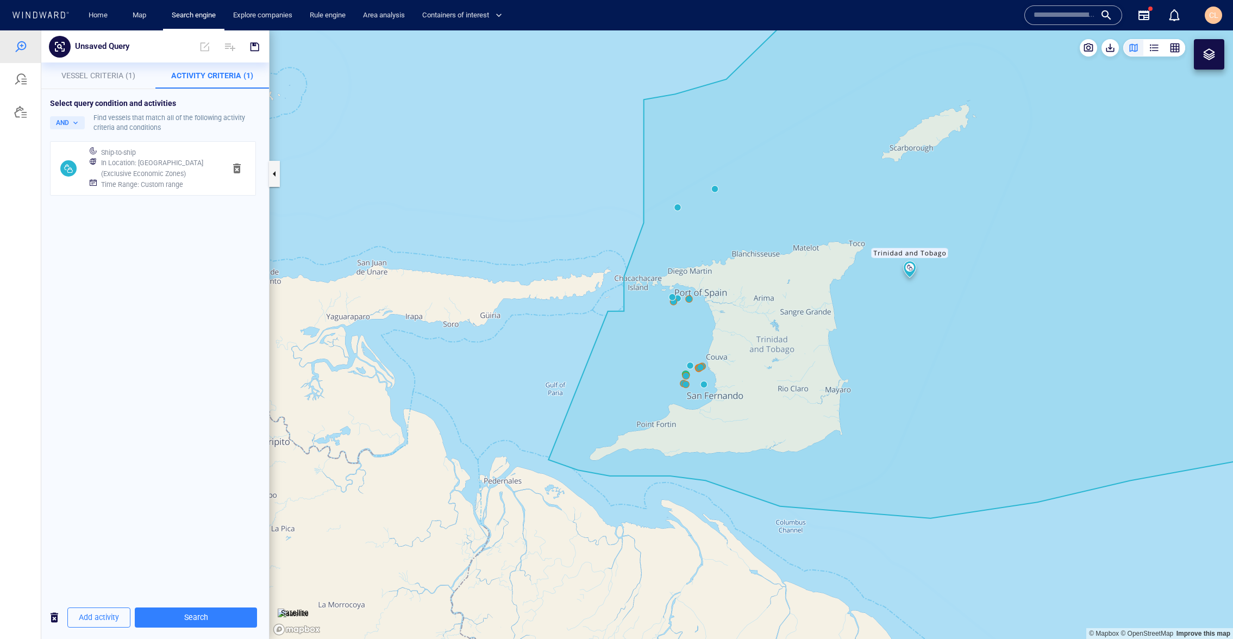
click at [101, 74] on span "Vessel Criteria (1)" at bounding box center [98, 75] width 74 height 9
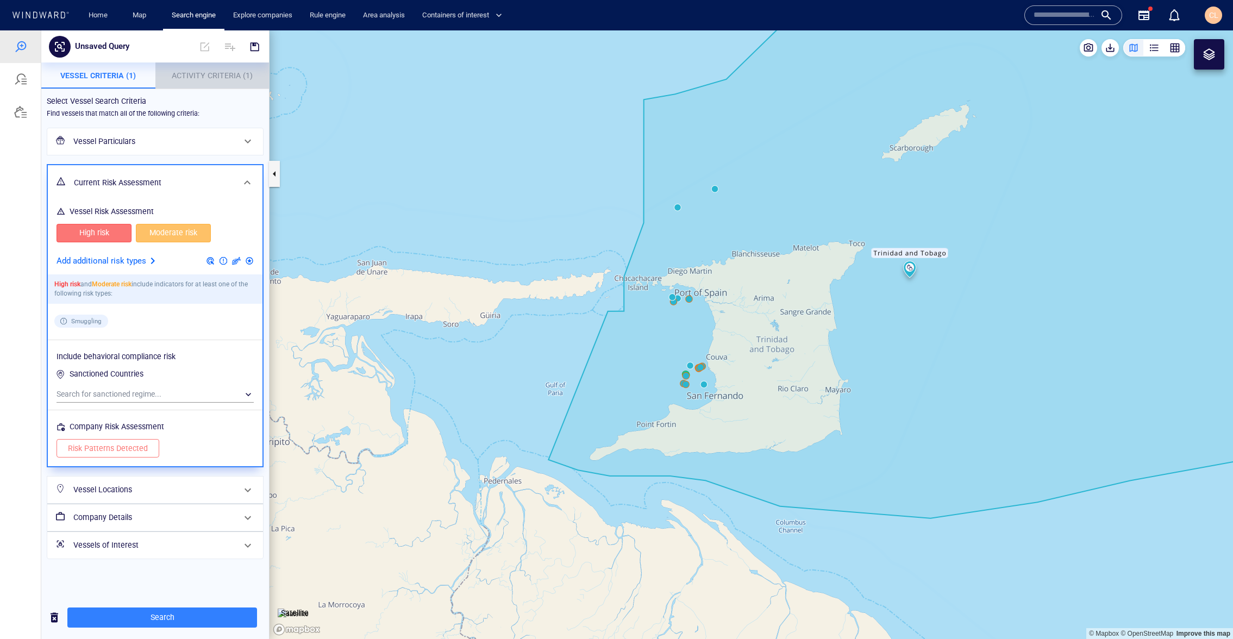
click at [209, 76] on span "Activity Criteria (1)" at bounding box center [212, 75] width 81 height 9
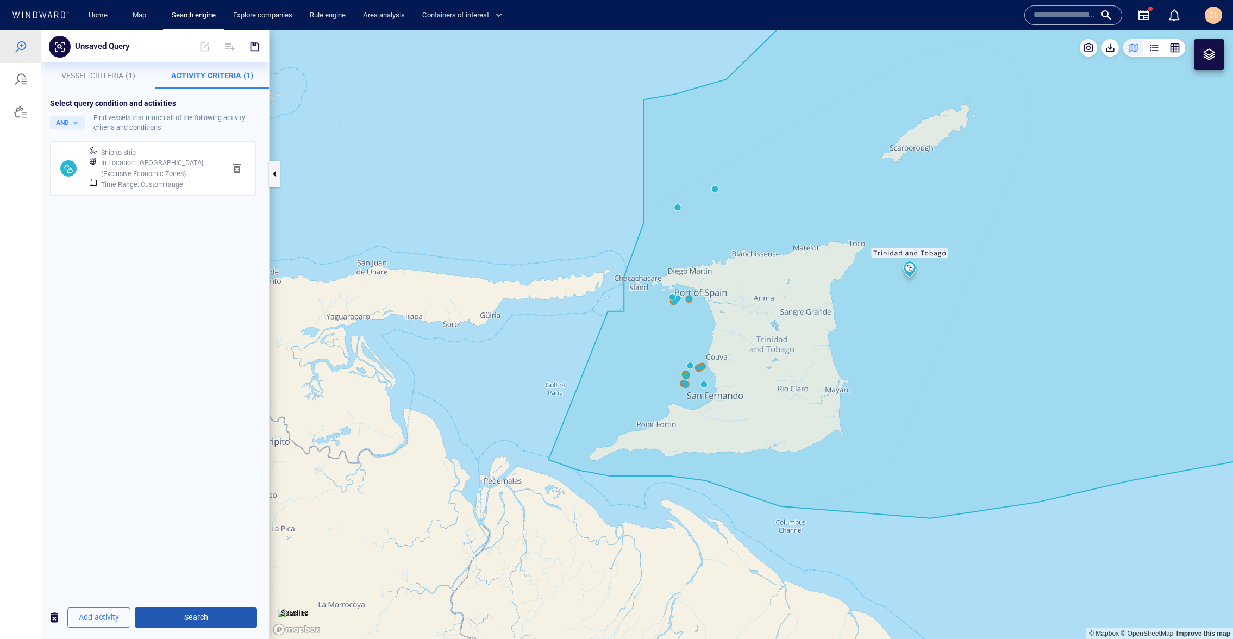
click at [211, 611] on span "Search" at bounding box center [195, 618] width 105 height 14
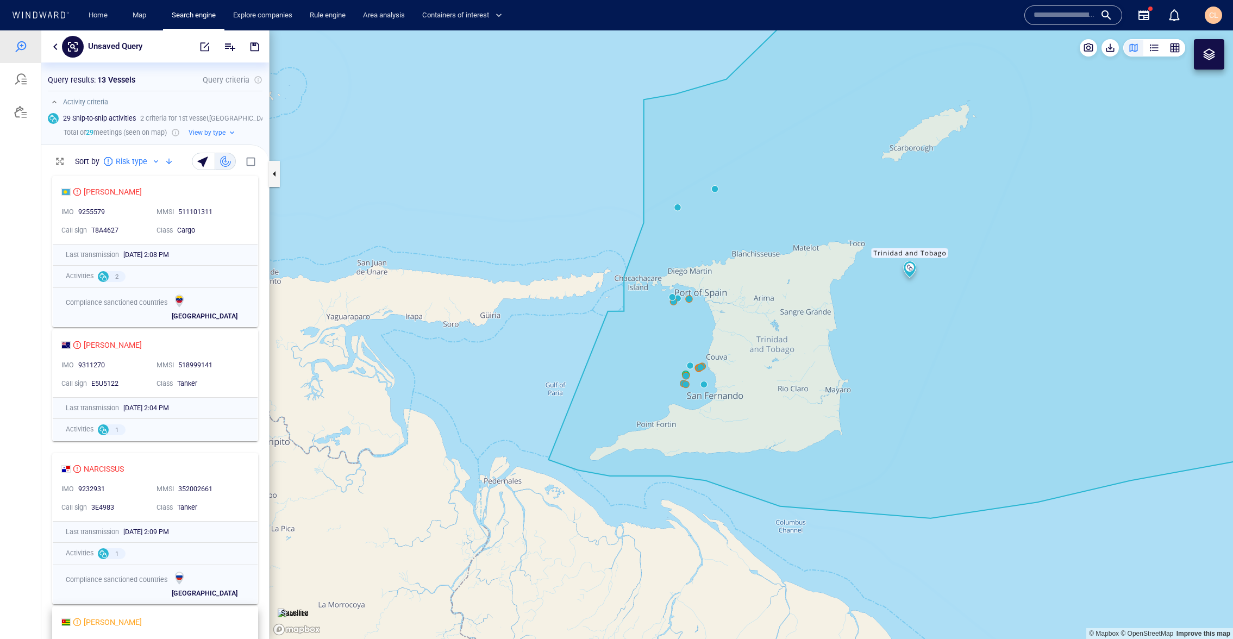
scroll to position [468, 228]
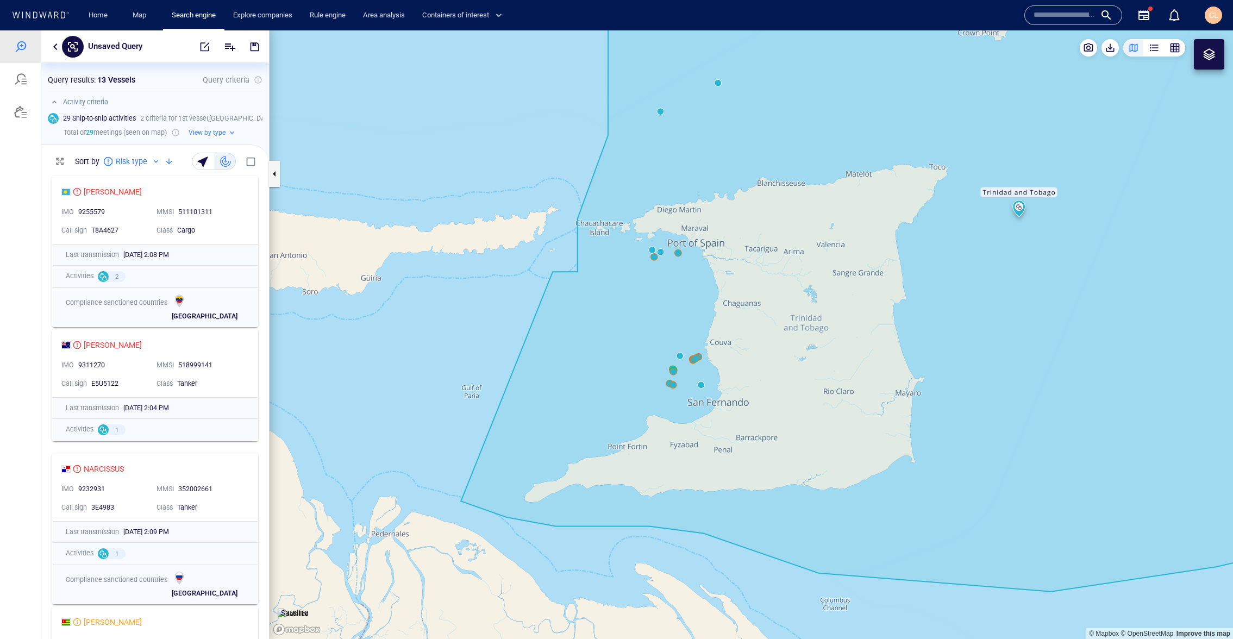
click at [33, 194] on div at bounding box center [20, 334] width 41 height 608
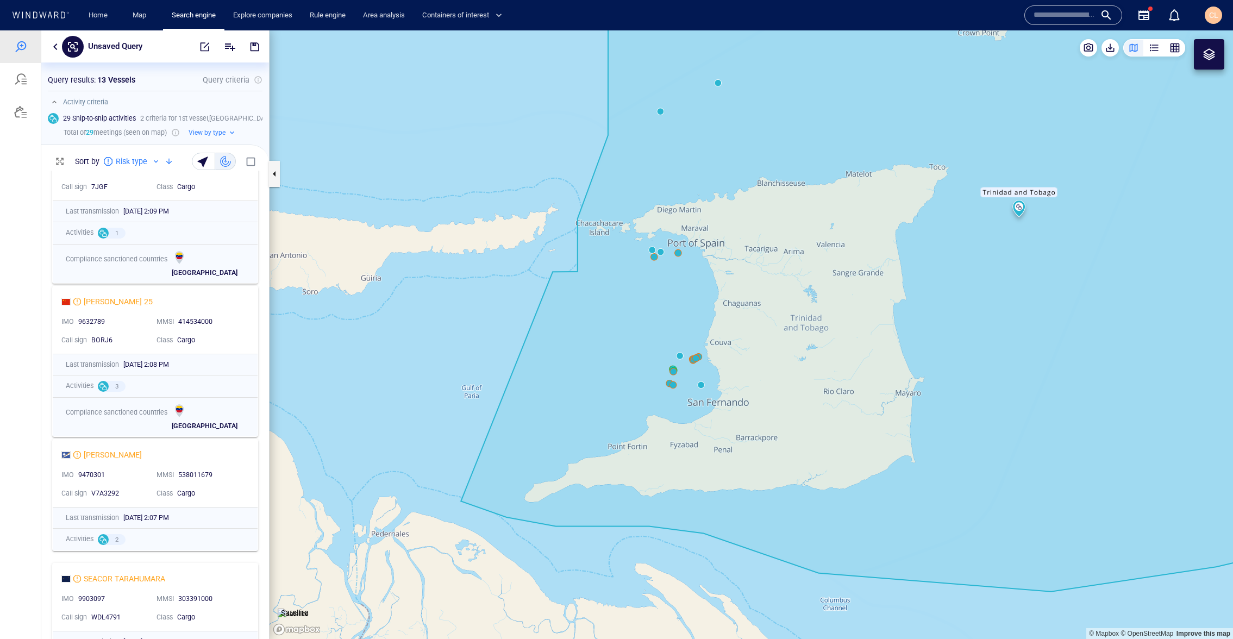
scroll to position [1347, 0]
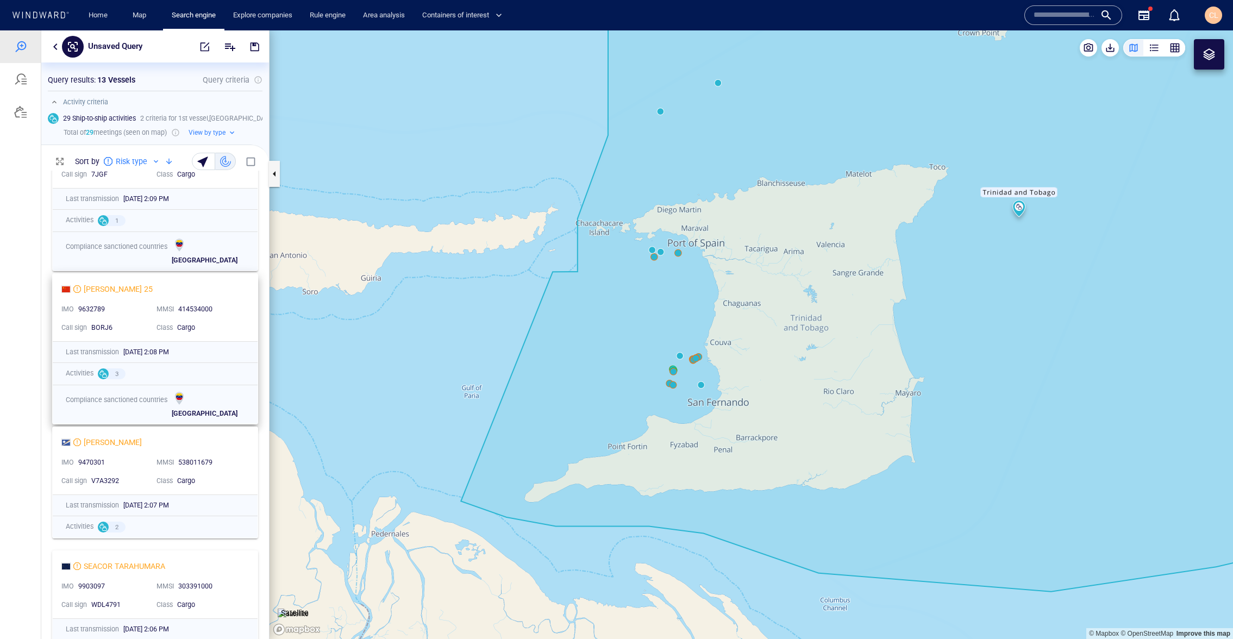
click at [174, 293] on div "[PERSON_NAME] 25" at bounding box center [150, 288] width 179 height 13
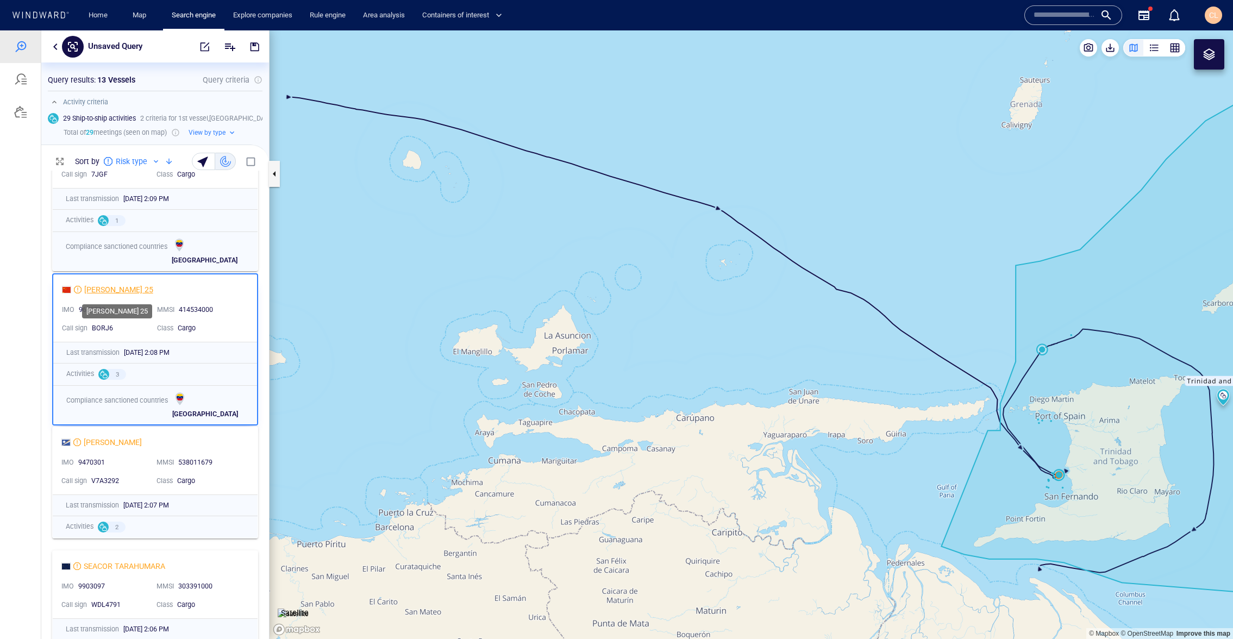
click at [134, 289] on div "[PERSON_NAME] 25" at bounding box center [118, 289] width 69 height 13
click at [419, 264] on canvas "Map" at bounding box center [750, 334] width 963 height 608
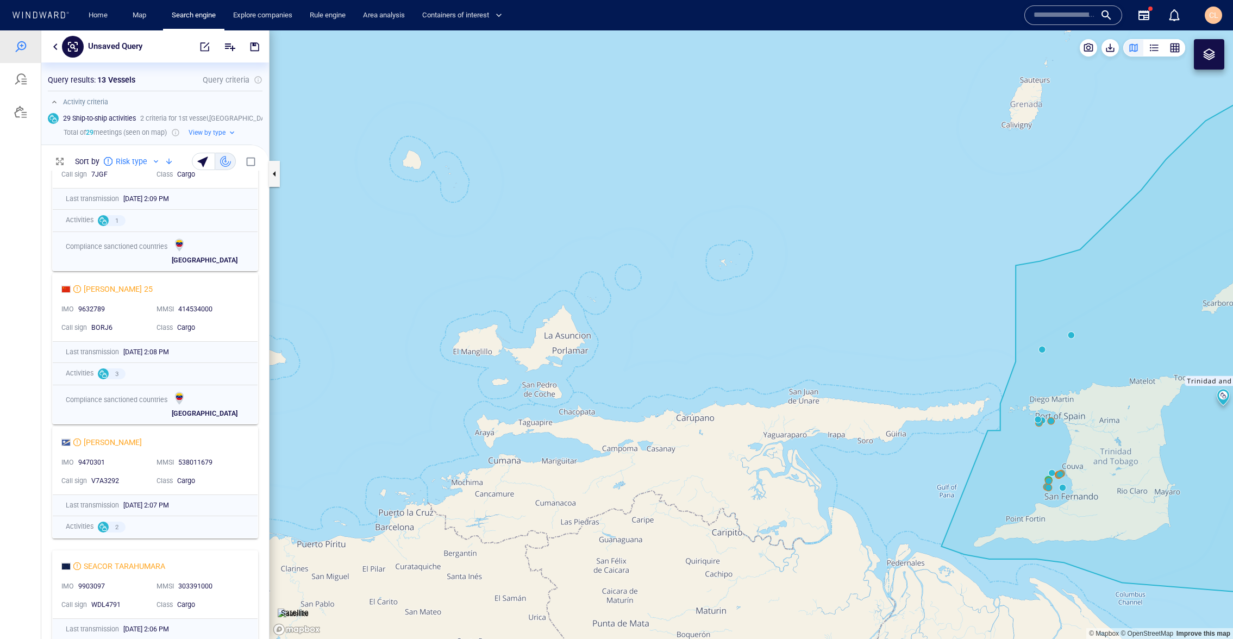
drag, startPoint x: 864, startPoint y: 327, endPoint x: 653, endPoint y: 191, distance: 251.2
click at [653, 191] on canvas "Map" at bounding box center [750, 334] width 963 height 608
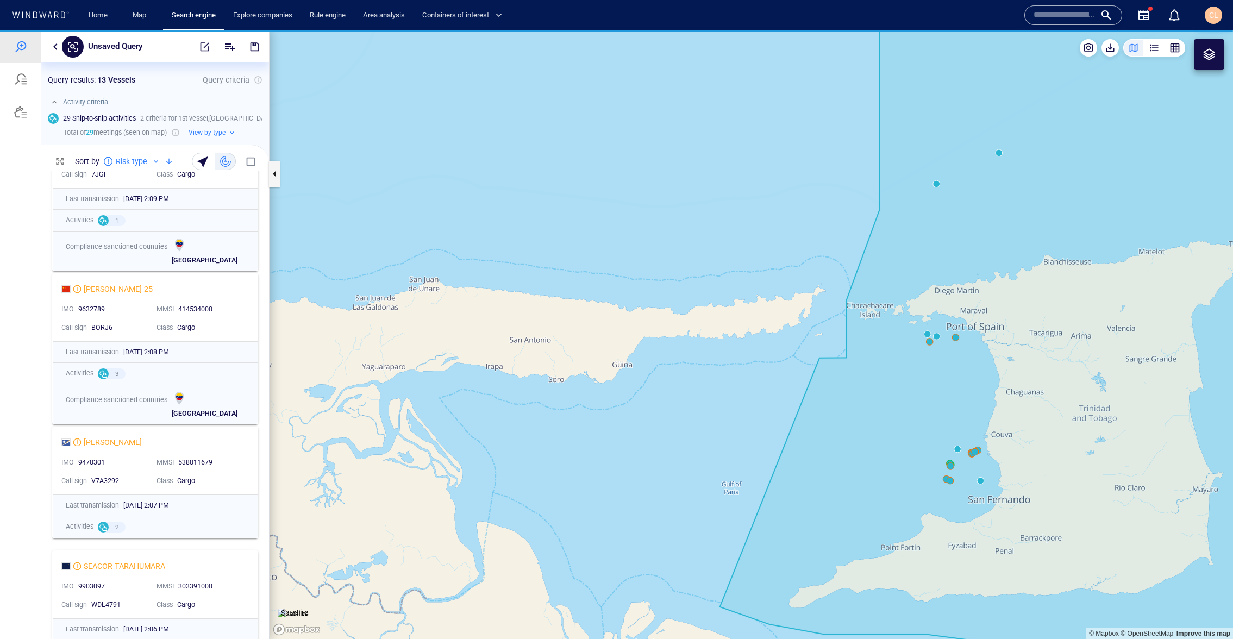
drag, startPoint x: 682, startPoint y: 205, endPoint x: 562, endPoint y: 167, distance: 125.4
click at [564, 168] on canvas "Map" at bounding box center [750, 334] width 963 height 608
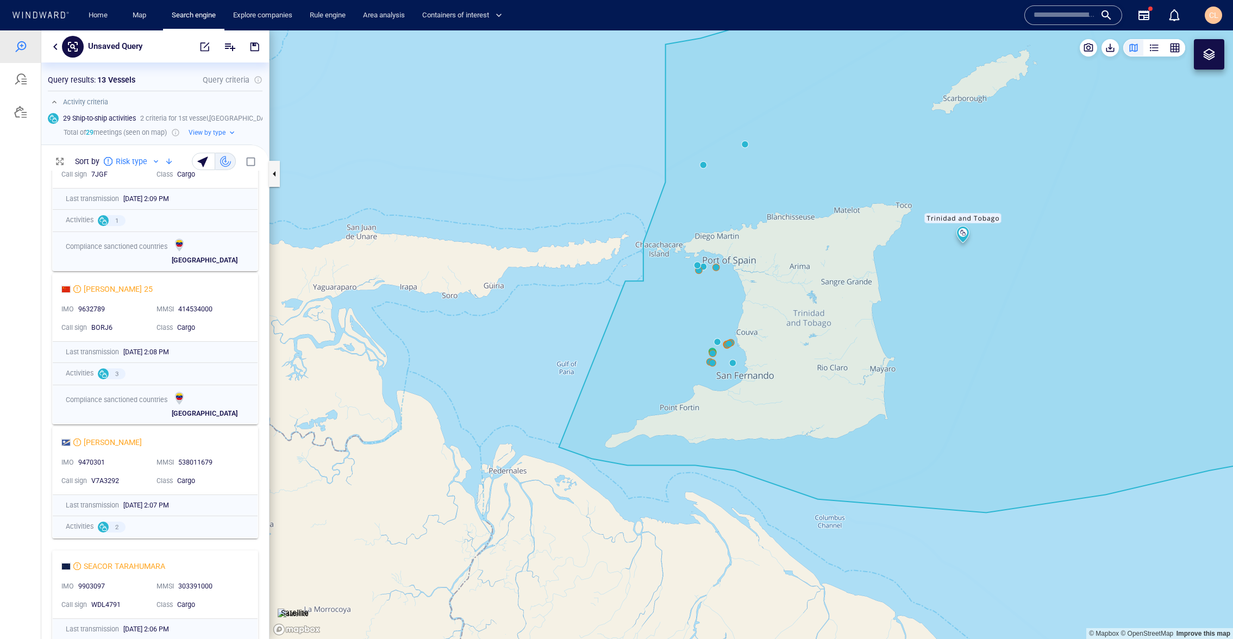
drag, startPoint x: 576, startPoint y: 160, endPoint x: 531, endPoint y: 182, distance: 50.3
click at [531, 182] on canvas "Map" at bounding box center [750, 334] width 963 height 608
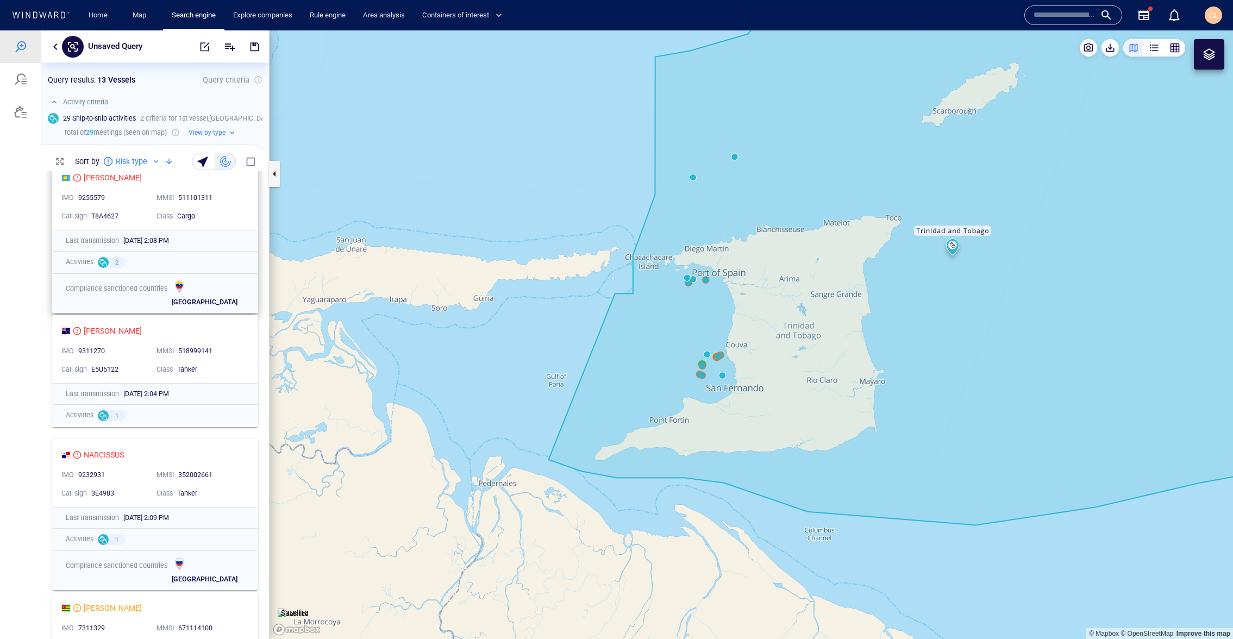
scroll to position [0, 0]
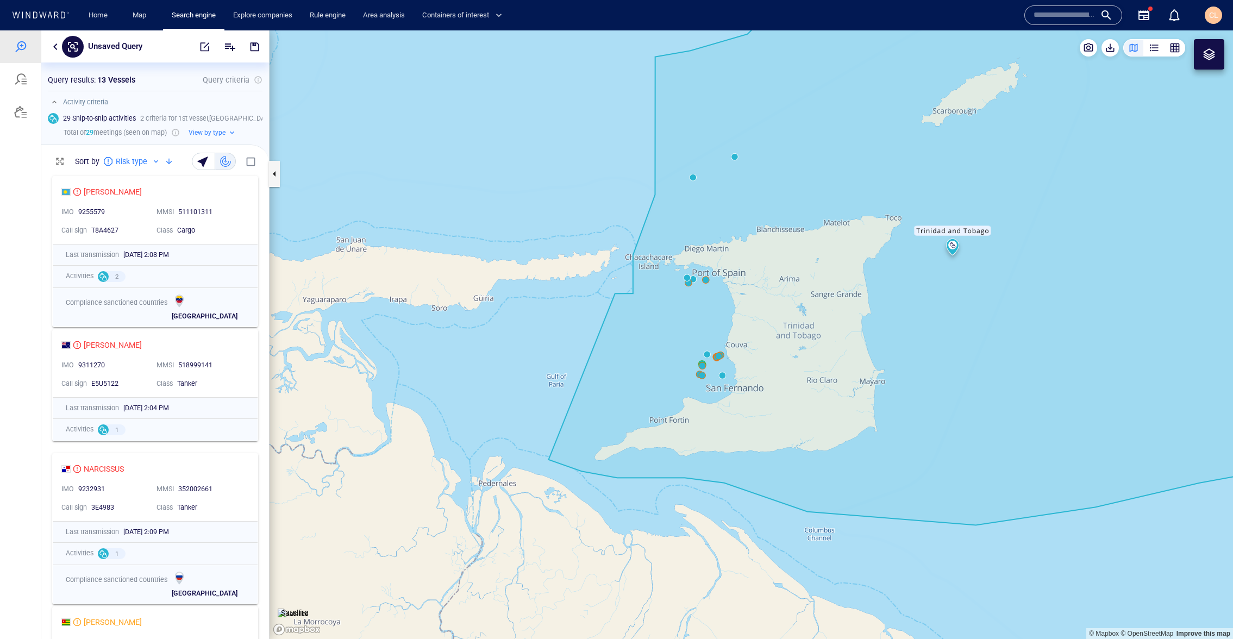
click at [54, 45] on button "button" at bounding box center [55, 46] width 13 height 13
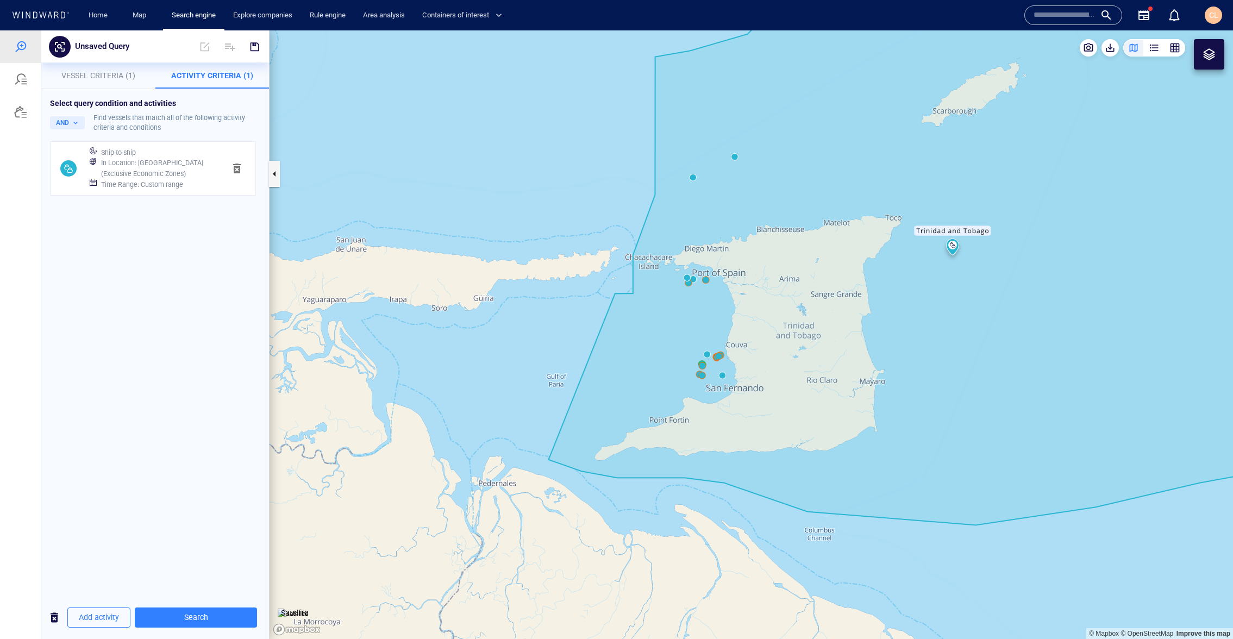
click at [82, 84] on button "Vessel Criteria (1)" at bounding box center [98, 75] width 114 height 26
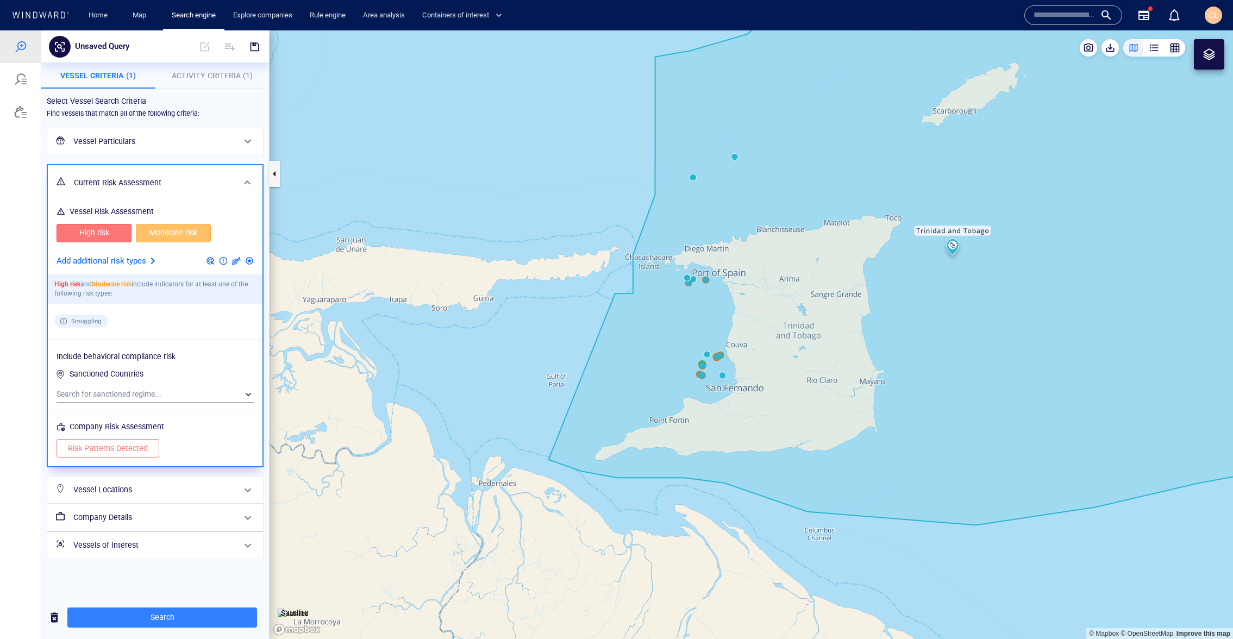
click at [206, 79] on span "Activity Criteria (1)" at bounding box center [212, 75] width 81 height 9
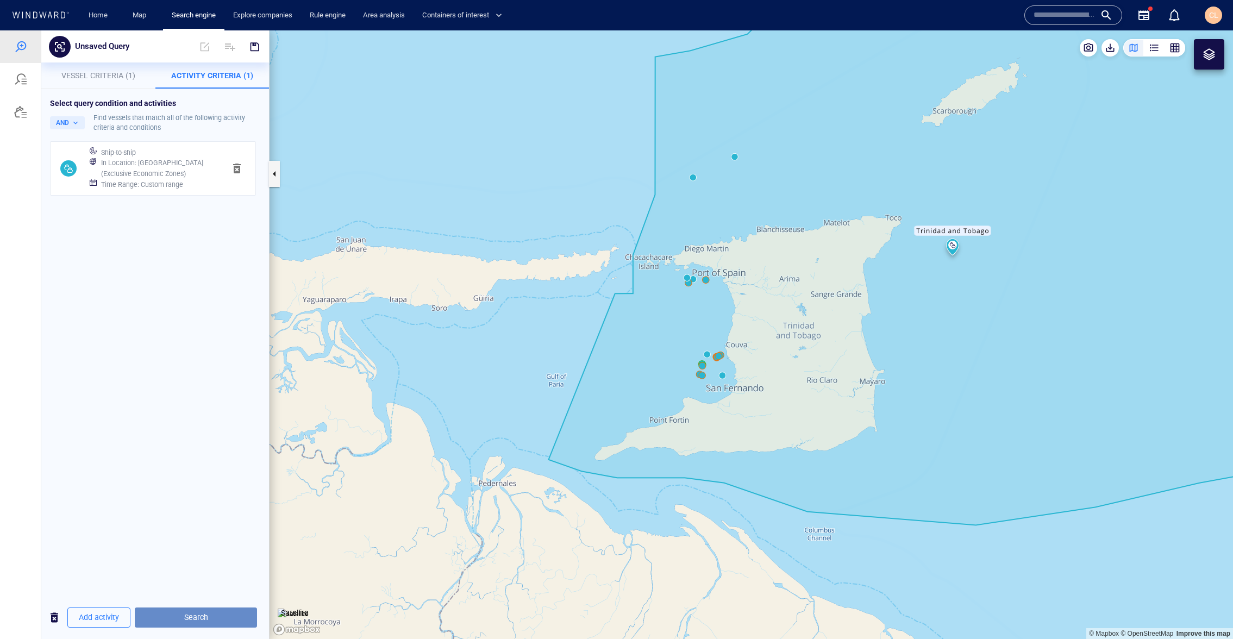
click at [210, 617] on span "Search" at bounding box center [195, 618] width 105 height 14
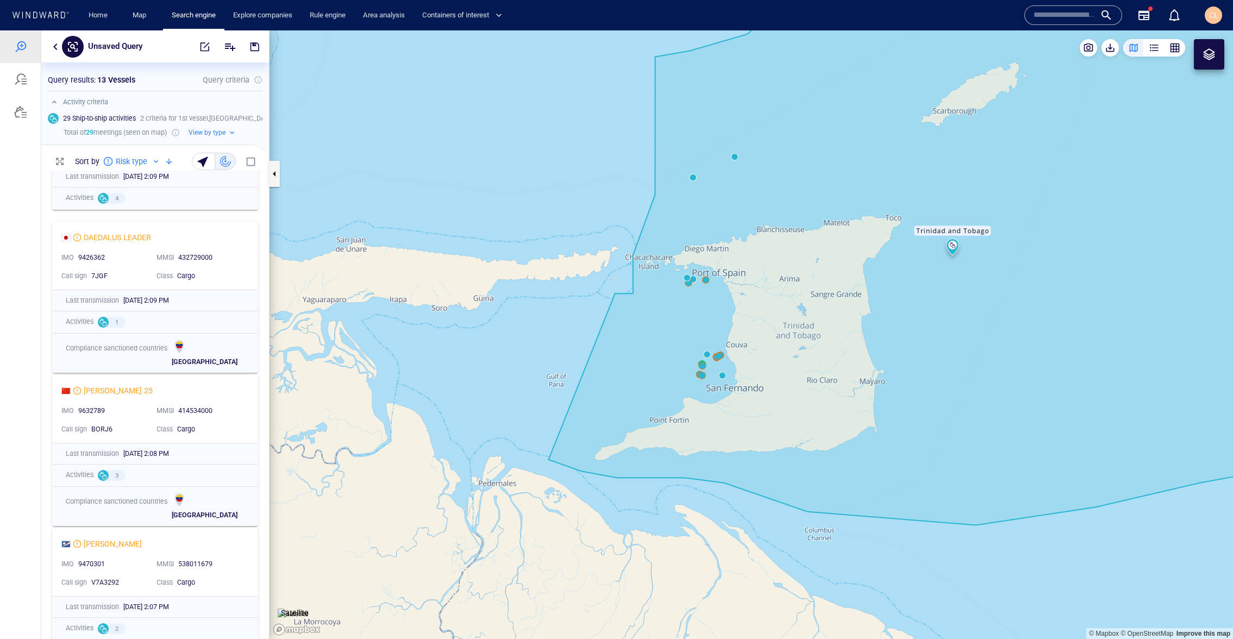
scroll to position [1281, 0]
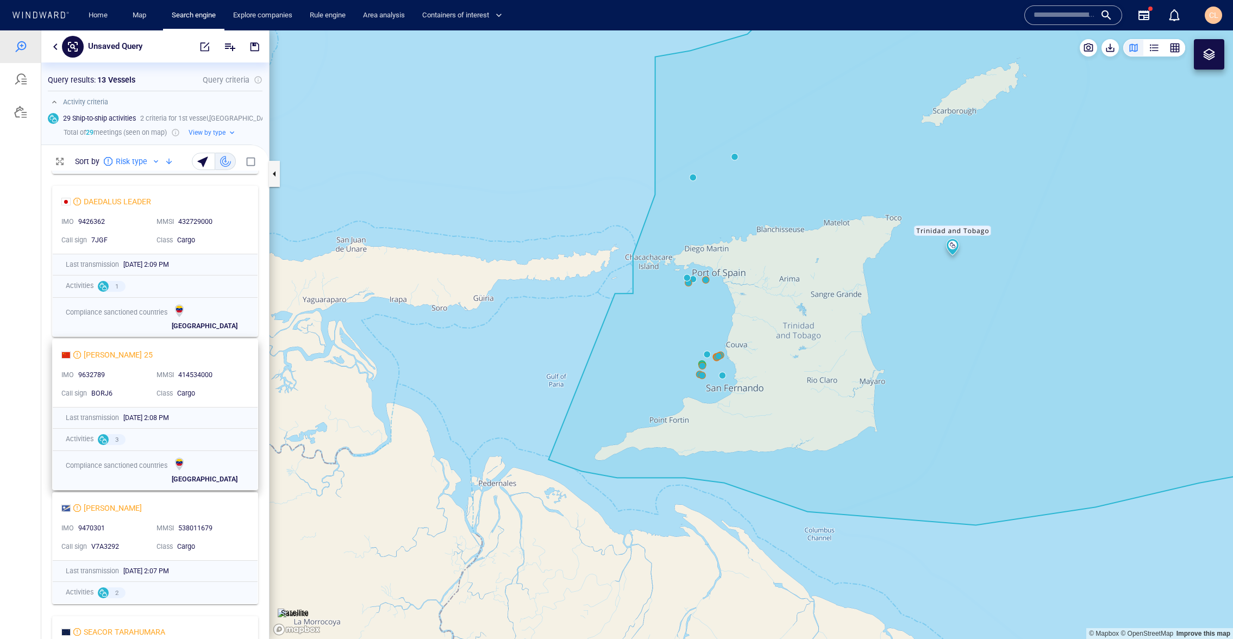
click at [160, 366] on div "MMSI 414534000" at bounding box center [199, 375] width 95 height 18
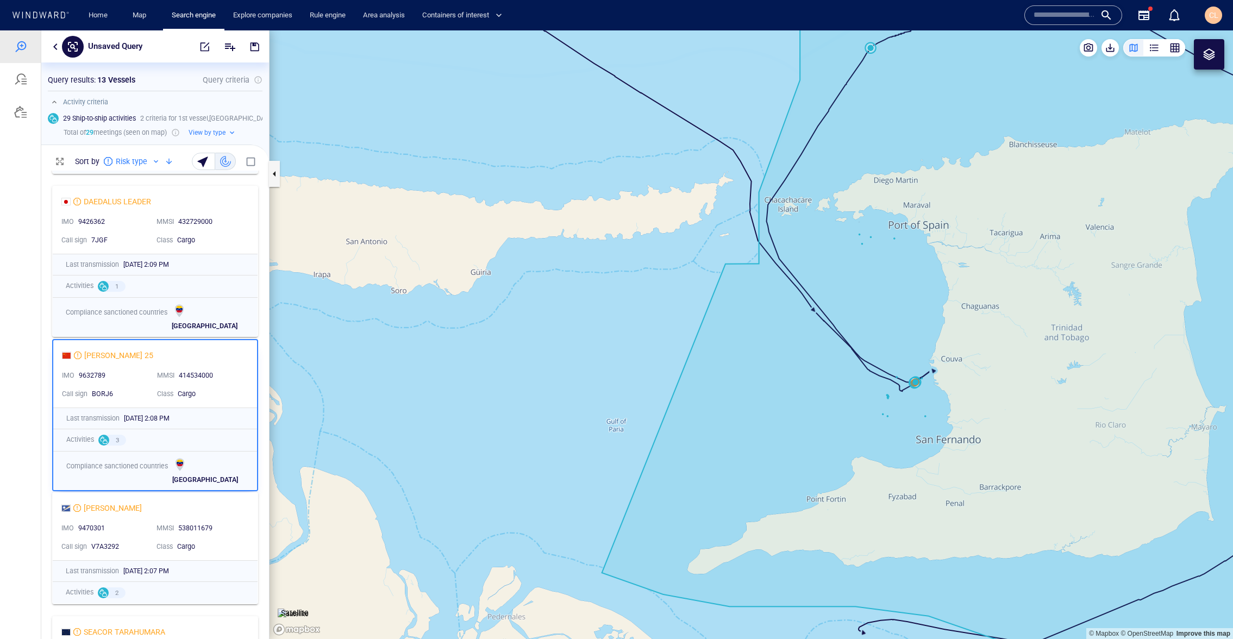
drag, startPoint x: 989, startPoint y: 464, endPoint x: 679, endPoint y: 341, distance: 333.8
click at [709, 341] on canvas "Map" at bounding box center [750, 334] width 963 height 608
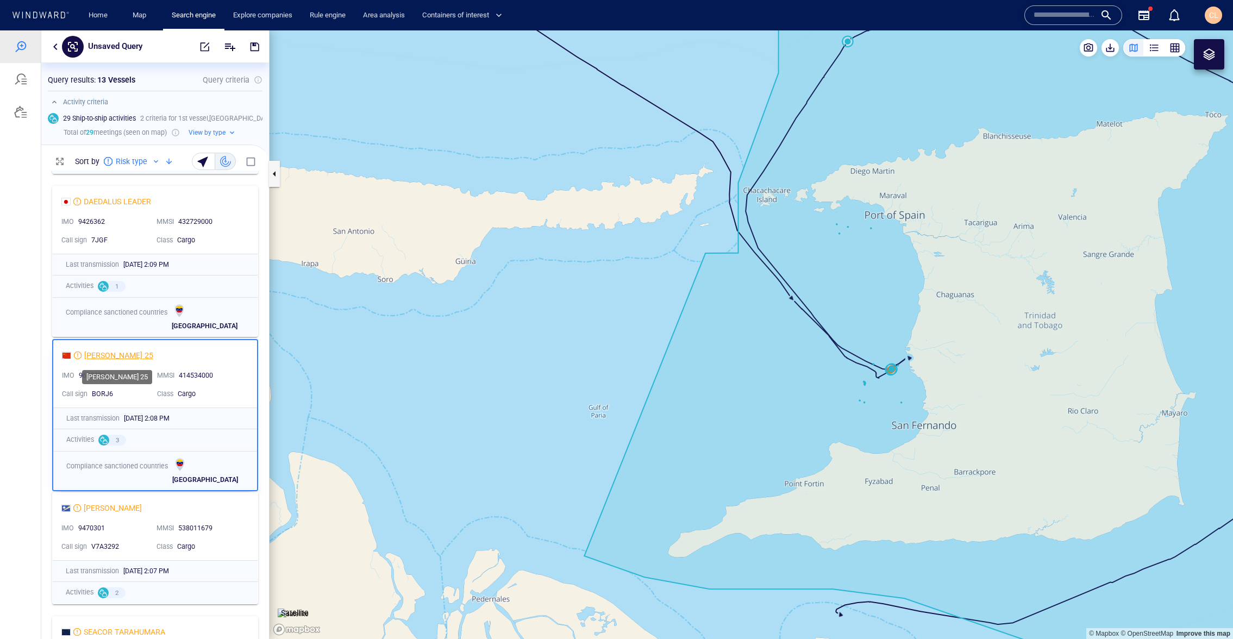
click at [118, 360] on div "[PERSON_NAME] 25" at bounding box center [118, 355] width 69 height 13
